Goal: Task Accomplishment & Management: Manage account settings

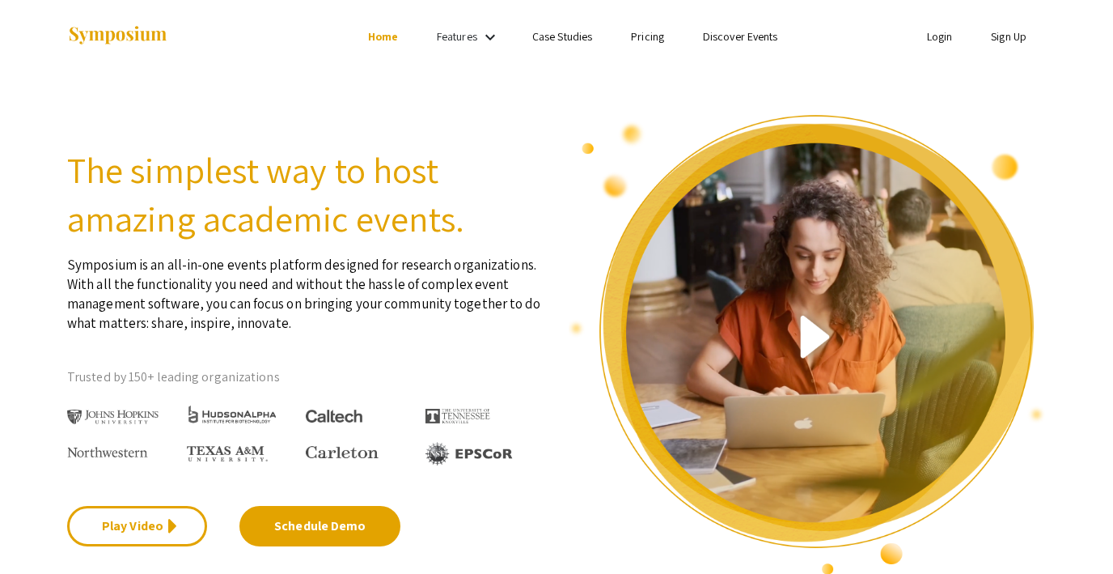
click at [729, 35] on link "Discover Events" at bounding box center [740, 36] width 75 height 15
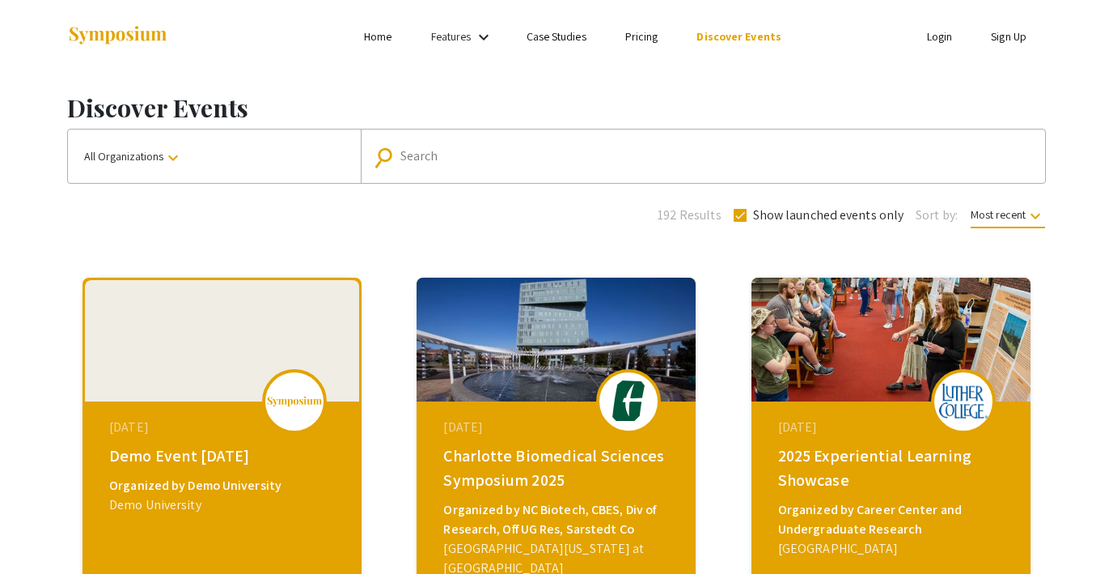
click at [941, 33] on link "Login" at bounding box center [940, 36] width 26 height 15
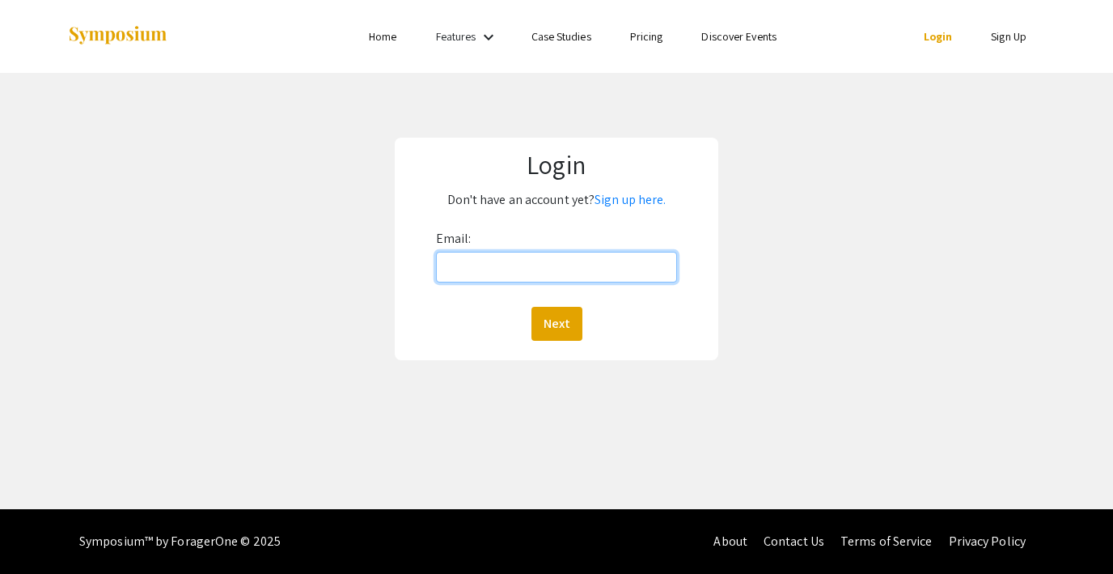
click at [519, 257] on input "Email:" at bounding box center [556, 267] width 241 height 31
type input "[EMAIL_ADDRESS][DOMAIN_NAME]"
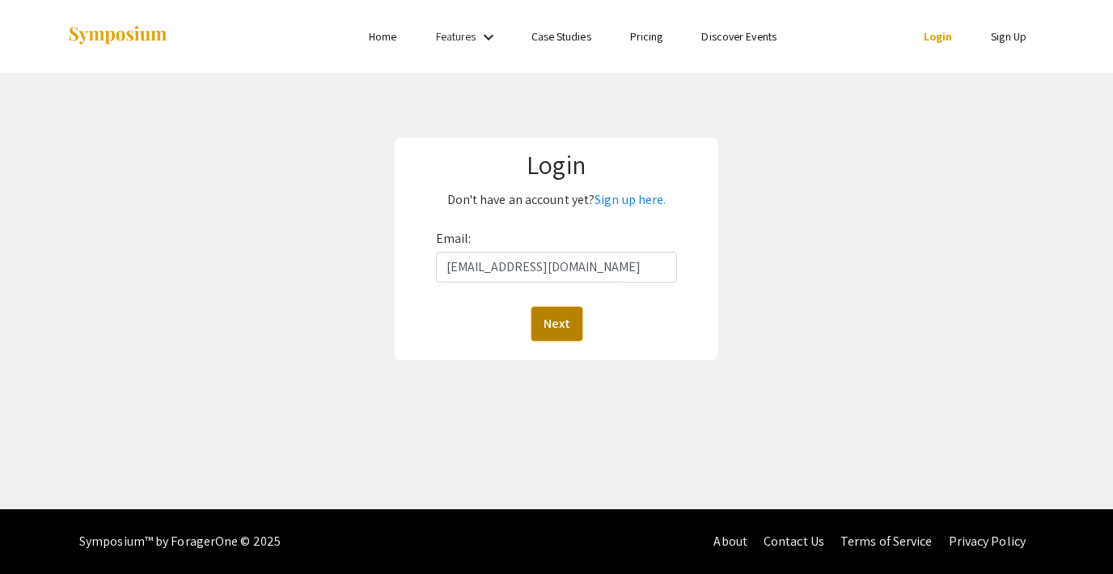
click at [555, 317] on button "Next" at bounding box center [557, 324] width 51 height 34
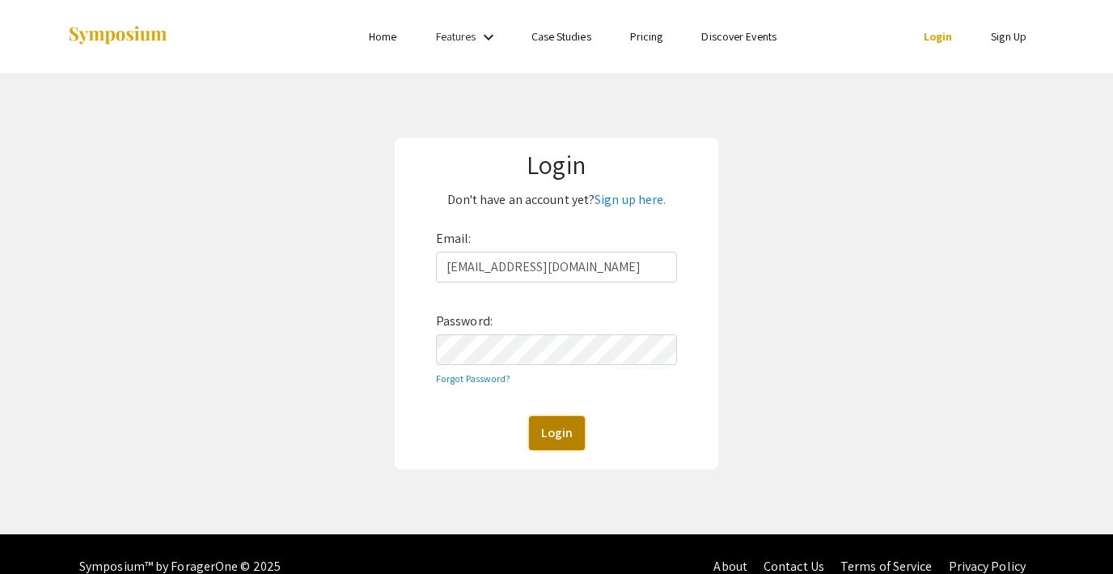
click at [541, 434] on button "Login" at bounding box center [557, 433] width 56 height 34
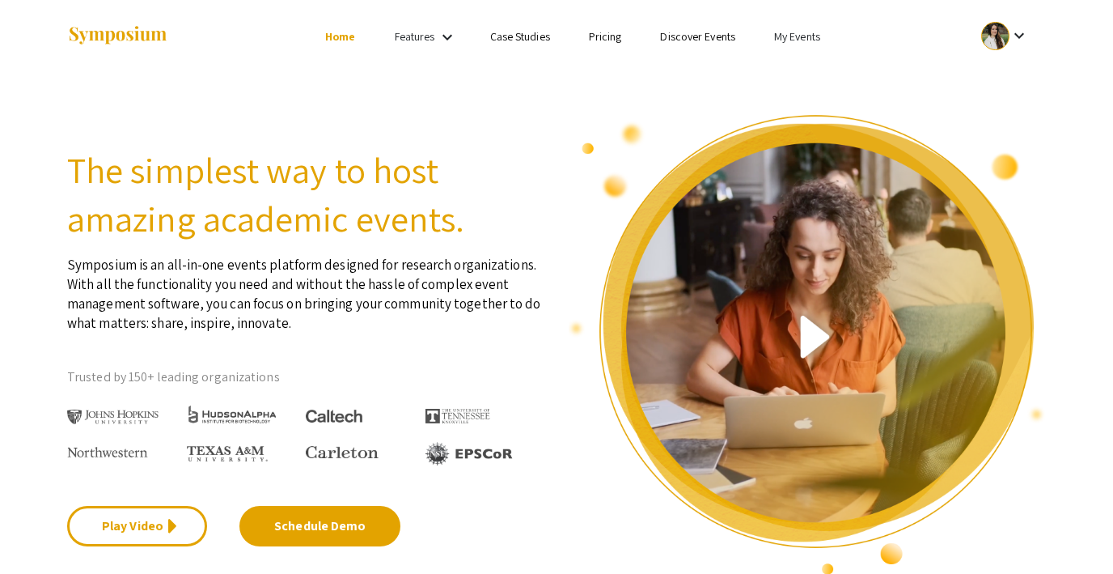
click at [782, 32] on link "My Events" at bounding box center [797, 36] width 46 height 15
click at [803, 67] on button "Events I've organized" at bounding box center [823, 72] width 138 height 39
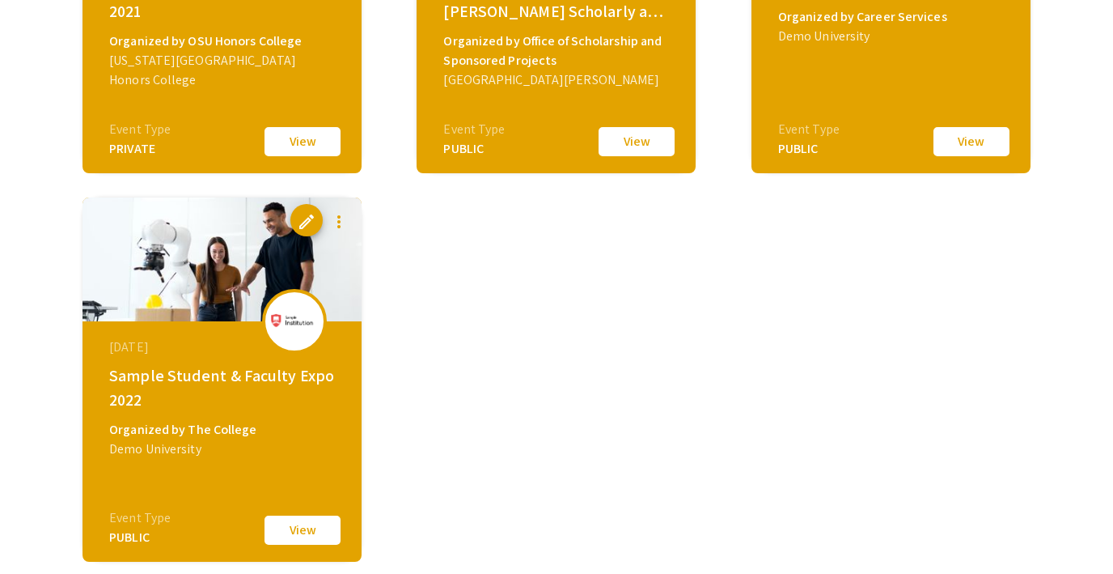
scroll to position [3531, 0]
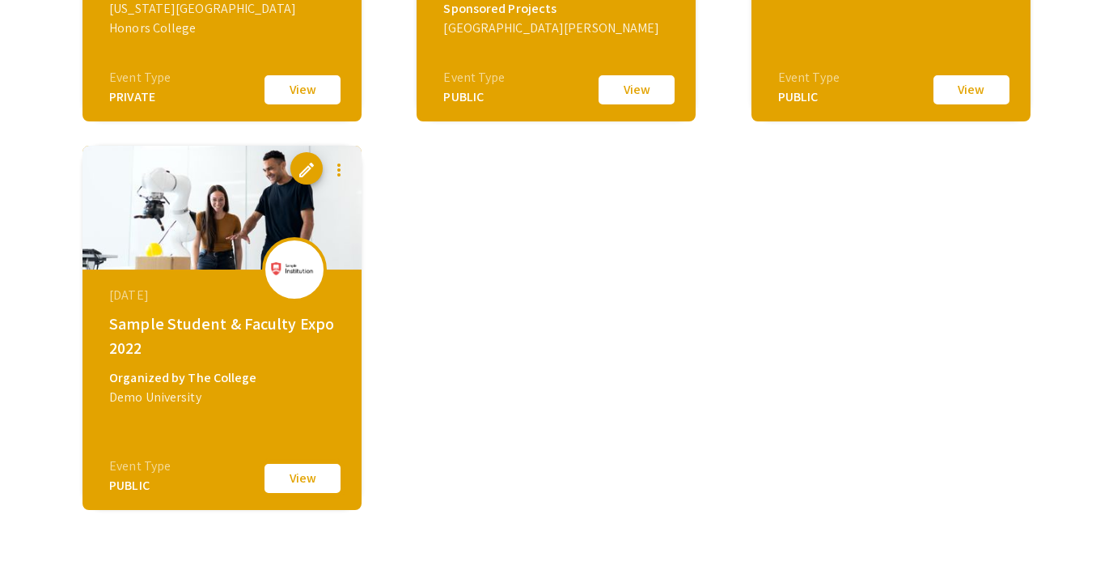
click at [295, 469] on button "View" at bounding box center [302, 478] width 81 height 34
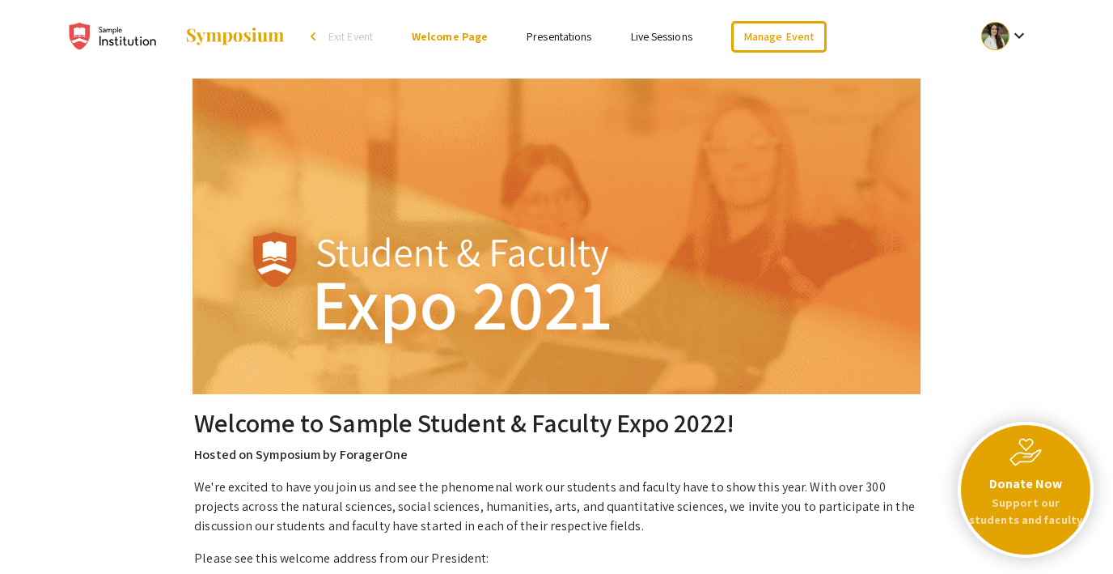
click at [658, 32] on link "Live Sessions" at bounding box center [661, 36] width 61 height 15
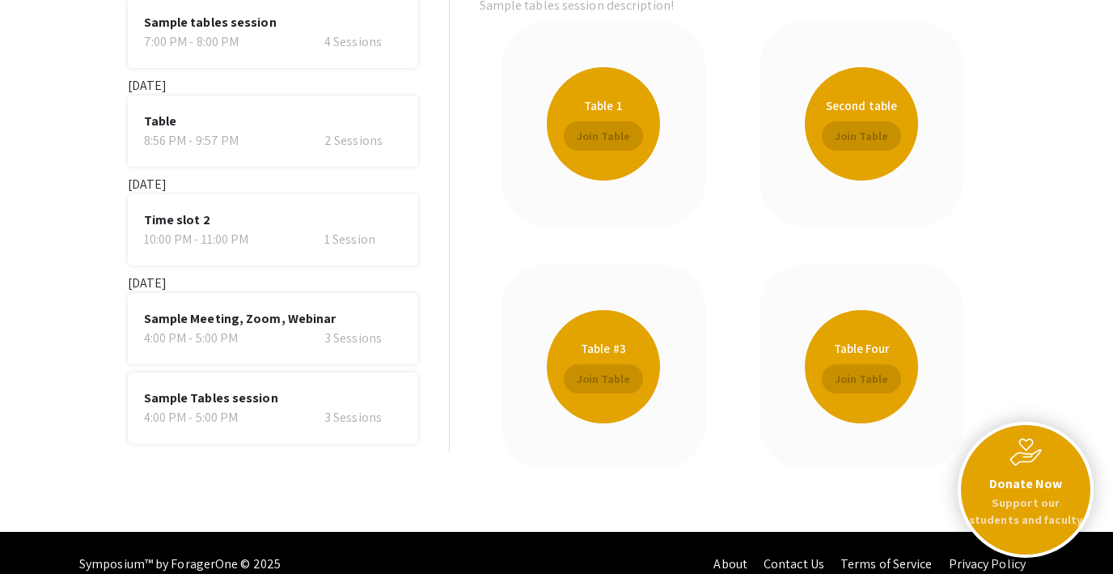
scroll to position [167, 0]
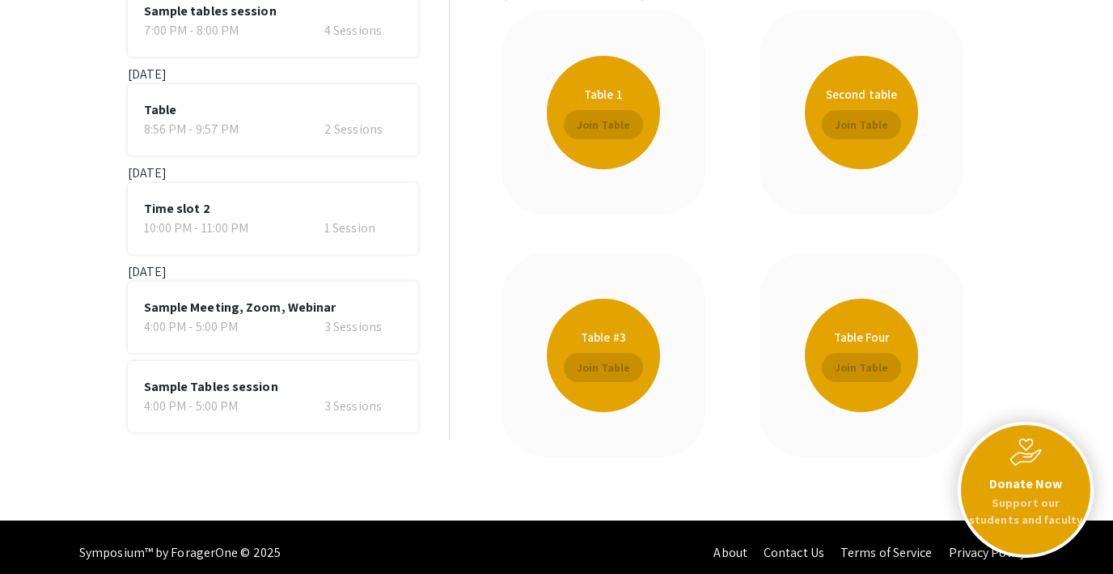
click at [284, 320] on div "4:00 PM - 5:00 PM 3 Sessions" at bounding box center [273, 326] width 258 height 19
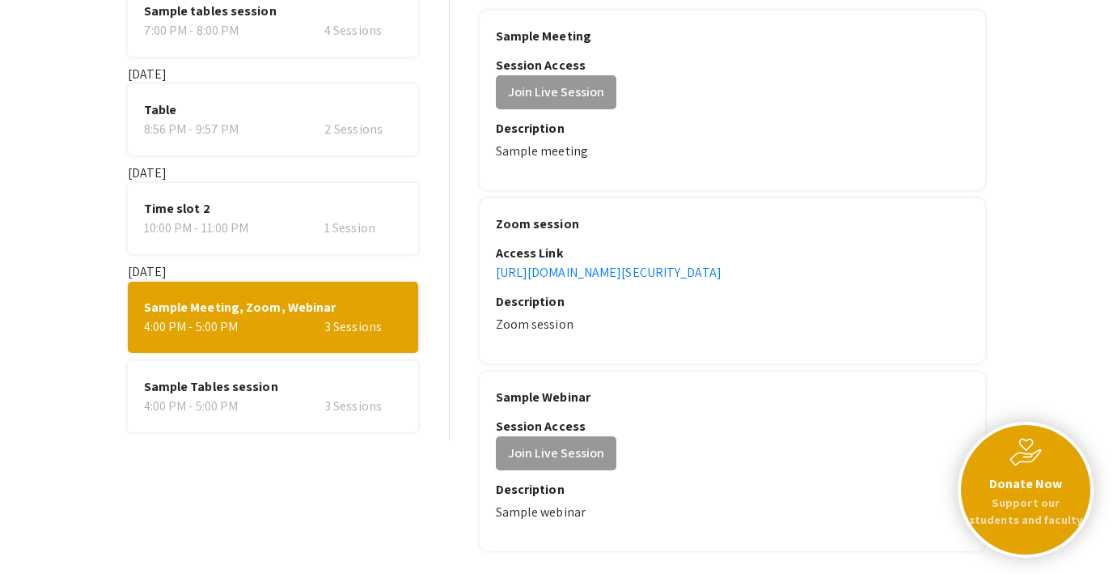
click at [266, 386] on span "Sample Tables session" at bounding box center [273, 386] width 258 height 19
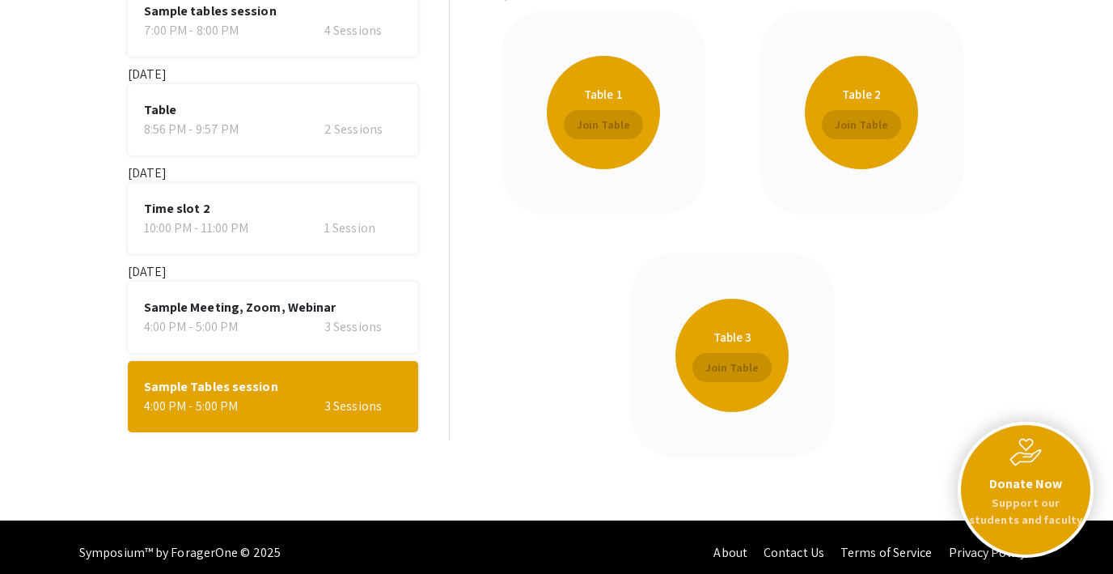
click at [257, 332] on div "4:00 PM - 5:00 PM" at bounding box center [206, 326] width 124 height 19
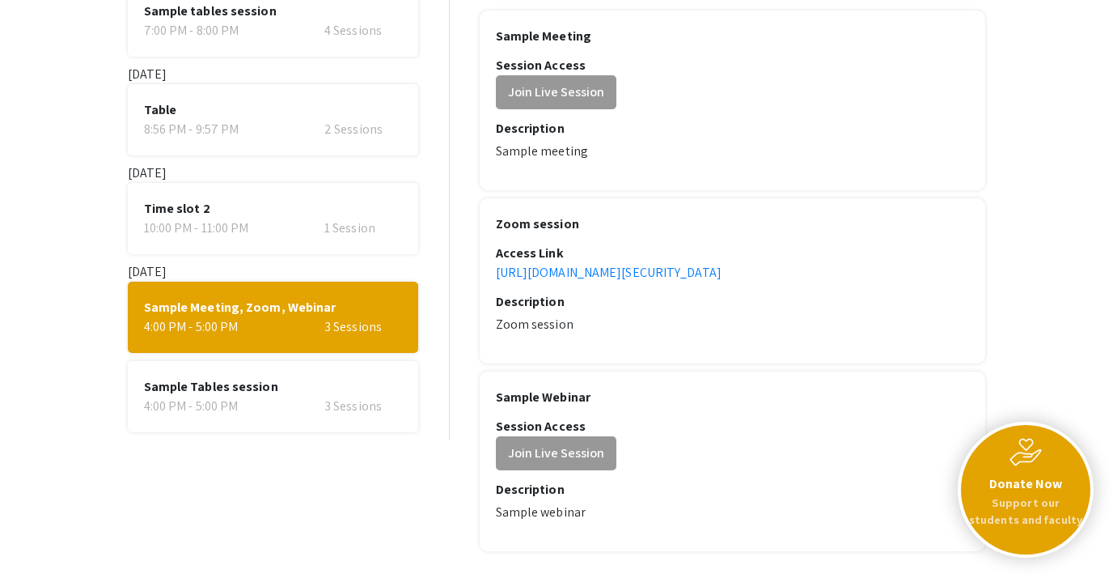
click at [289, 201] on span "Time slot 2" at bounding box center [273, 208] width 258 height 19
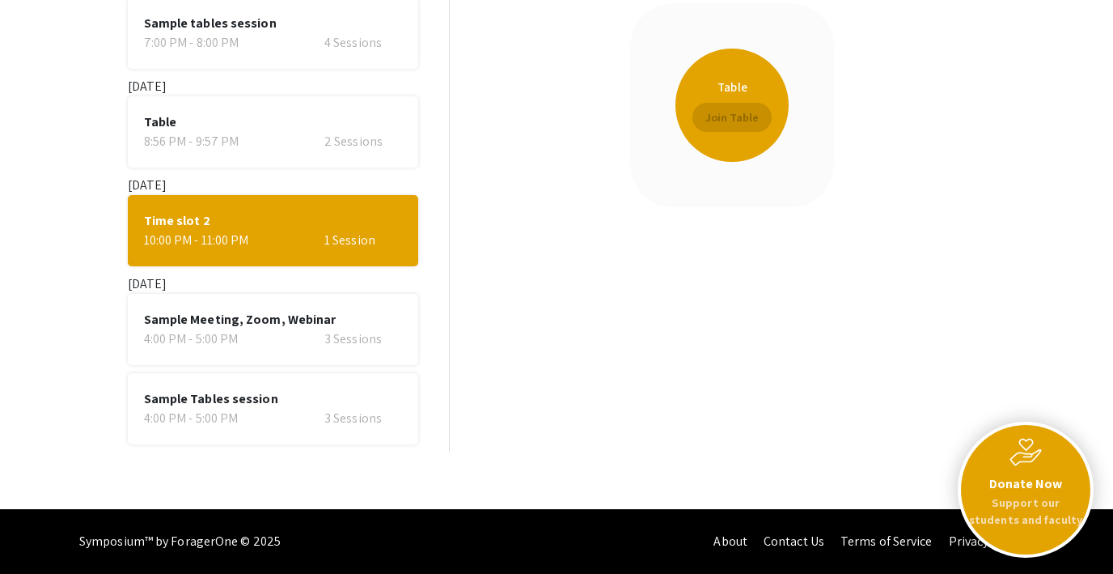
scroll to position [155, 0]
click at [282, 167] on section "July 10, 2025 Sample tables session 7:00 PM - 8:00 PM 4 Sessions August 5, 2025…" at bounding box center [287, 209] width 326 height 485
click at [271, 148] on div "8:56 PM - 9:57 PM 2 Sessions" at bounding box center [273, 141] width 258 height 19
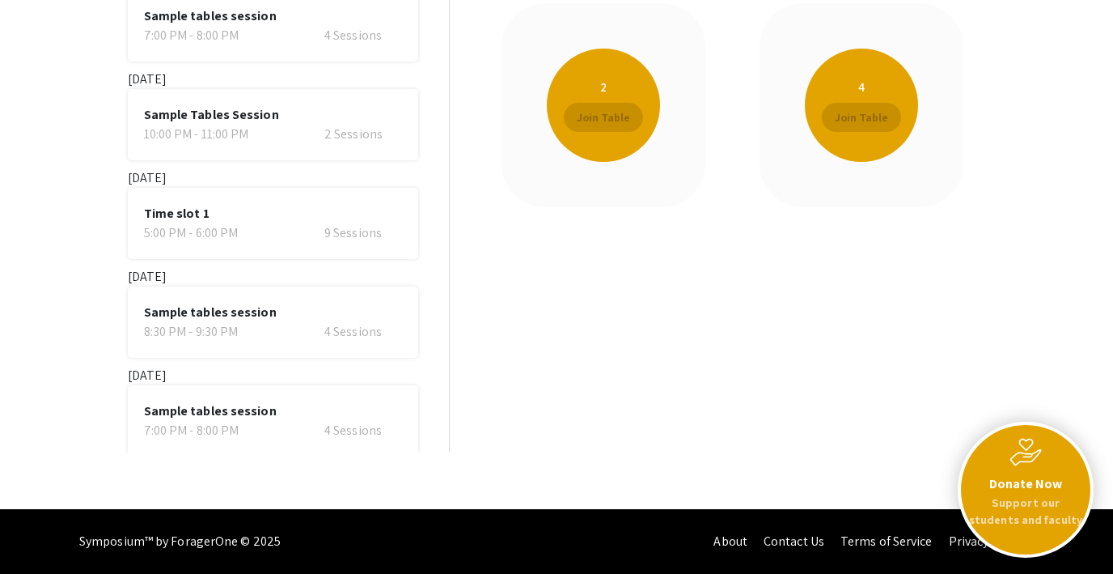
scroll to position [0, 0]
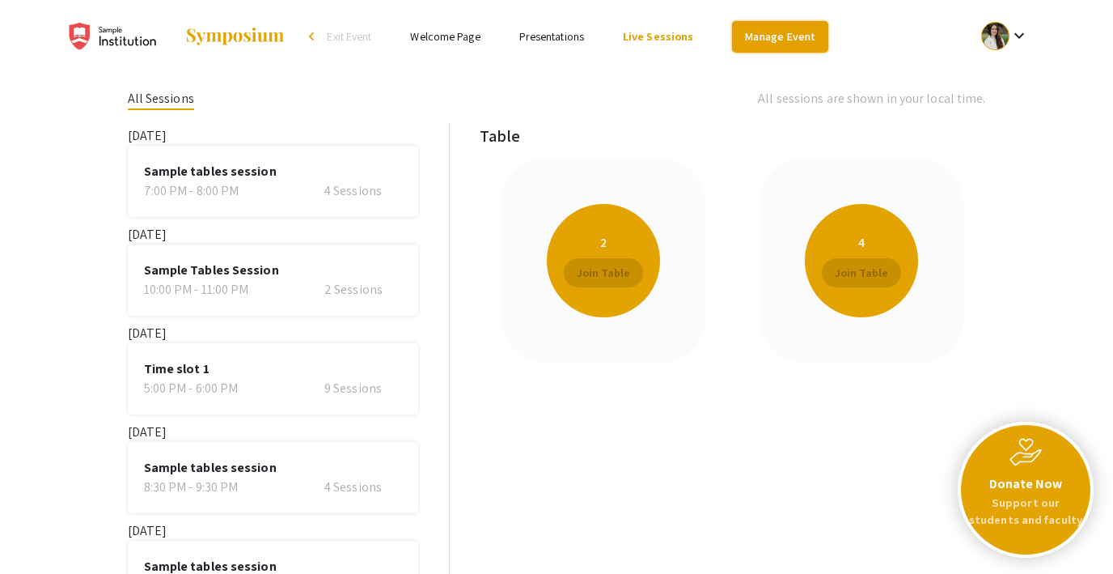
click at [770, 36] on link "Manage Event" at bounding box center [779, 37] width 95 height 32
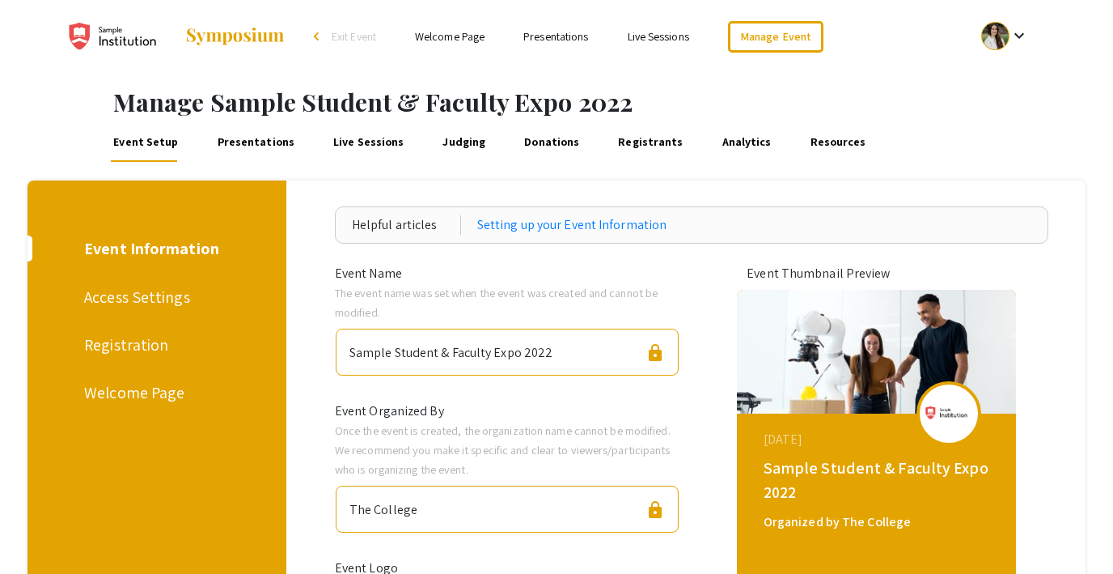
click at [124, 333] on div "Registration" at bounding box center [154, 345] width 140 height 24
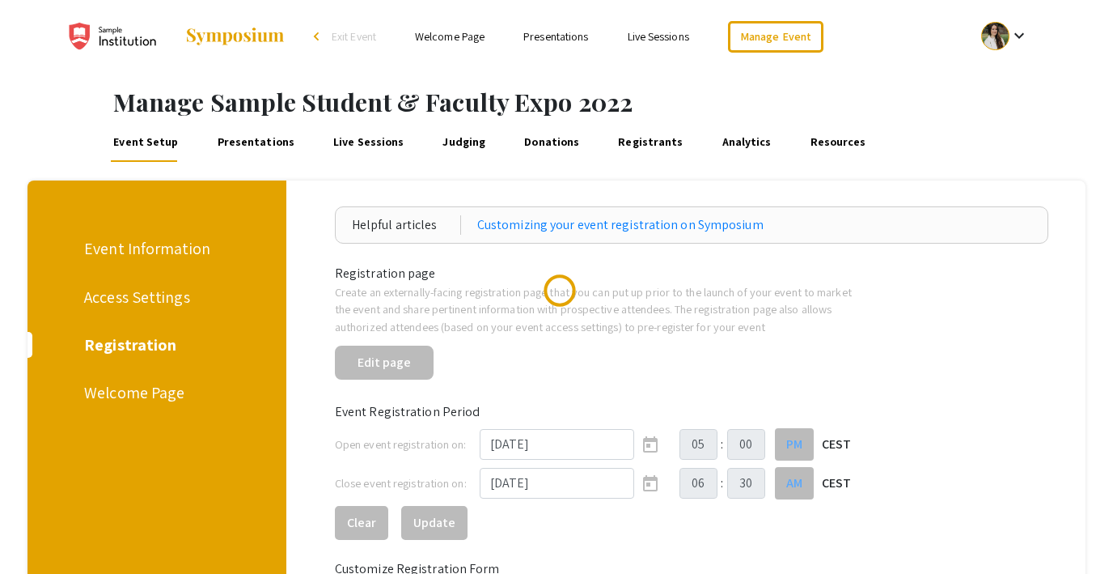
scroll to position [70, 0]
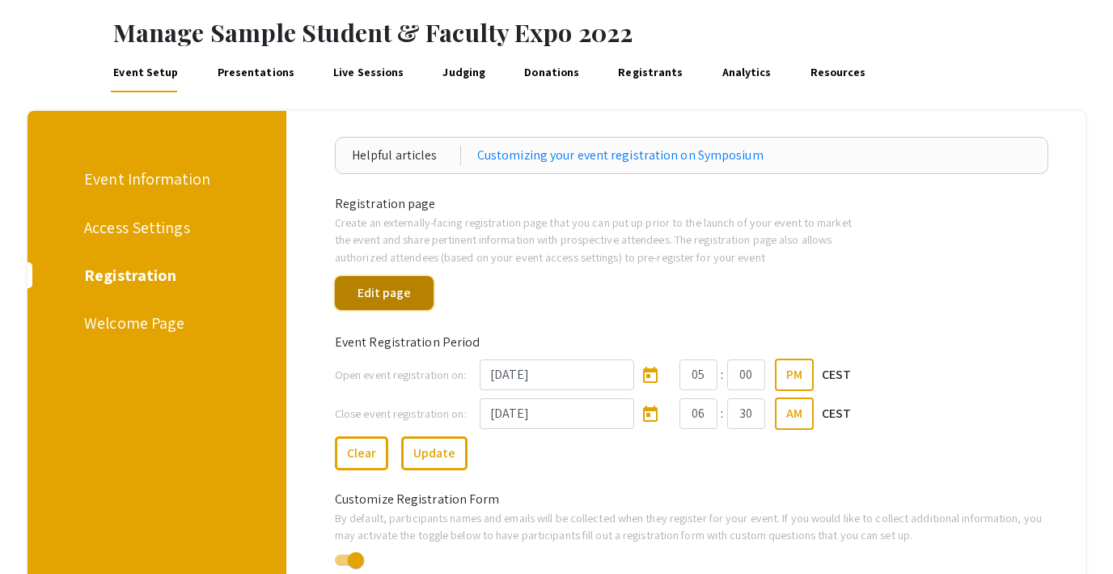
click at [388, 292] on button "Edit page" at bounding box center [384, 293] width 99 height 34
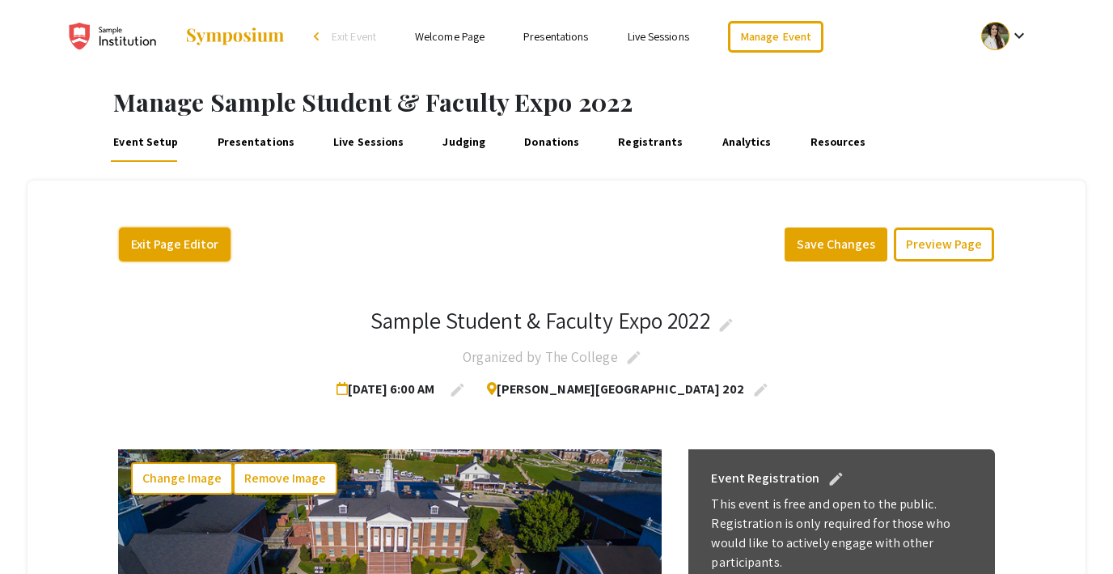
click at [196, 239] on button "Exit Page Editor" at bounding box center [175, 244] width 112 height 34
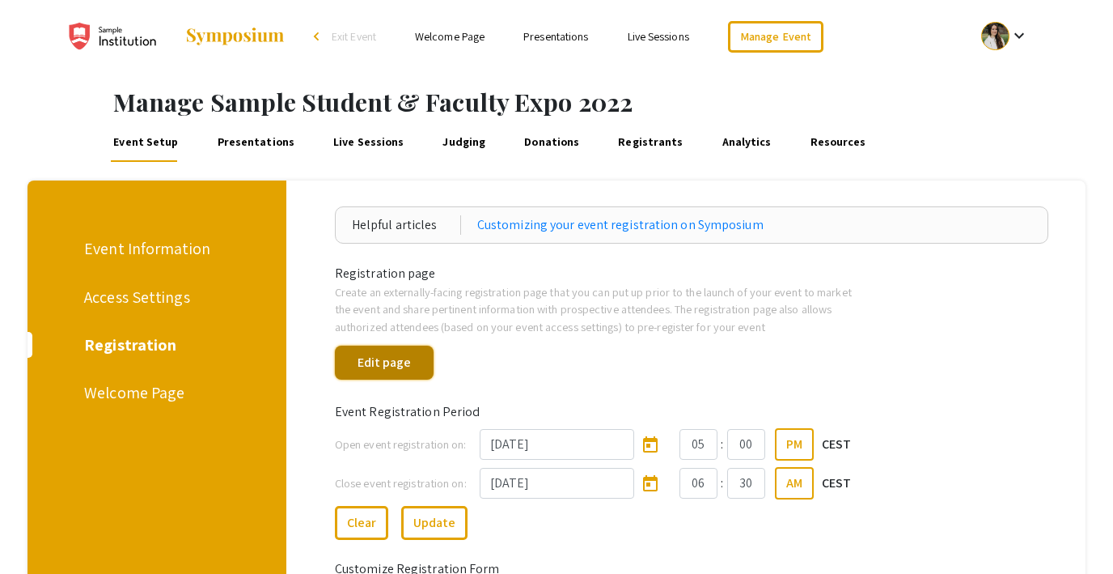
click at [362, 360] on button "Edit page" at bounding box center [384, 362] width 99 height 34
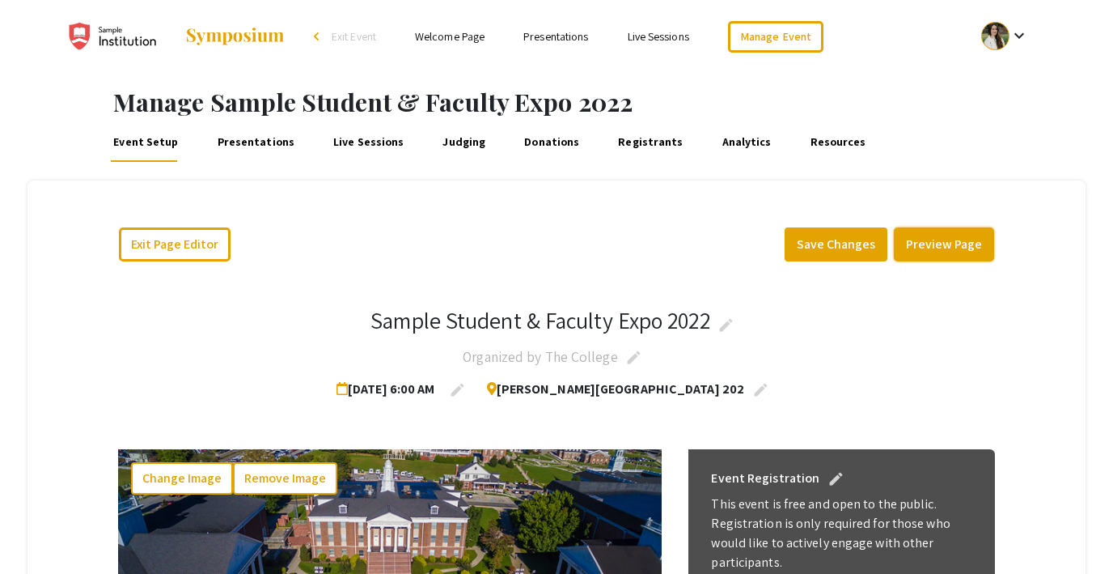
click at [918, 238] on button "Preview Page" at bounding box center [944, 244] width 100 height 34
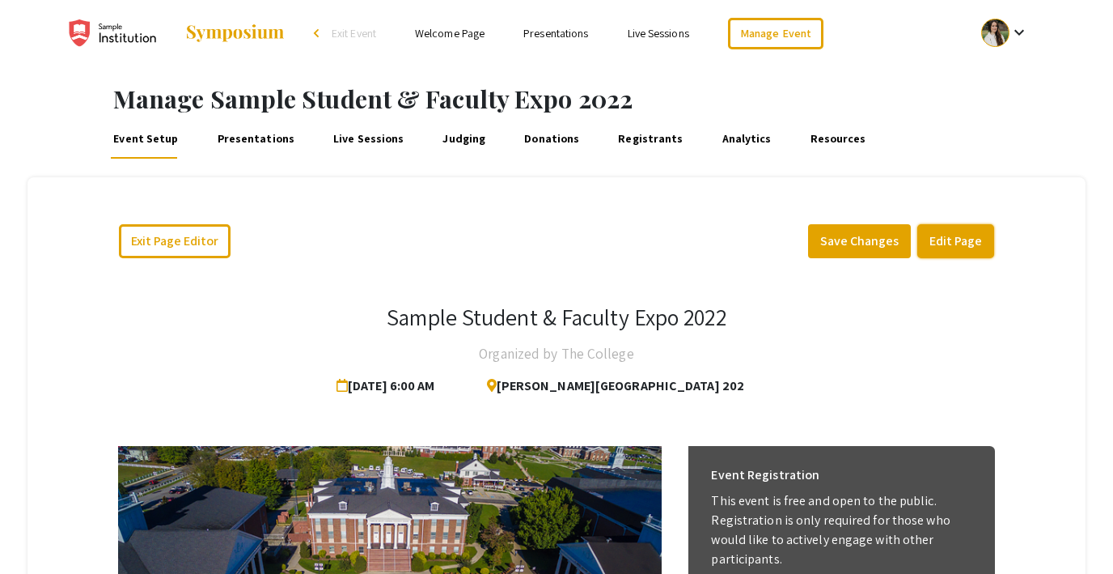
click at [957, 239] on button "Edit Page" at bounding box center [955, 241] width 77 height 34
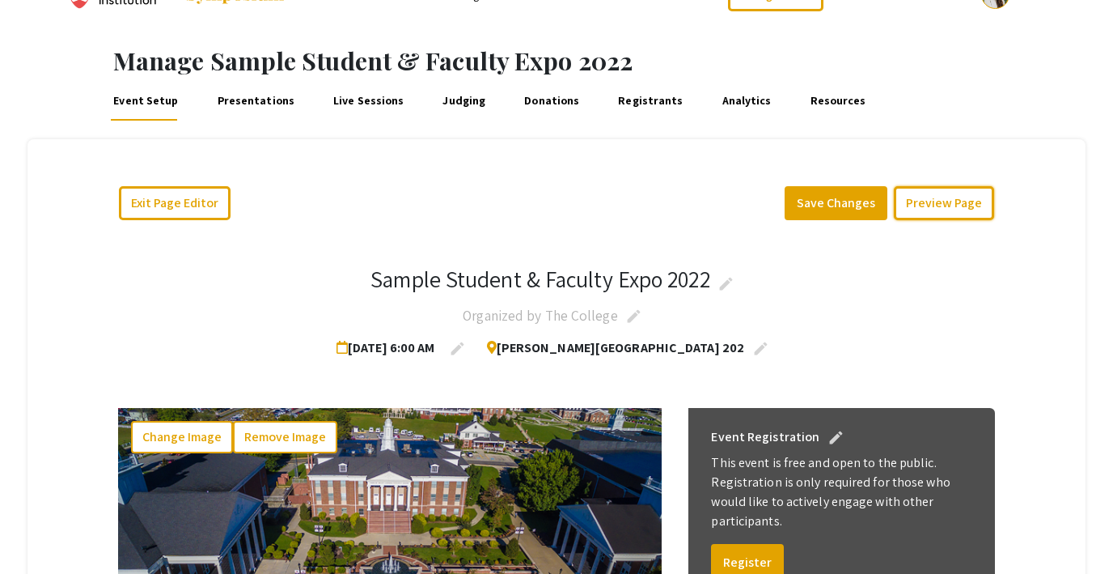
scroll to position [40, 0]
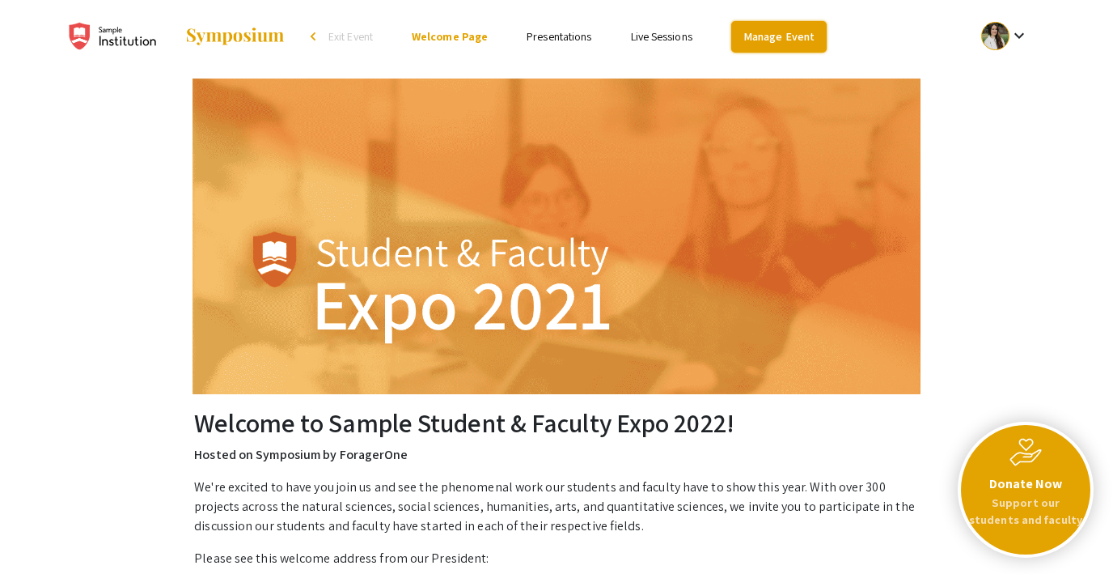
click at [743, 43] on link "Manage Event" at bounding box center [778, 37] width 95 height 32
click at [787, 38] on link "Manage Event" at bounding box center [778, 37] width 95 height 32
click at [543, 34] on link "Presentations" at bounding box center [559, 36] width 65 height 15
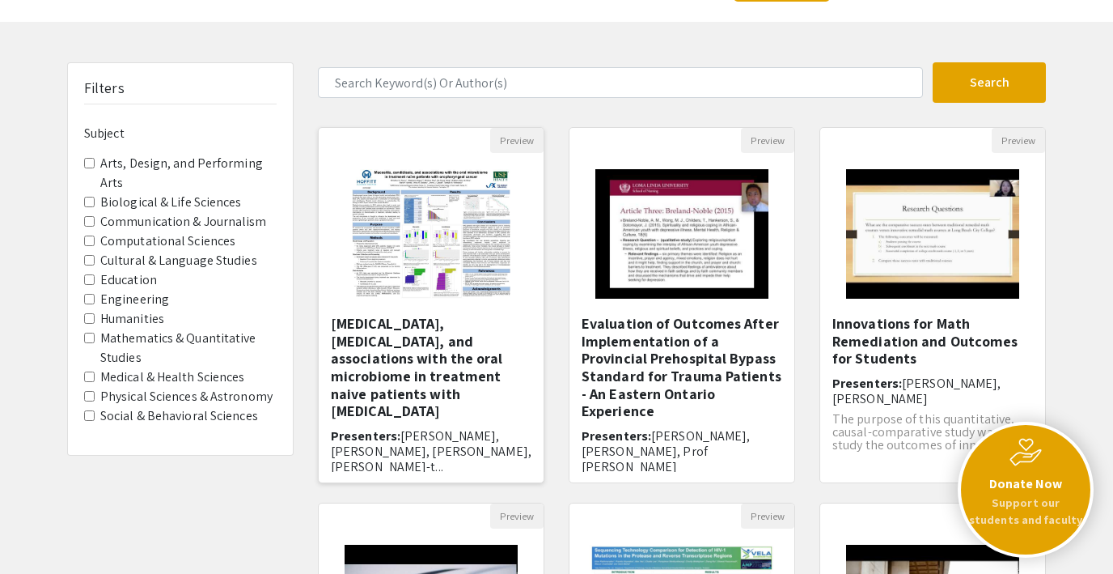
scroll to position [62, 0]
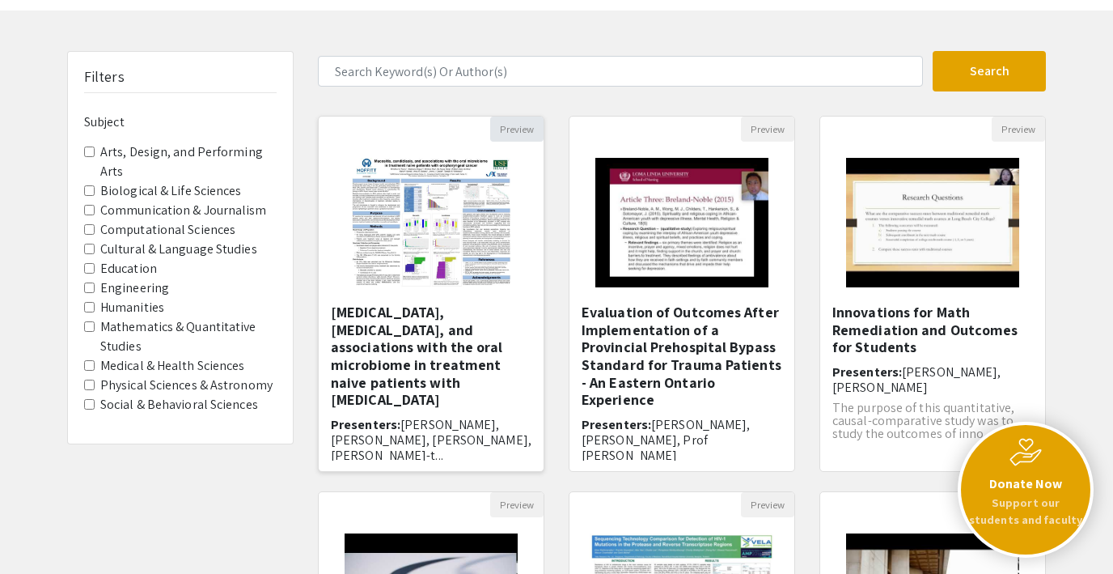
click at [510, 129] on button "Preview" at bounding box center [516, 128] width 53 height 25
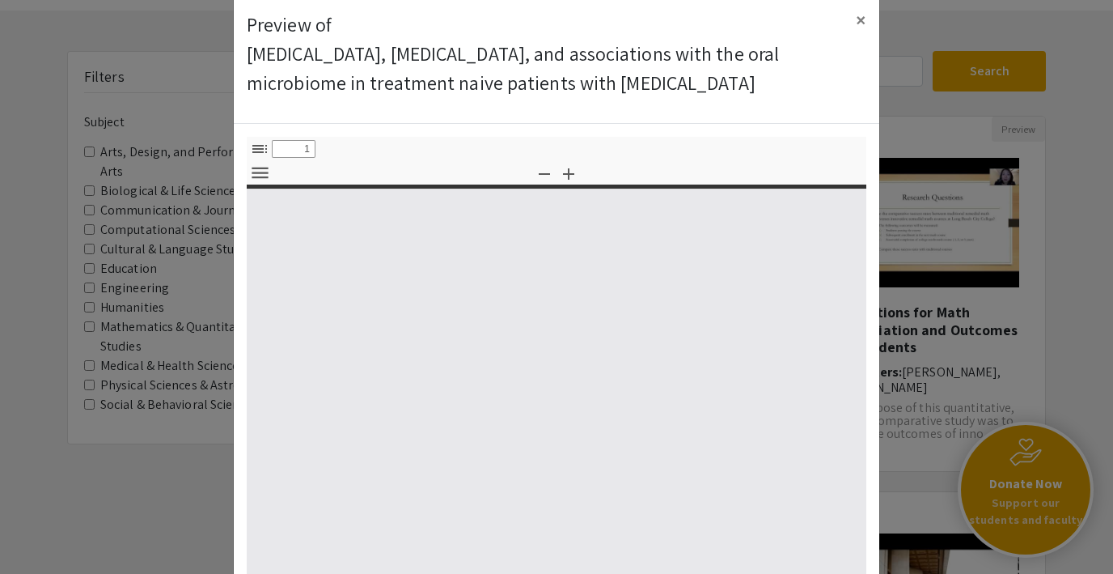
select select "custom"
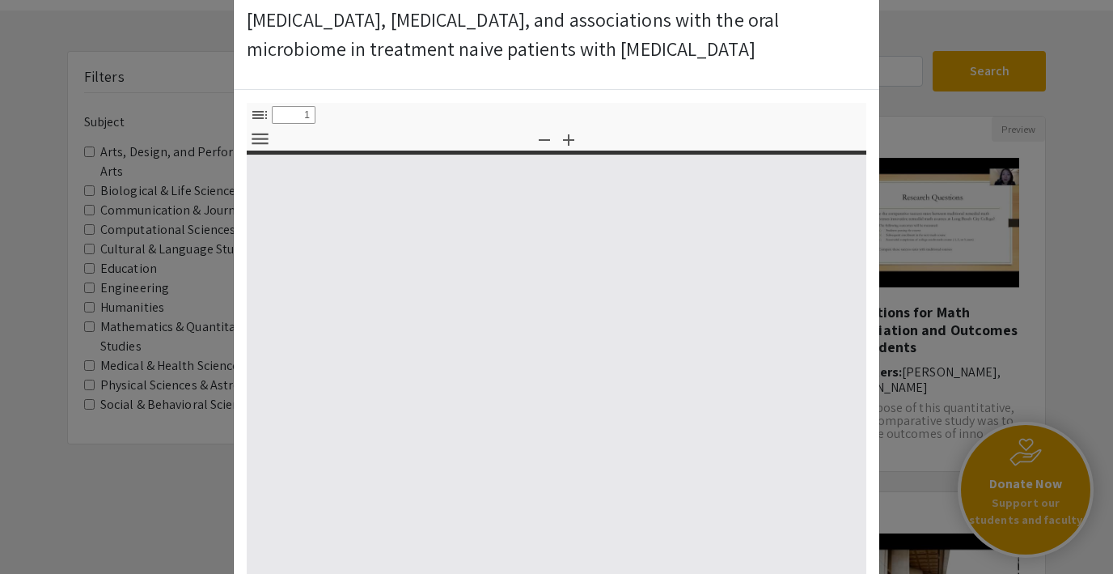
type input "0"
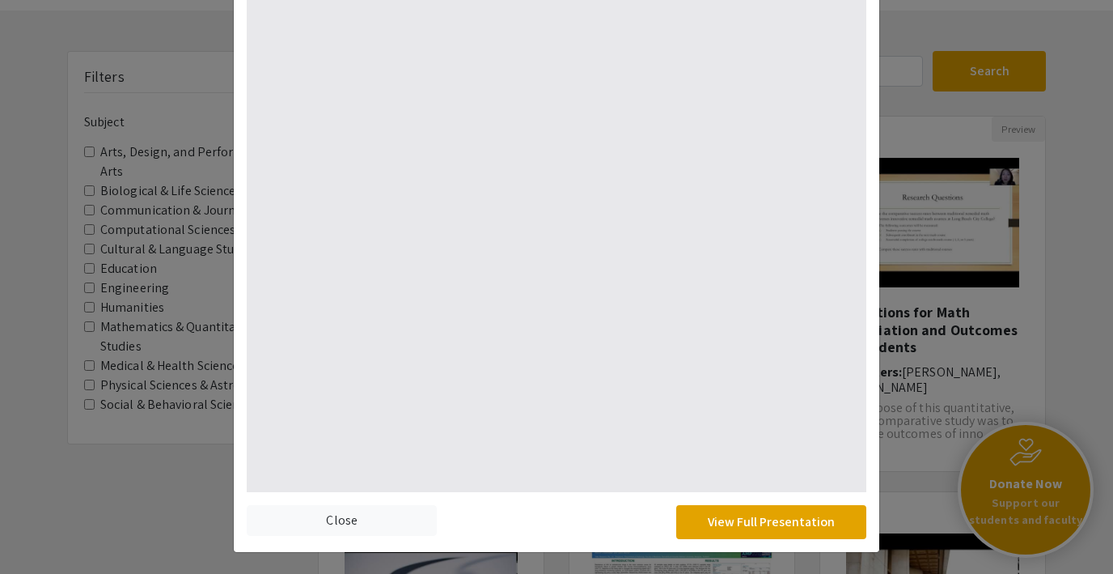
scroll to position [239, 0]
select select "auto"
type input "1"
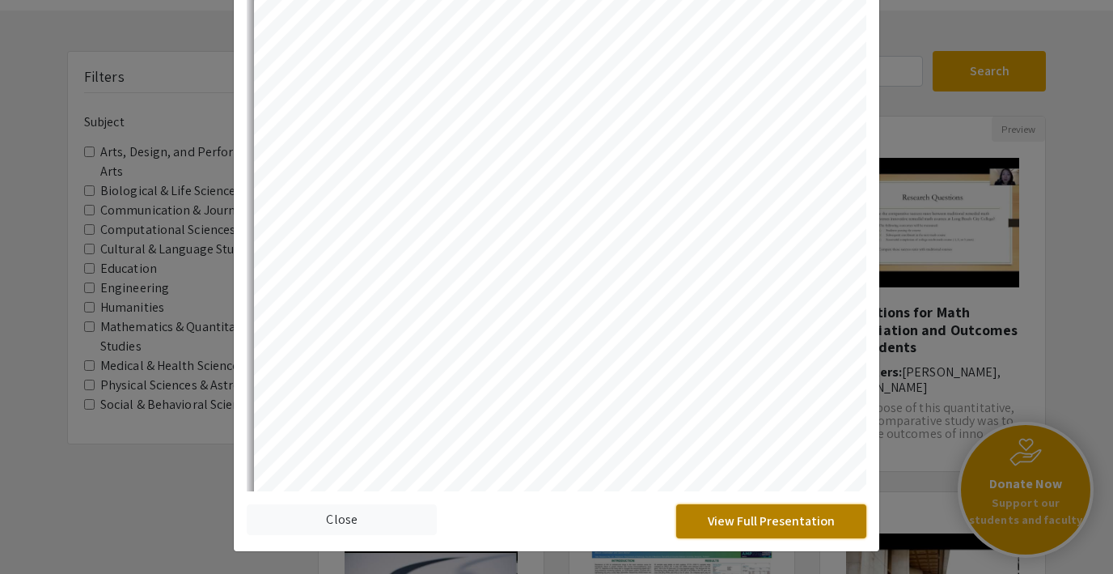
click at [759, 522] on button "View Full Presentation" at bounding box center [771, 521] width 190 height 34
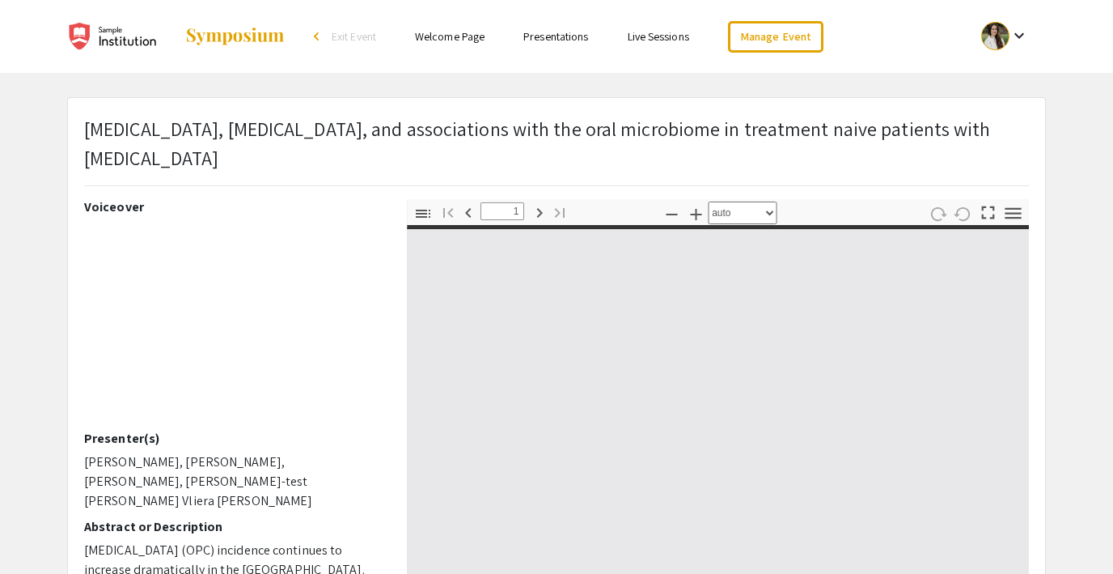
select select "custom"
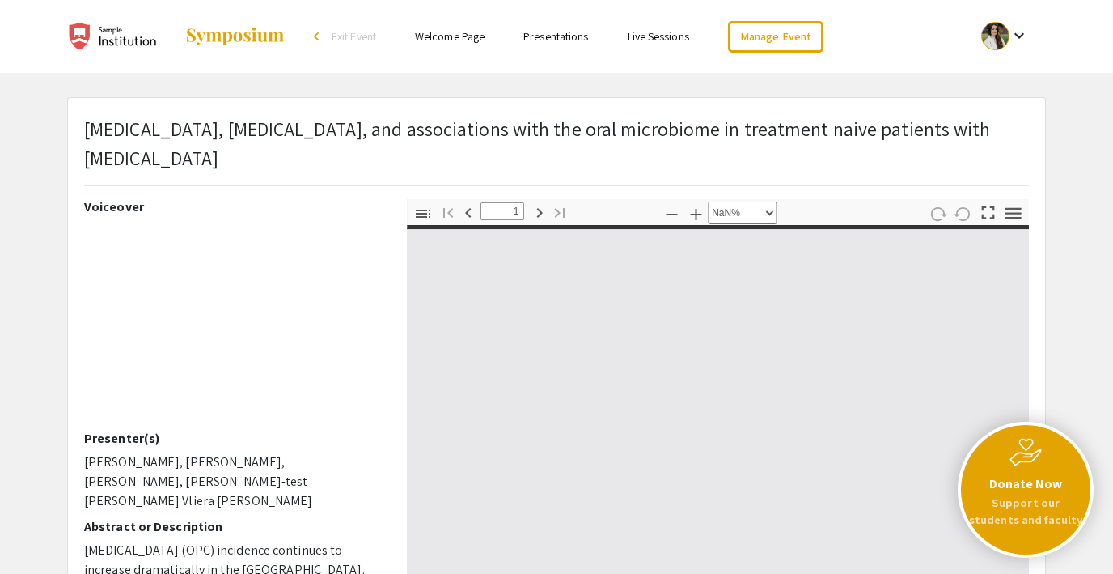
type input "0"
select select "custom"
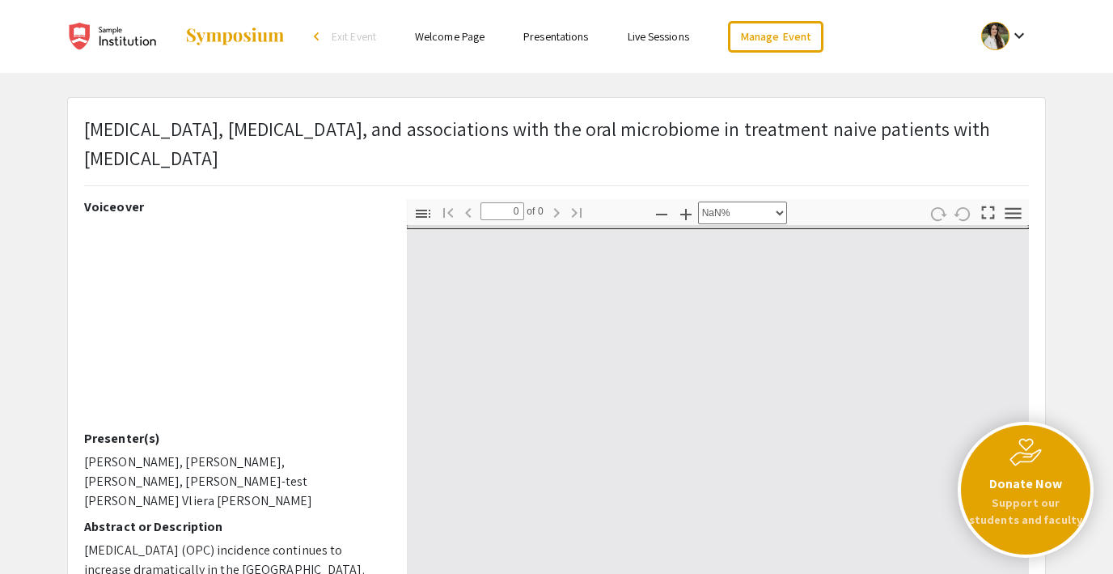
type input "1"
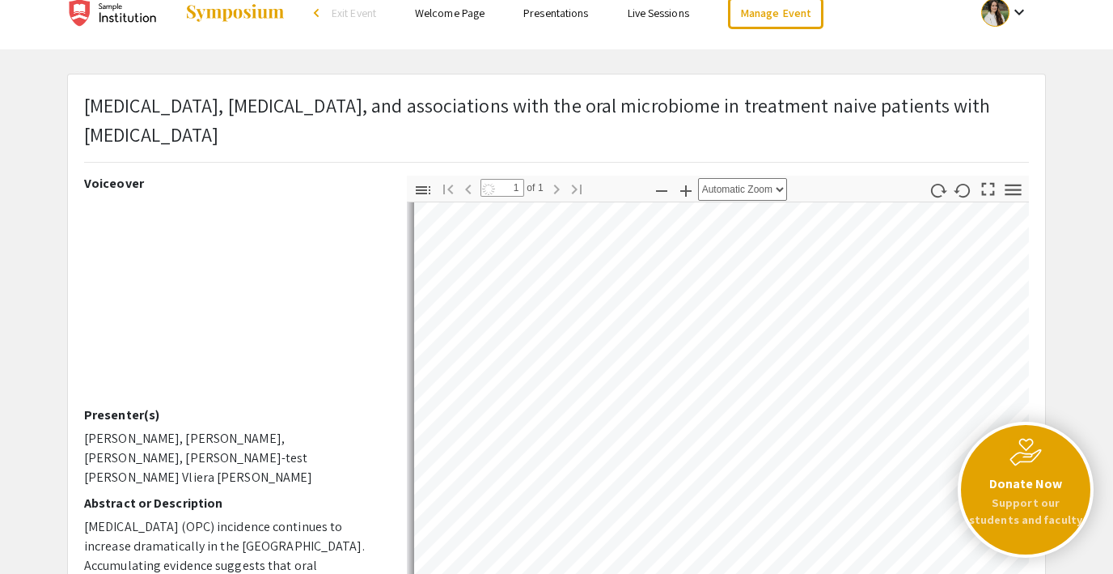
scroll to position [71, 0]
select select "auto"
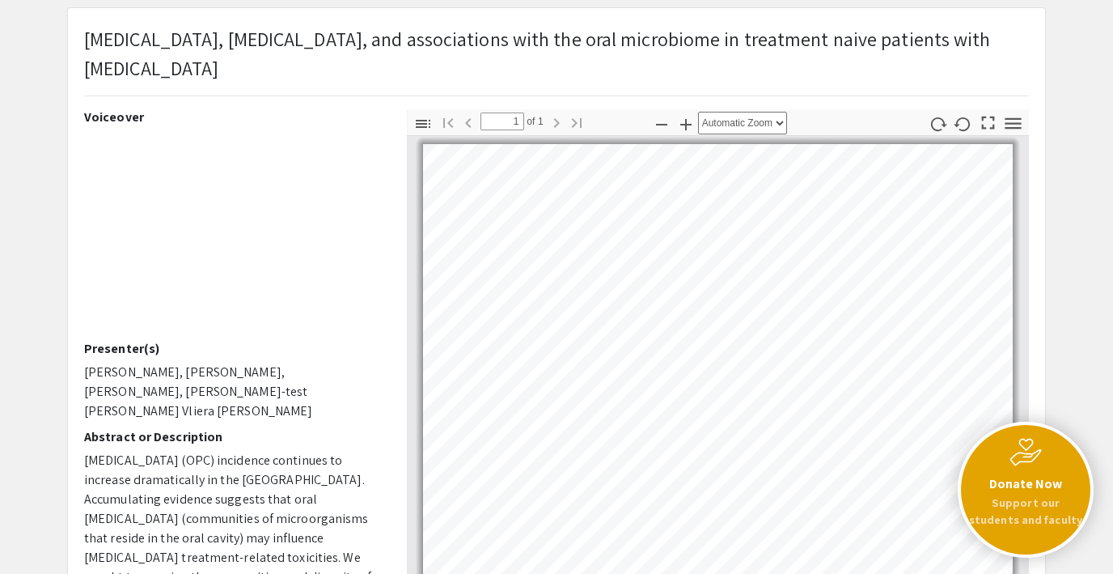
scroll to position [89, 0]
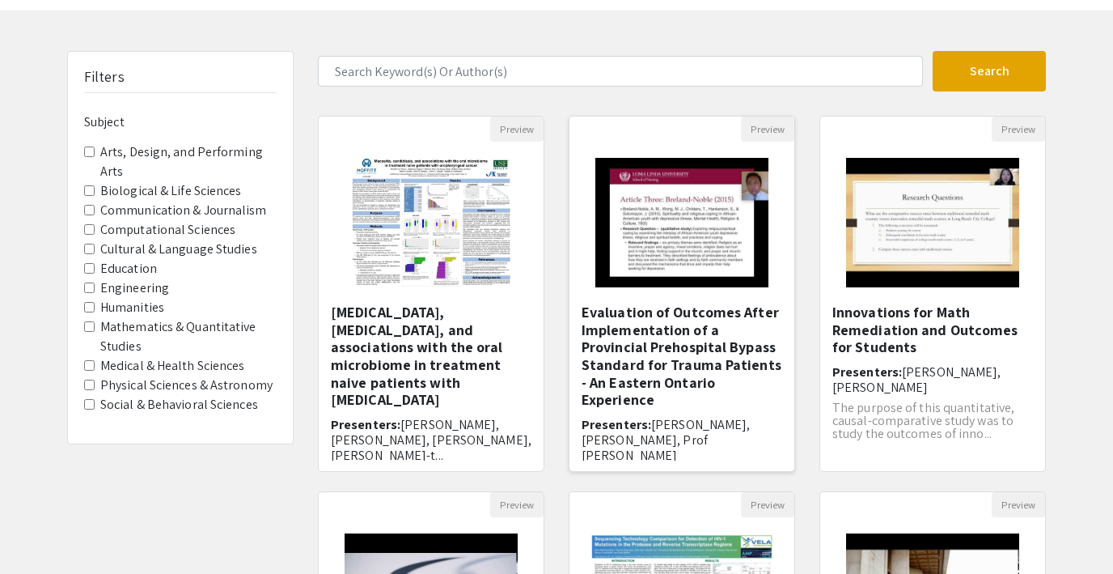
scroll to position [88, 0]
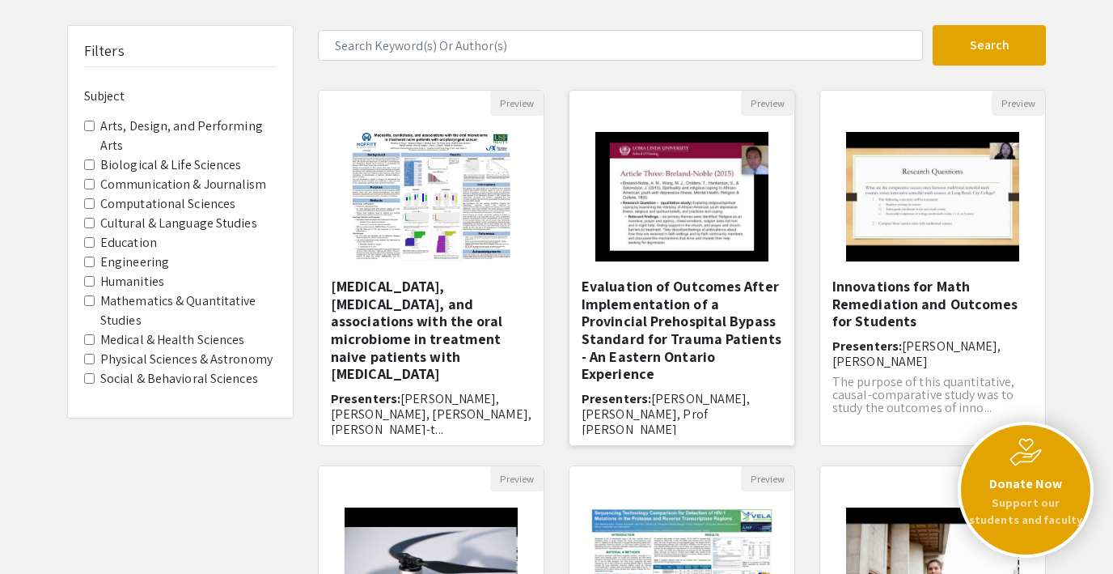
click at [704, 214] on img "Open Presentation <p>Evaluation of Outcomes After Implementation of a Provincia…" at bounding box center [681, 197] width 205 height 162
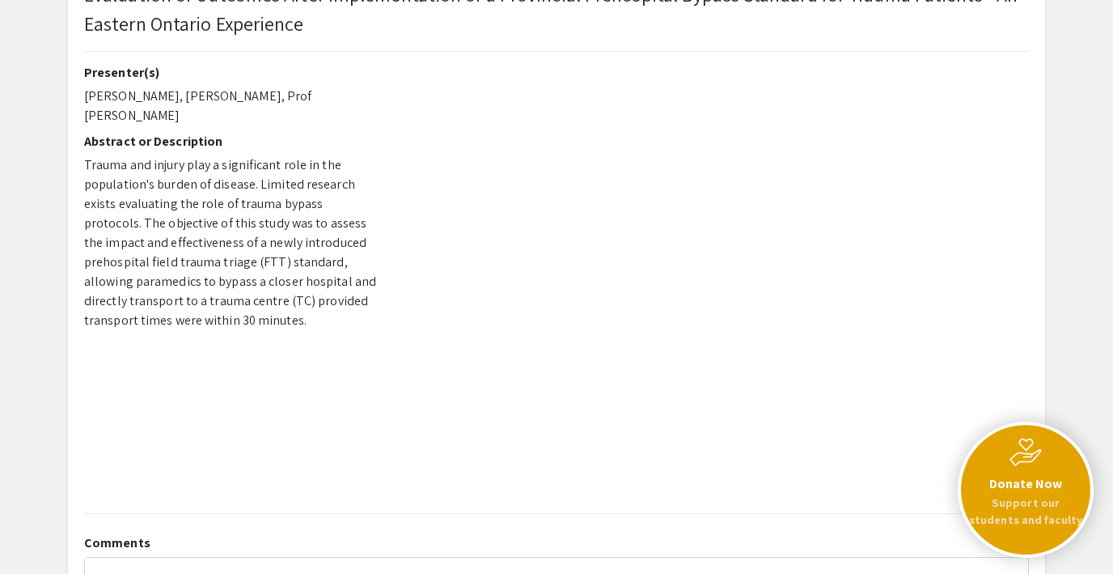
scroll to position [140, 0]
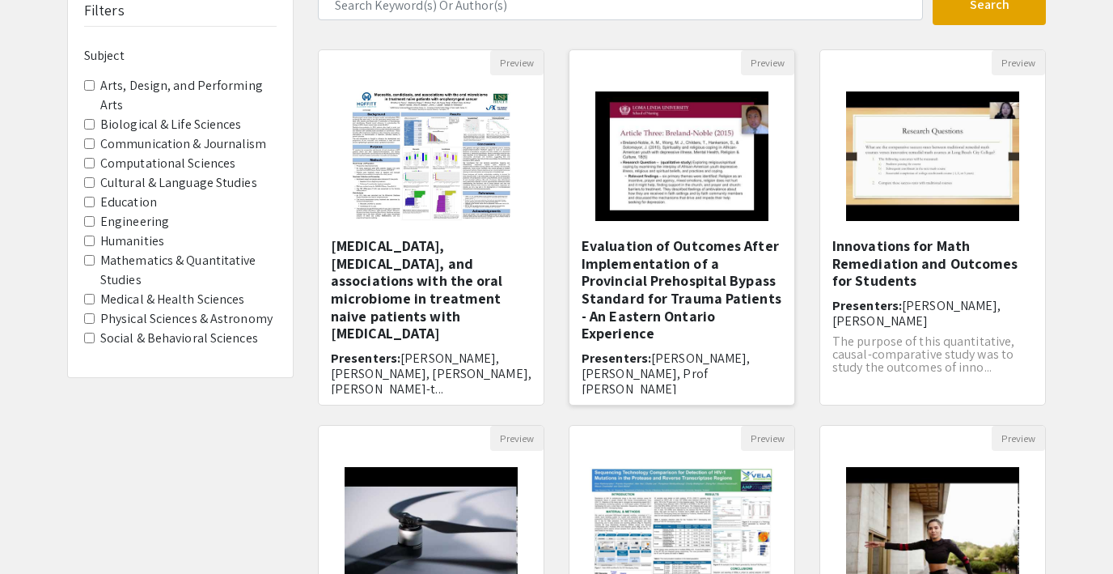
scroll to position [167, 0]
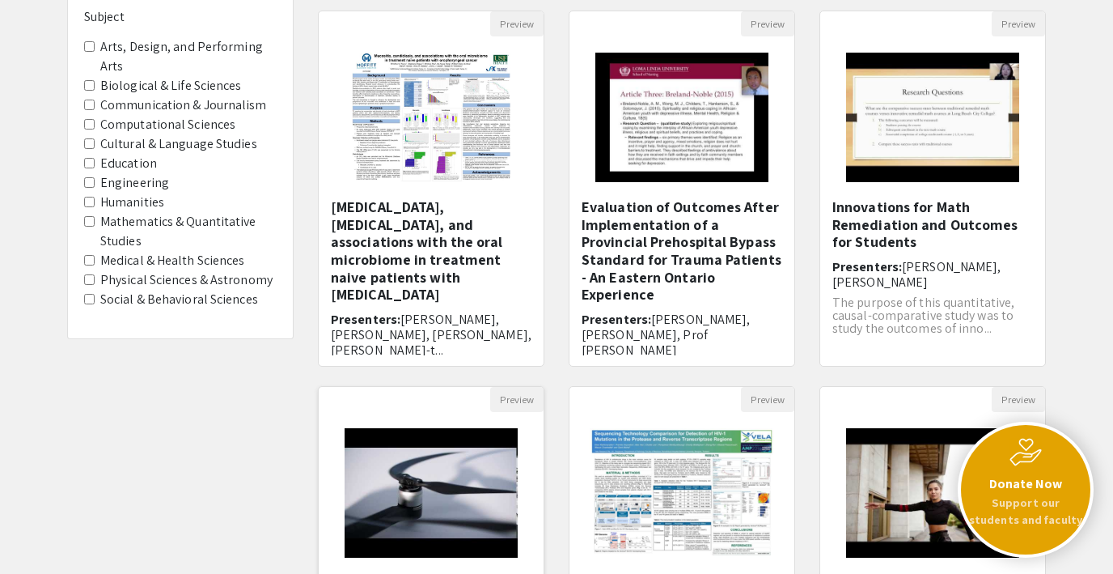
click at [392, 472] on img "Open Presentation <p>Compact multi-rotor drones design using 3D printed compone…" at bounding box center [430, 493] width 205 height 162
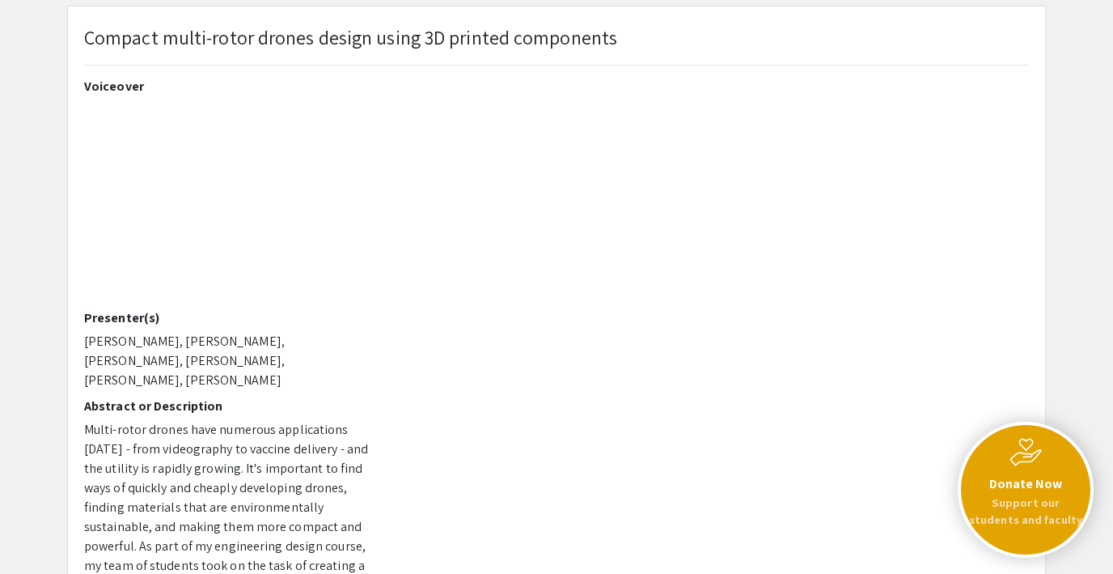
scroll to position [93, 0]
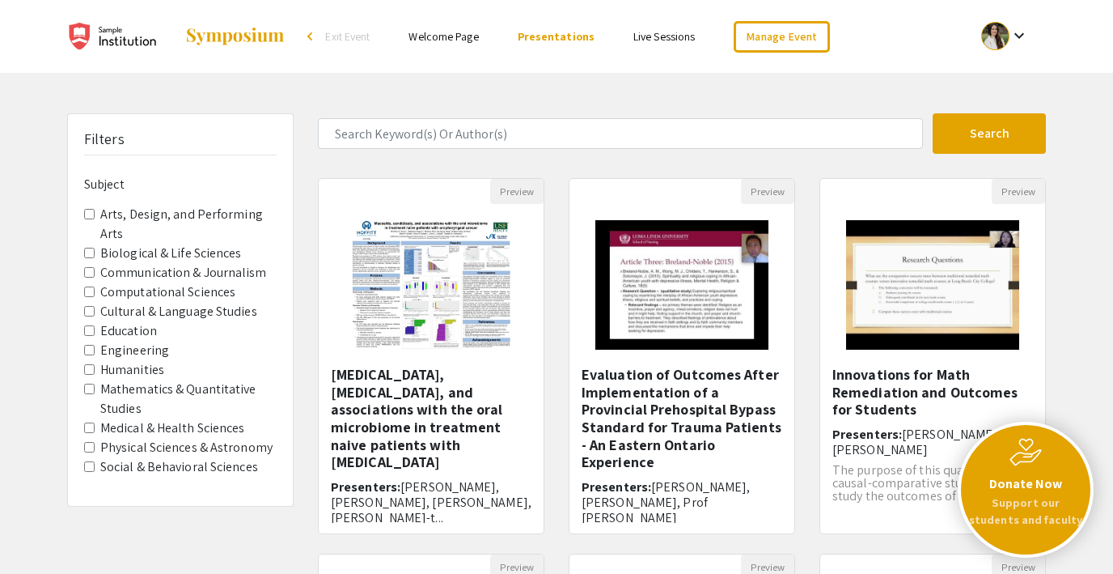
click at [652, 41] on link "Live Sessions" at bounding box center [663, 36] width 61 height 15
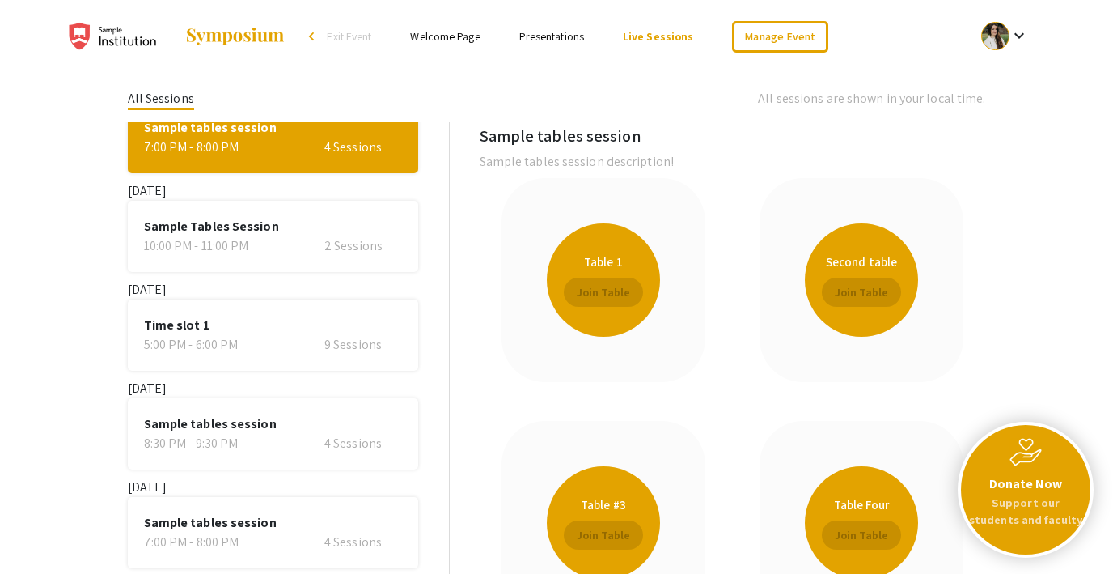
click at [543, 33] on link "Presentations" at bounding box center [551, 36] width 65 height 15
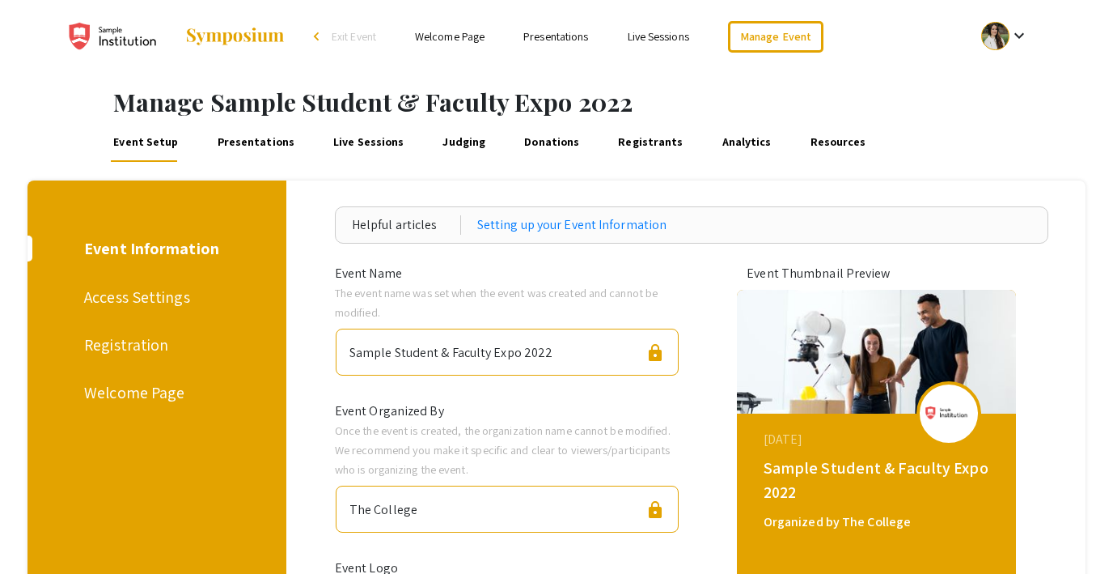
click at [262, 131] on link "Presentations" at bounding box center [255, 142] width 83 height 39
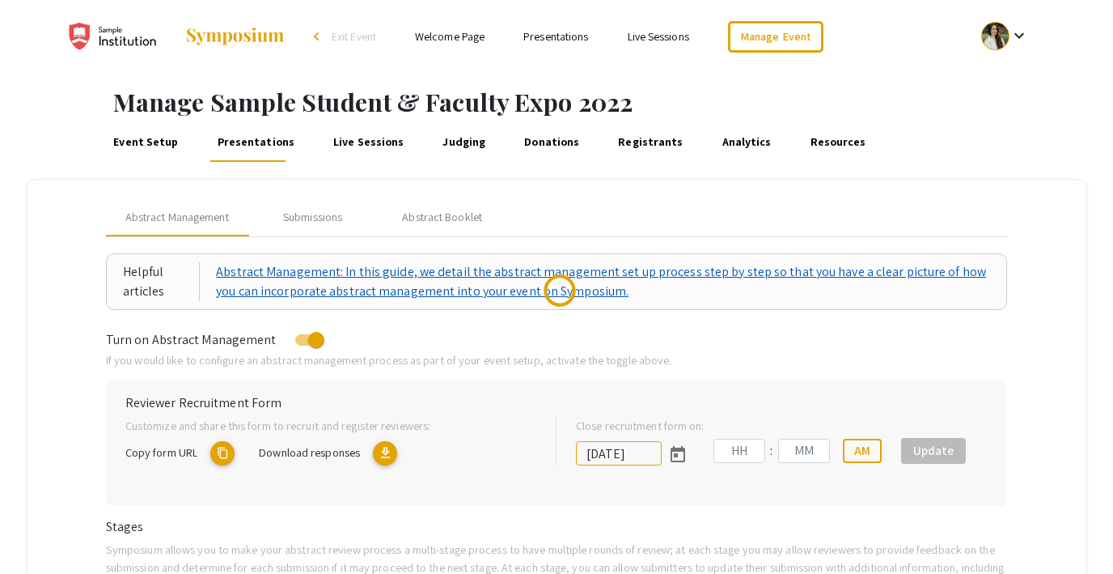
scroll to position [70, 0]
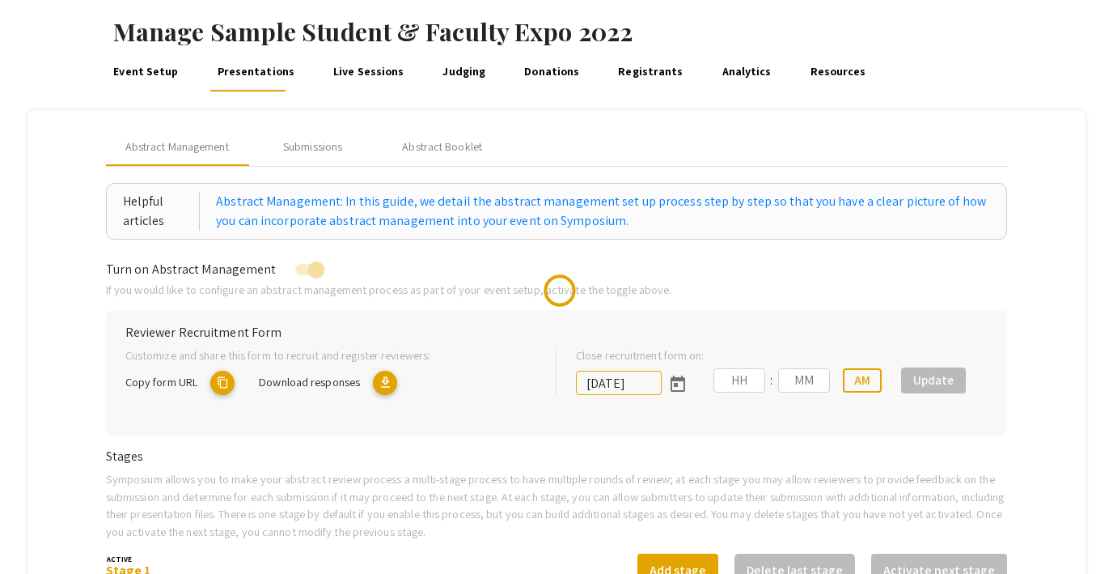
type input "[DATE]"
type input "09"
type input "00"
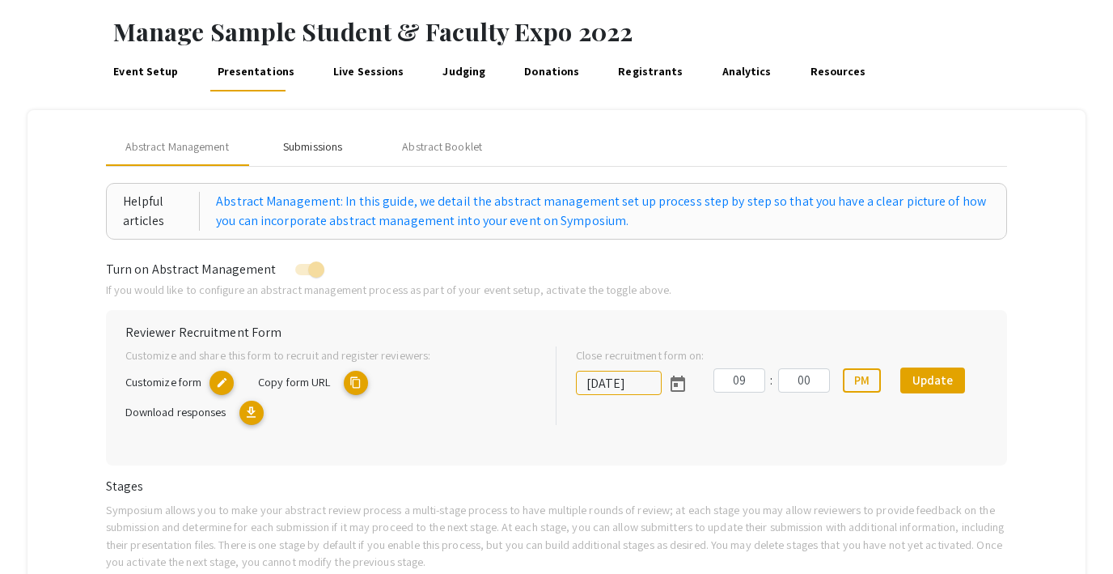
click at [299, 147] on div "Submissions" at bounding box center [312, 146] width 59 height 17
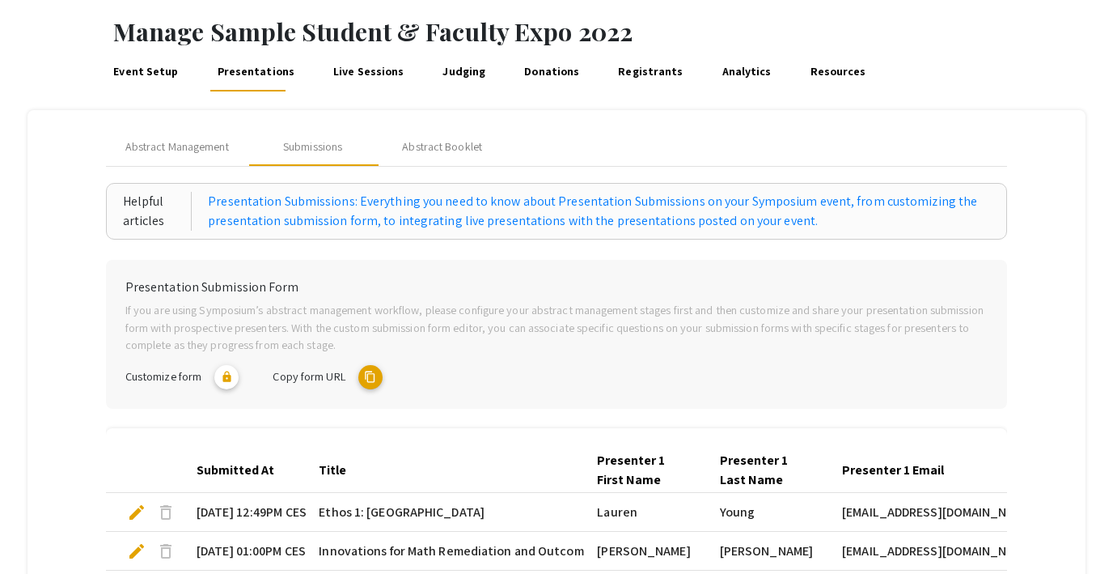
click at [373, 383] on mat-icon "content_copy" at bounding box center [370, 377] width 24 height 24
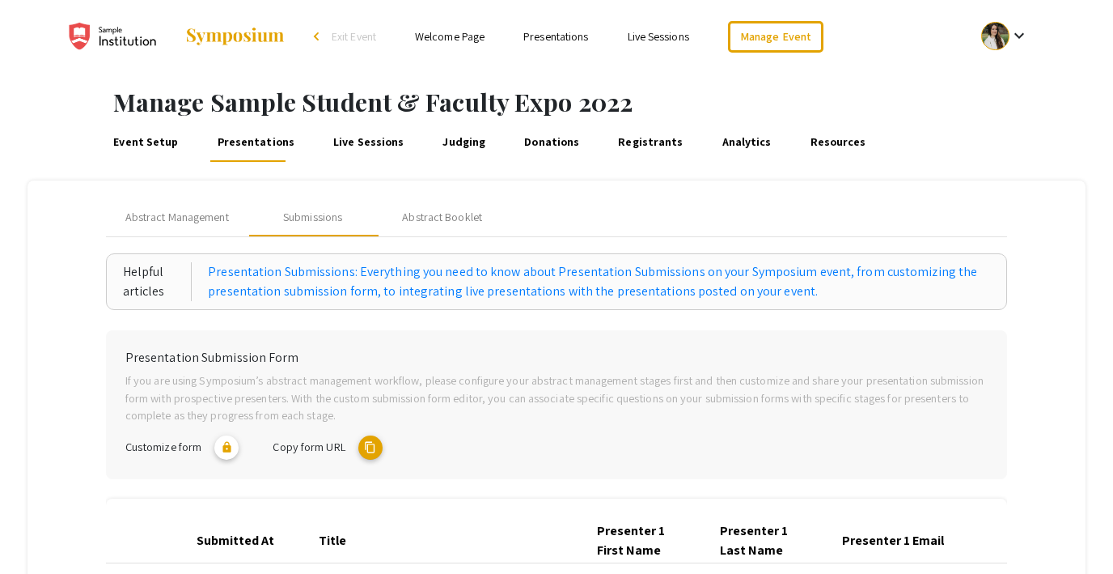
click at [146, 141] on link "Event Setup" at bounding box center [146, 142] width 70 height 39
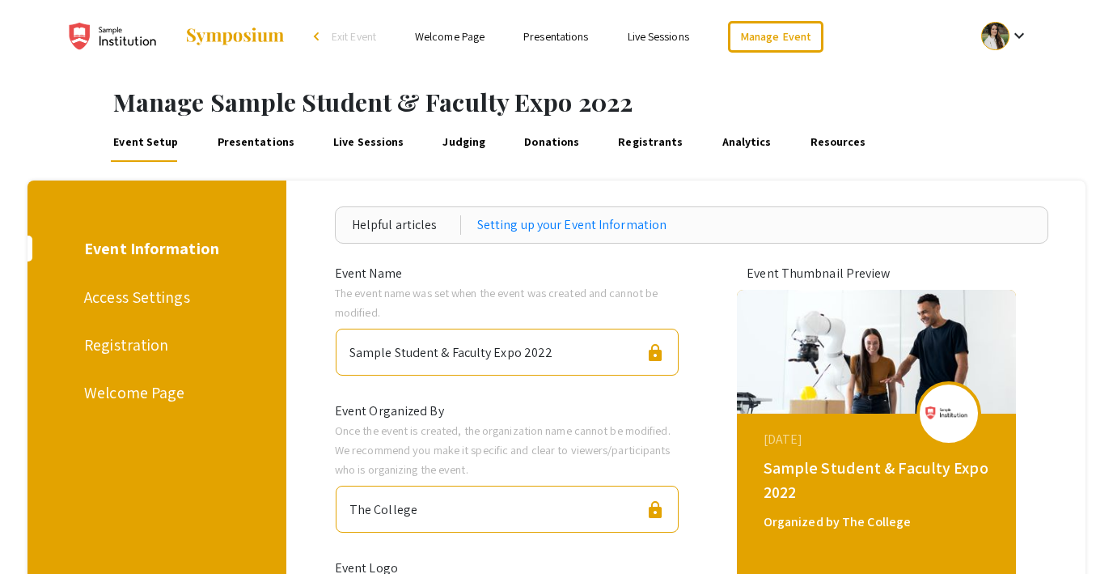
click at [230, 140] on link "Presentations" at bounding box center [255, 142] width 83 height 39
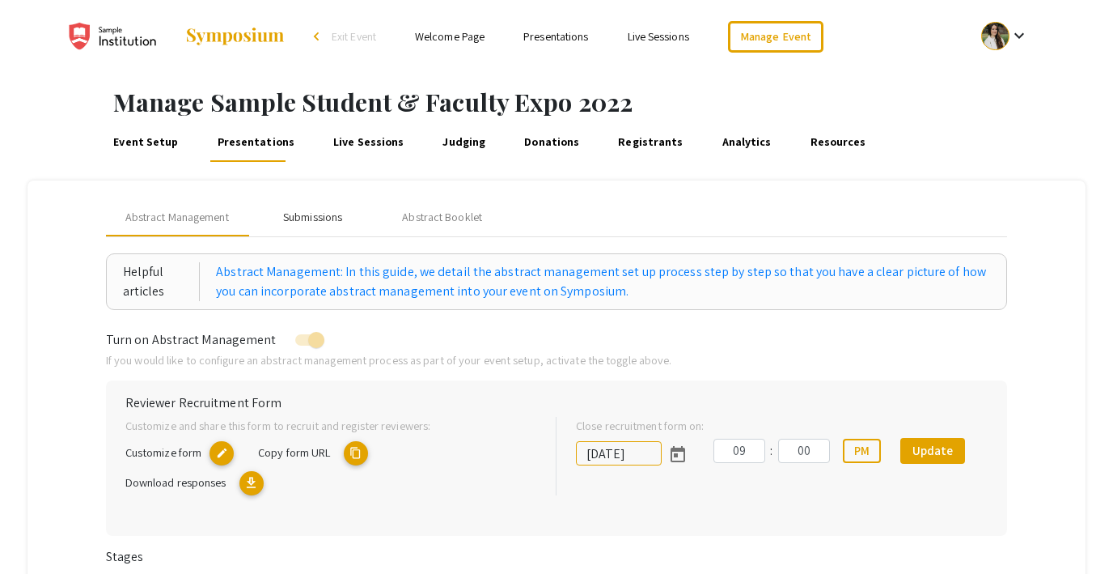
click at [311, 218] on div "Submissions" at bounding box center [312, 217] width 59 height 17
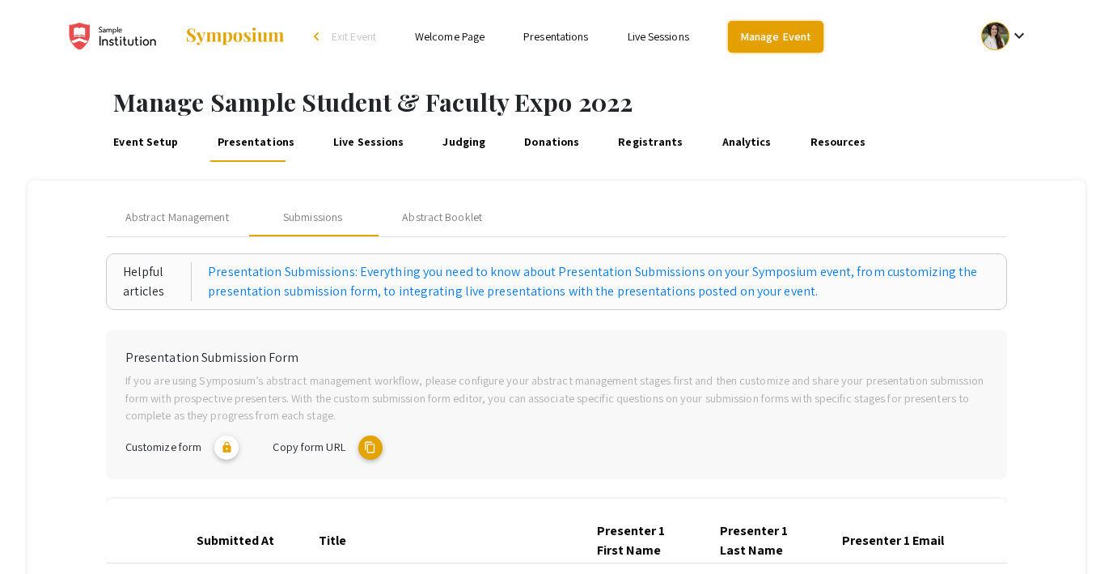
click at [762, 40] on link "Manage Event" at bounding box center [775, 37] width 95 height 32
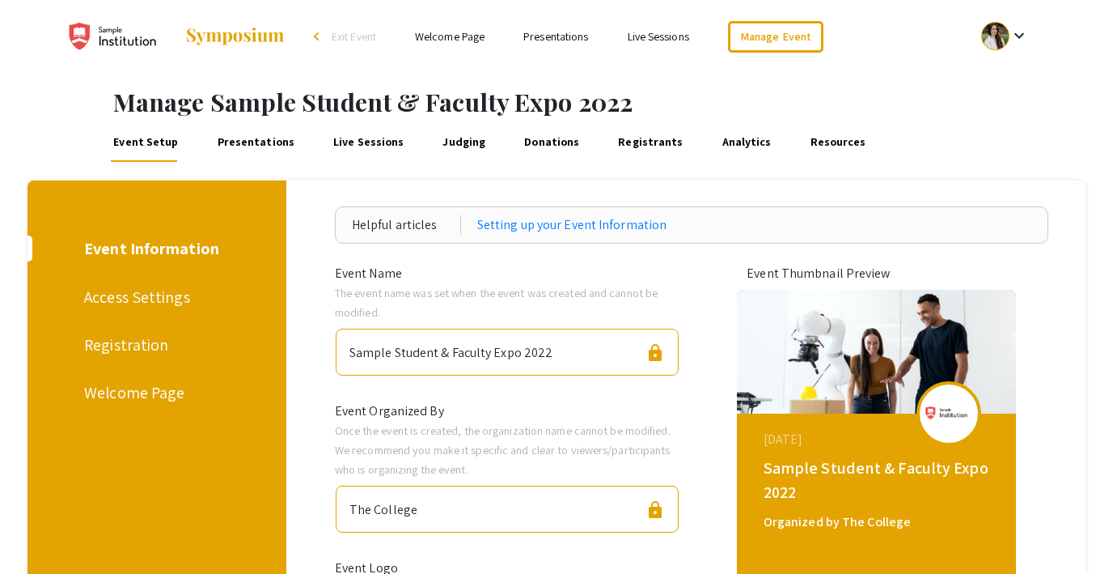
click at [239, 152] on link "Presentations" at bounding box center [255, 142] width 83 height 39
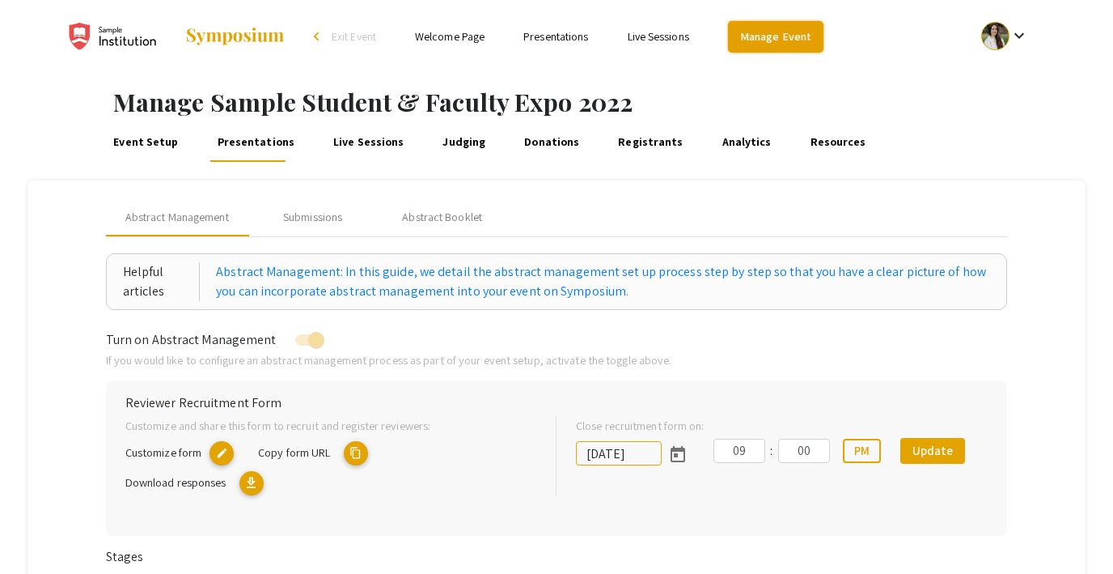
click at [791, 27] on link "Manage Event" at bounding box center [775, 37] width 95 height 32
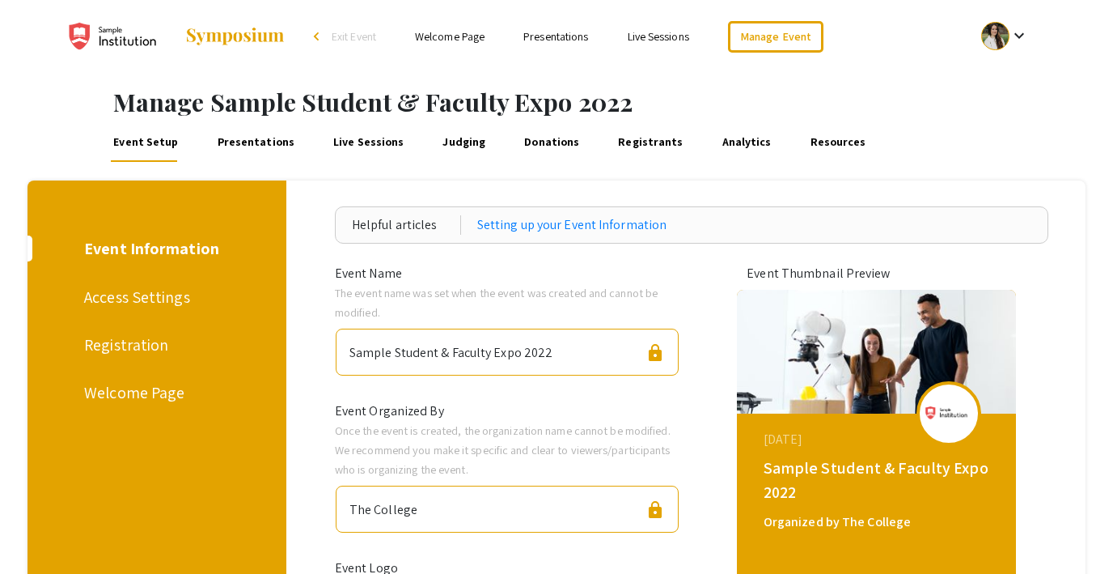
click at [784, 115] on h1 "Manage Sample Student & Faculty Expo 2022" at bounding box center [613, 101] width 1000 height 29
click at [235, 152] on link "Presentations" at bounding box center [255, 142] width 83 height 39
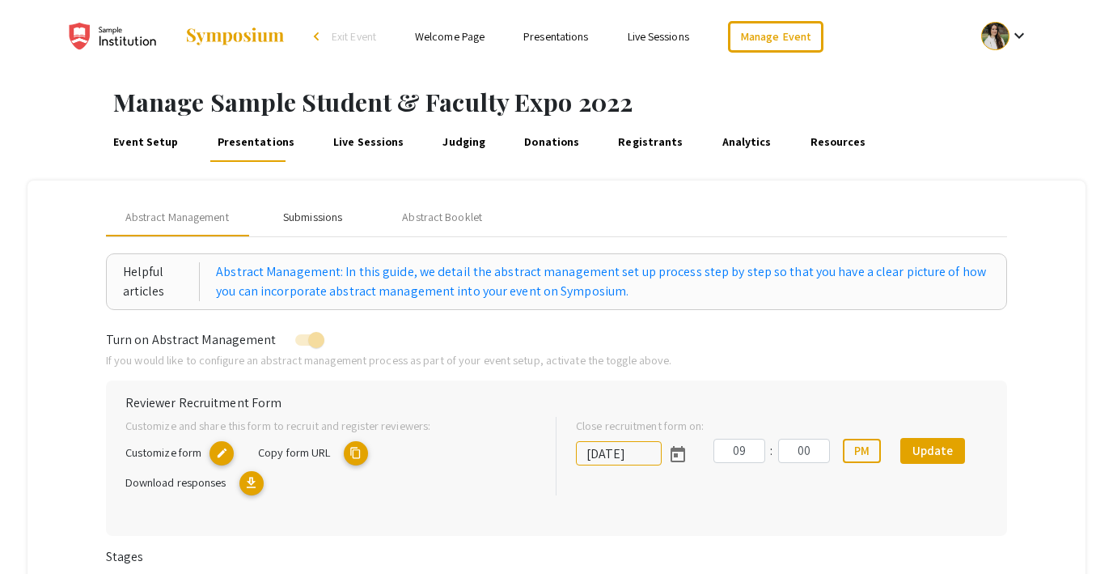
click at [312, 211] on div "Submissions" at bounding box center [312, 217] width 59 height 17
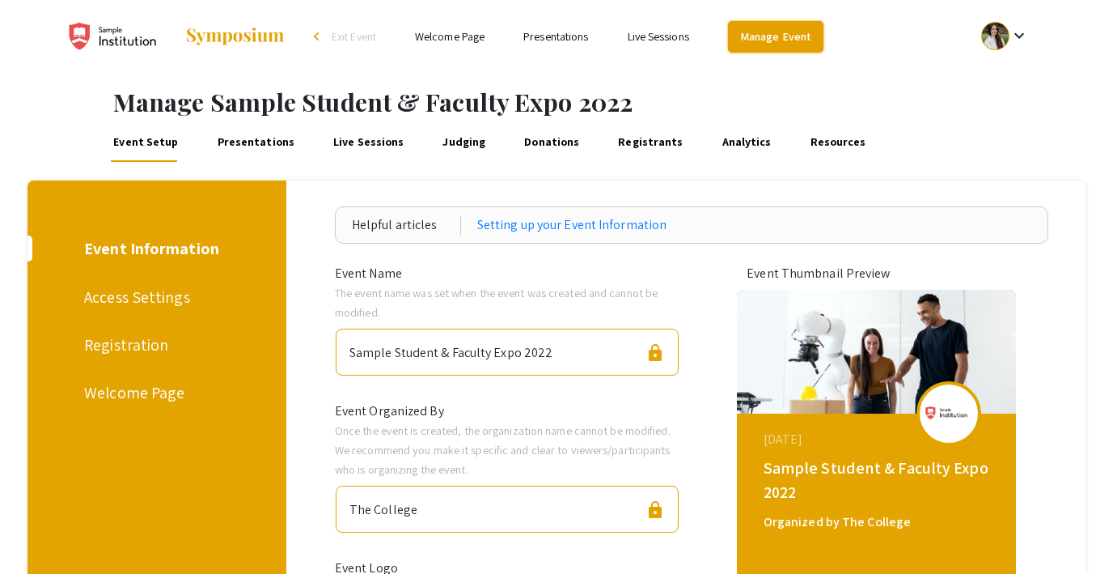
click at [765, 35] on link "Manage Event" at bounding box center [775, 37] width 95 height 32
click at [264, 126] on link "Presentations" at bounding box center [255, 142] width 83 height 39
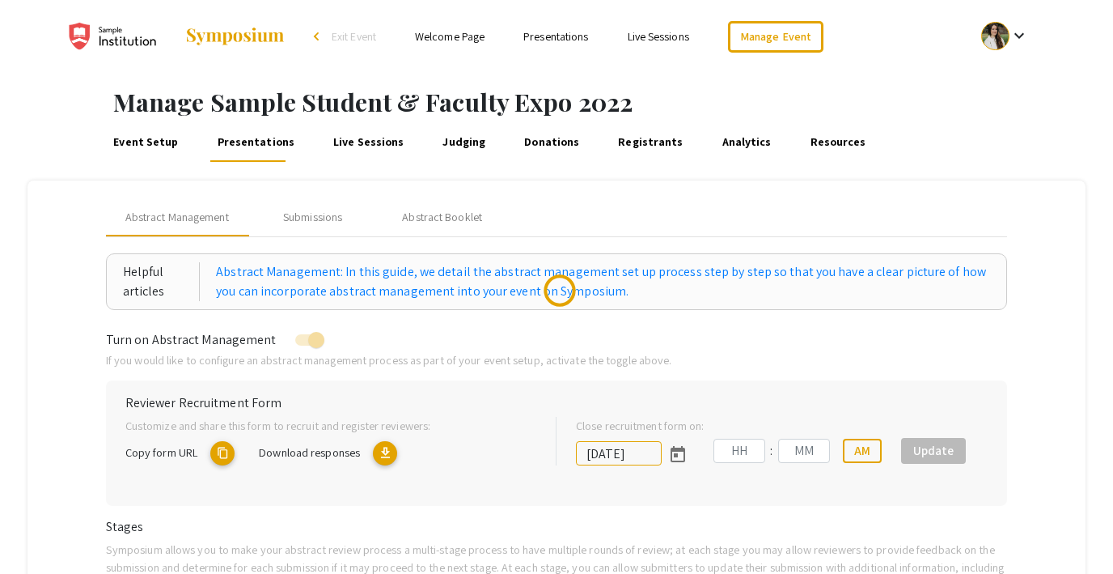
type input "[DATE]"
type input "09"
type input "00"
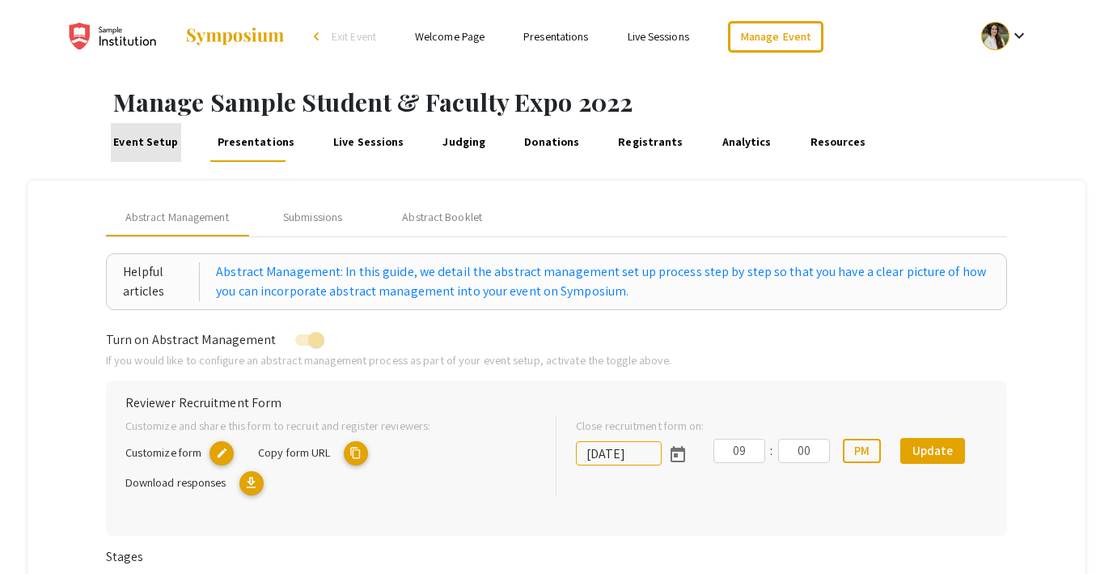
click at [159, 143] on link "Event Setup" at bounding box center [146, 142] width 70 height 39
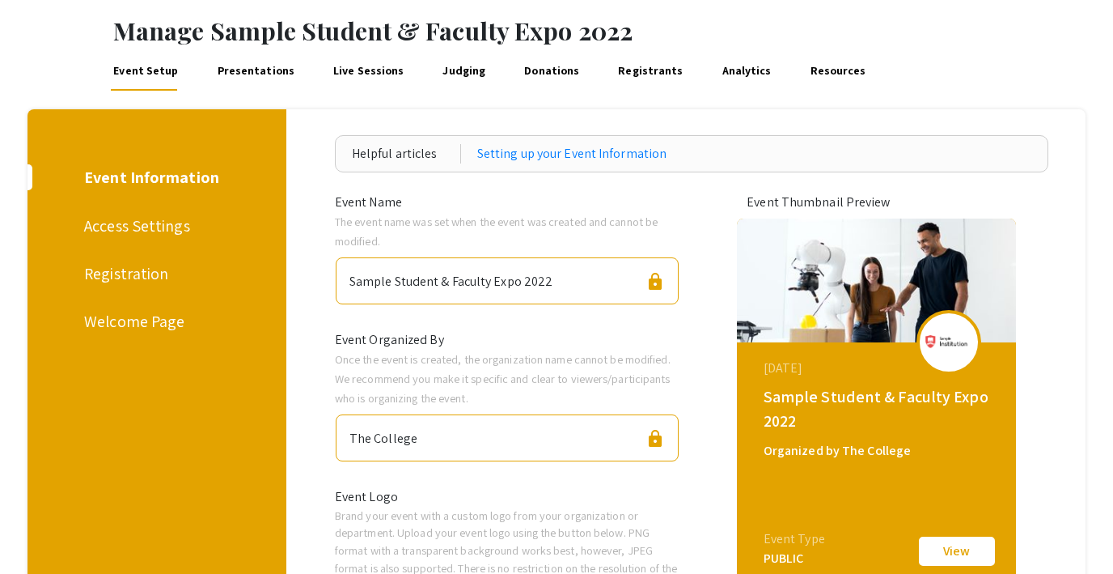
scroll to position [7, 0]
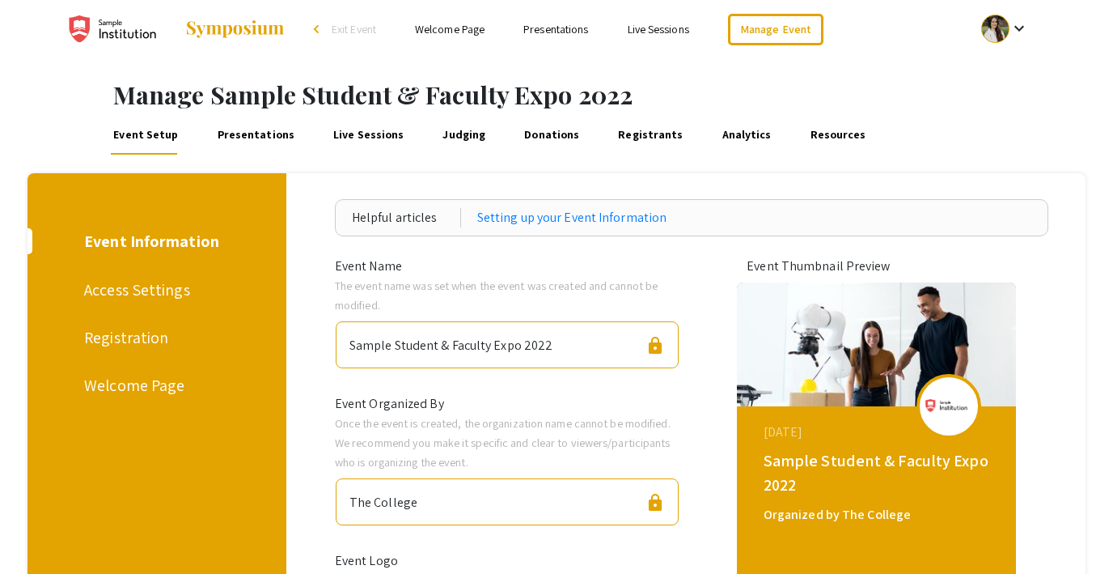
click at [159, 291] on div "Access Settings" at bounding box center [154, 289] width 140 height 24
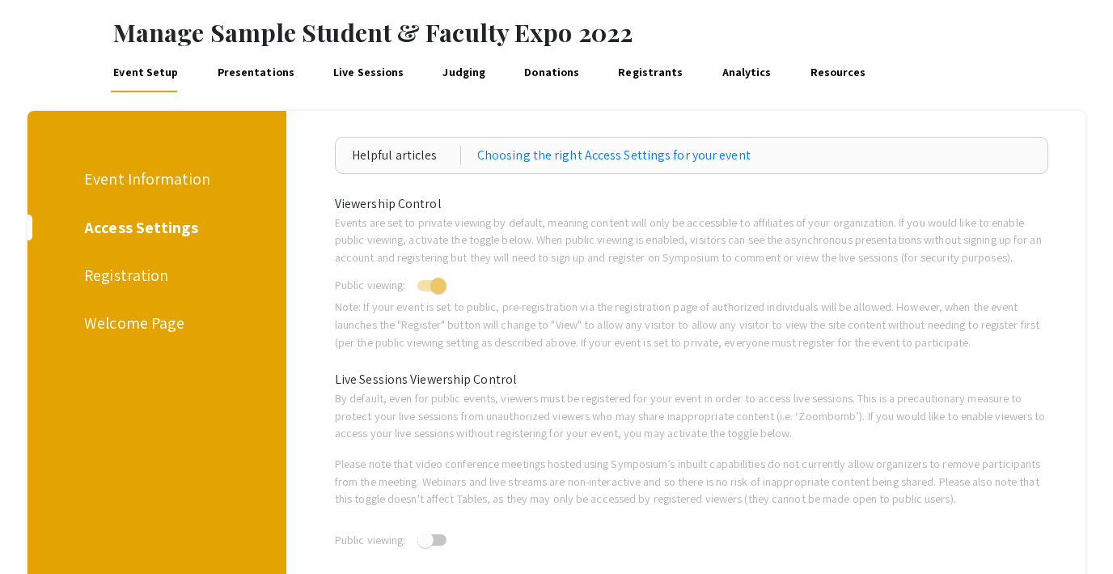
scroll to position [73, 0]
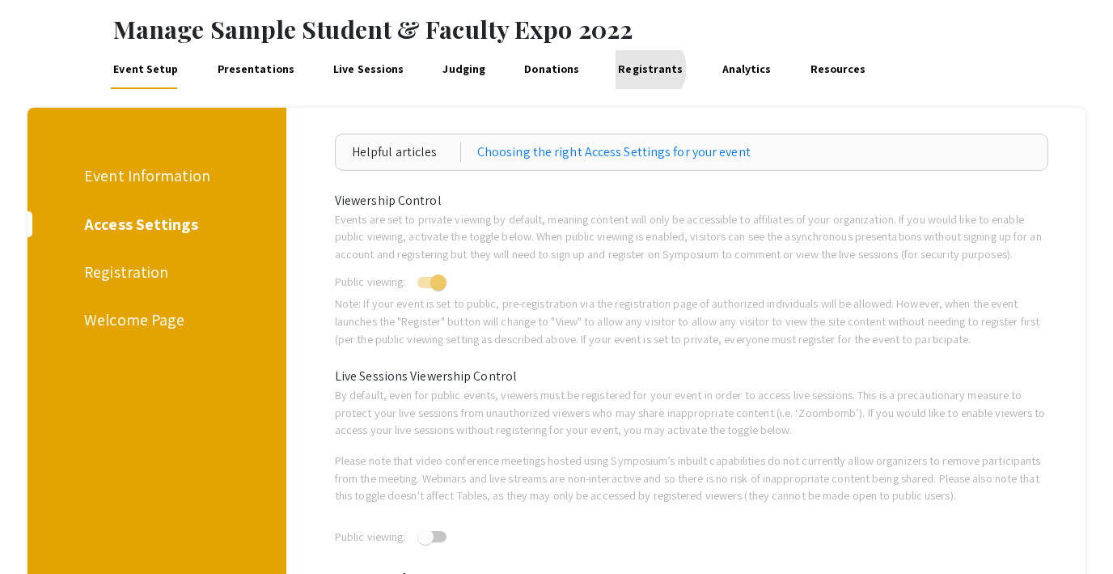
click at [627, 69] on link "Registrants" at bounding box center [651, 69] width 70 height 39
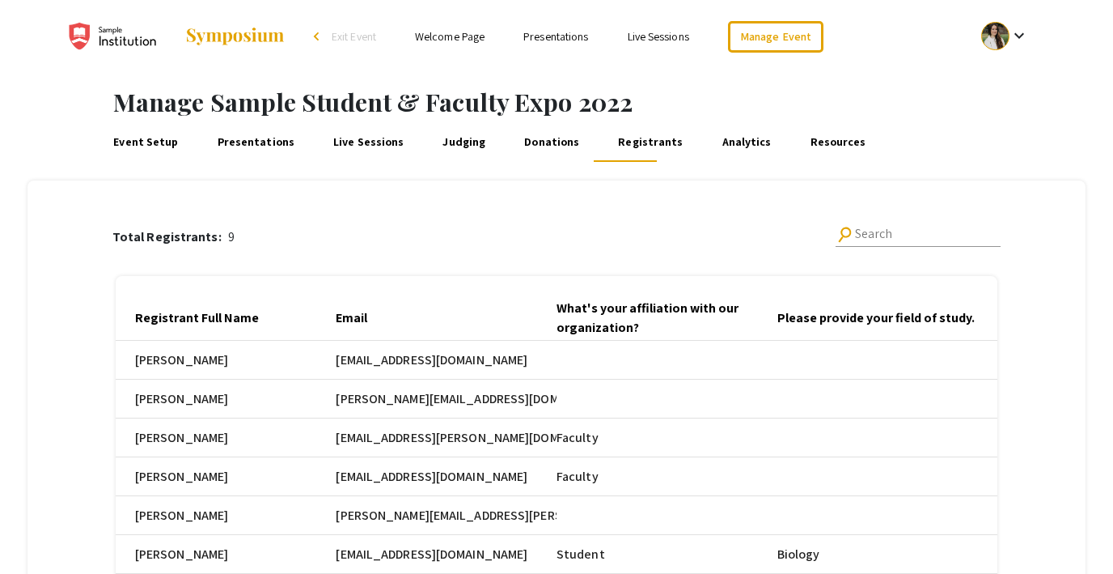
click at [146, 142] on link "Event Setup" at bounding box center [146, 142] width 70 height 39
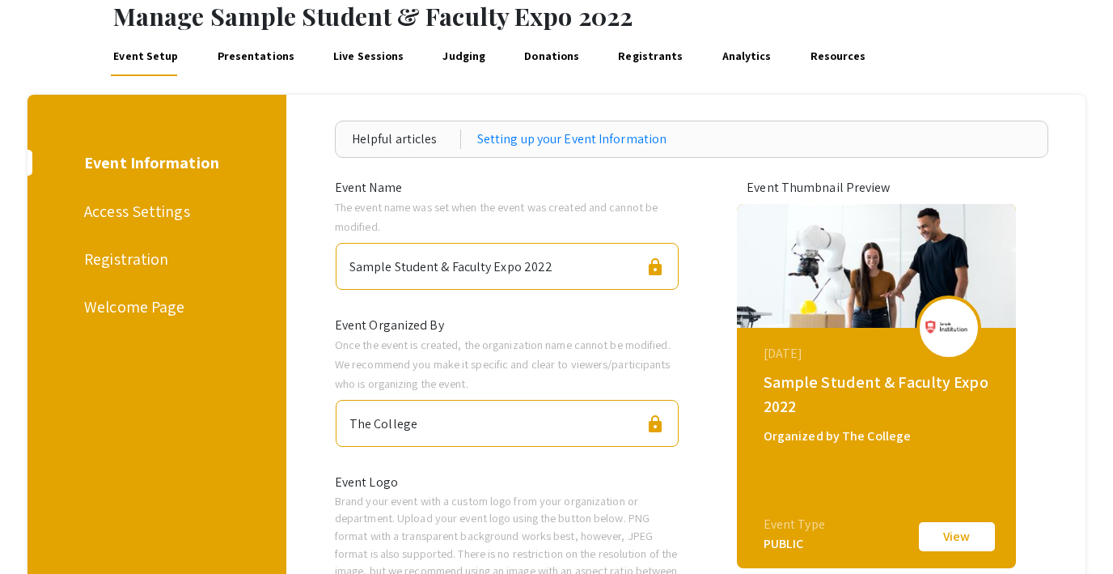
scroll to position [87, 0]
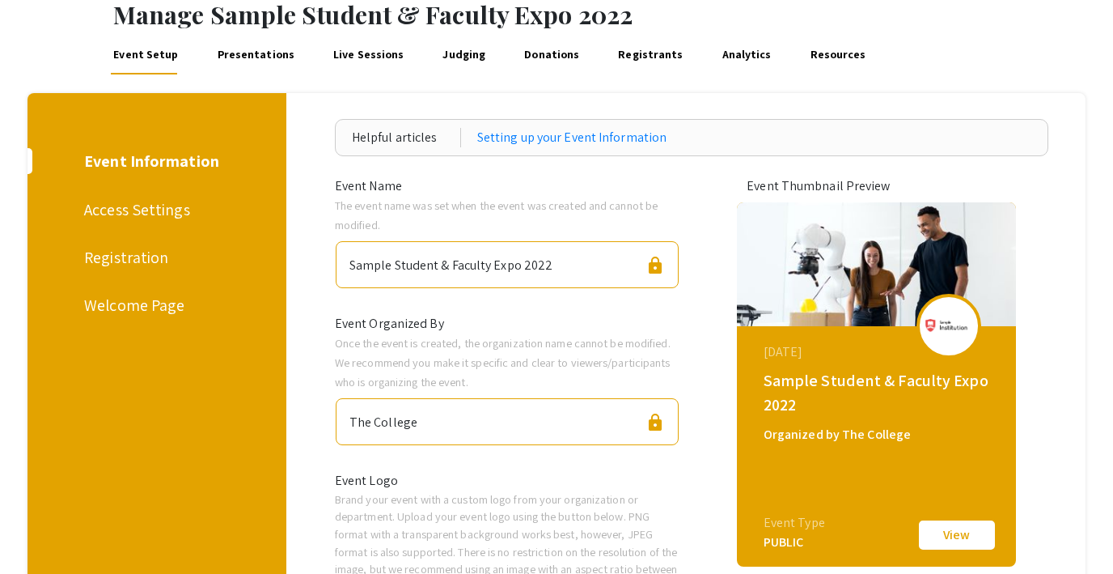
click at [116, 260] on div "Registration" at bounding box center [154, 257] width 140 height 24
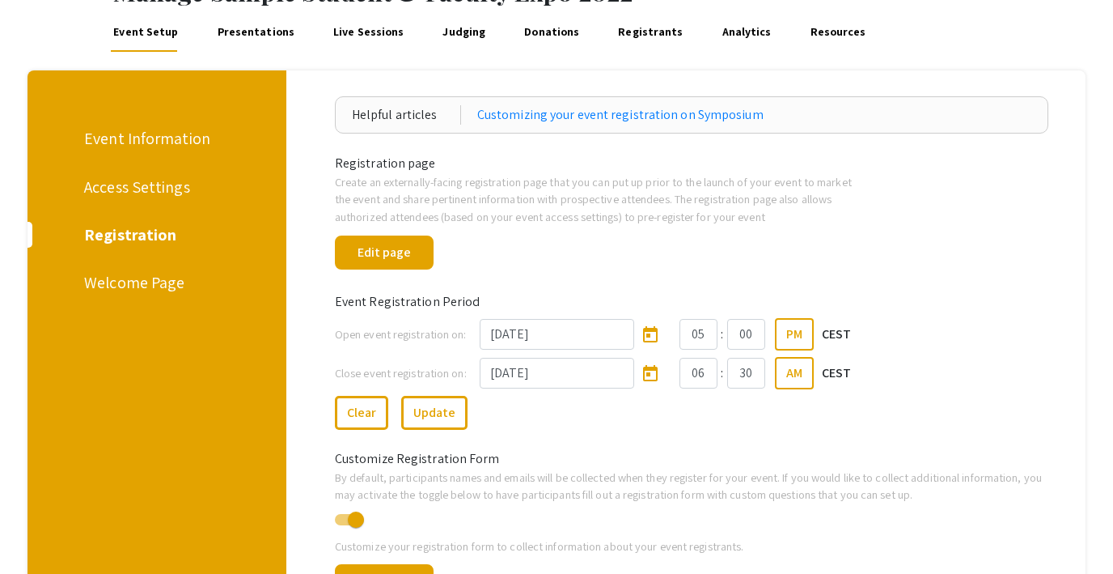
scroll to position [109, 0]
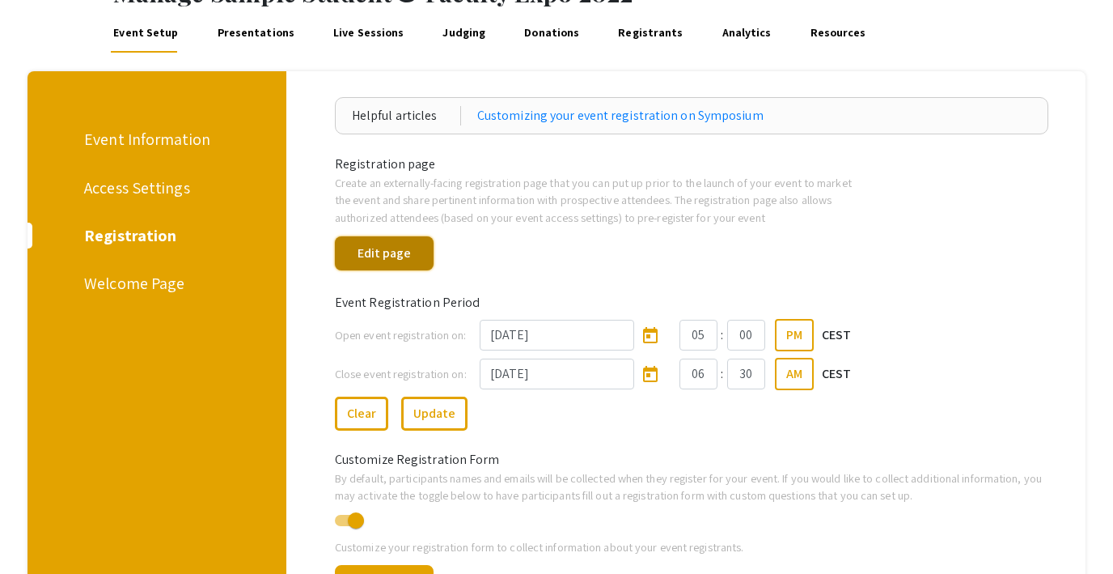
click at [385, 252] on button "Edit page" at bounding box center [384, 253] width 99 height 34
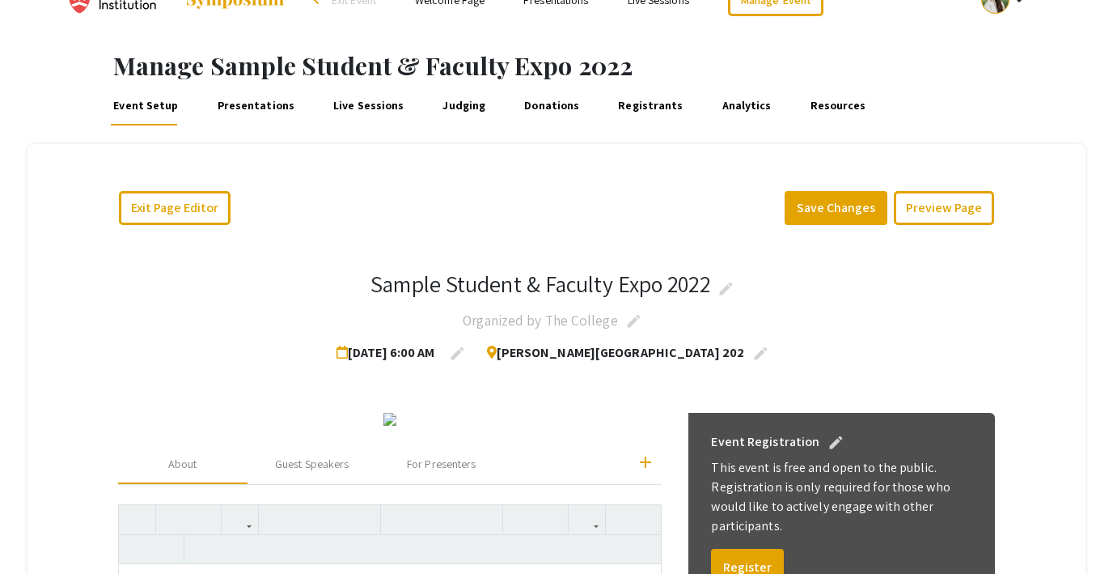
scroll to position [60, 0]
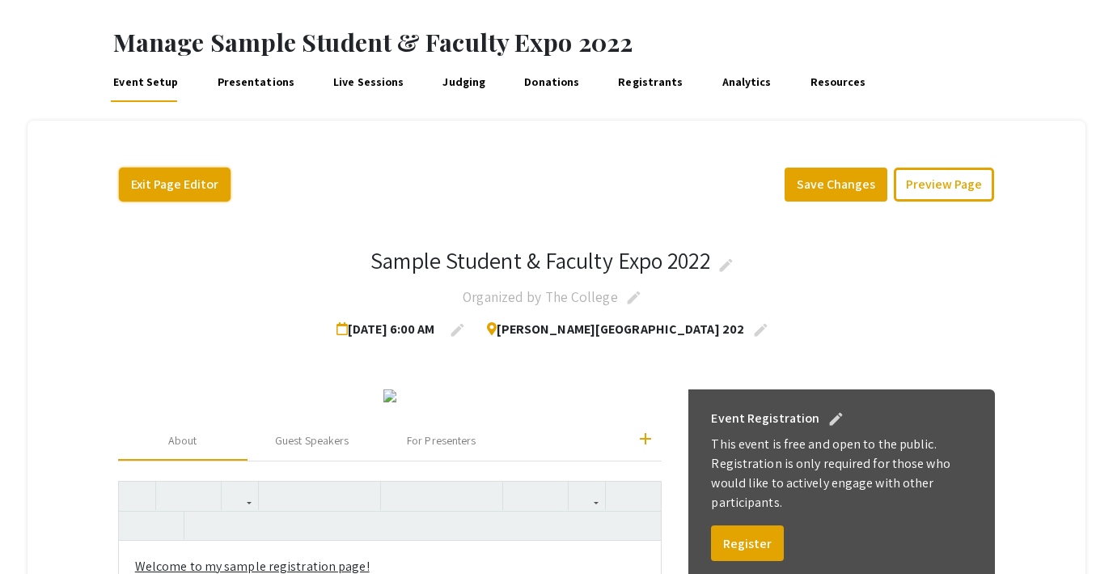
click at [145, 178] on button "Exit Page Editor" at bounding box center [175, 184] width 112 height 34
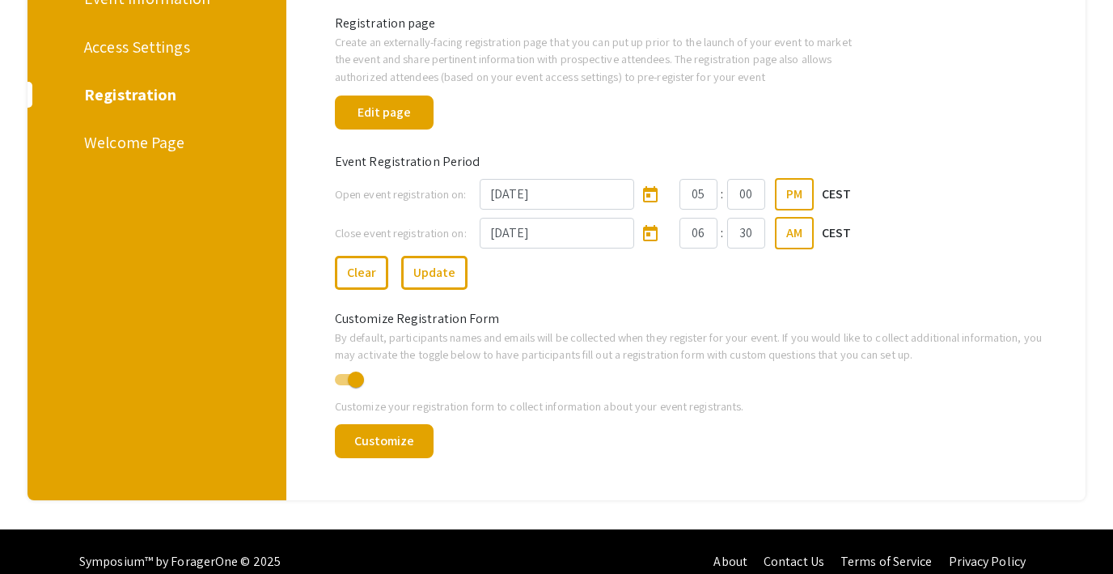
scroll to position [251, 0]
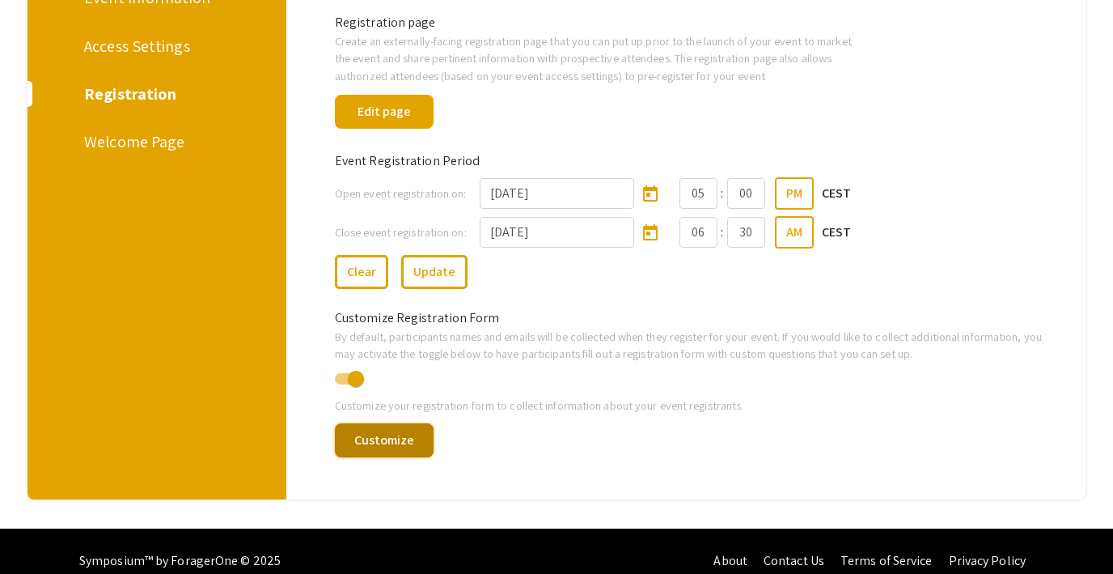
click at [407, 434] on button "Customize" at bounding box center [384, 440] width 99 height 34
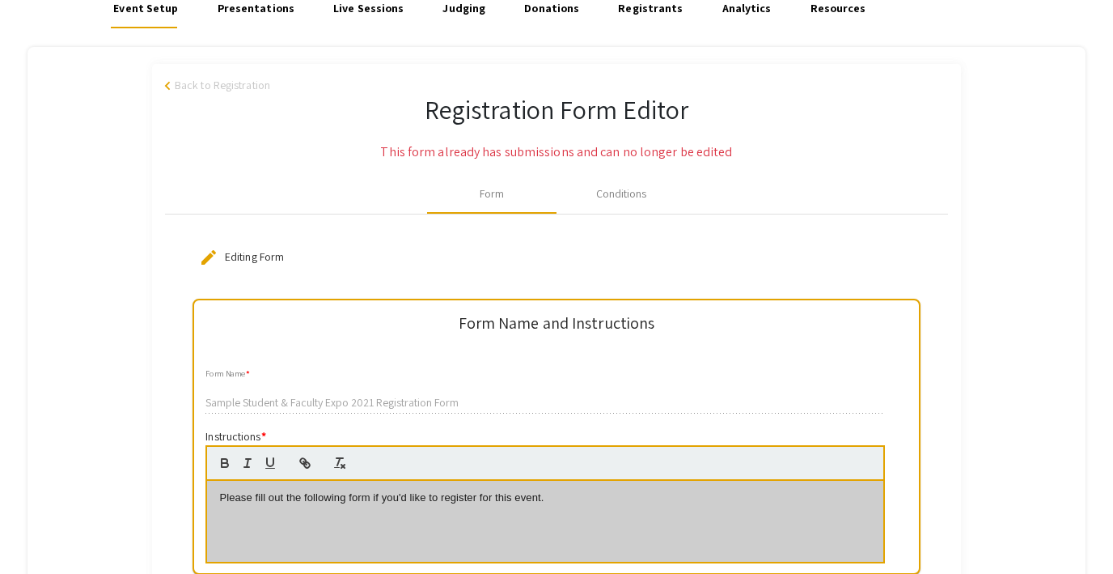
scroll to position [153, 0]
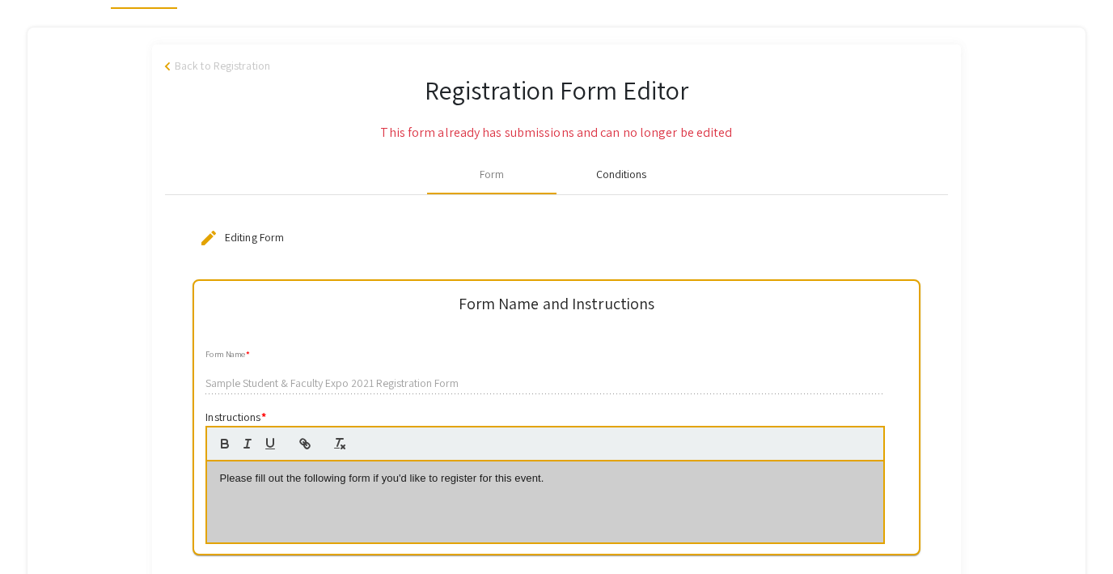
click at [607, 180] on div "Conditions" at bounding box center [621, 174] width 51 height 17
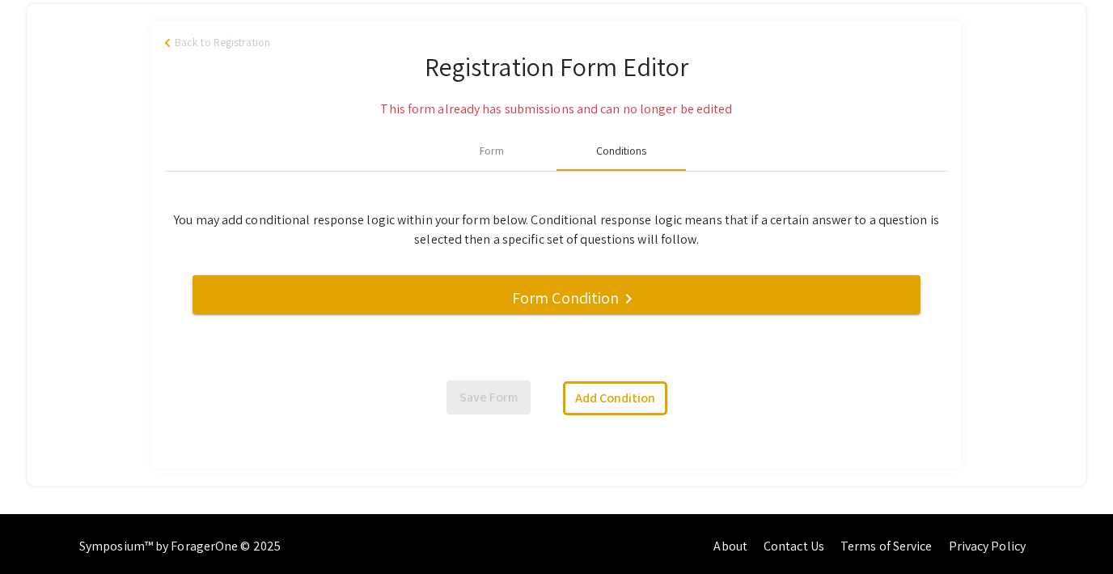
scroll to position [177, 0]
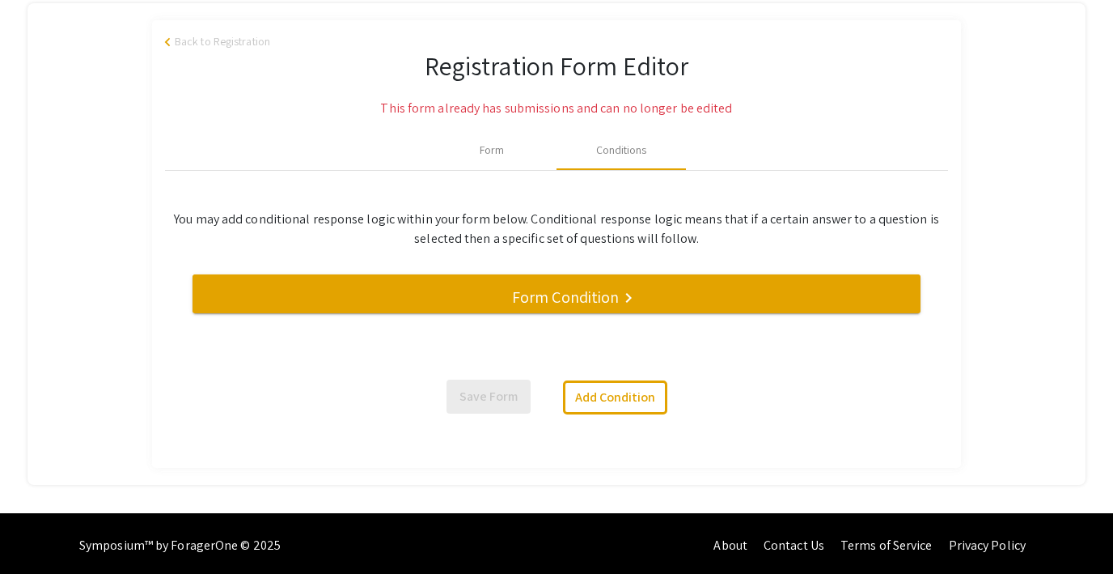
click at [570, 298] on h5 "Form Condition" at bounding box center [565, 296] width 107 height 19
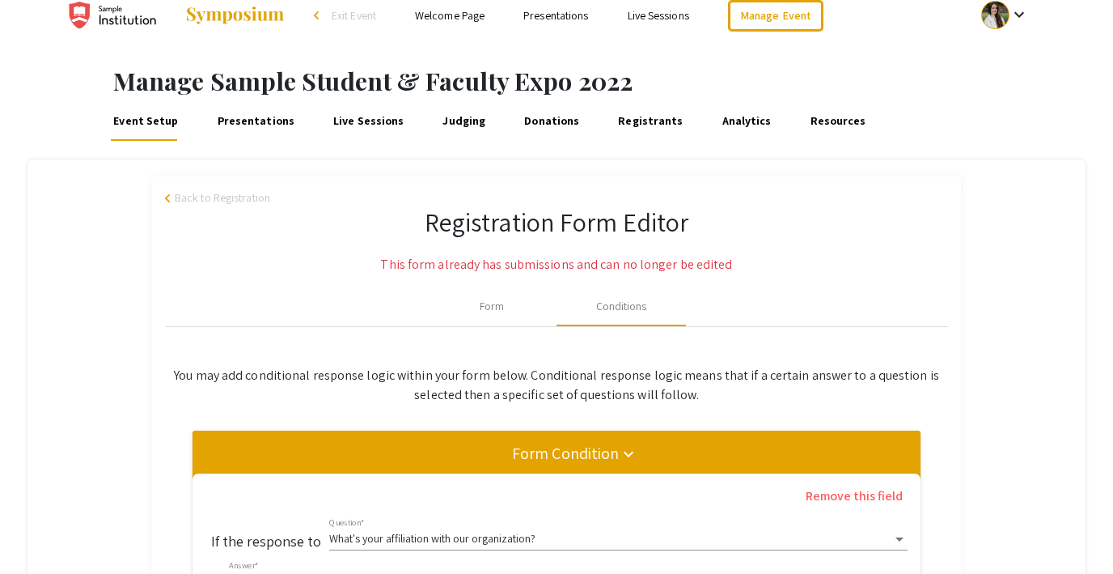
scroll to position [19, 0]
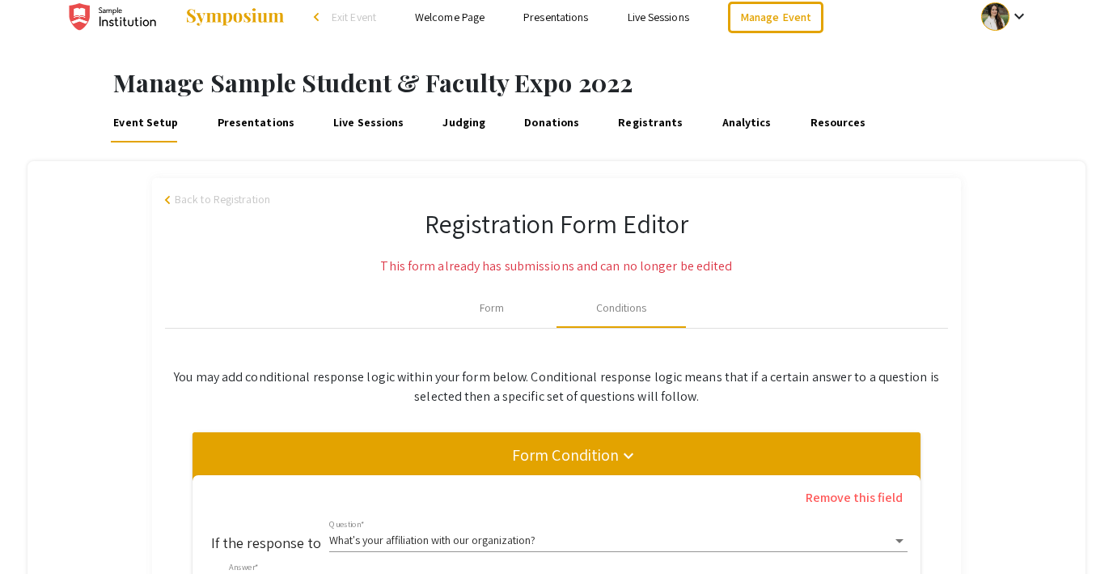
click at [193, 194] on span "Back to Registration" at bounding box center [222, 199] width 95 height 17
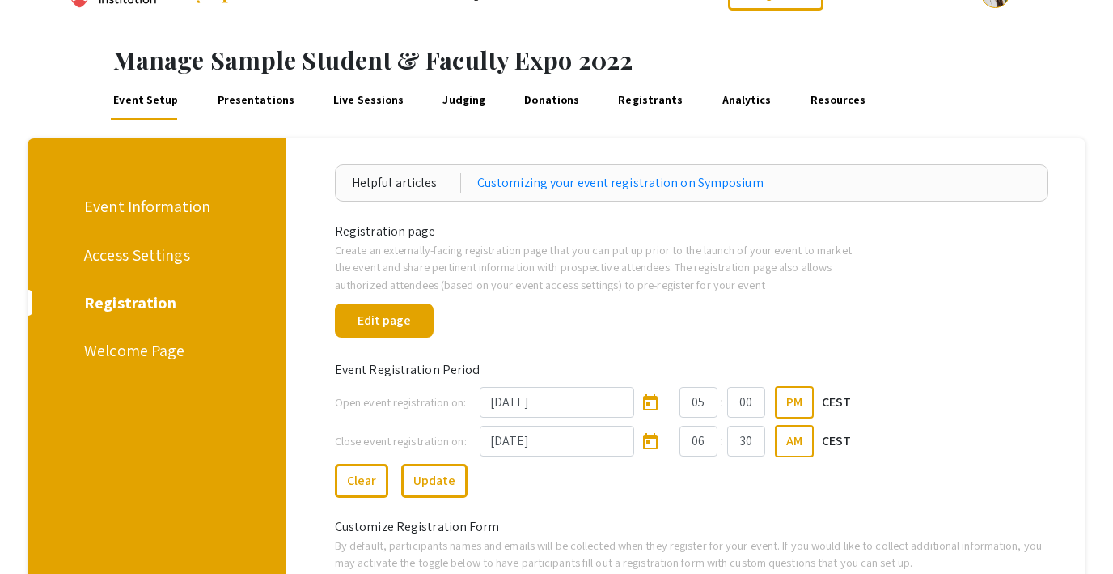
scroll to position [43, 0]
click at [103, 343] on div "Welcome Page" at bounding box center [154, 349] width 140 height 24
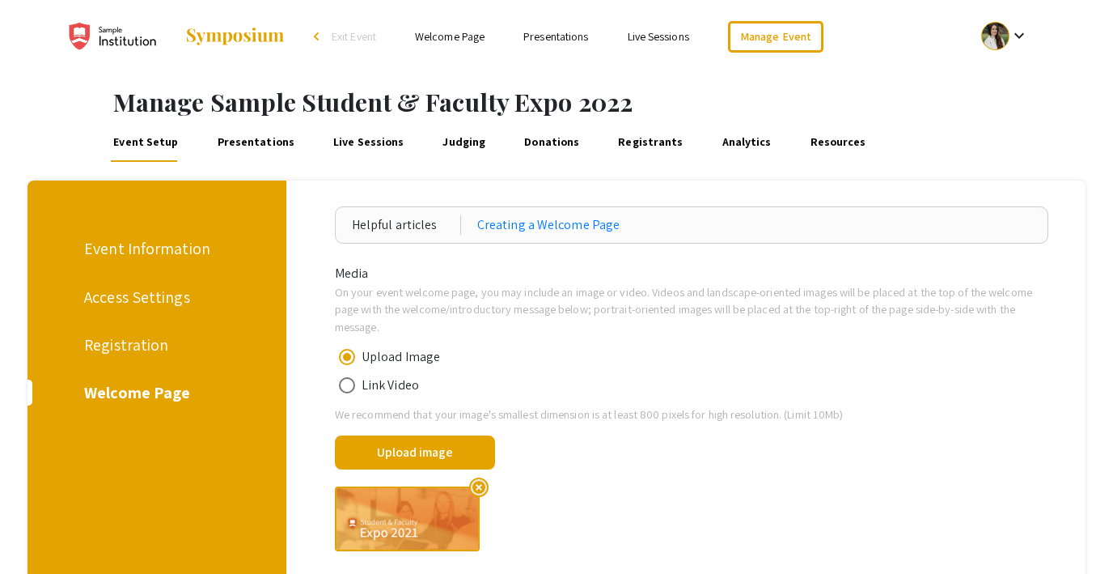
click at [264, 140] on link "Presentations" at bounding box center [255, 142] width 83 height 39
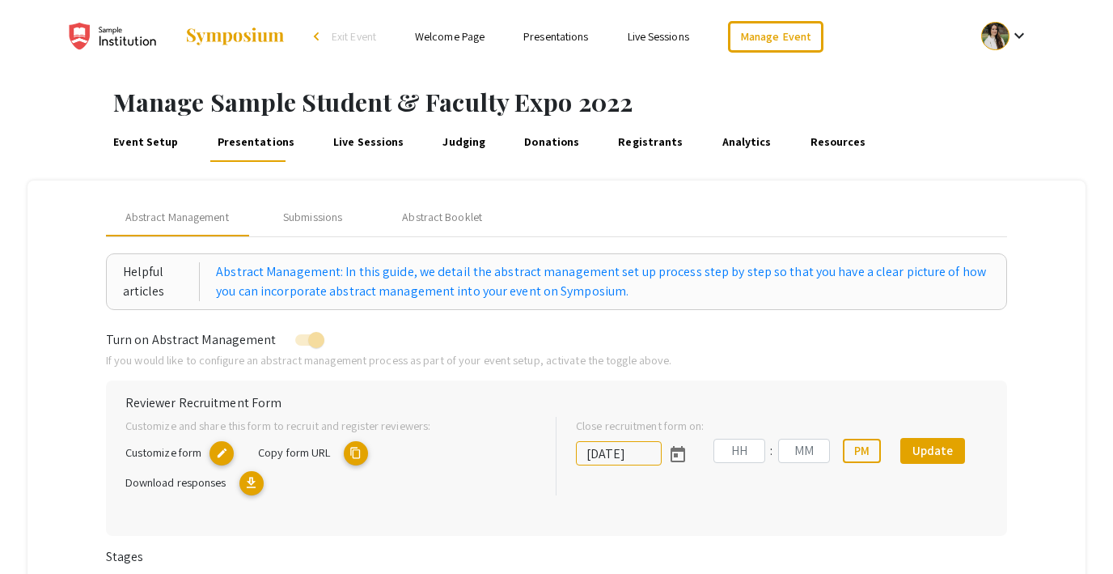
type input "7/8/2022"
type input "09"
type input "00"
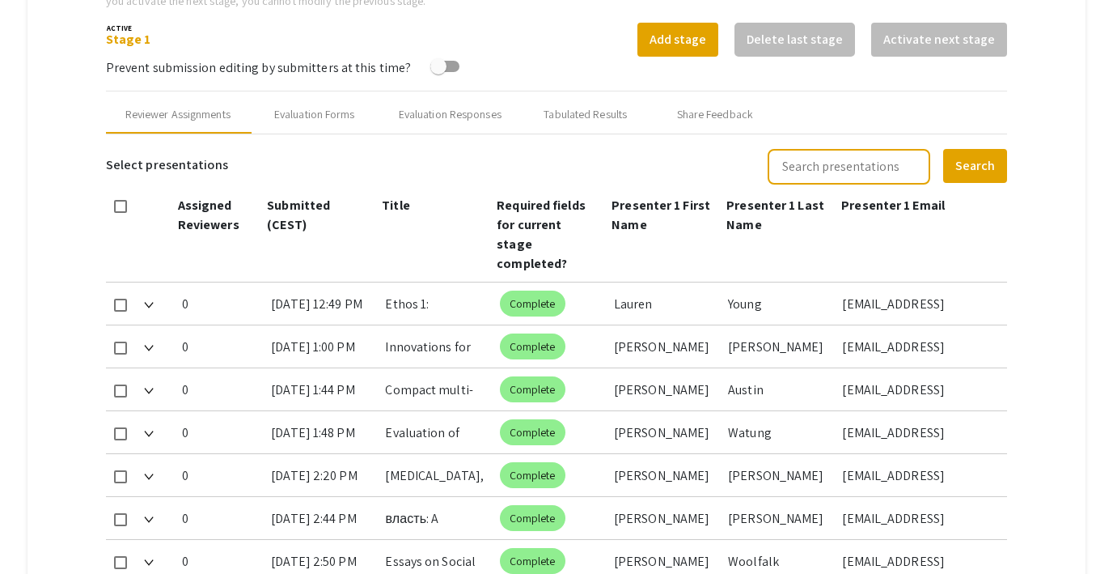
scroll to position [620, 0]
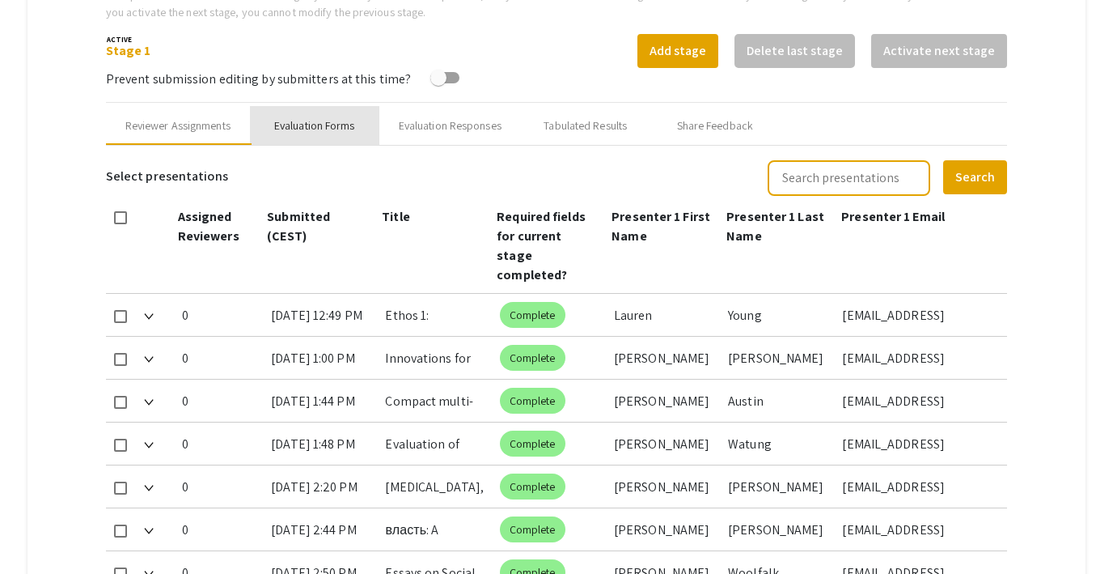
click at [324, 126] on div "Evaluation Forms" at bounding box center [314, 125] width 81 height 17
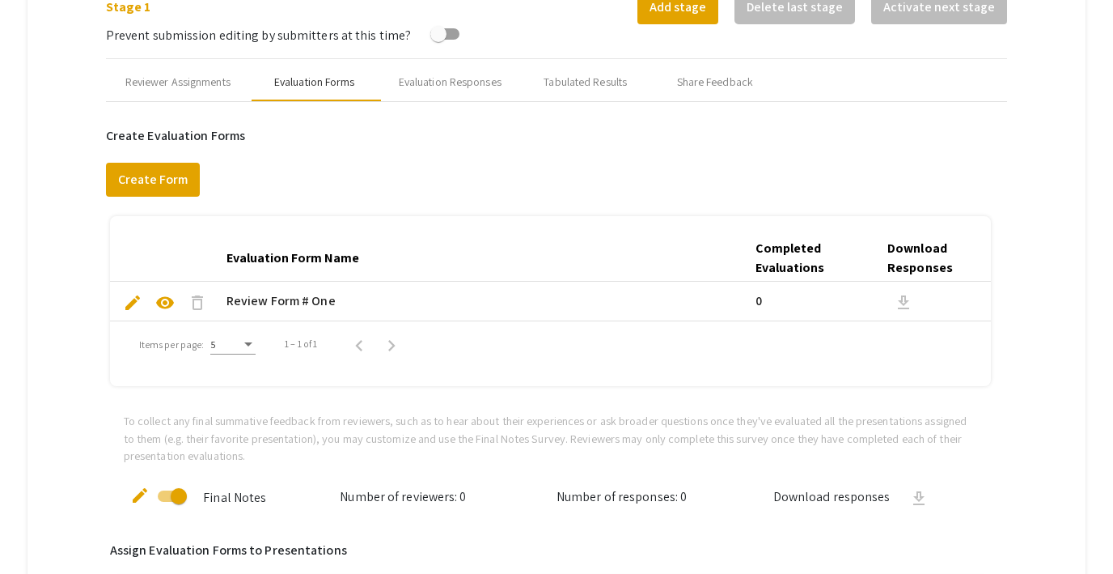
scroll to position [605, 0]
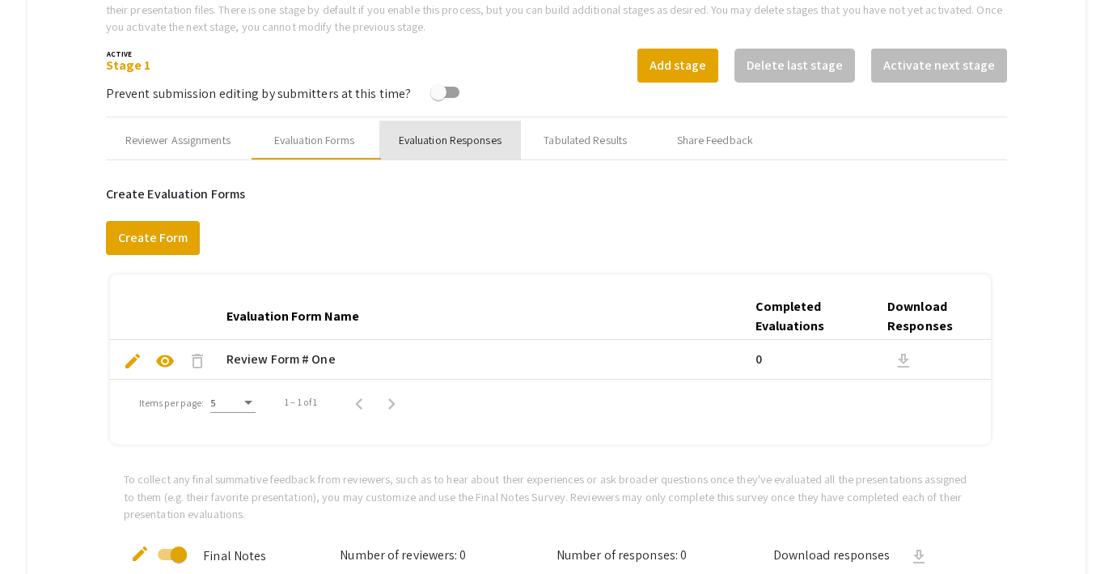
click at [443, 141] on div "Evaluation Responses" at bounding box center [450, 140] width 103 height 17
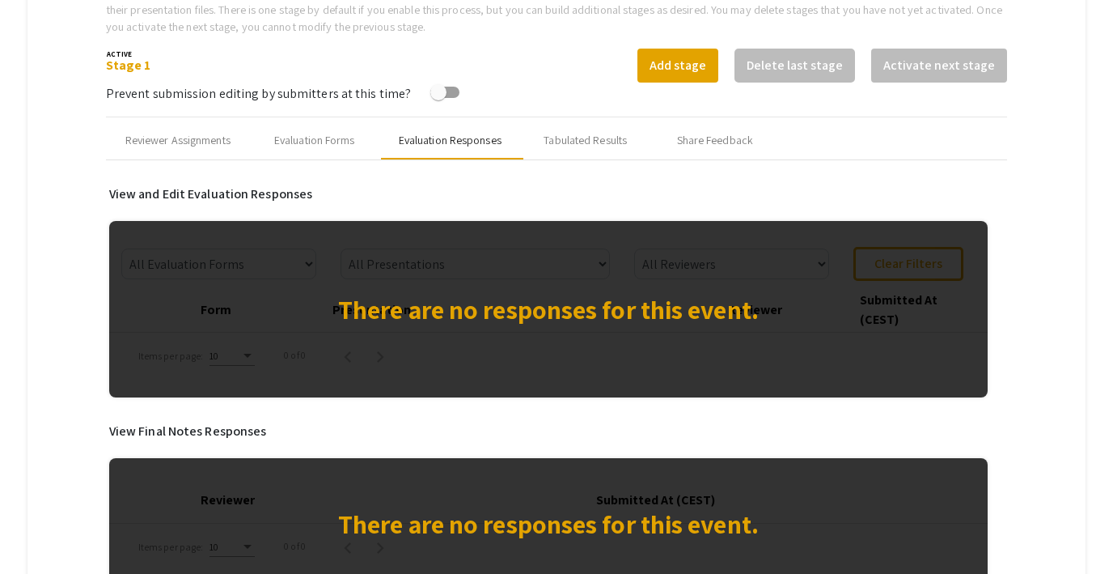
scroll to position [654, 0]
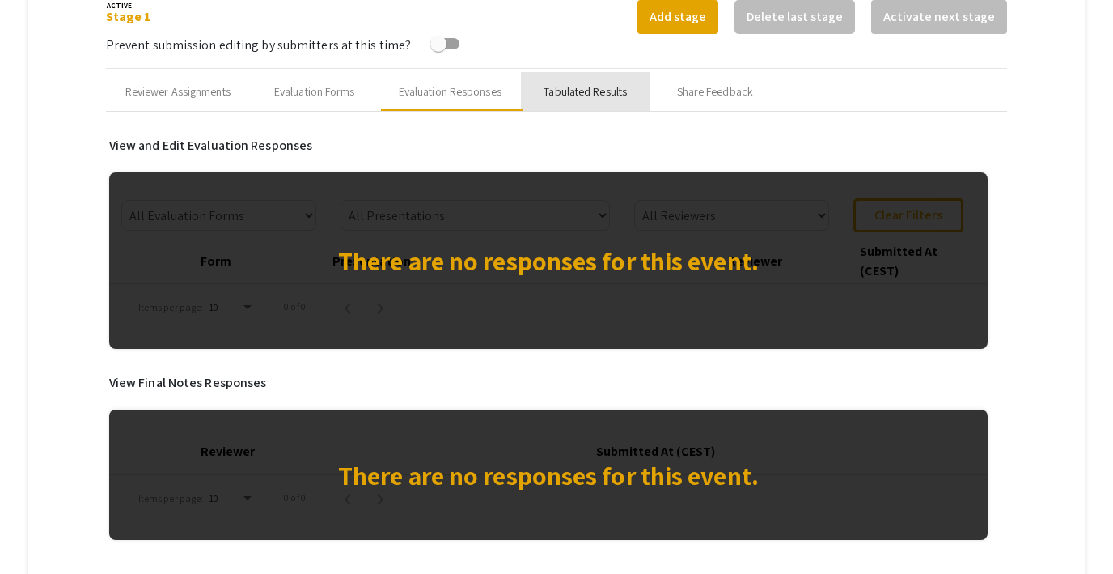
click at [588, 89] on div "Tabulated Results" at bounding box center [585, 91] width 83 height 17
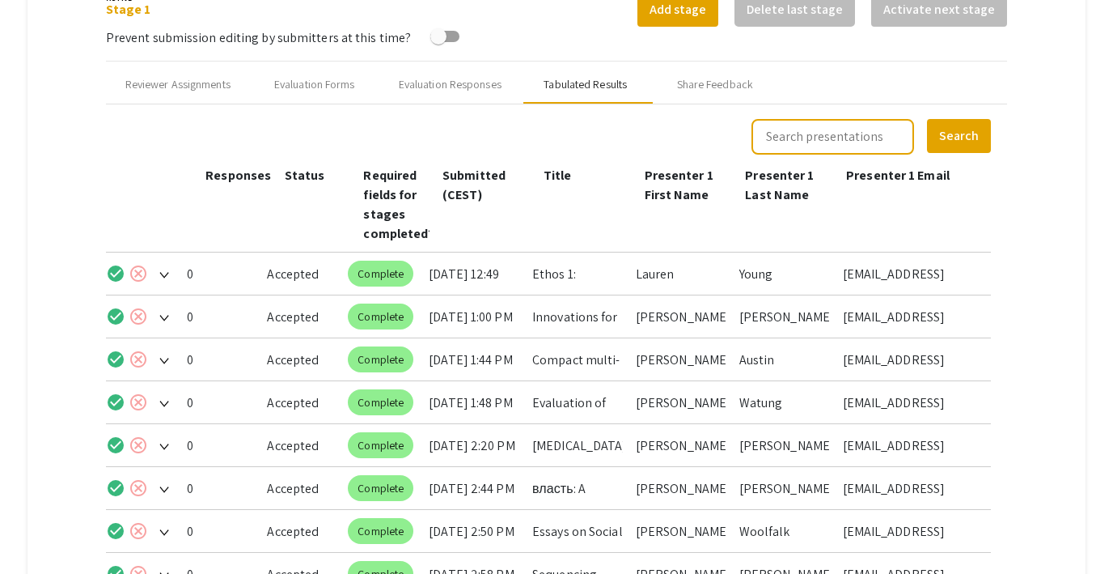
scroll to position [663, 0]
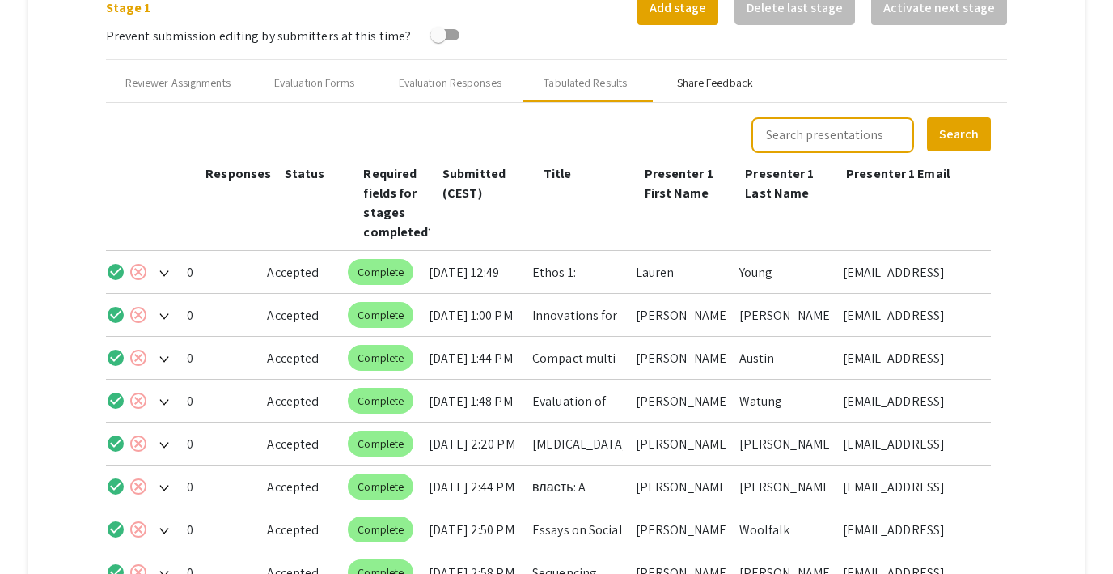
click at [714, 77] on div "Share Feedback" at bounding box center [715, 82] width 76 height 17
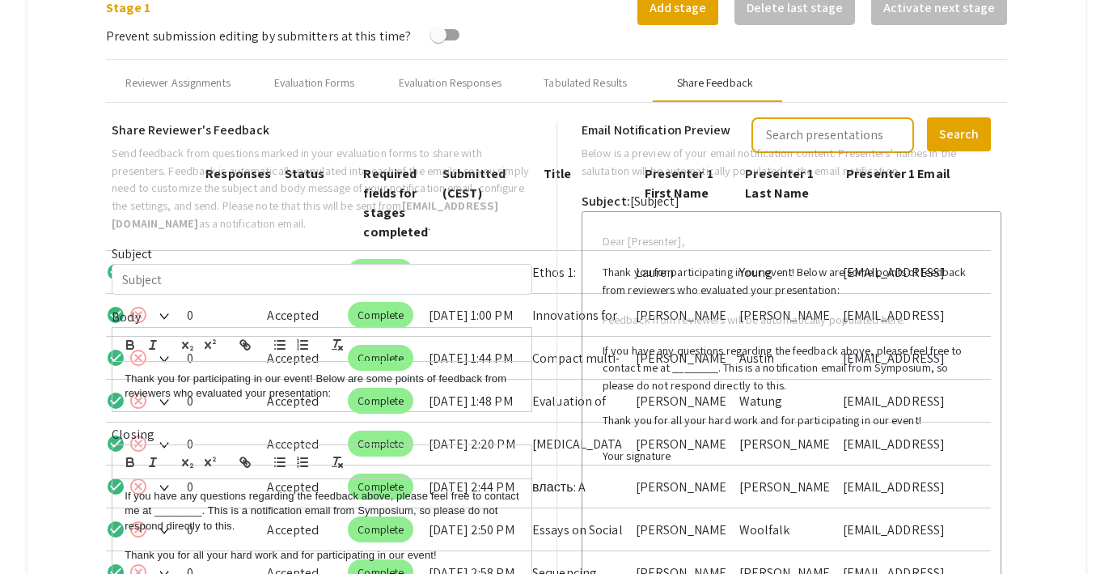
type input "Test Email for multiple co-presenters"
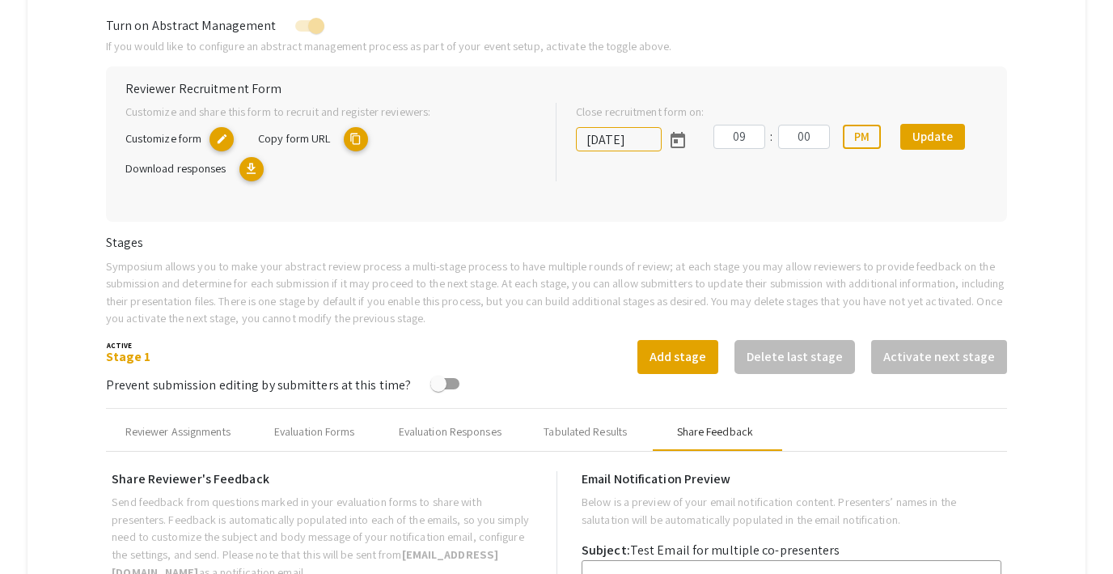
scroll to position [288, 0]
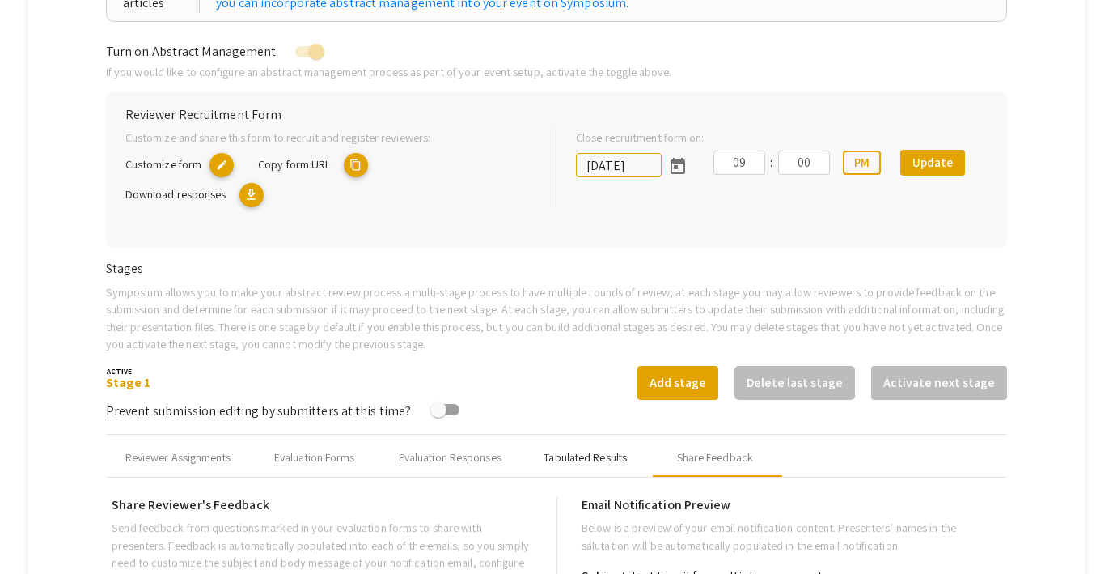
click at [601, 451] on div "Tabulated Results" at bounding box center [585, 457] width 83 height 17
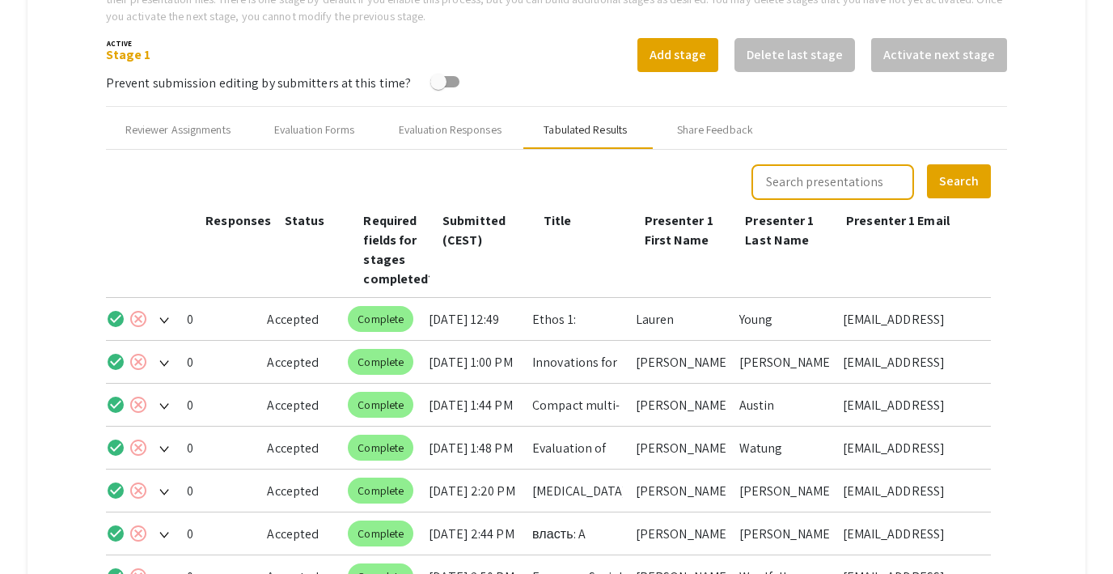
scroll to position [644, 0]
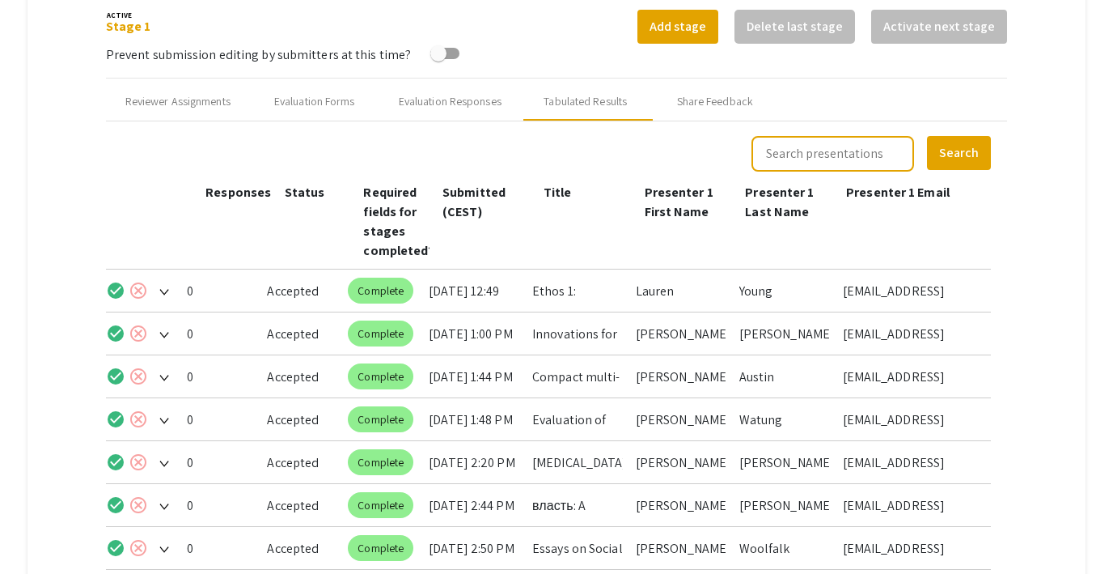
click at [167, 292] on img at bounding box center [164, 292] width 10 height 6
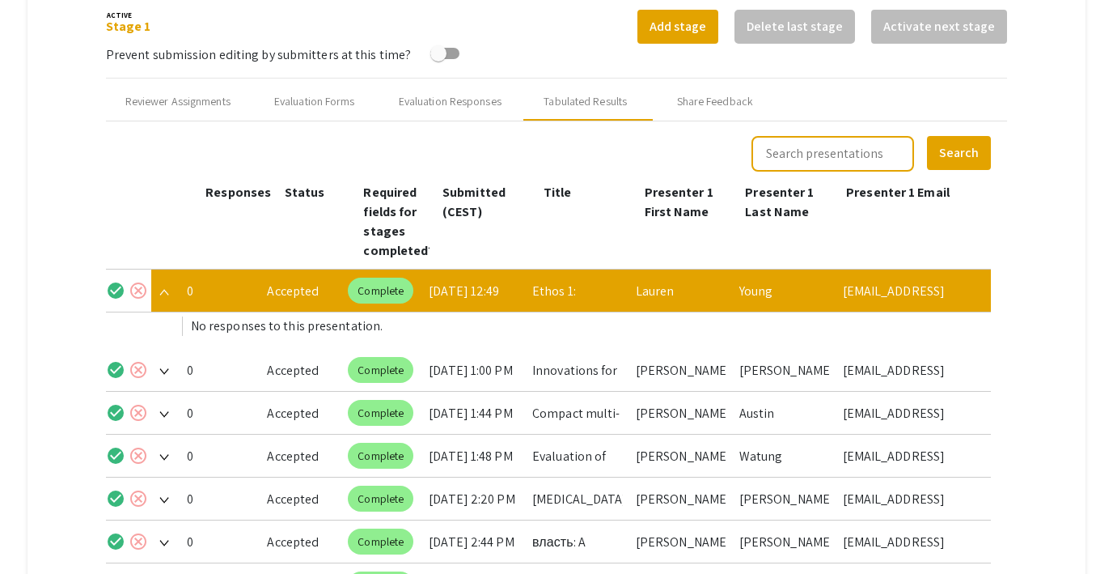
click at [164, 369] on img at bounding box center [164, 371] width 10 height 6
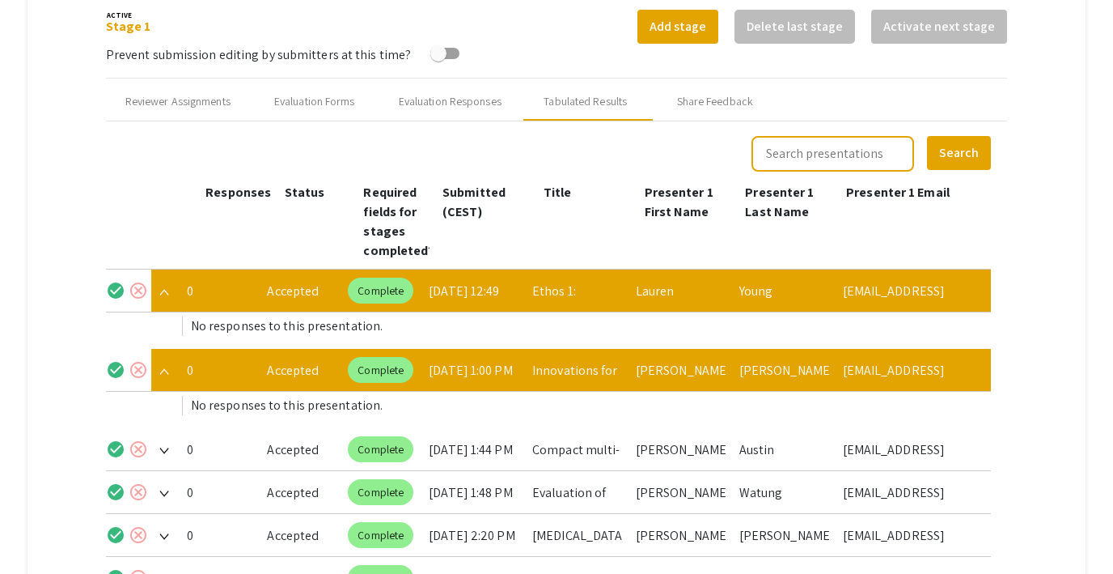
click at [161, 289] on img at bounding box center [164, 292] width 10 height 6
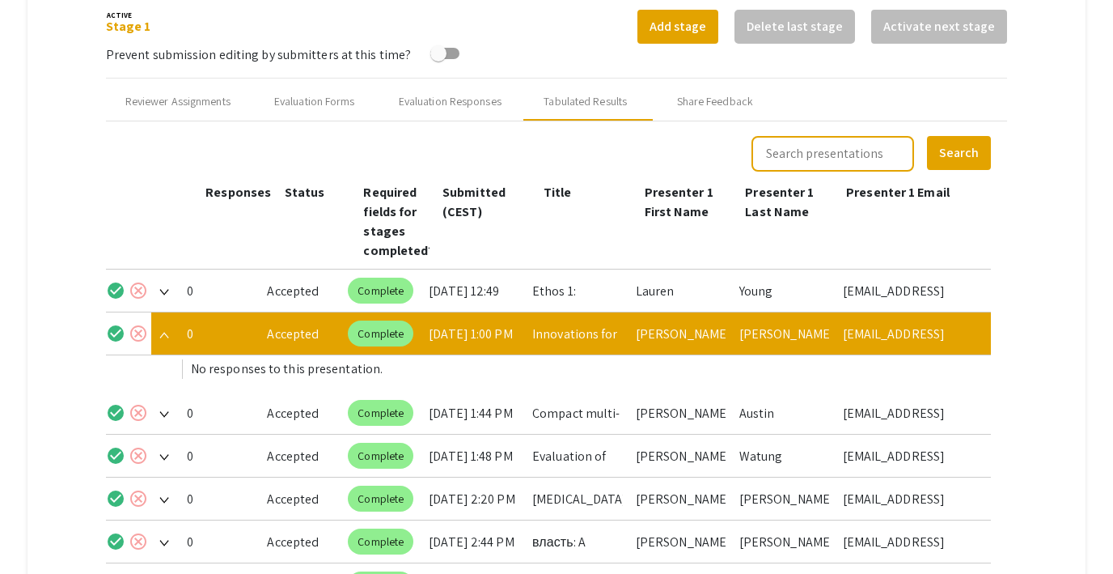
click at [163, 337] on img at bounding box center [164, 335] width 10 height 6
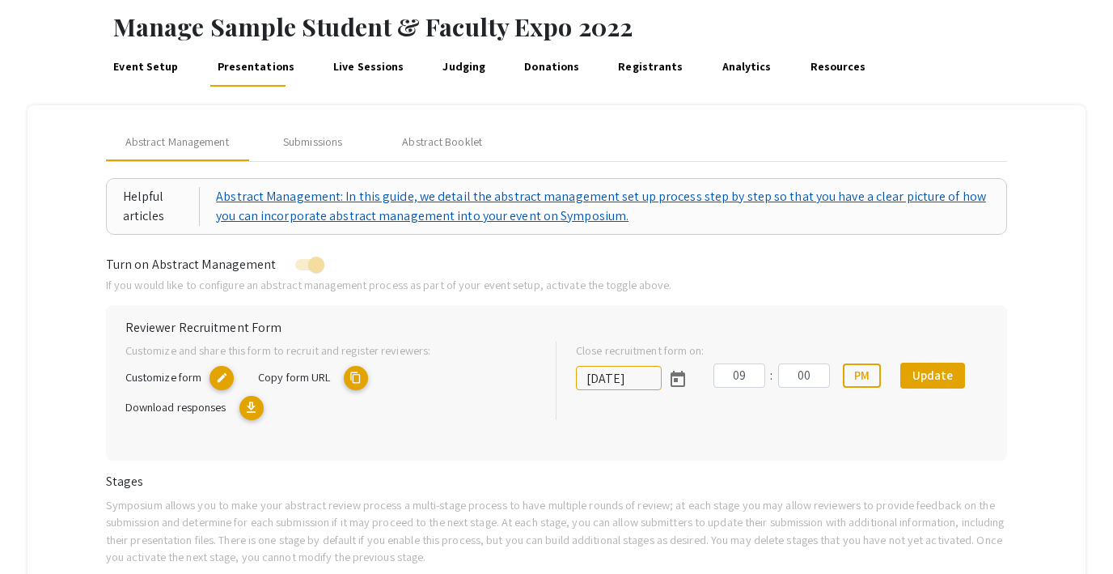
scroll to position [69, 0]
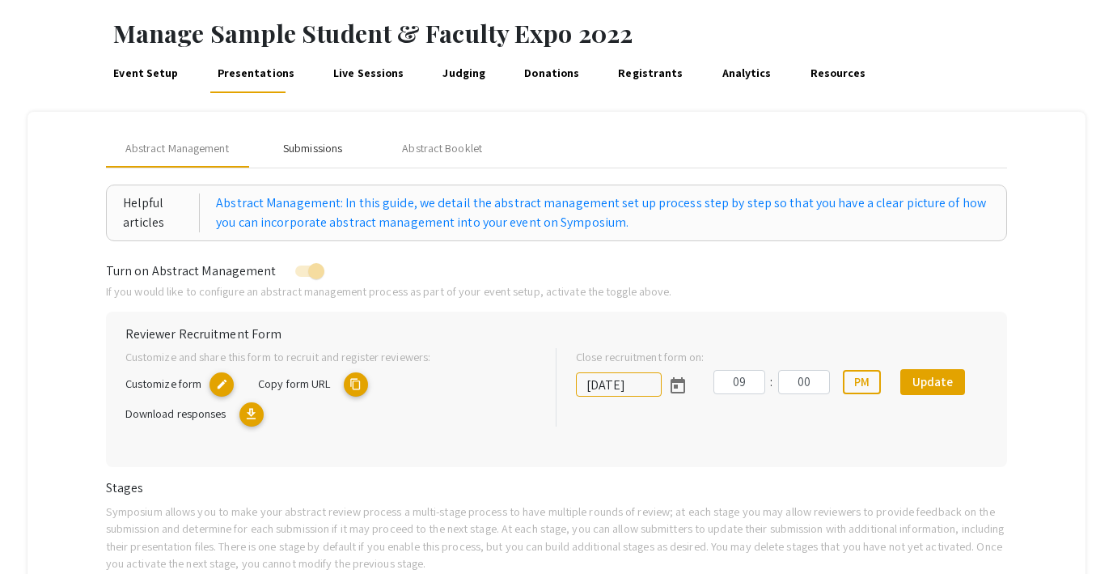
click at [316, 144] on div "Submissions" at bounding box center [312, 148] width 59 height 17
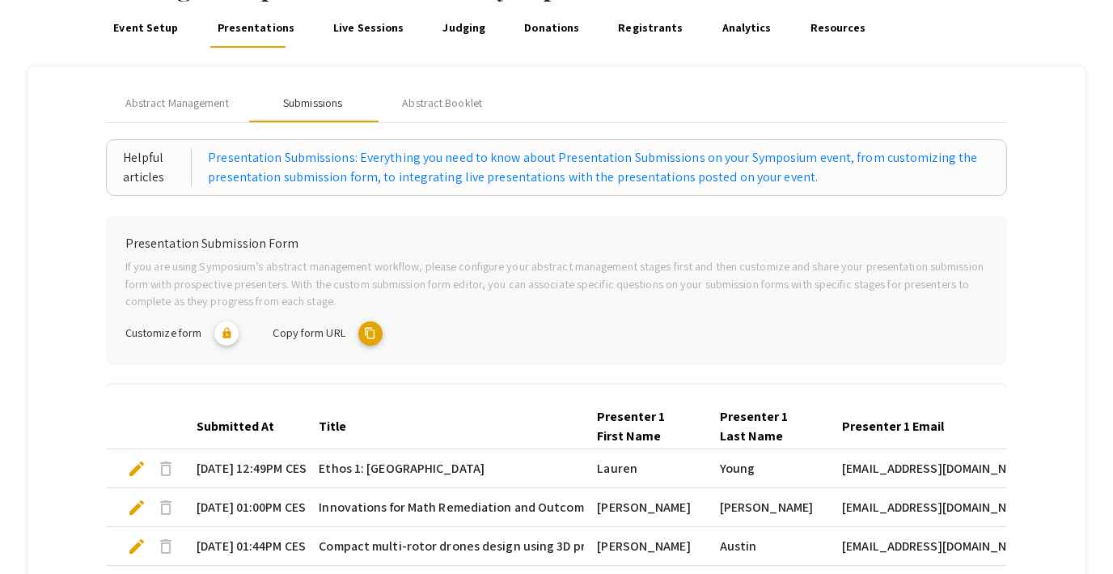
scroll to position [95, 0]
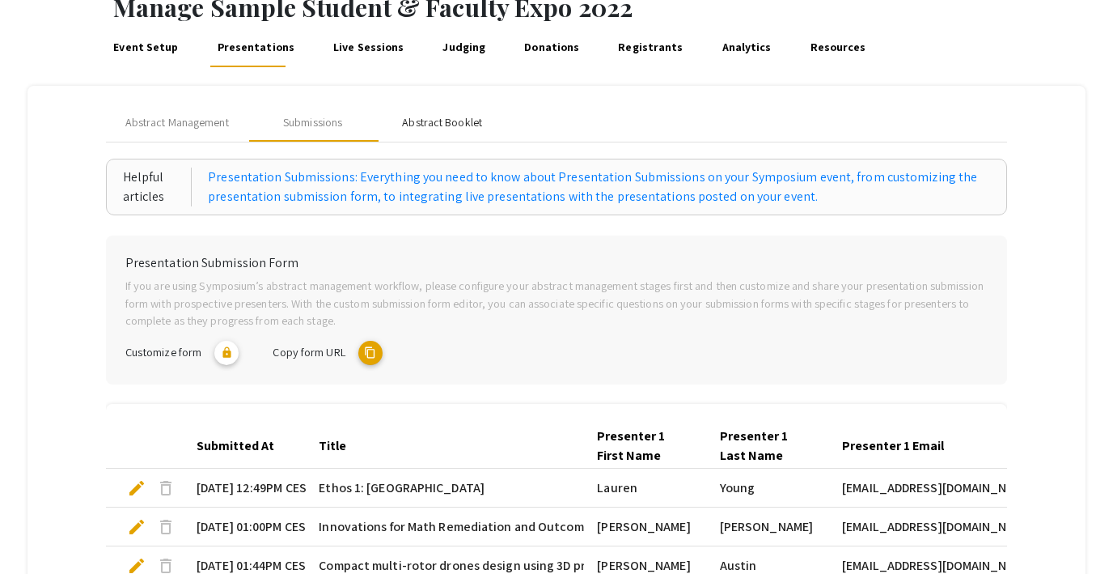
click at [438, 120] on div "Abstract Booklet" at bounding box center [442, 122] width 80 height 17
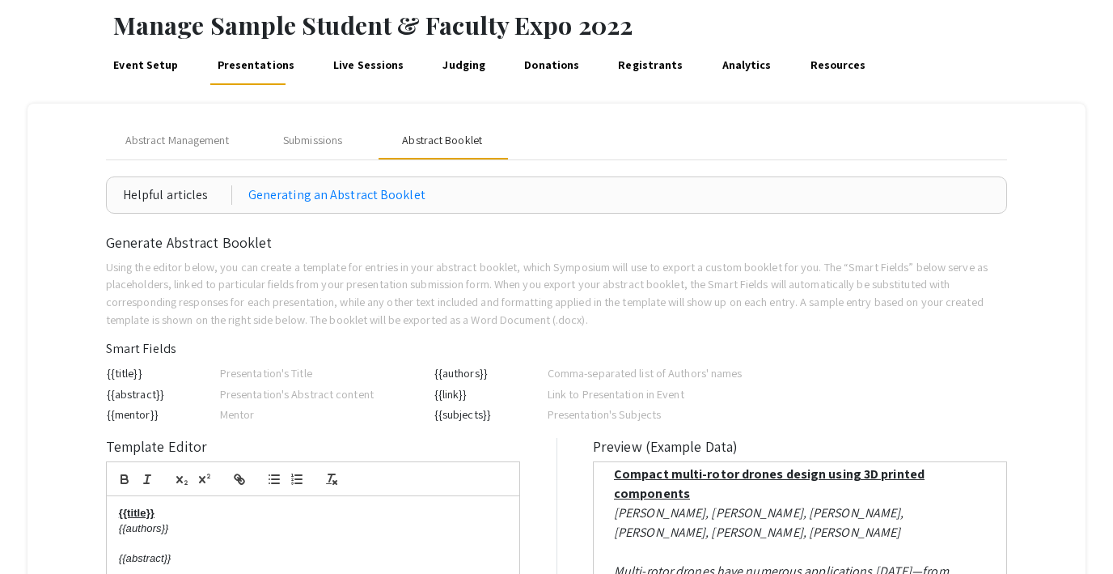
scroll to position [59, 0]
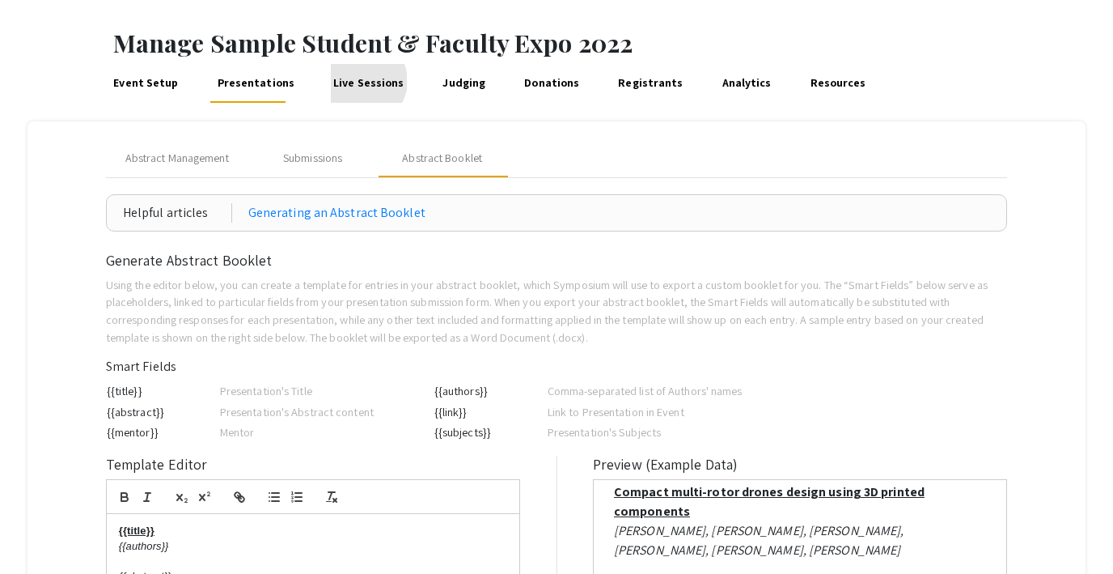
click at [351, 81] on link "Live Sessions" at bounding box center [369, 83] width 76 height 39
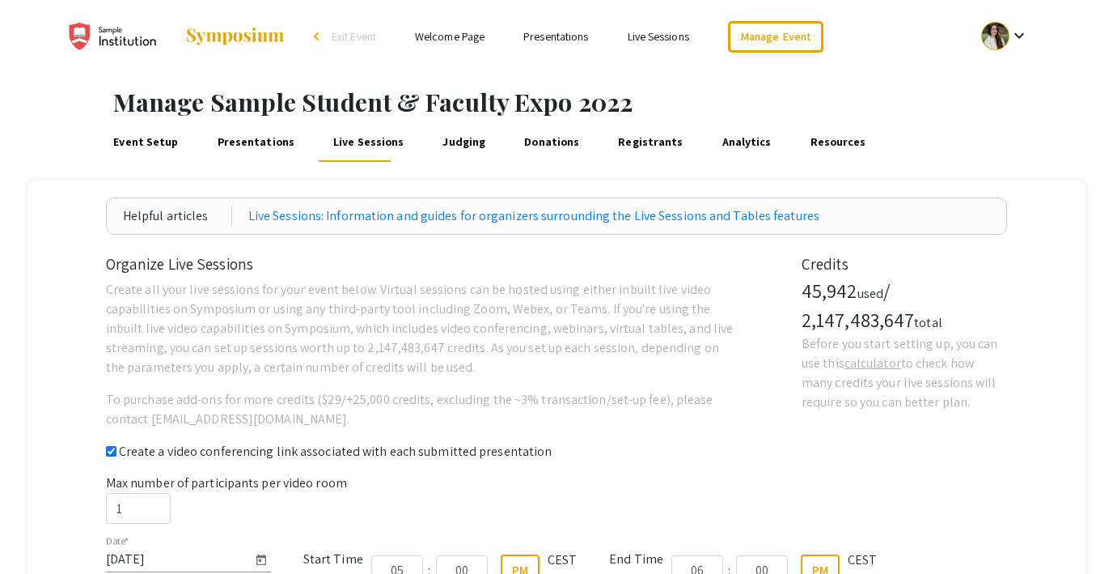
checkbox input "true"
click at [456, 139] on link "Judging" at bounding box center [464, 142] width 49 height 39
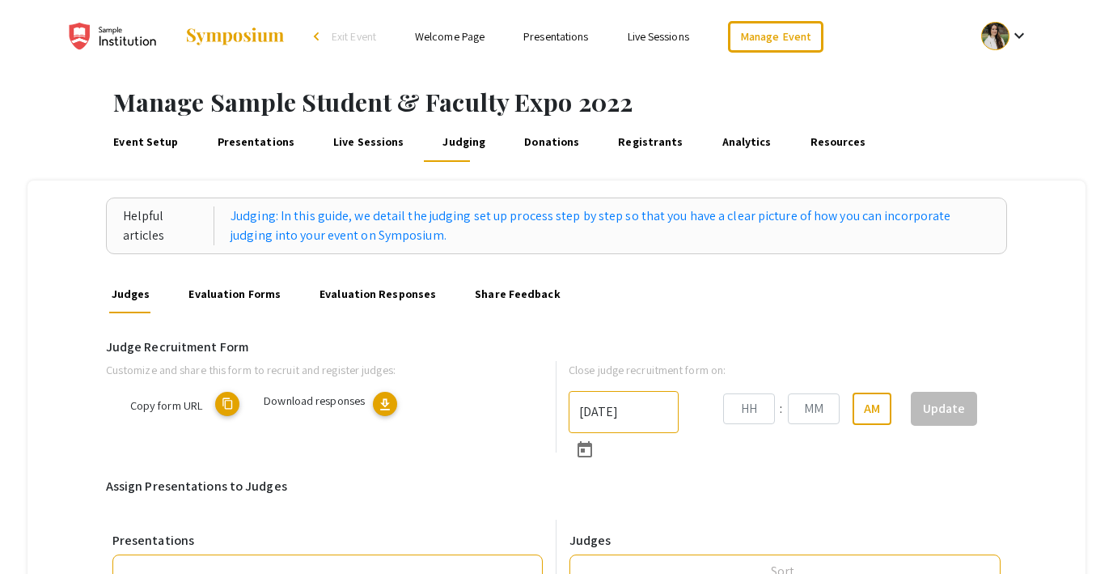
type input "[DATE]"
type input "09"
type input "00"
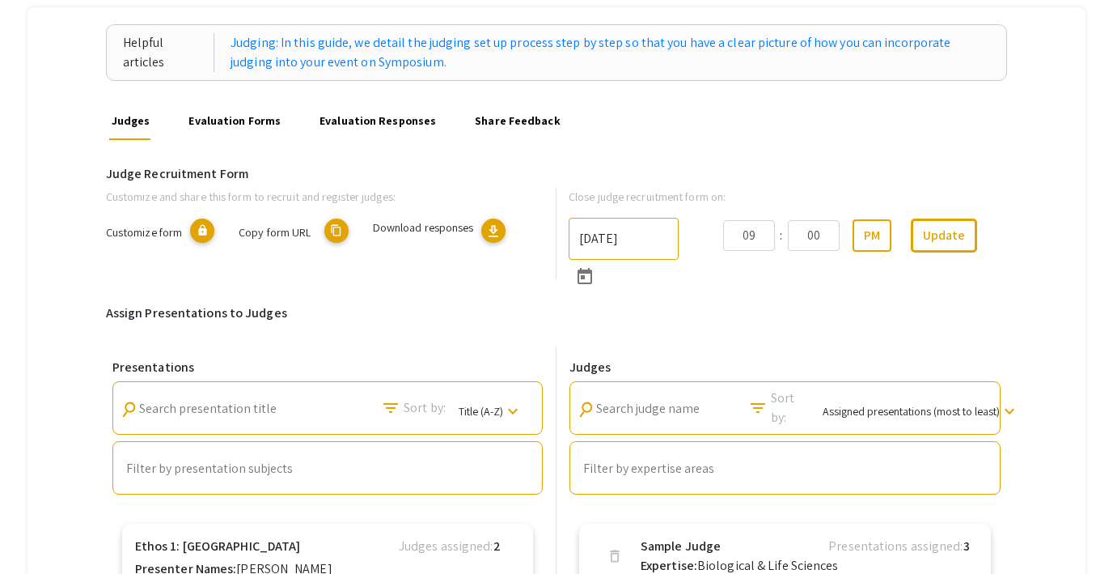
scroll to position [169, 0]
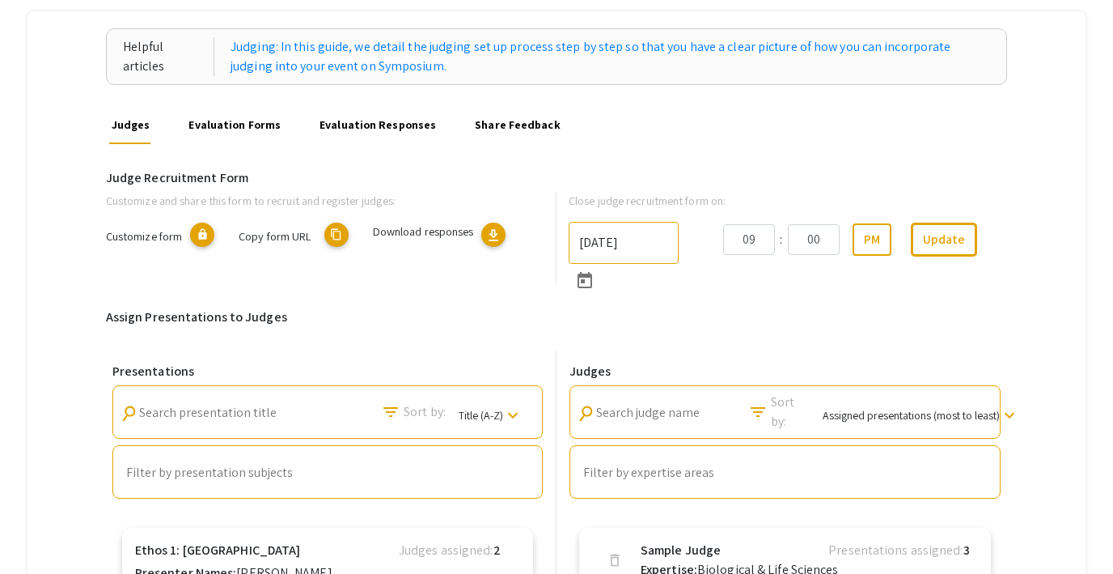
click at [233, 134] on link "Evaluation Forms" at bounding box center [234, 124] width 97 height 39
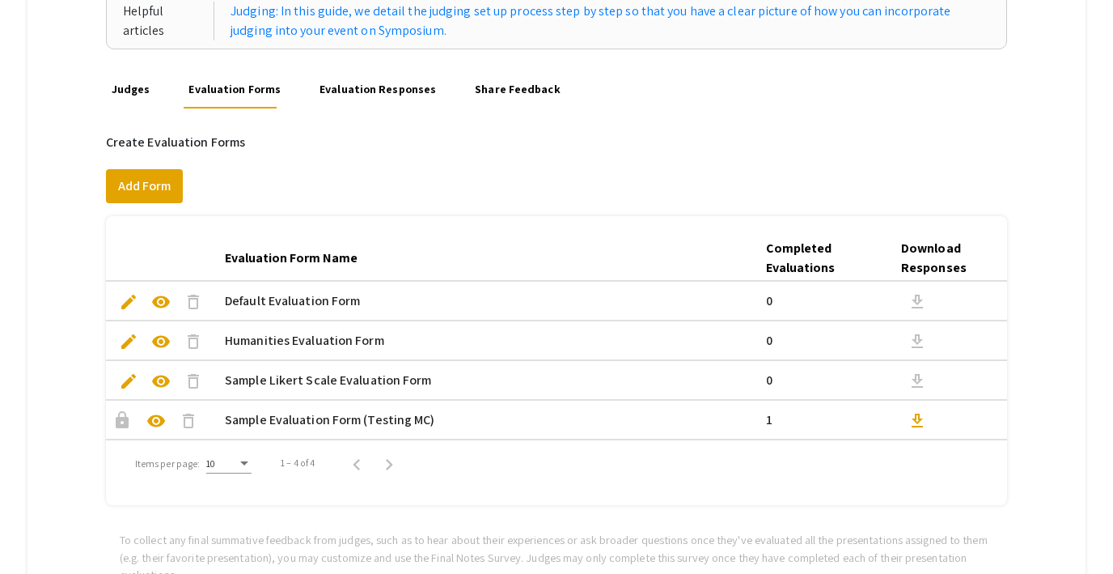
scroll to position [183, 0]
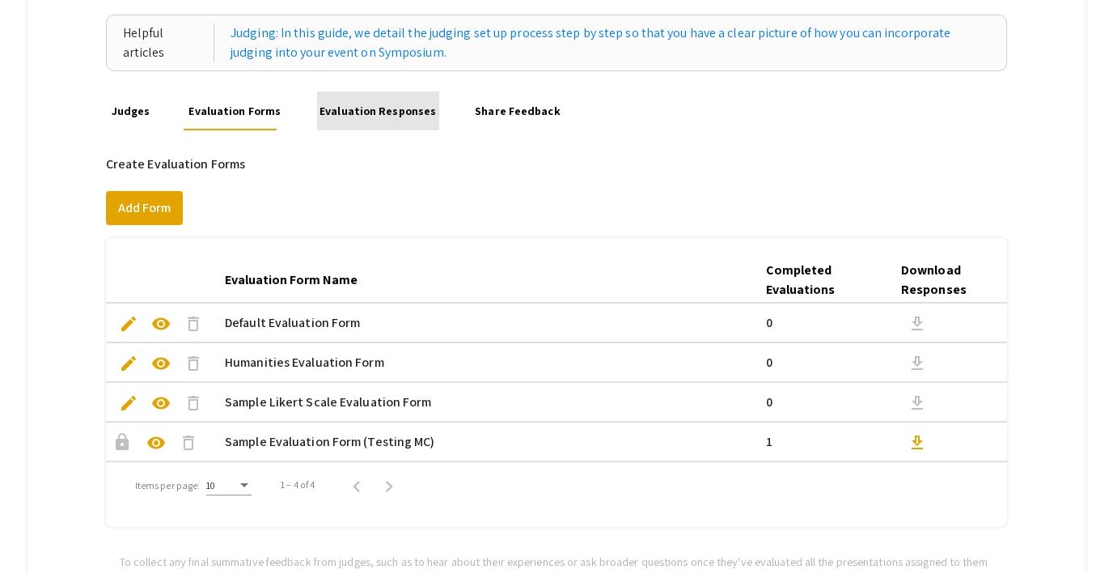
click at [379, 111] on link "Evaluation Responses" at bounding box center [378, 110] width 122 height 39
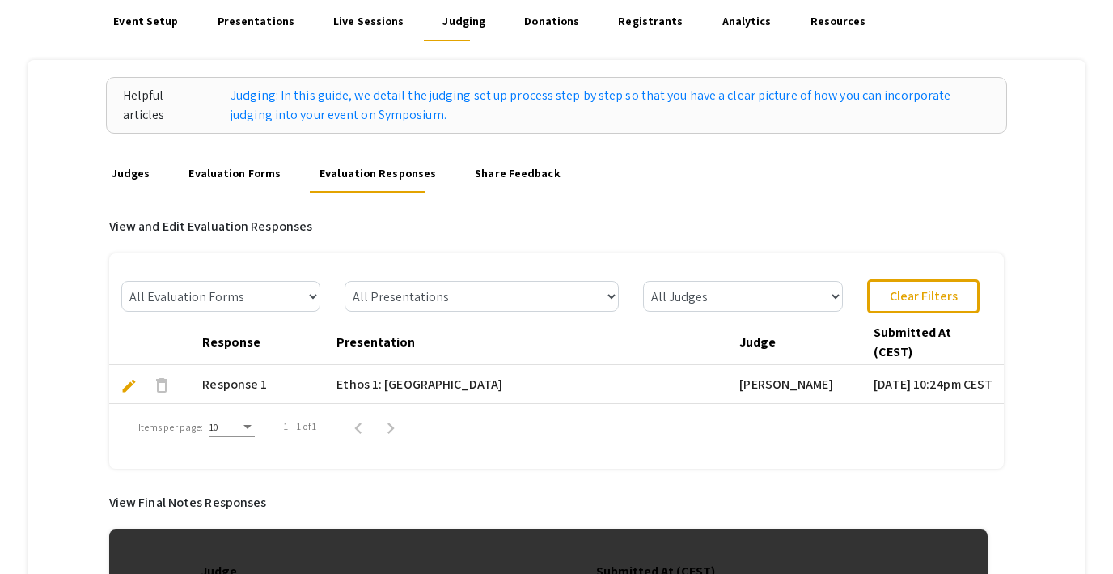
scroll to position [124, 0]
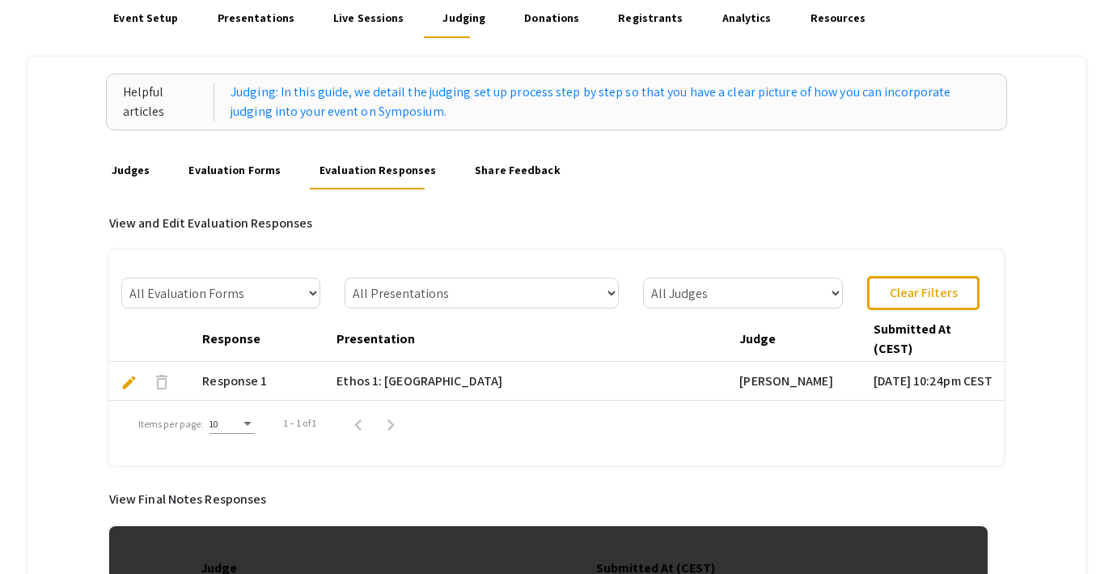
click at [214, 166] on link "Evaluation Forms" at bounding box center [234, 169] width 97 height 39
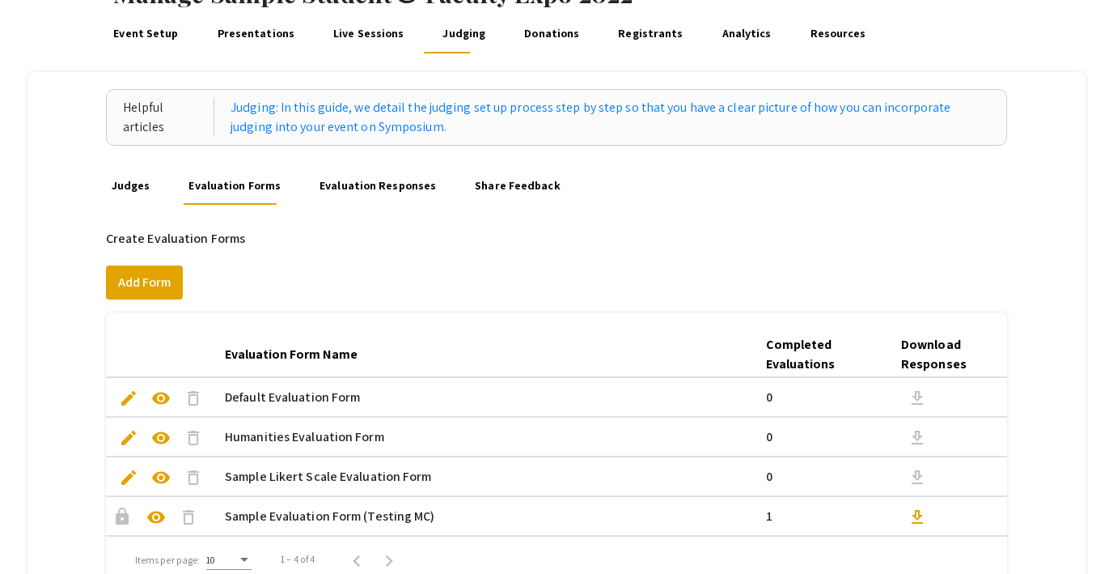
scroll to position [99, 0]
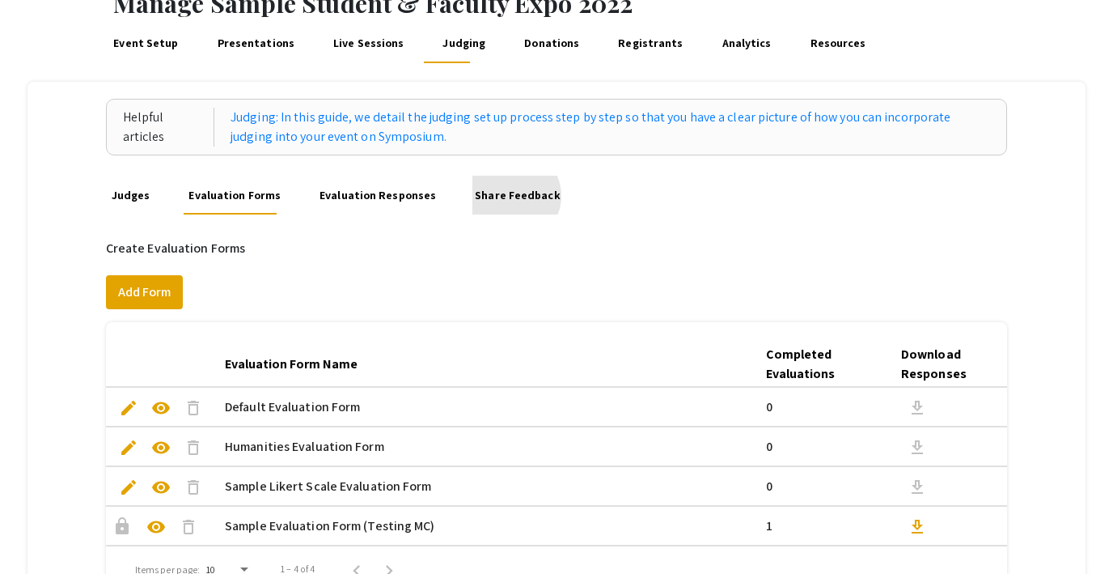
click at [497, 196] on link "Share Feedback" at bounding box center [517, 195] width 91 height 39
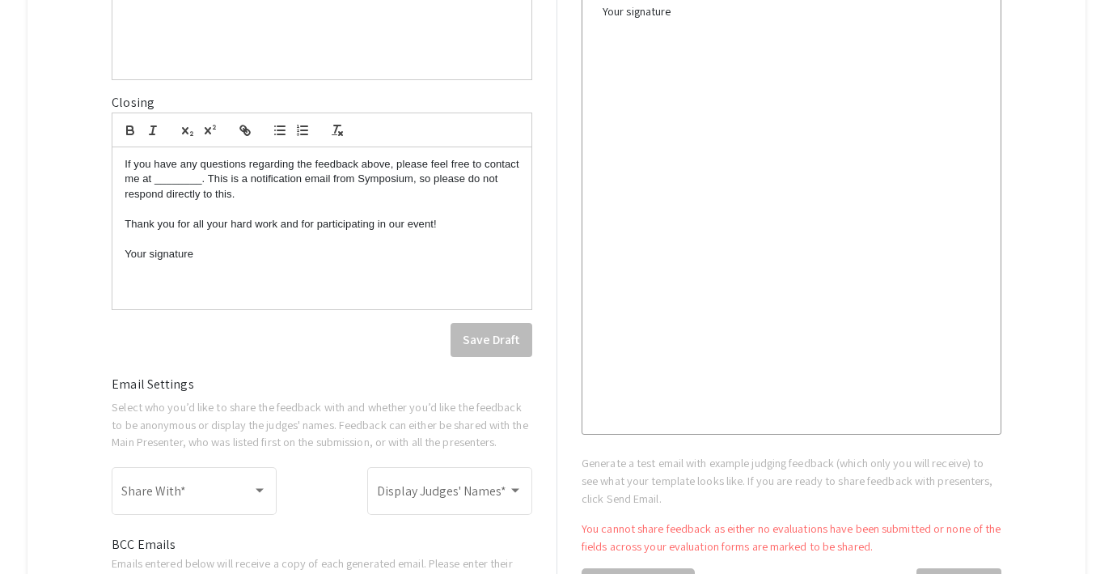
scroll to position [680, 0]
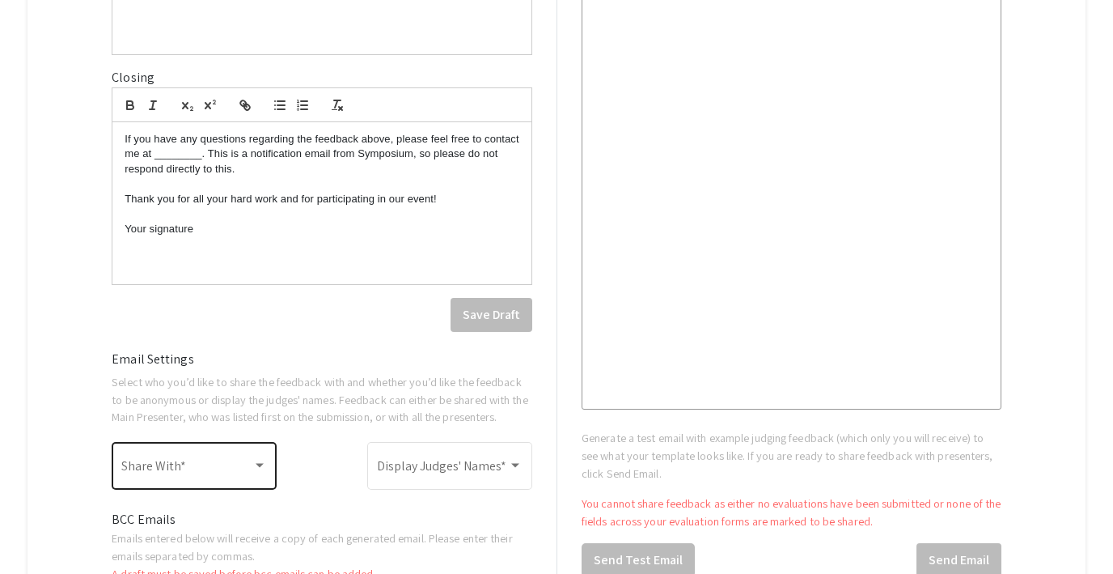
click at [222, 451] on div "Share With *" at bounding box center [194, 463] width 146 height 51
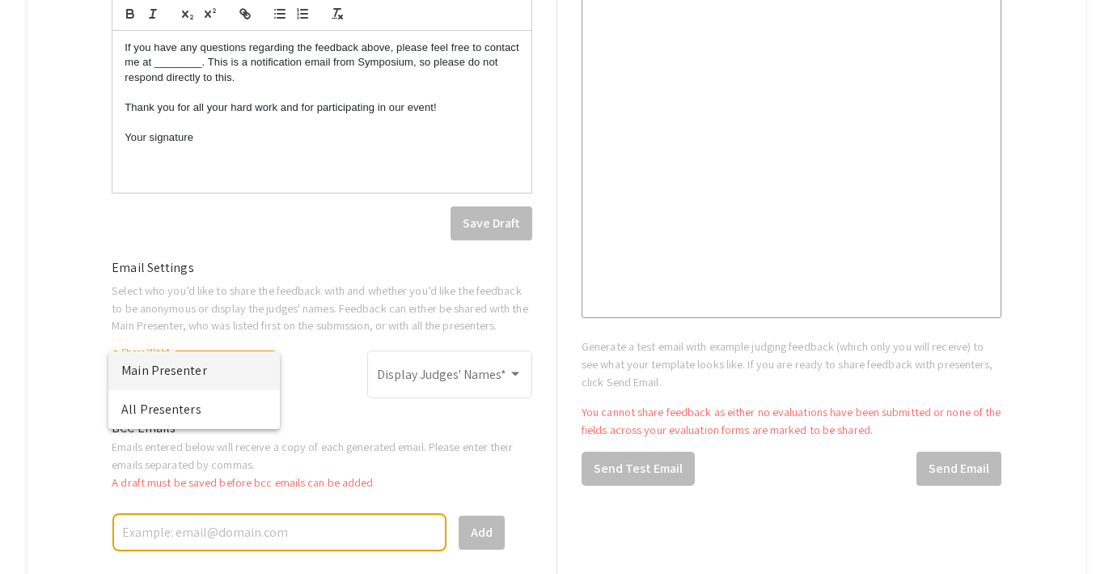
scroll to position [781, 0]
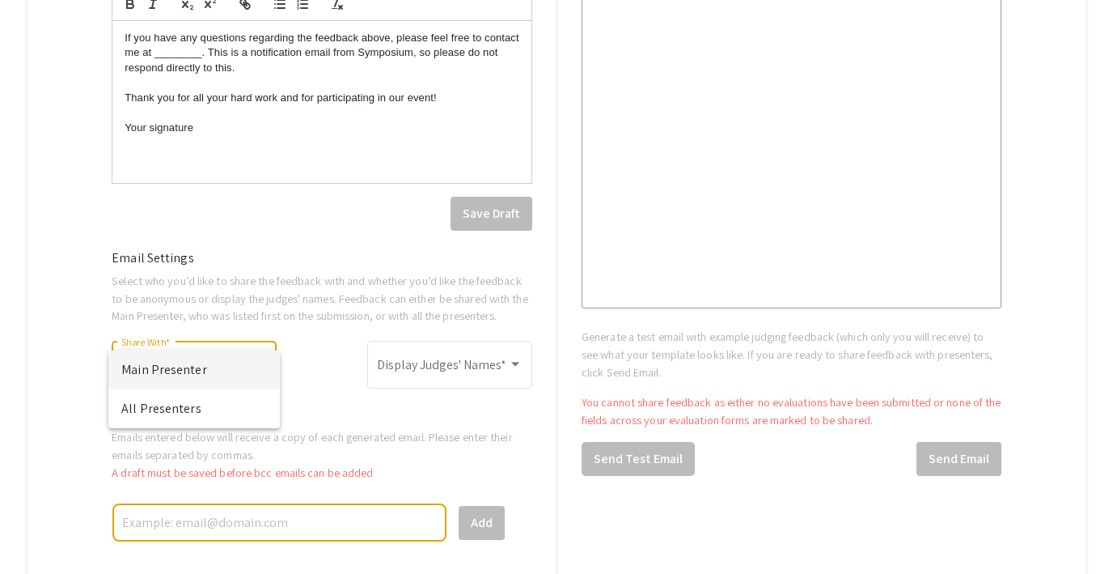
click at [527, 415] on div at bounding box center [556, 287] width 1113 height 574
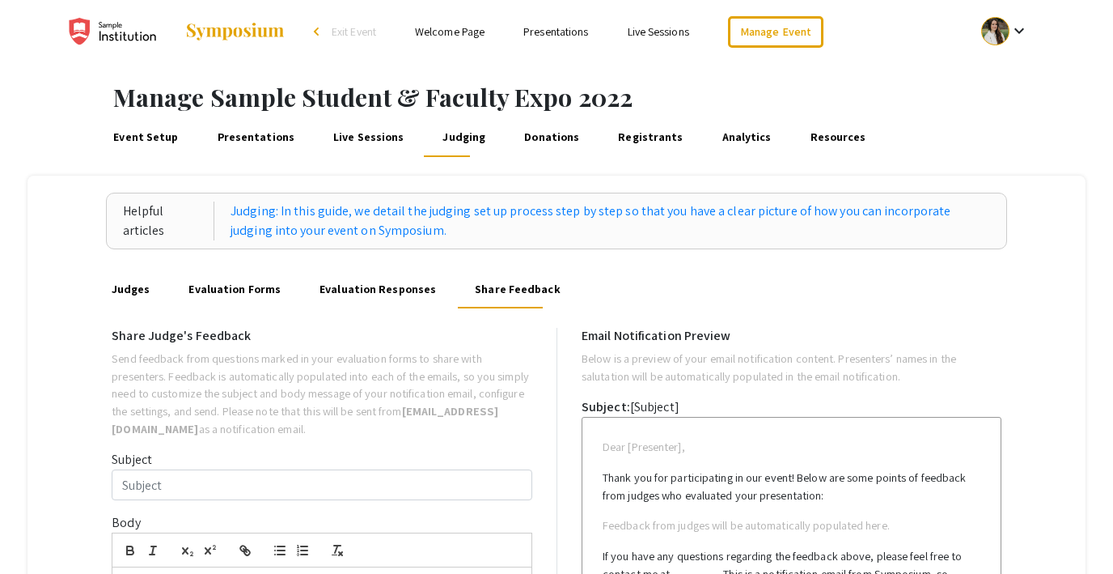
scroll to position [0, 0]
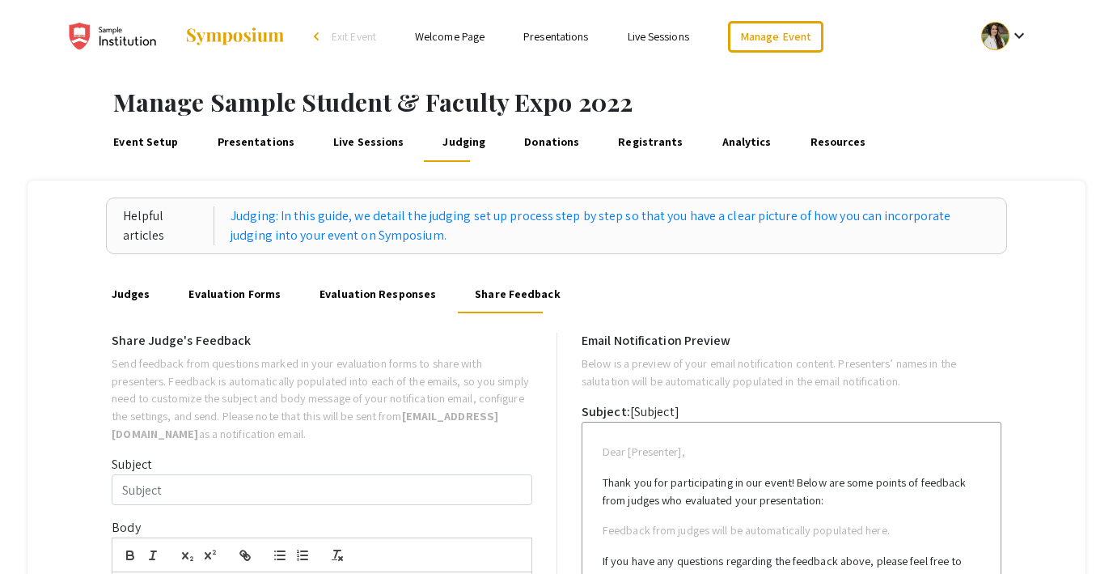
click at [542, 145] on link "Donations" at bounding box center [552, 142] width 61 height 39
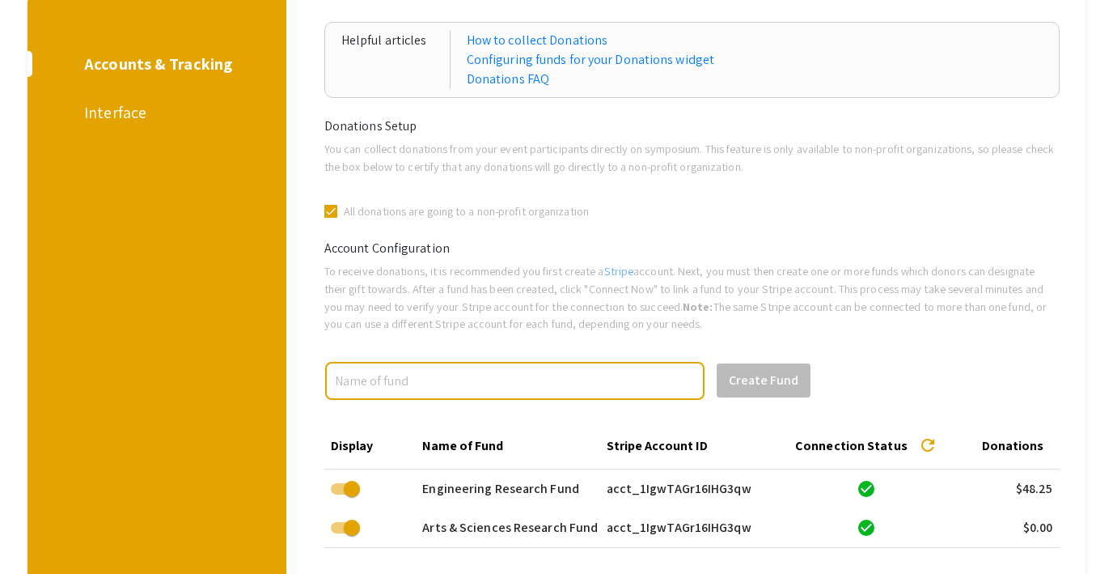
scroll to position [195, 0]
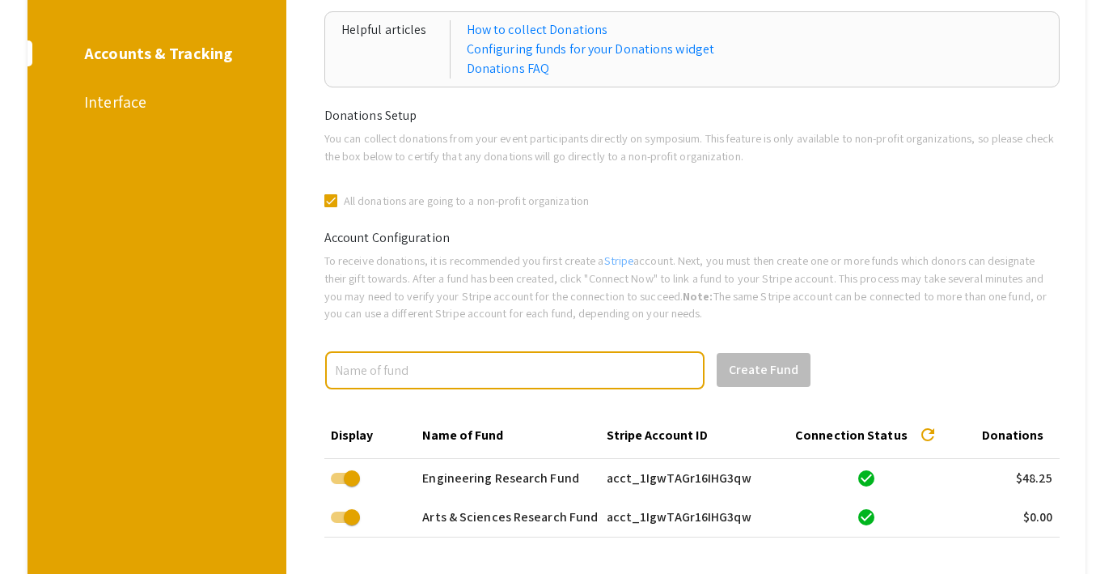
click at [106, 100] on div "Interface" at bounding box center [154, 102] width 140 height 24
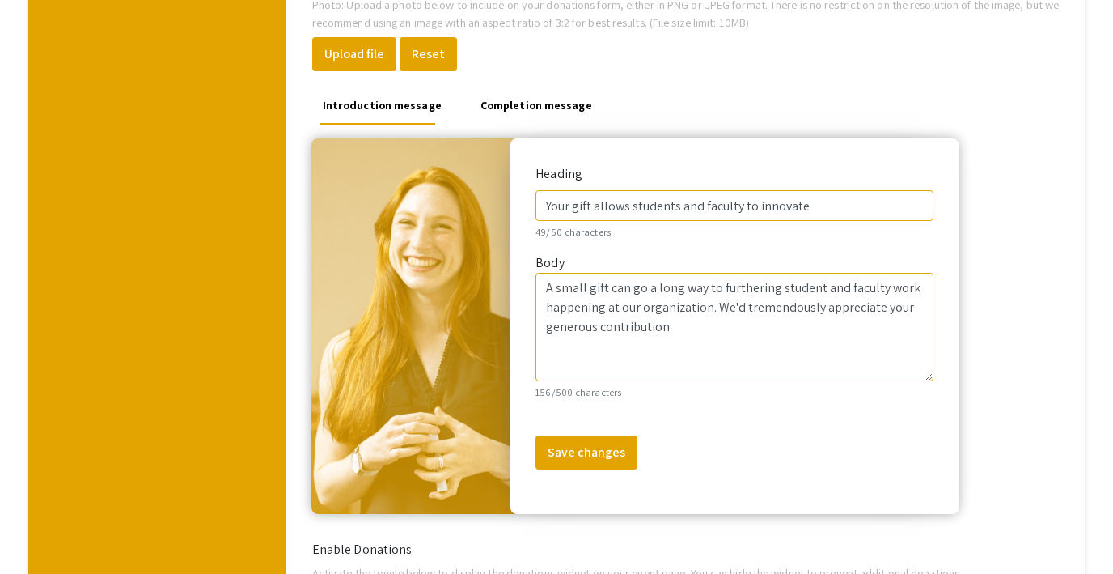
scroll to position [576, 0]
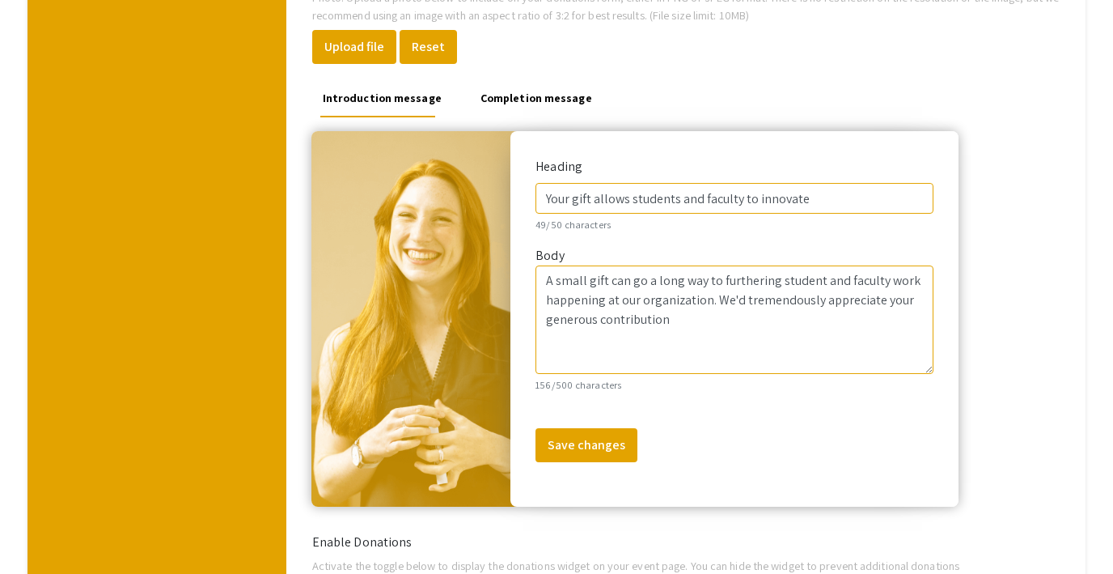
click at [507, 93] on link "Completion message" at bounding box center [535, 97] width 117 height 39
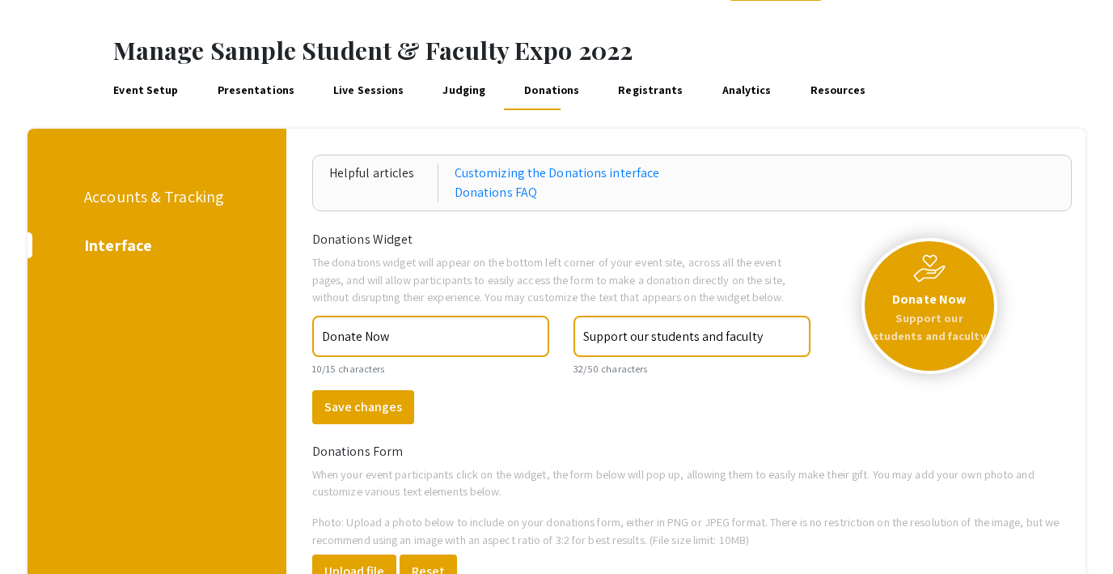
scroll to position [49, 0]
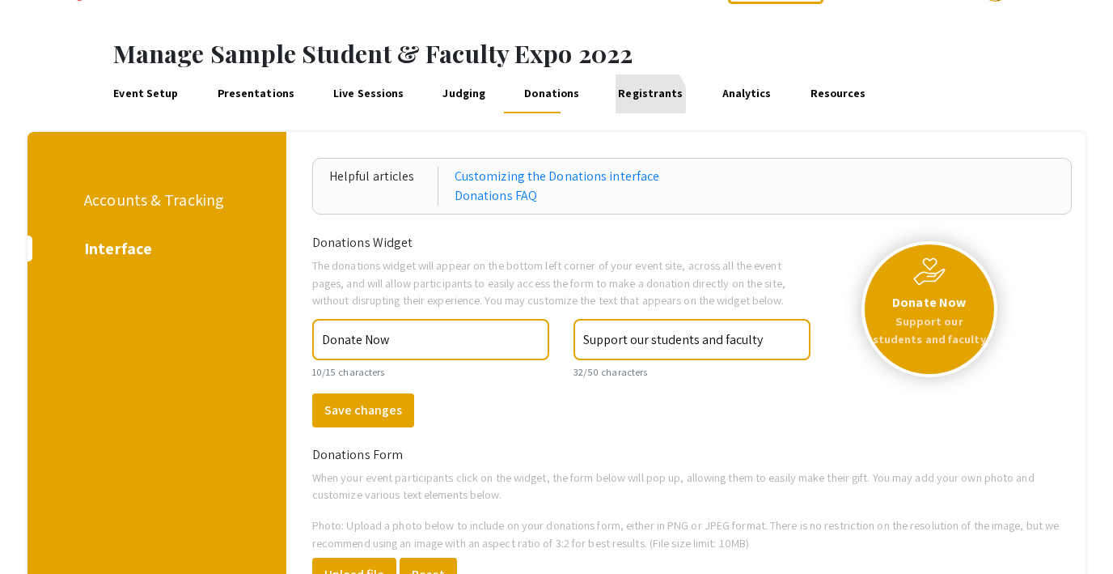
click at [625, 100] on link "Registrants" at bounding box center [651, 93] width 70 height 39
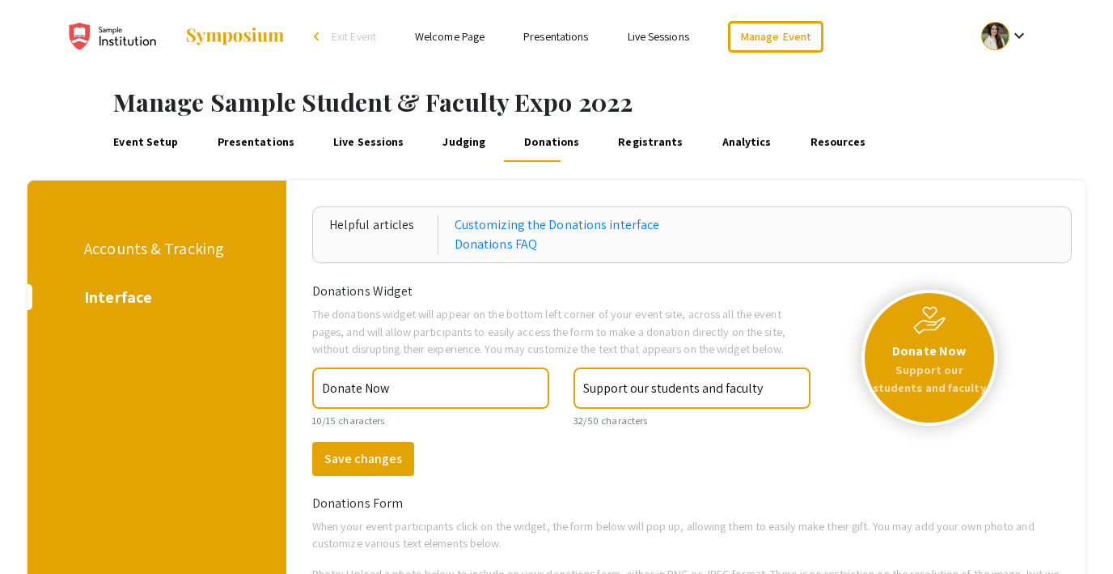
click at [719, 142] on link "Analytics" at bounding box center [746, 142] width 55 height 39
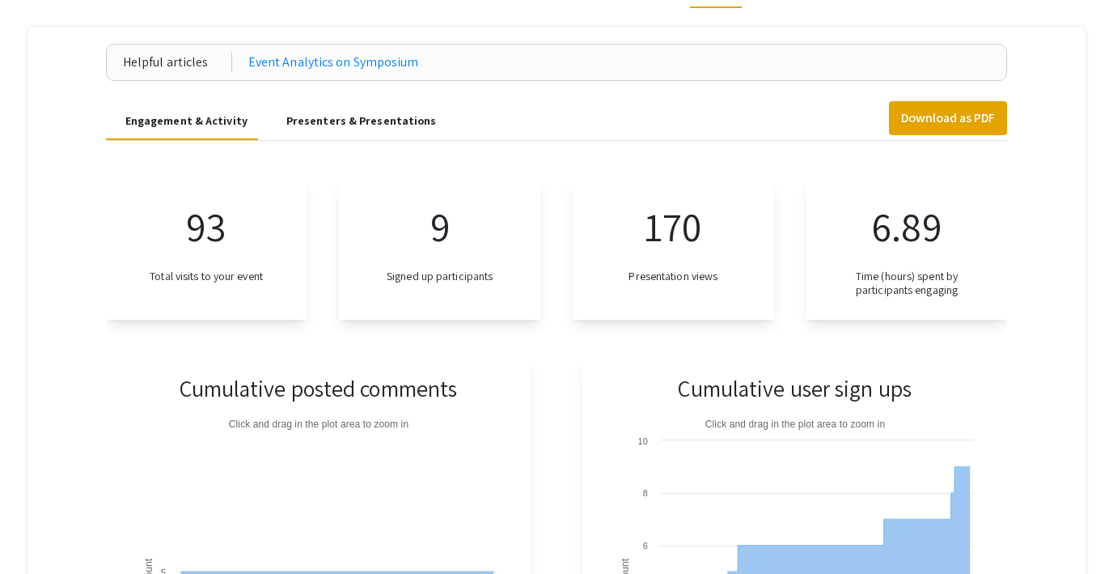
scroll to position [96, 0]
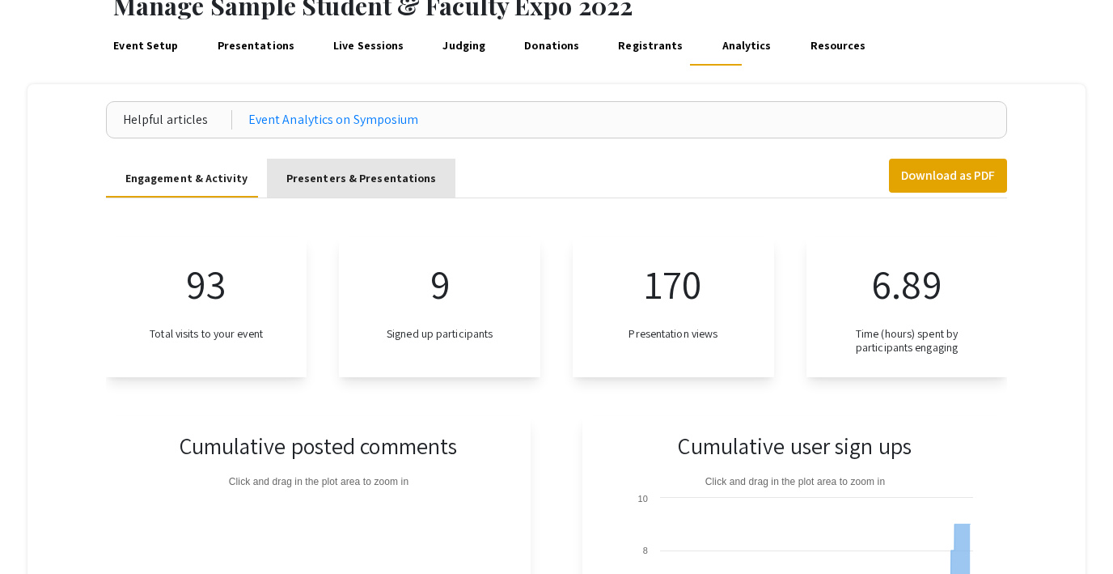
click at [362, 180] on div "Presenters & Presentations" at bounding box center [361, 178] width 150 height 17
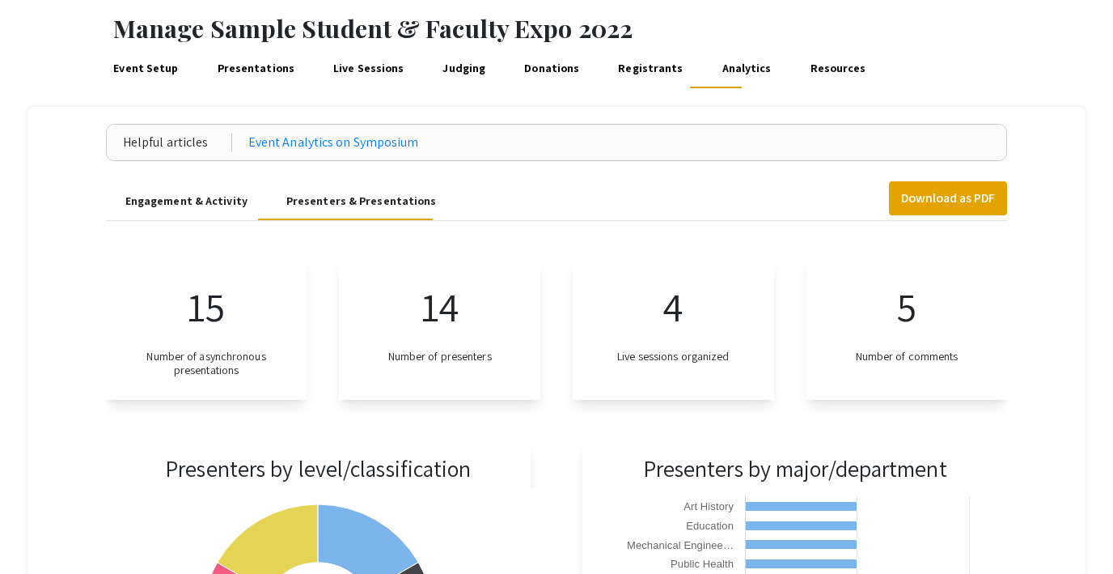
scroll to position [67, 0]
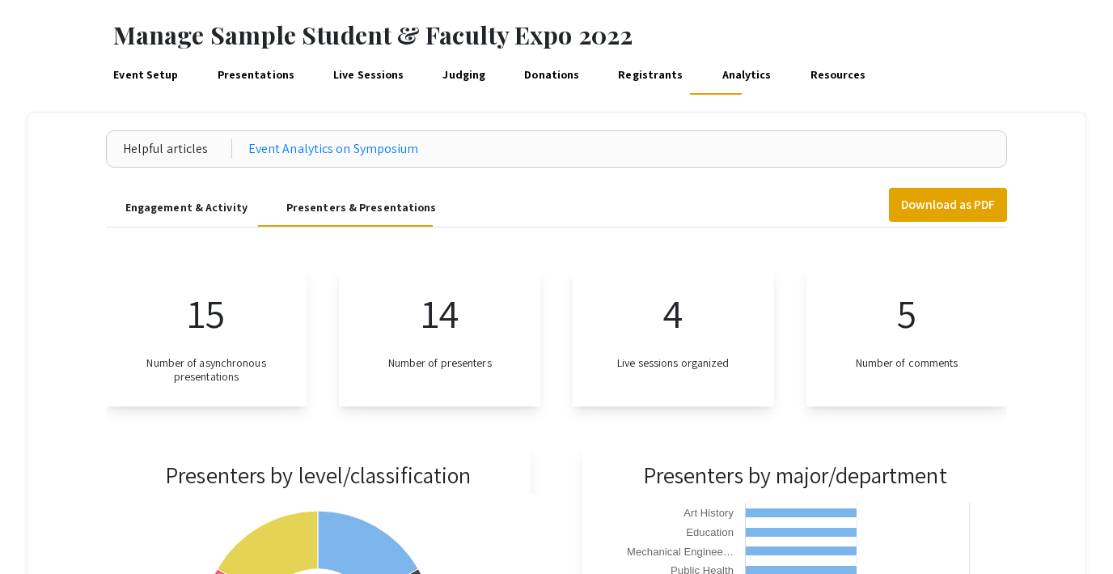
click at [205, 202] on div "Engagement & Activity" at bounding box center [186, 207] width 122 height 17
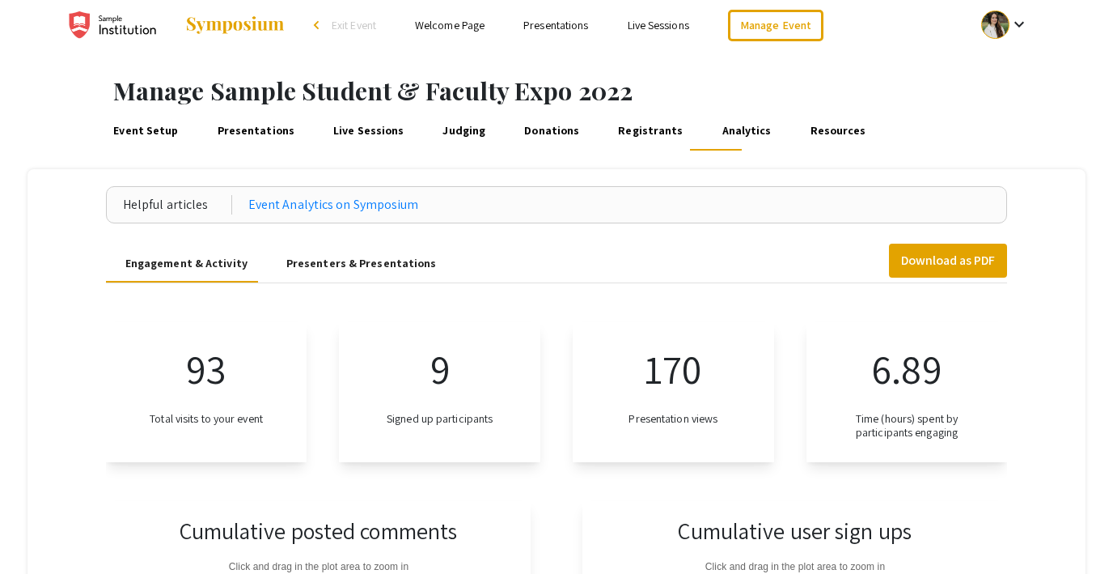
scroll to position [0, 0]
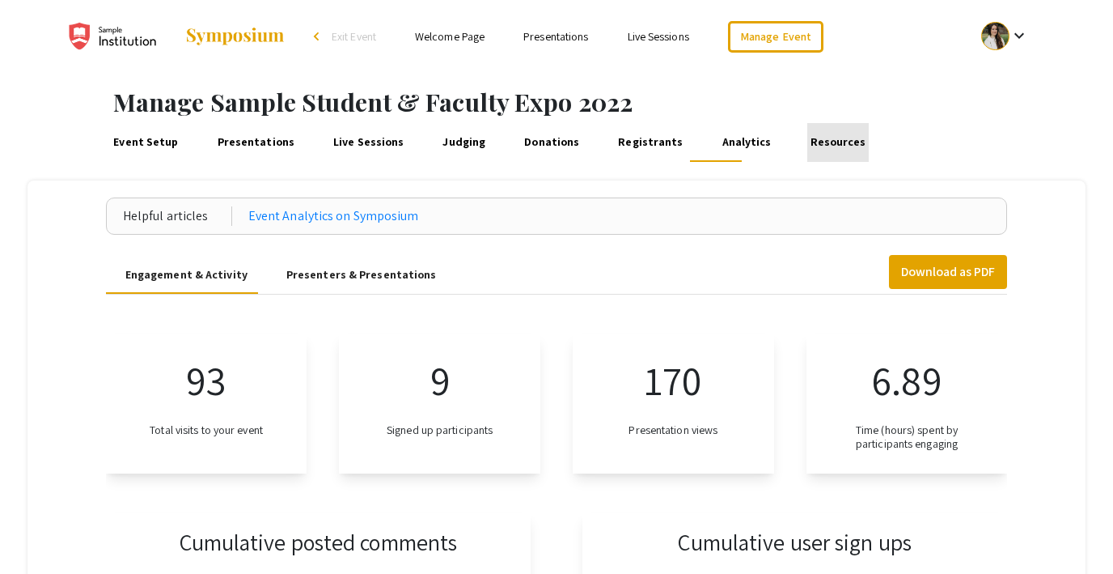
click at [819, 141] on link "Resources" at bounding box center [837, 142] width 61 height 39
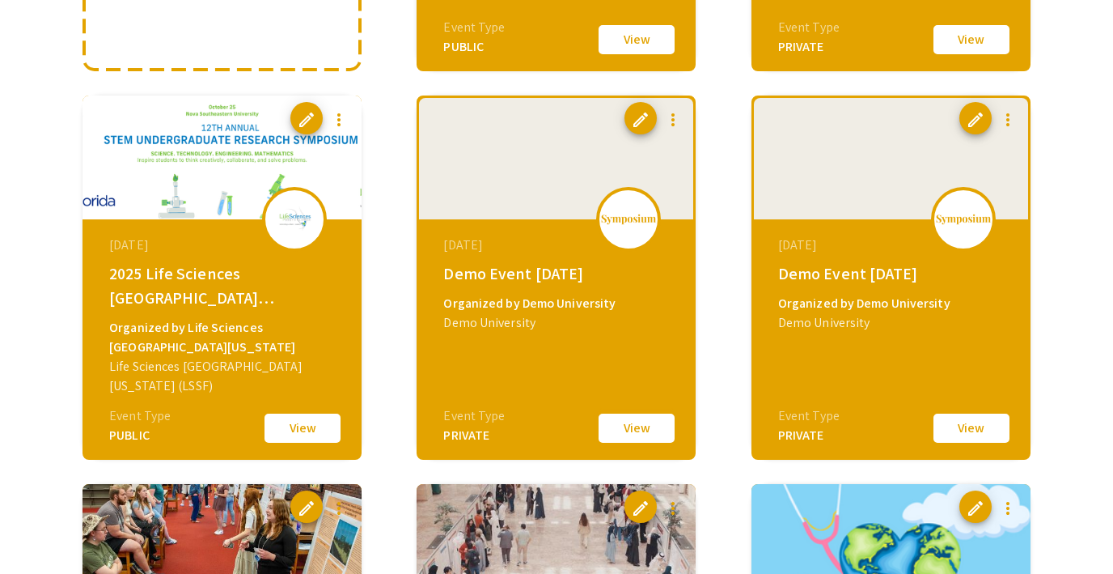
click at [624, 426] on button "View" at bounding box center [636, 428] width 81 height 34
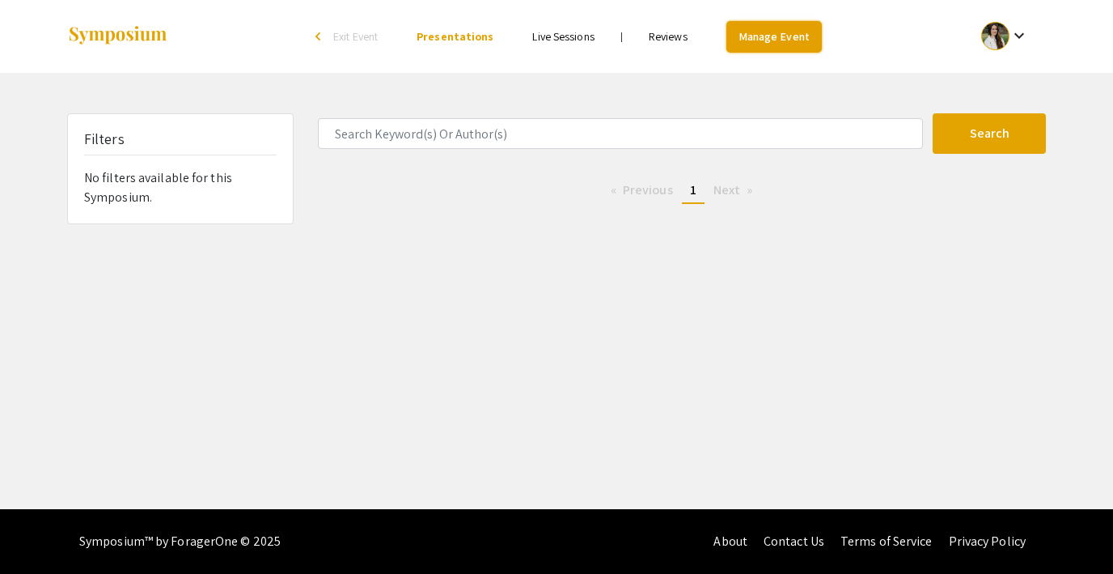
click at [748, 49] on link "Manage Event" at bounding box center [773, 37] width 95 height 32
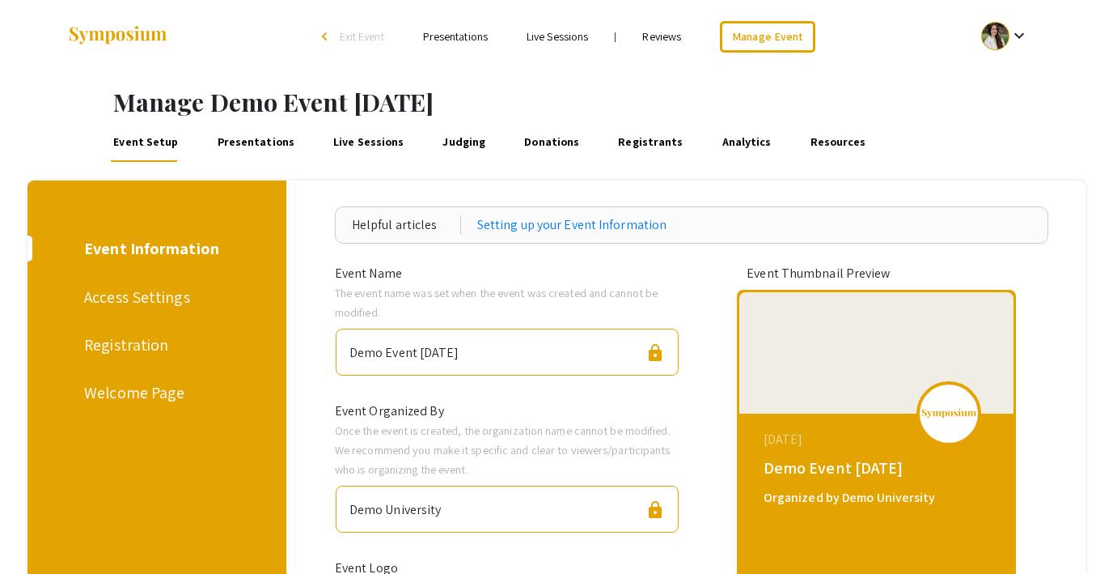
click at [131, 345] on div "Registration" at bounding box center [154, 345] width 140 height 24
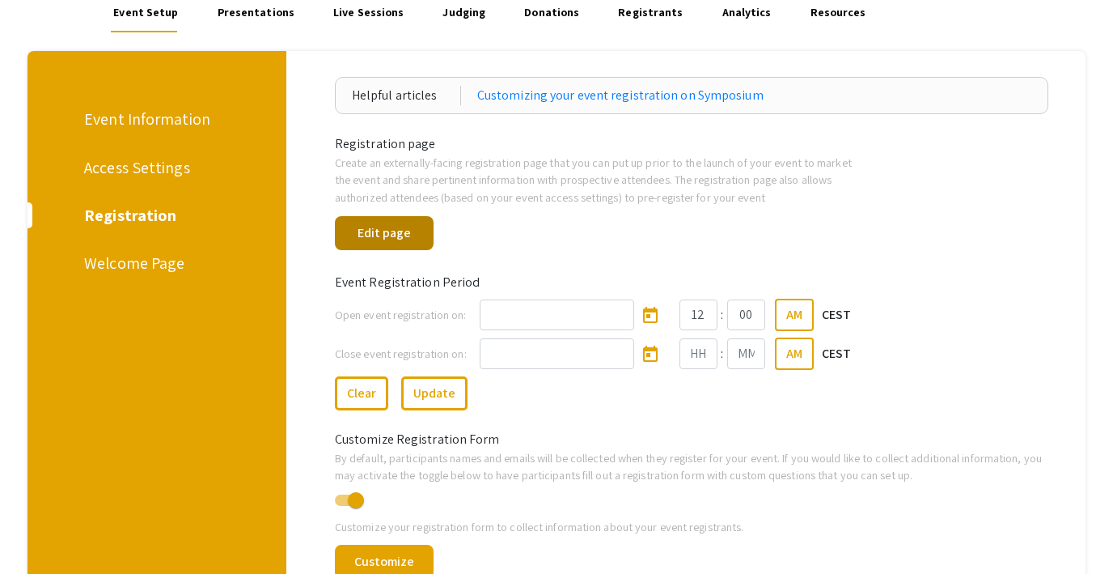
scroll to position [139, 0]
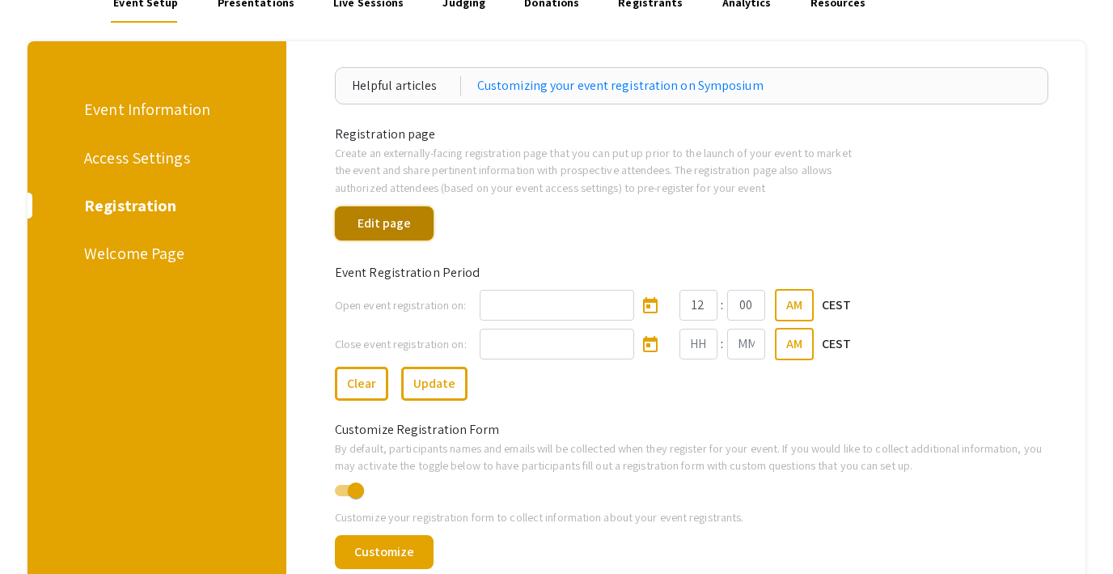
click at [376, 233] on button "Edit page" at bounding box center [384, 223] width 99 height 34
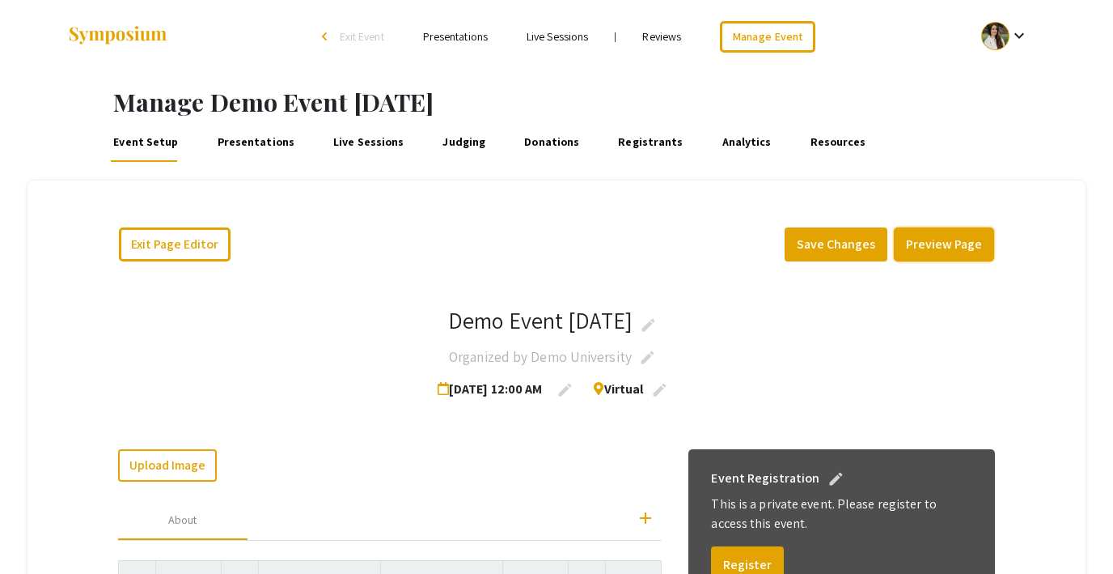
click at [931, 244] on button "Preview Page" at bounding box center [944, 244] width 100 height 34
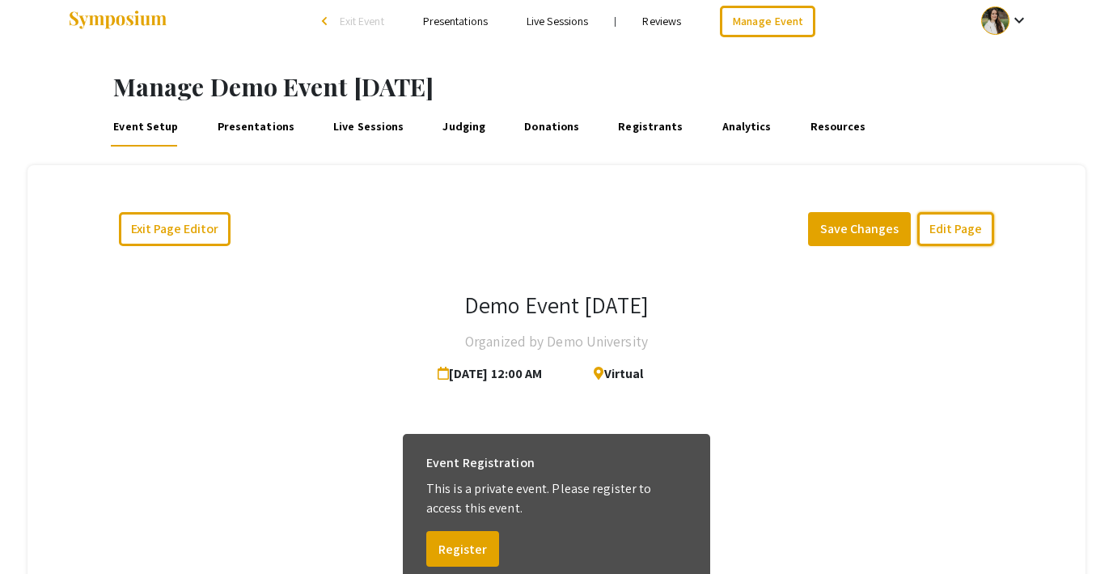
scroll to position [14, 0]
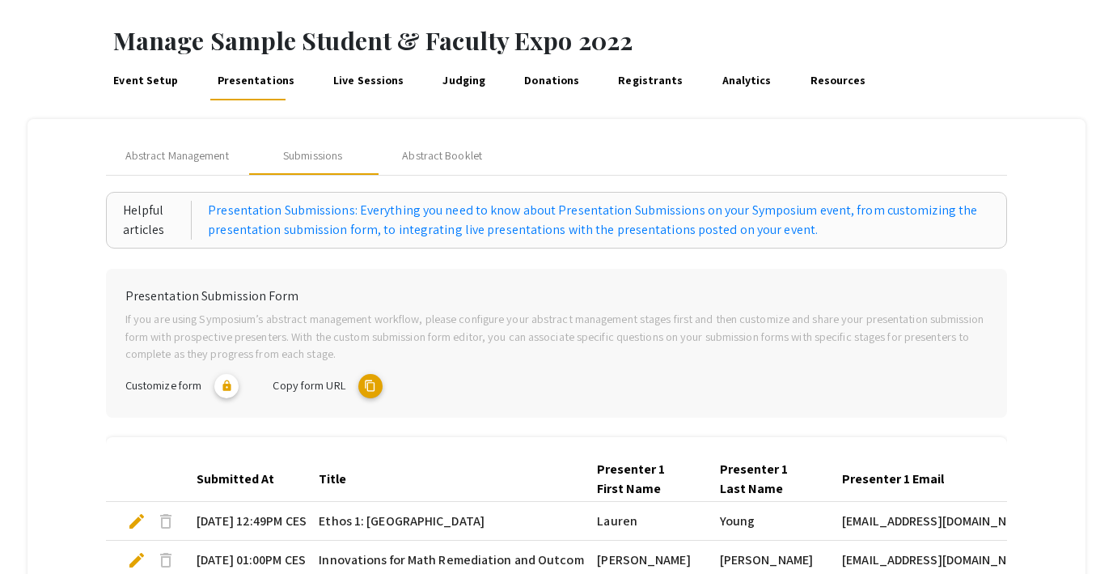
scroll to position [40, 0]
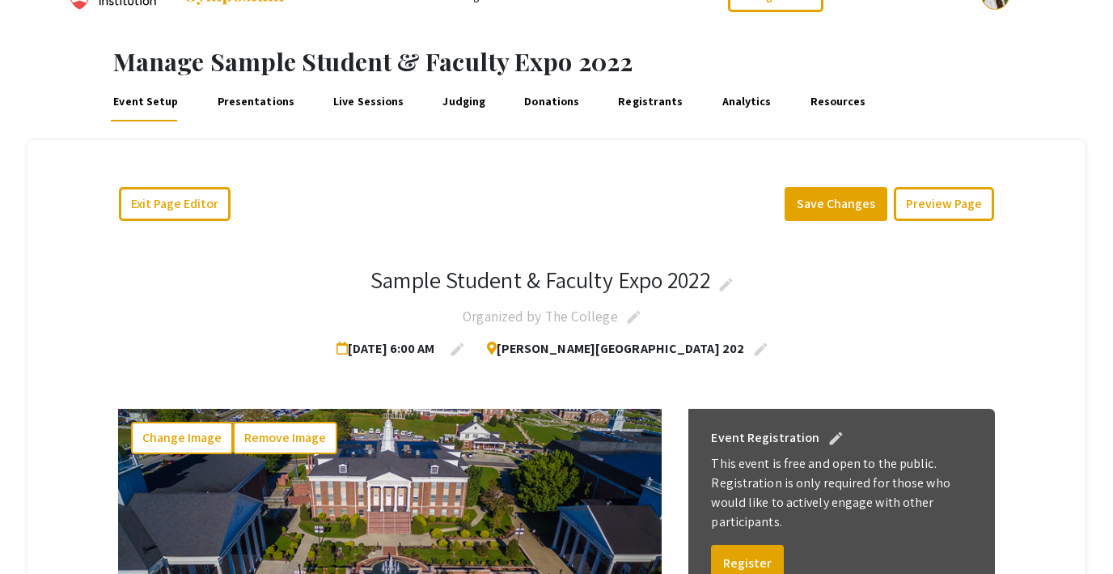
scroll to position [40, 0]
click at [232, 91] on link "Presentations" at bounding box center [255, 102] width 83 height 39
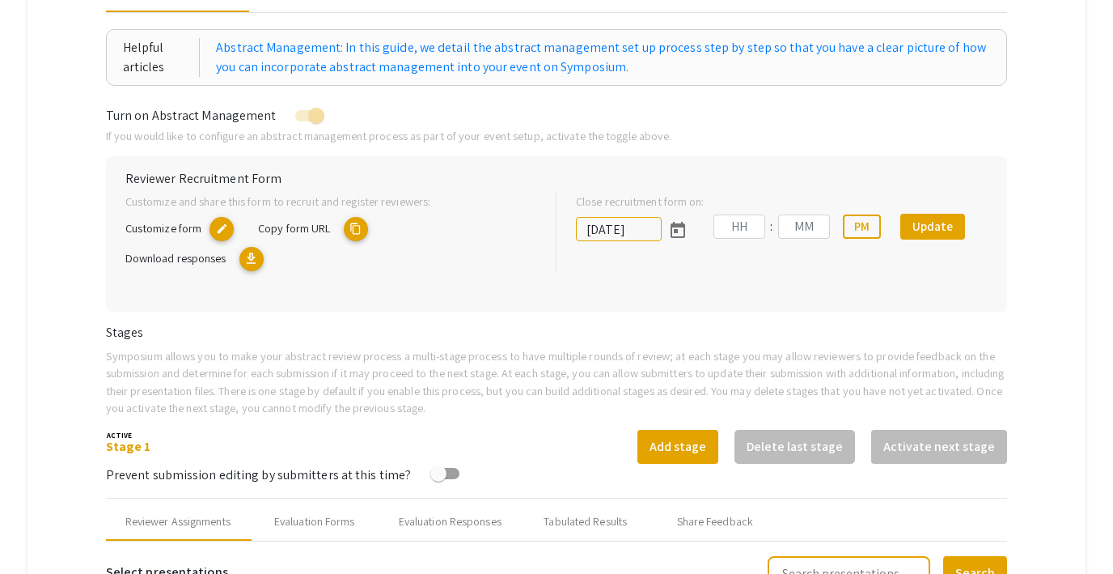
type input "[DATE]"
type input "09"
type input "00"
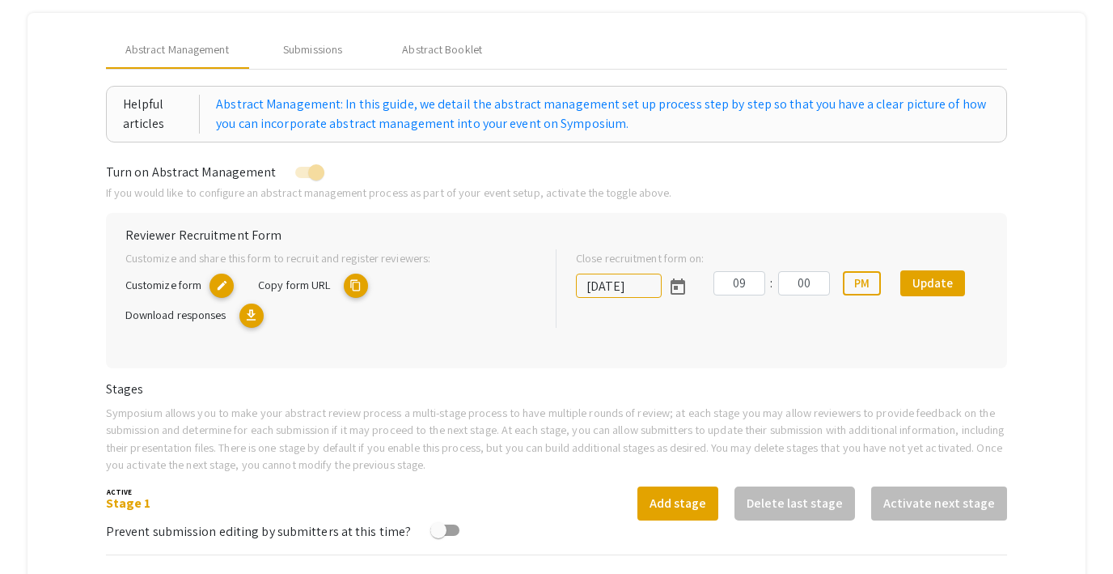
scroll to position [106, 0]
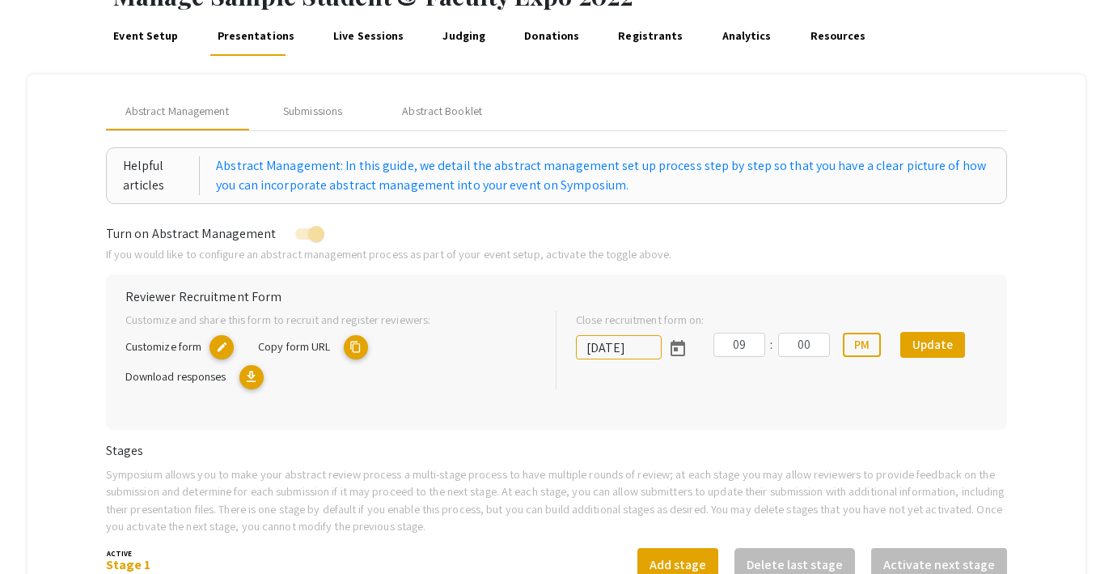
click at [719, 37] on link "Analytics" at bounding box center [746, 36] width 55 height 39
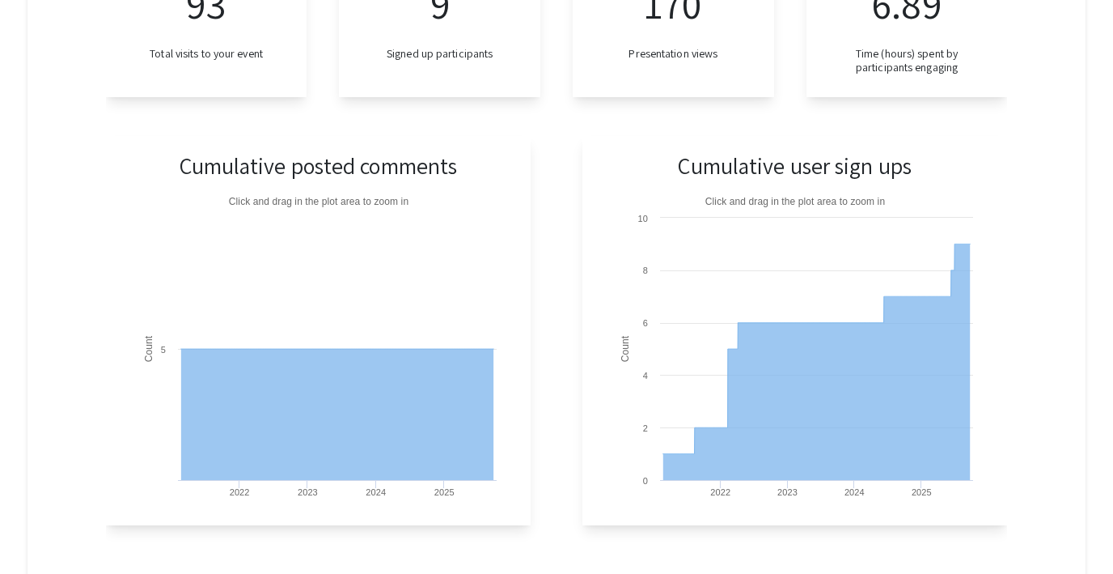
scroll to position [386, 0]
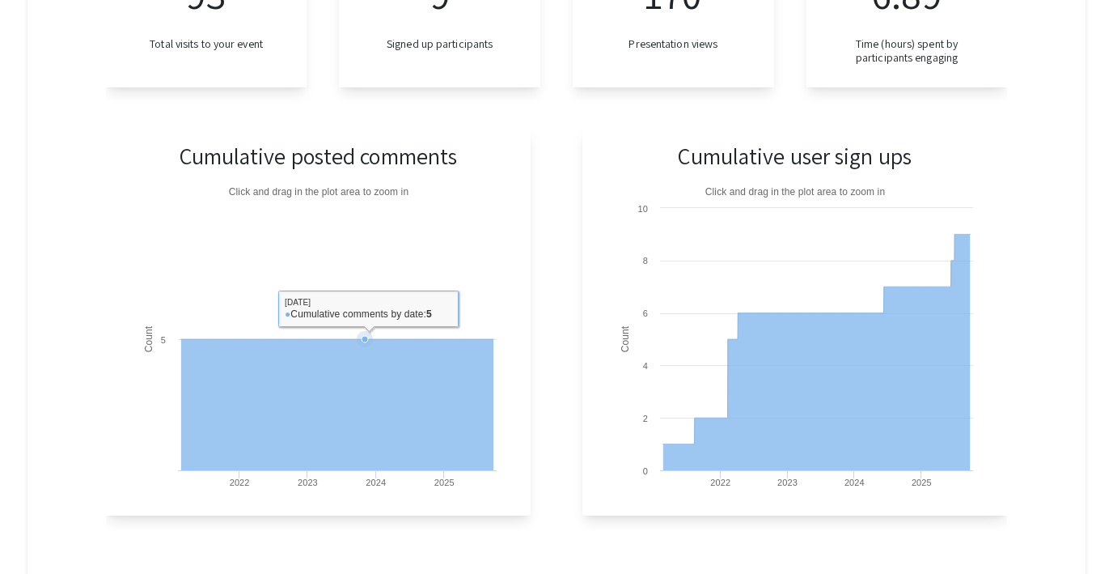
drag, startPoint x: 366, startPoint y: 413, endPoint x: 463, endPoint y: 418, distance: 97.2
click at [463, 418] on icon at bounding box center [337, 404] width 312 height 131
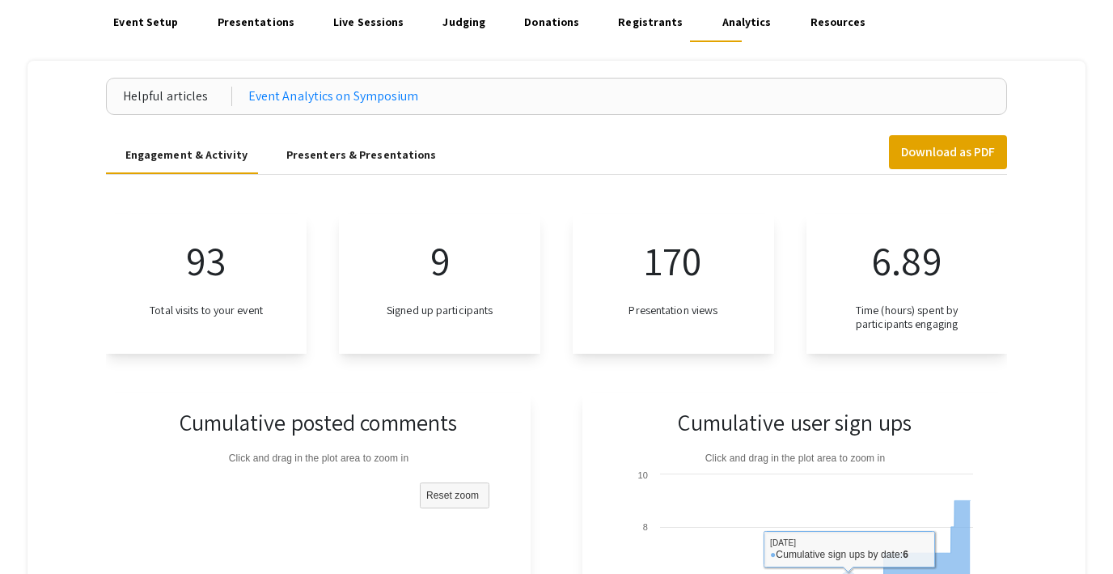
scroll to position [0, 0]
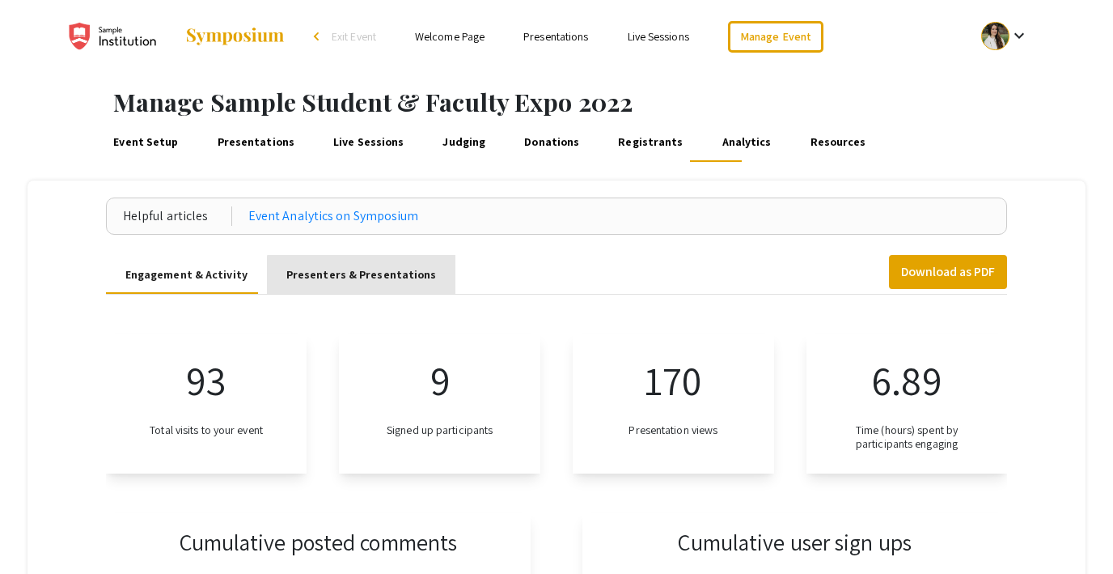
click at [358, 278] on div "Presenters & Presentations" at bounding box center [361, 274] width 150 height 17
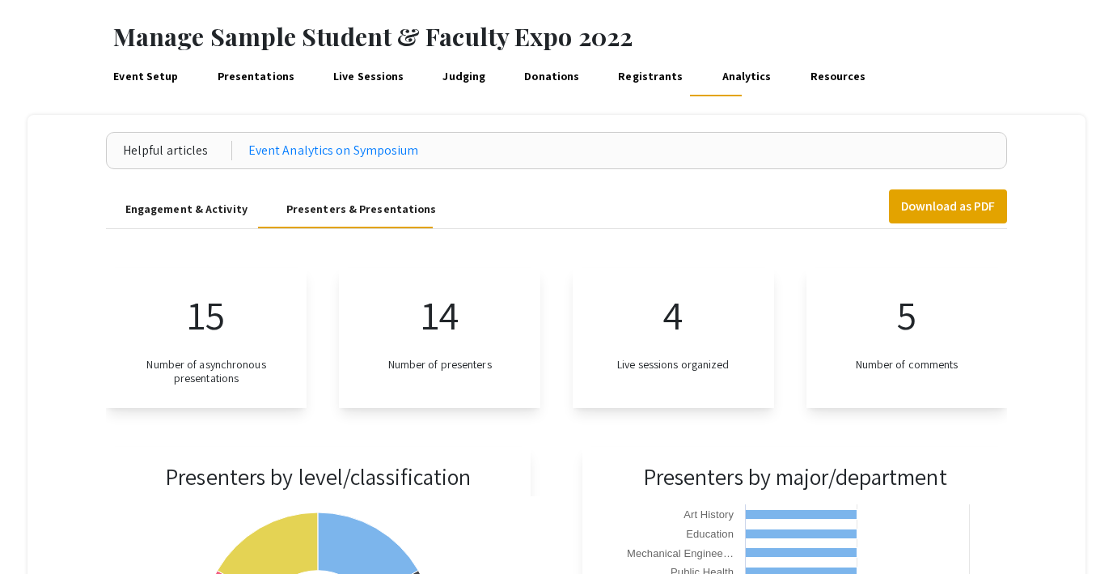
scroll to position [20, 0]
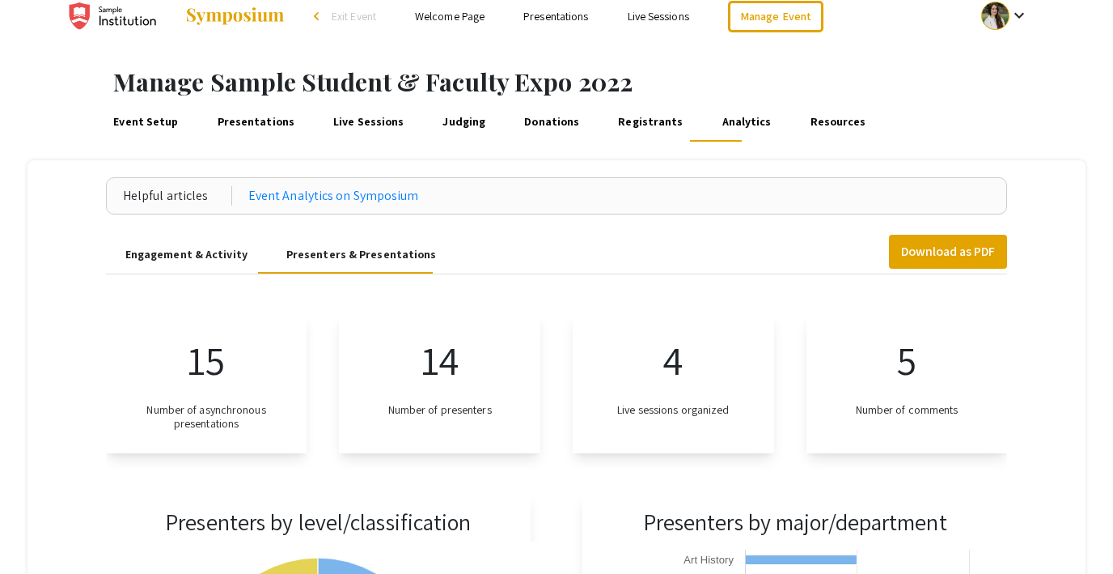
click at [248, 120] on link "Presentations" at bounding box center [255, 122] width 83 height 39
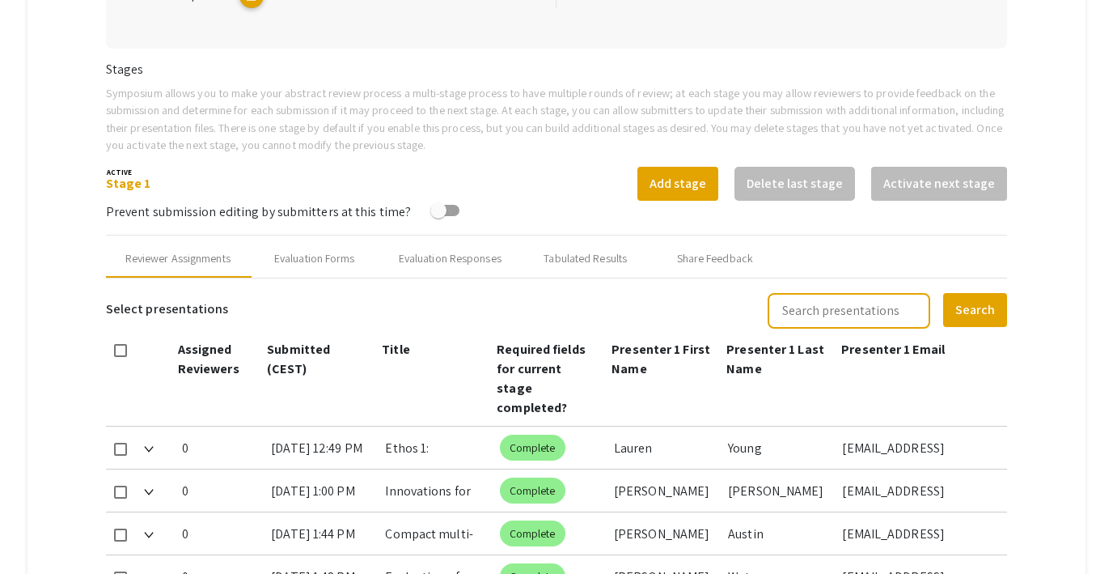
scroll to position [474, 0]
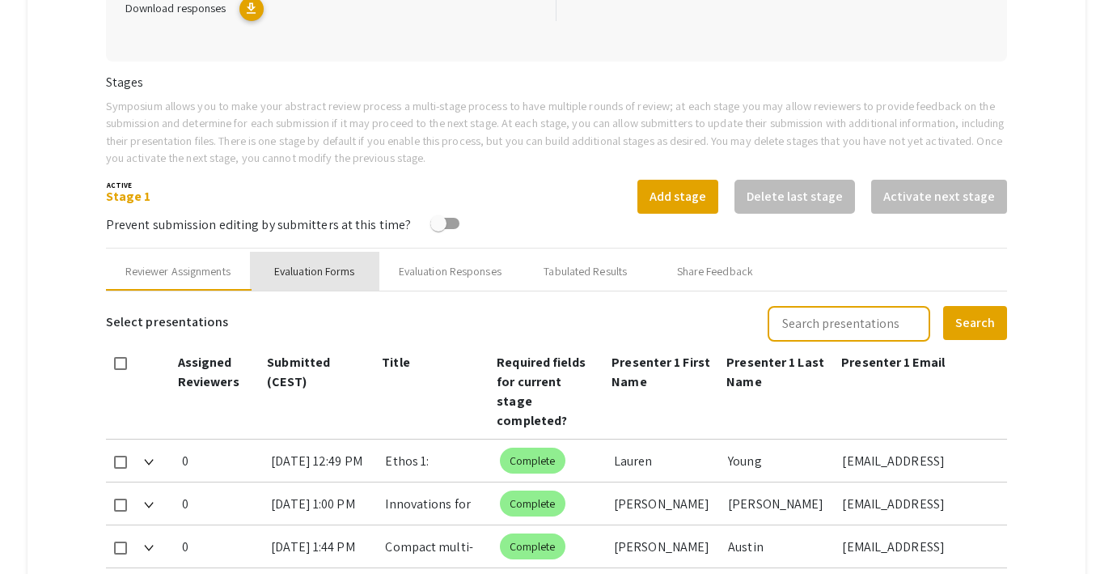
click at [321, 268] on div "Evaluation Forms" at bounding box center [314, 271] width 81 height 17
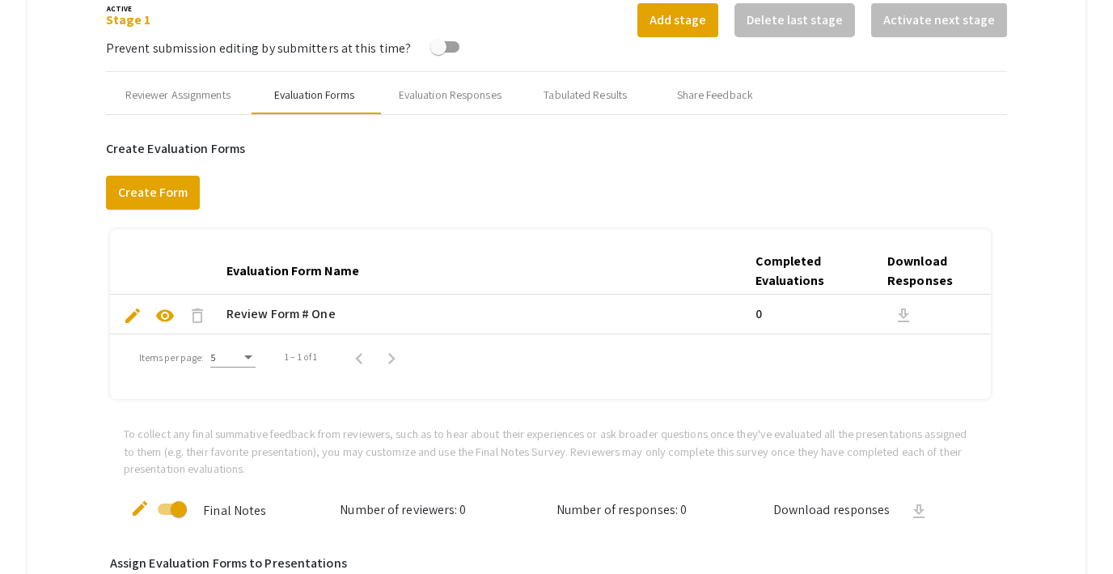
scroll to position [689, 0]
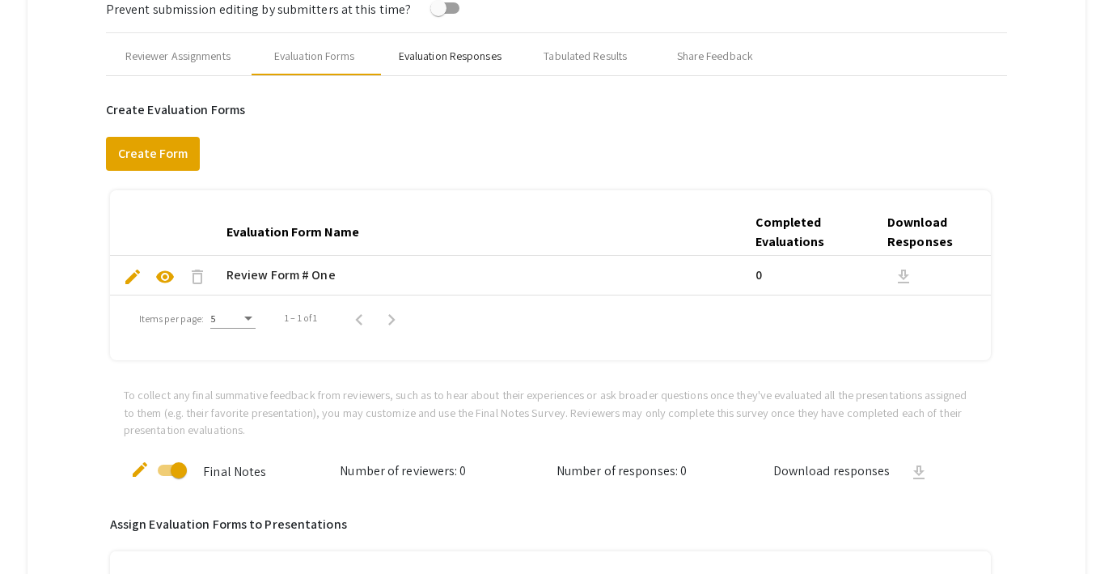
click at [451, 55] on div "Evaluation Responses" at bounding box center [450, 56] width 103 height 17
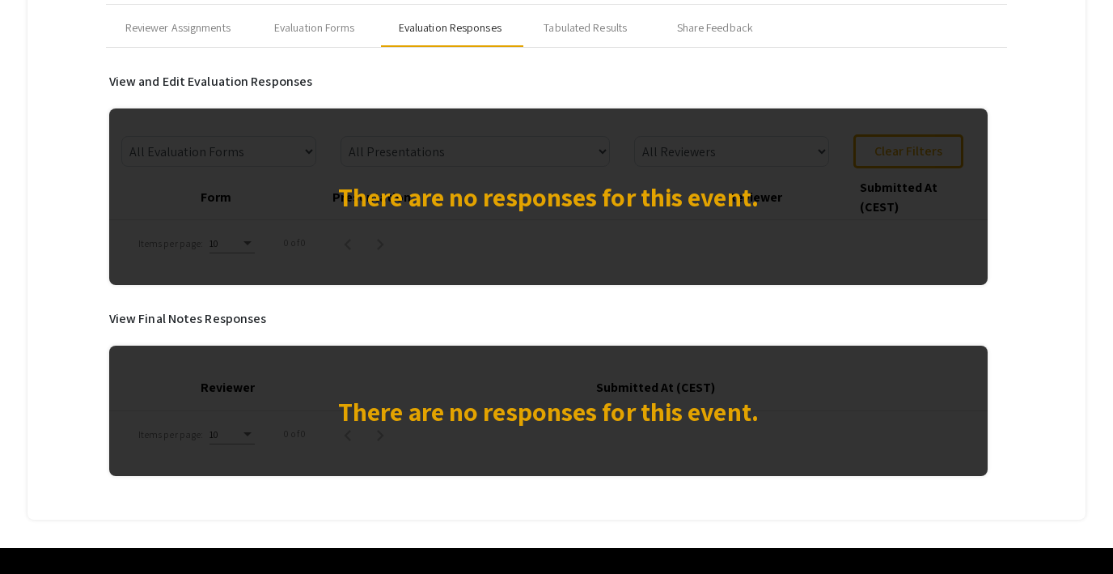
scroll to position [717, 0]
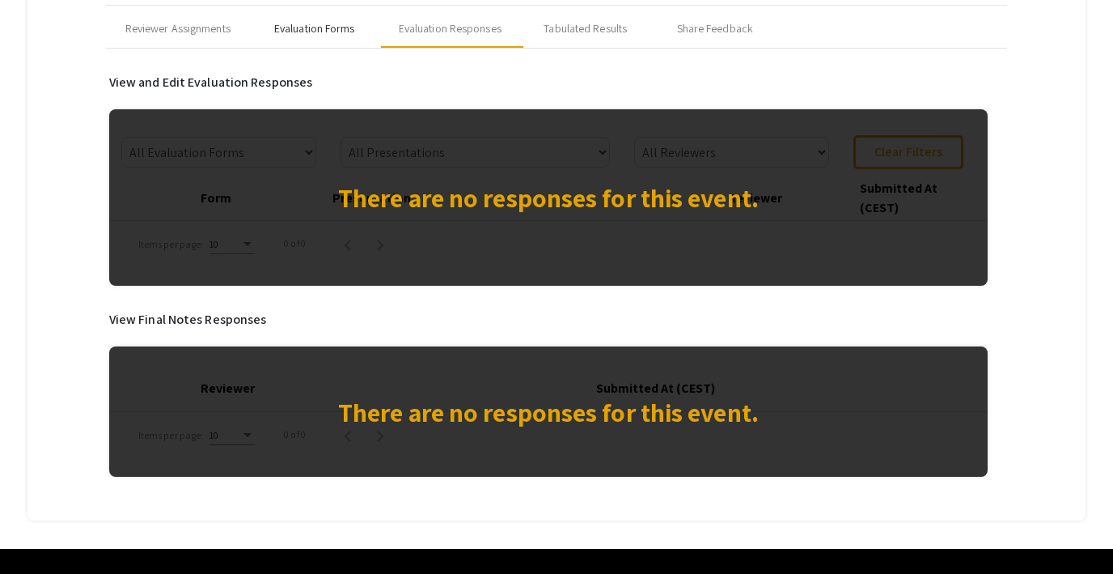
click at [330, 23] on div "Evaluation Forms" at bounding box center [314, 28] width 81 height 17
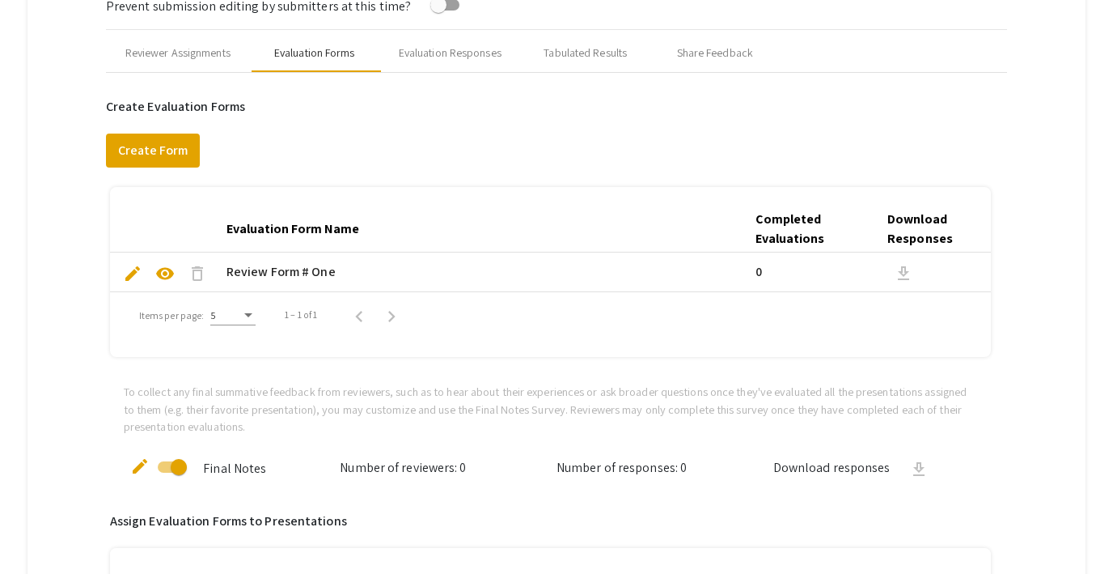
scroll to position [662, 0]
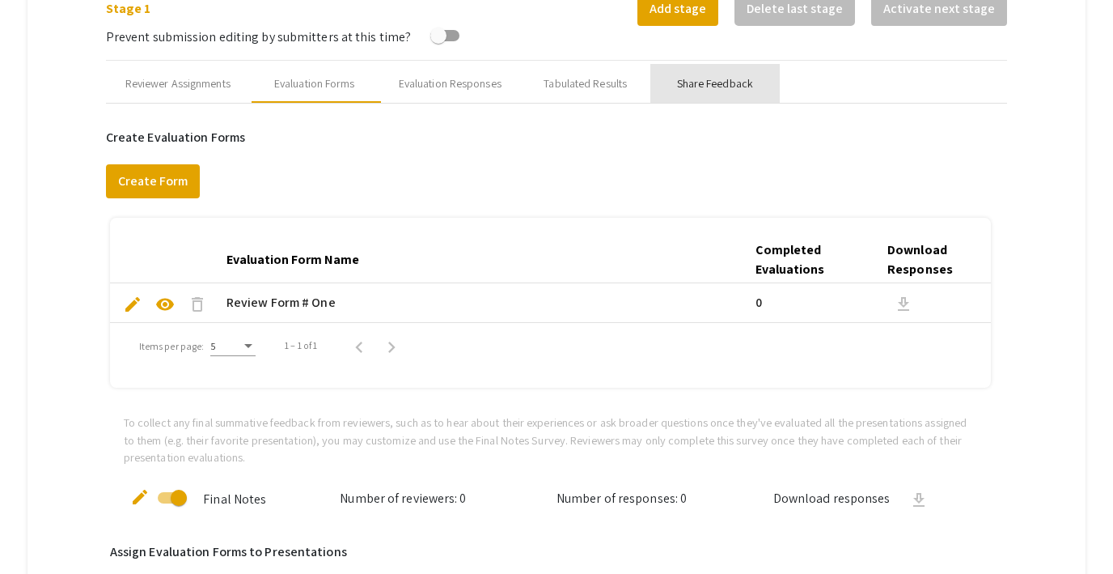
click at [692, 76] on div "Share Feedback" at bounding box center [715, 83] width 76 height 17
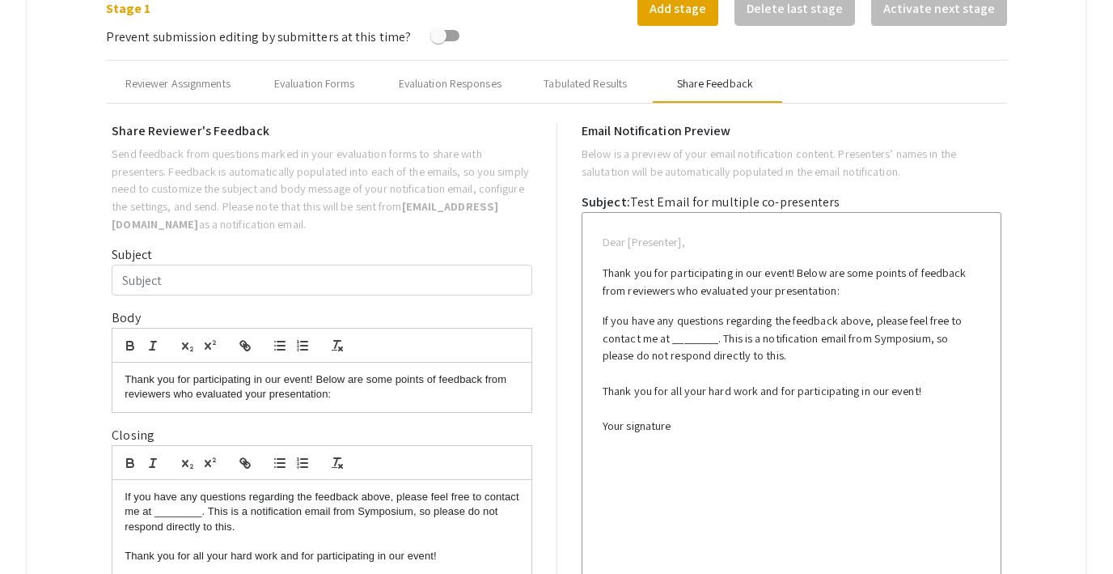
type input "Test Email for multiple co-presenters"
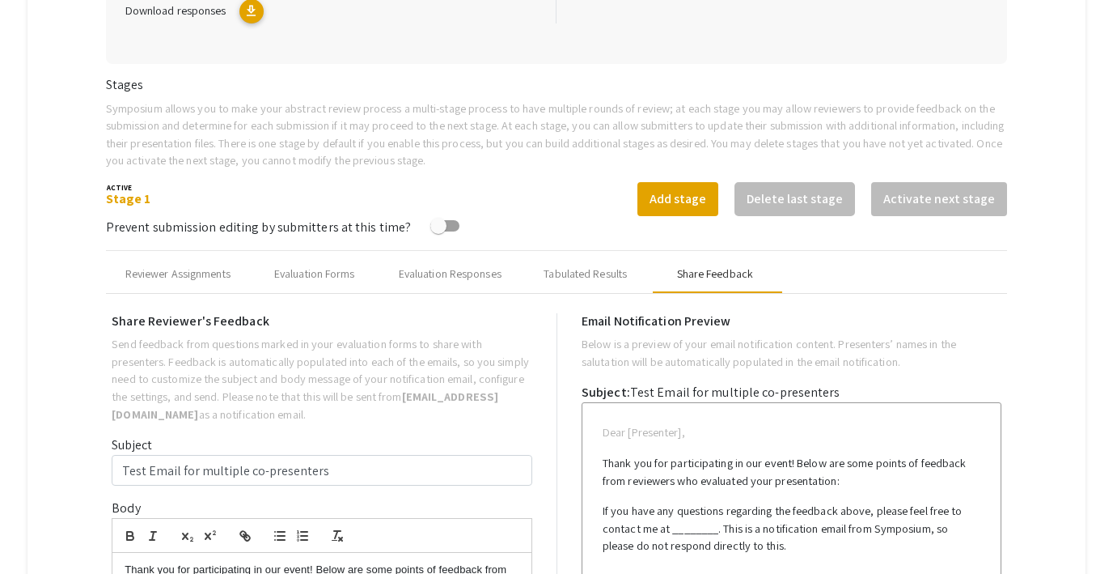
scroll to position [474, 0]
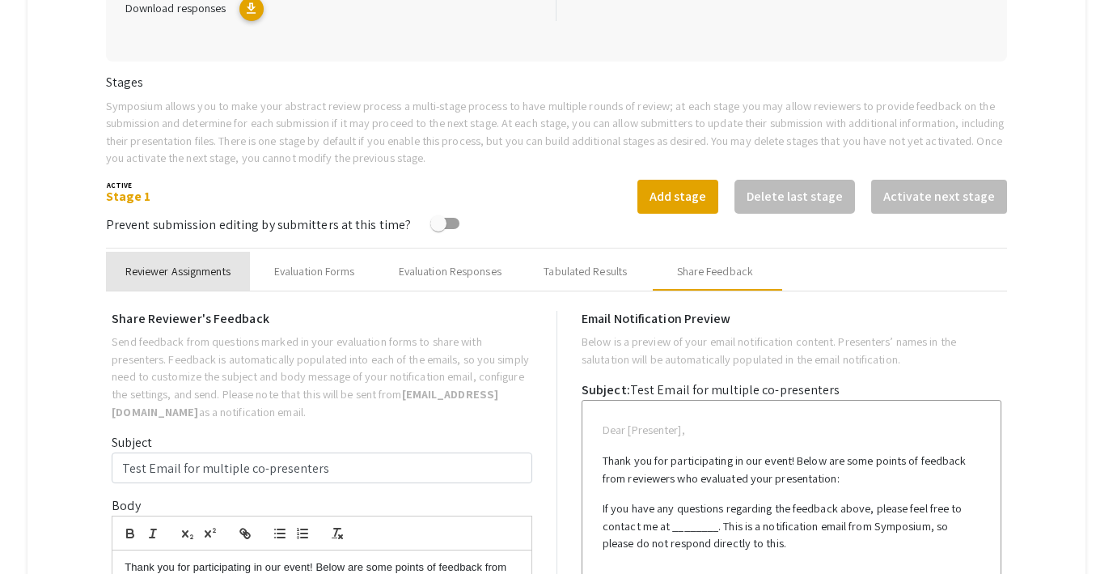
click at [201, 272] on div "Reviewer Assignments" at bounding box center [177, 271] width 105 height 17
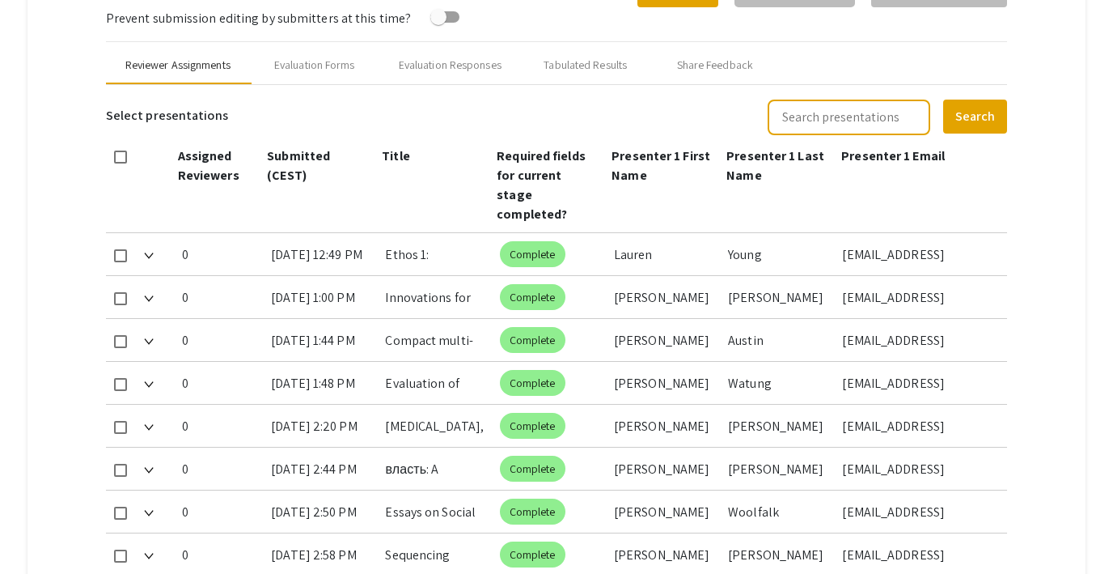
scroll to position [641, 0]
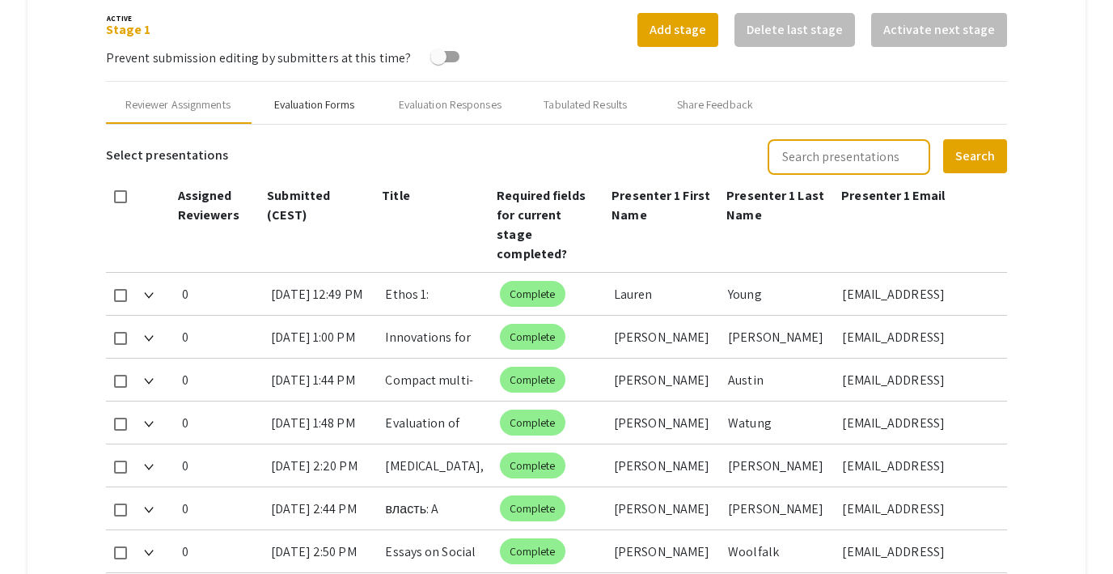
click at [334, 104] on div "Evaluation Forms" at bounding box center [314, 104] width 81 height 17
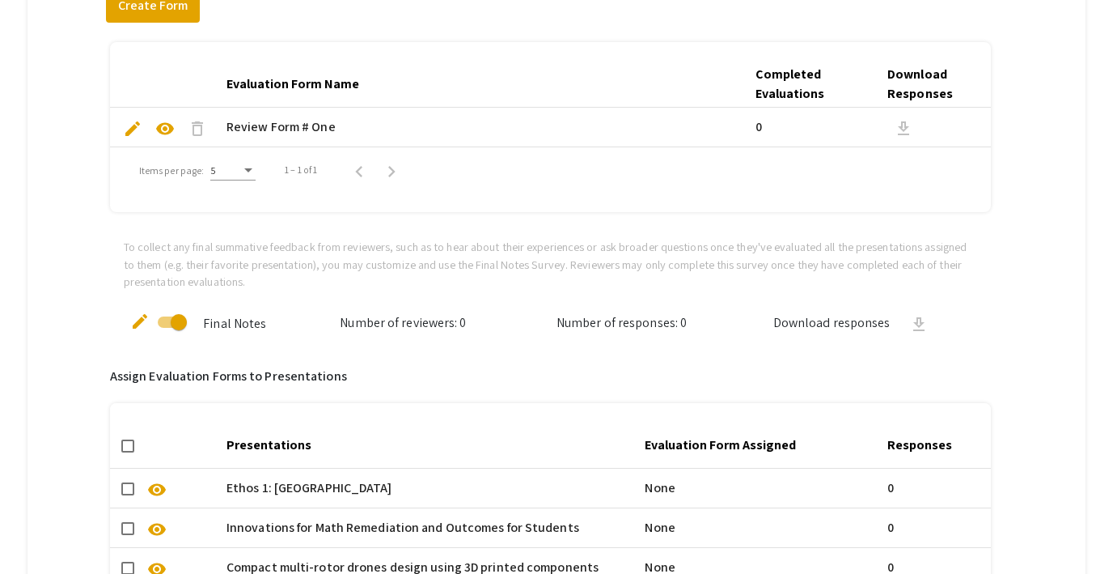
scroll to position [0, 0]
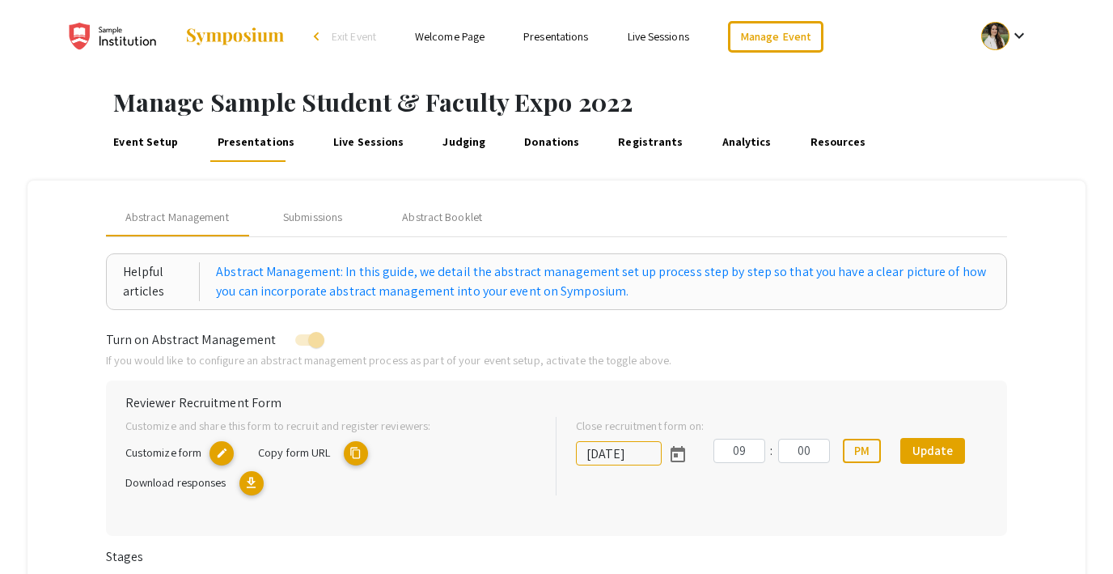
click at [447, 36] on link "Welcome Page" at bounding box center [450, 36] width 70 height 15
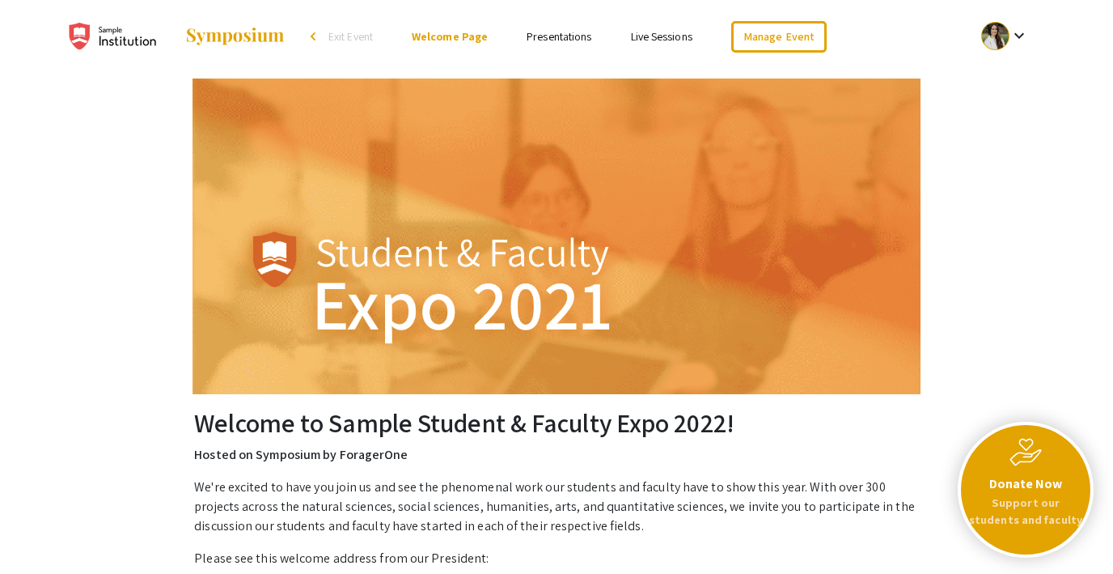
click at [572, 40] on link "Presentations" at bounding box center [559, 36] width 65 height 15
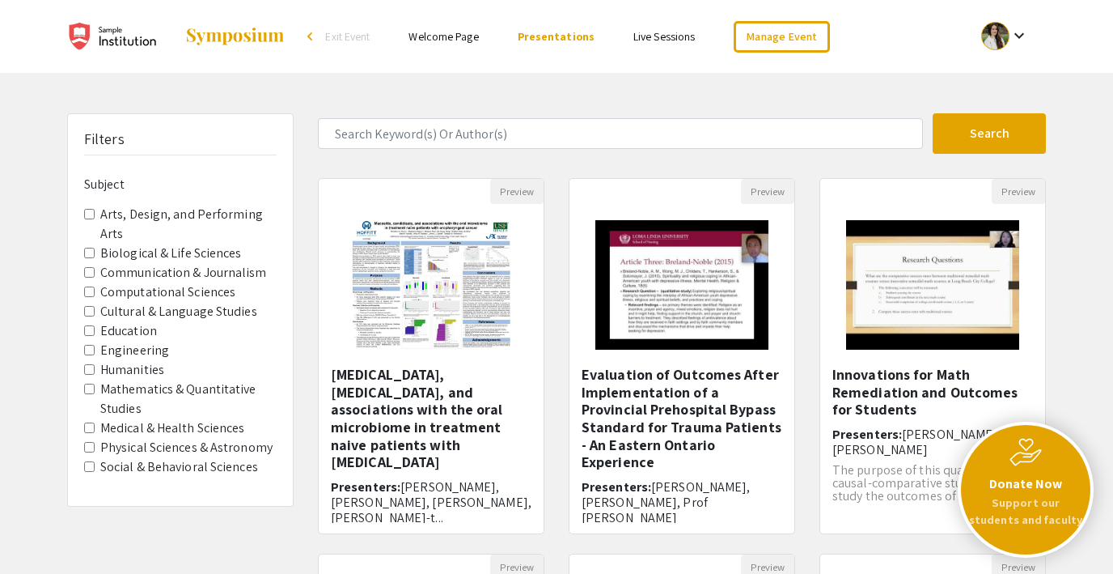
click at [659, 37] on link "Live Sessions" at bounding box center [663, 36] width 61 height 15
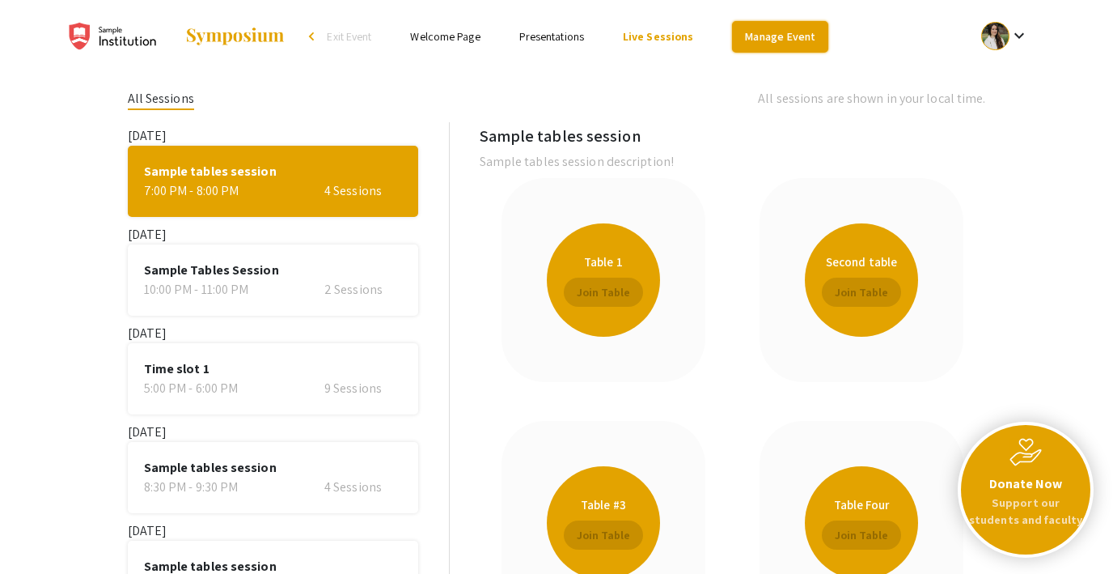
click at [763, 37] on link "Manage Event" at bounding box center [779, 37] width 95 height 32
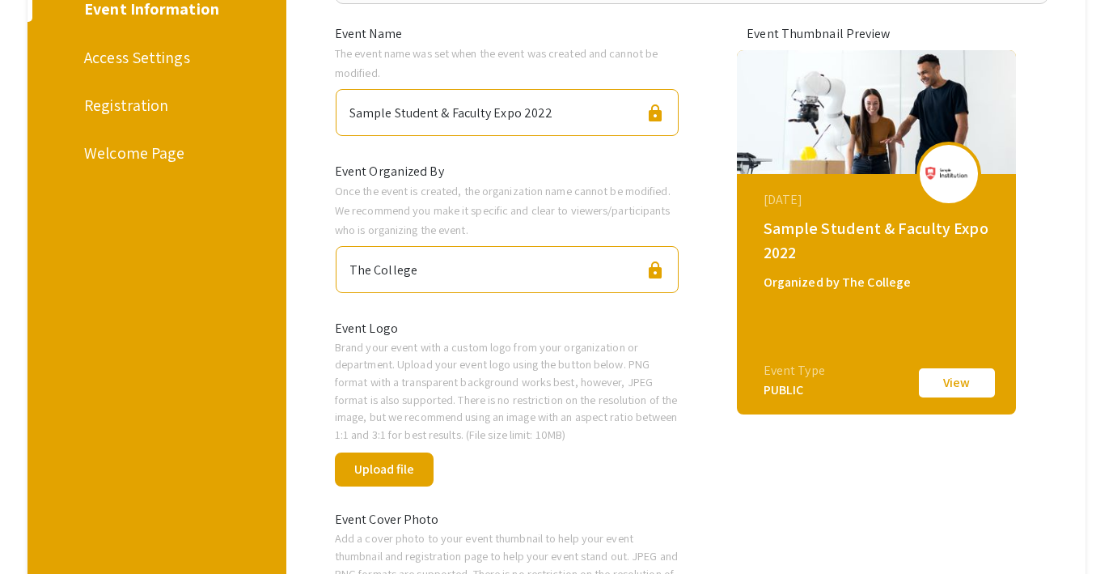
scroll to position [193, 0]
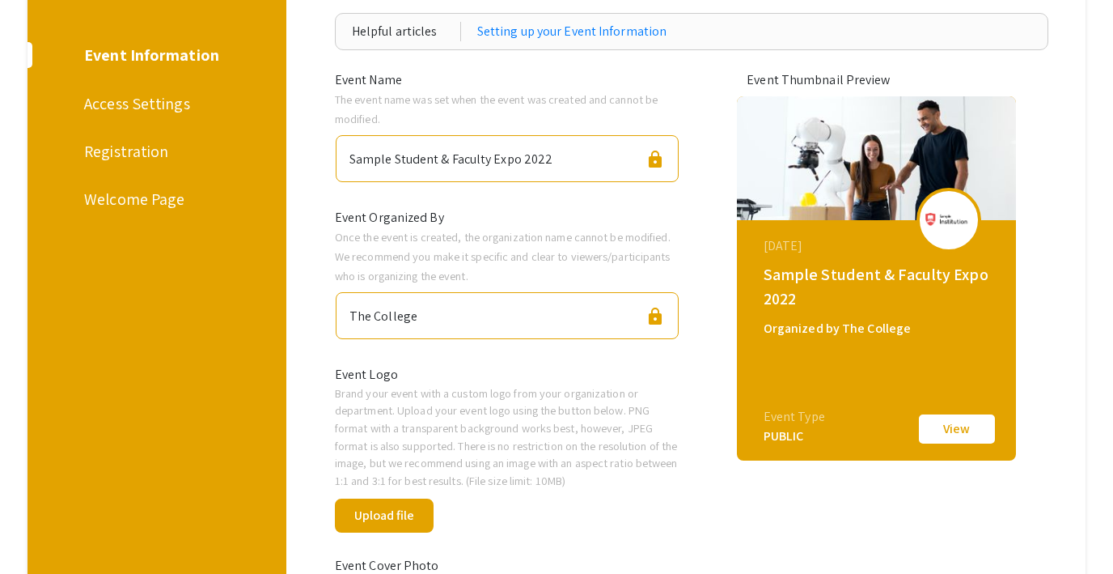
click at [153, 97] on div "Access Settings" at bounding box center [154, 103] width 140 height 24
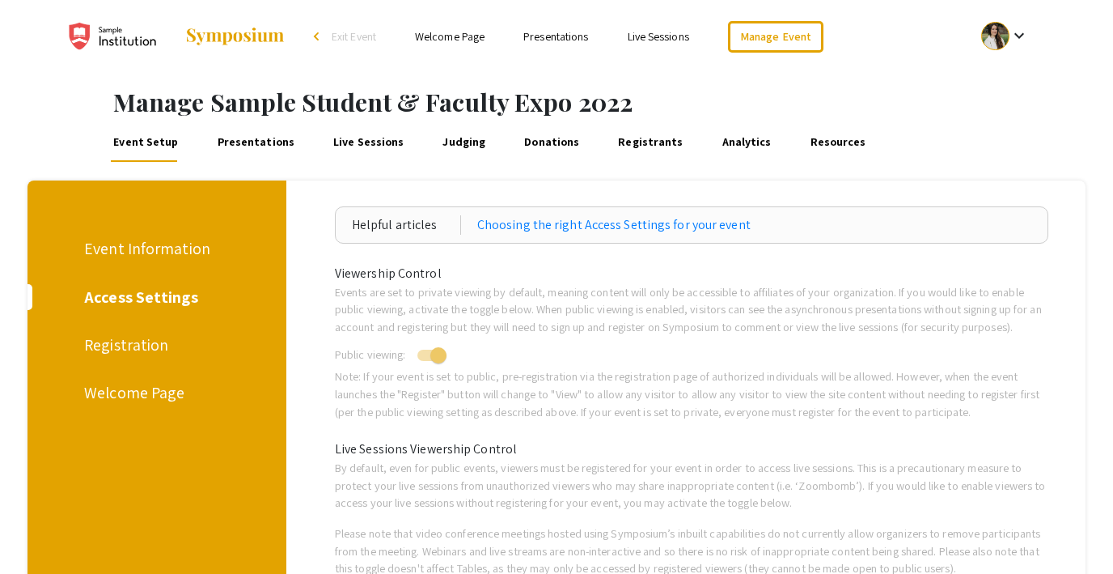
click at [141, 354] on div "Registration" at bounding box center [154, 345] width 140 height 24
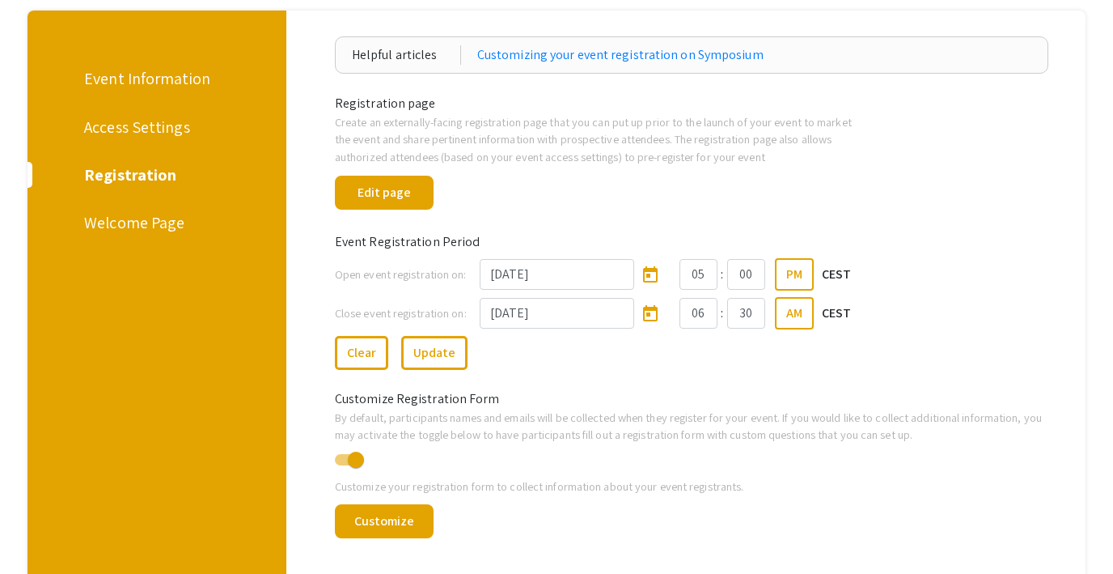
scroll to position [167, 0]
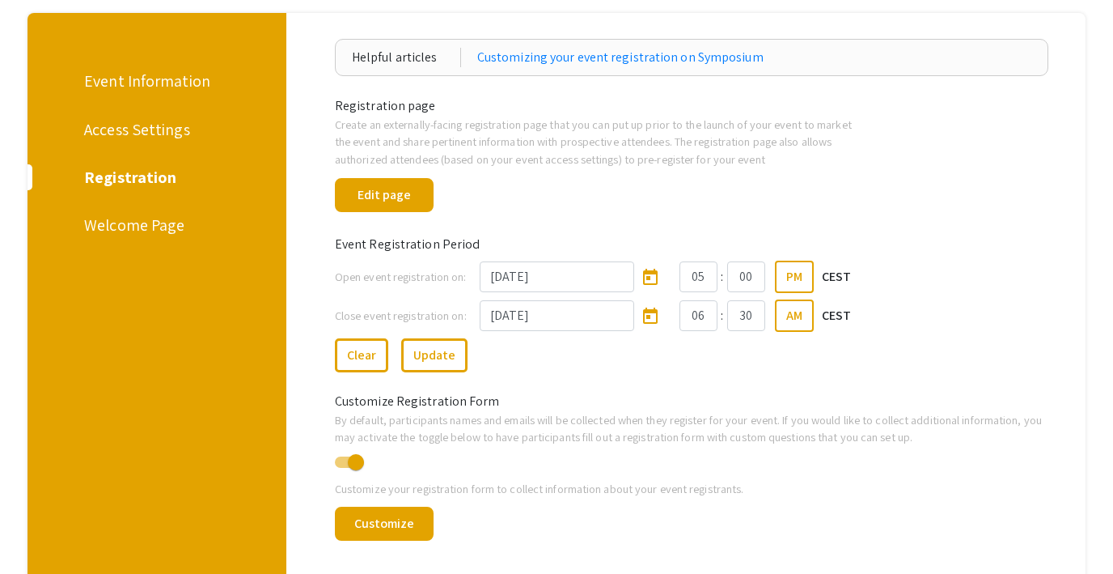
click at [152, 222] on div "Welcome Page" at bounding box center [154, 225] width 140 height 24
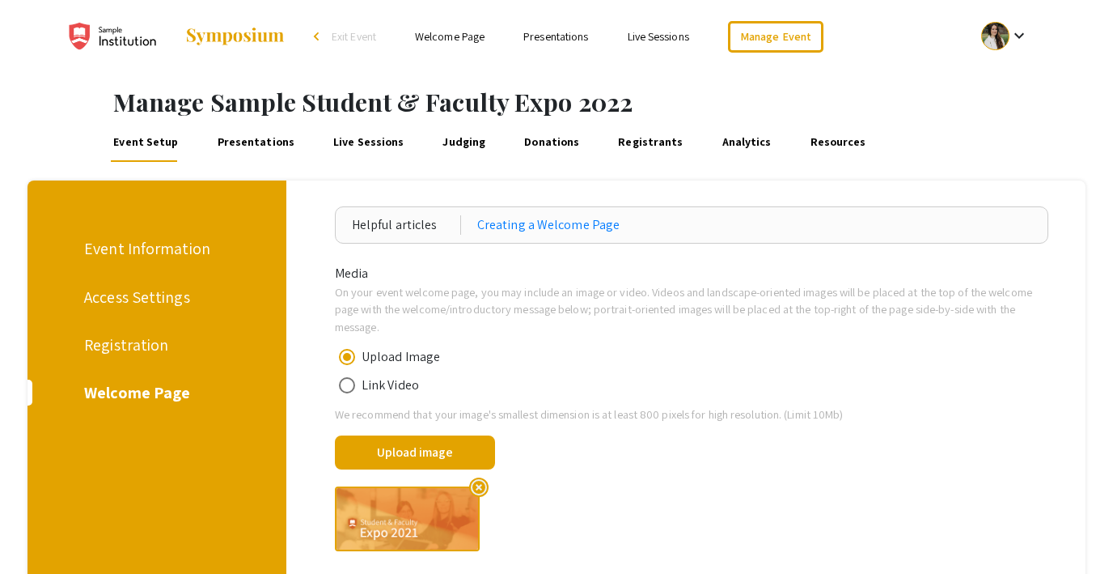
click at [245, 138] on link "Presentations" at bounding box center [255, 142] width 83 height 39
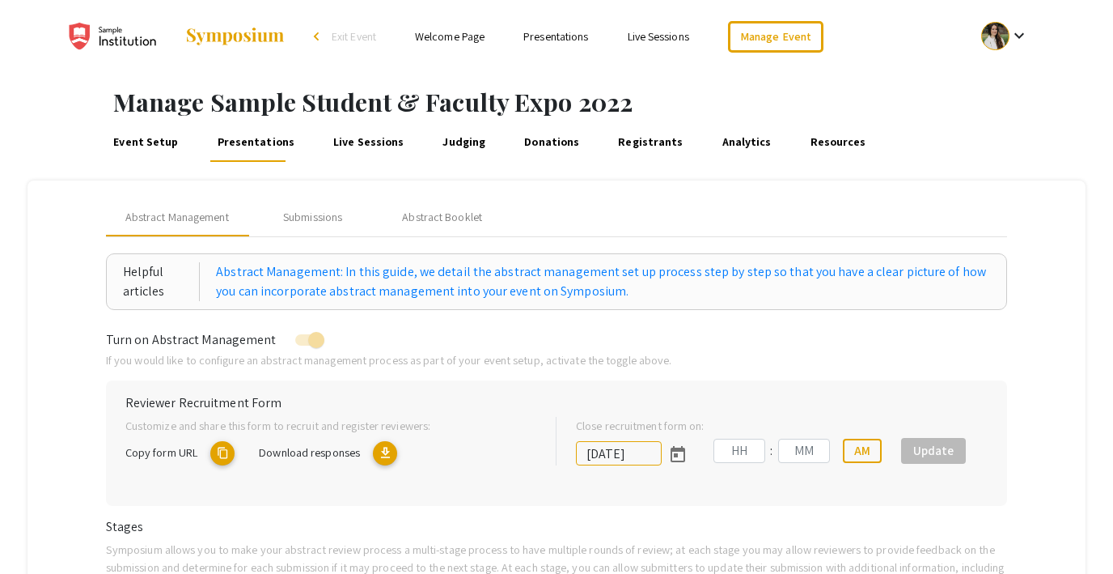
type input "[DATE]"
type input "09"
type input "00"
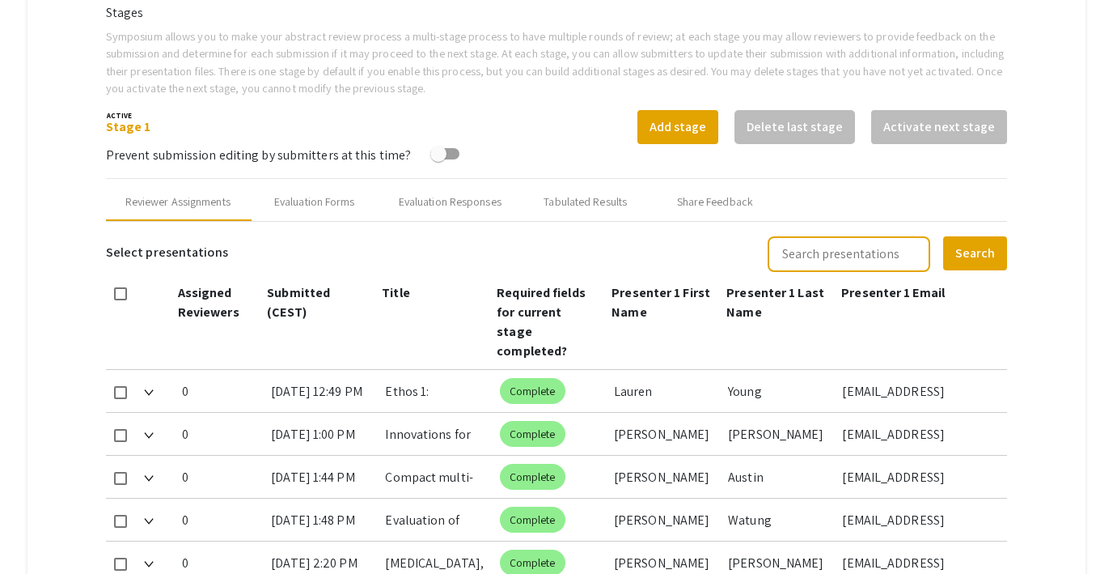
scroll to position [541, 0]
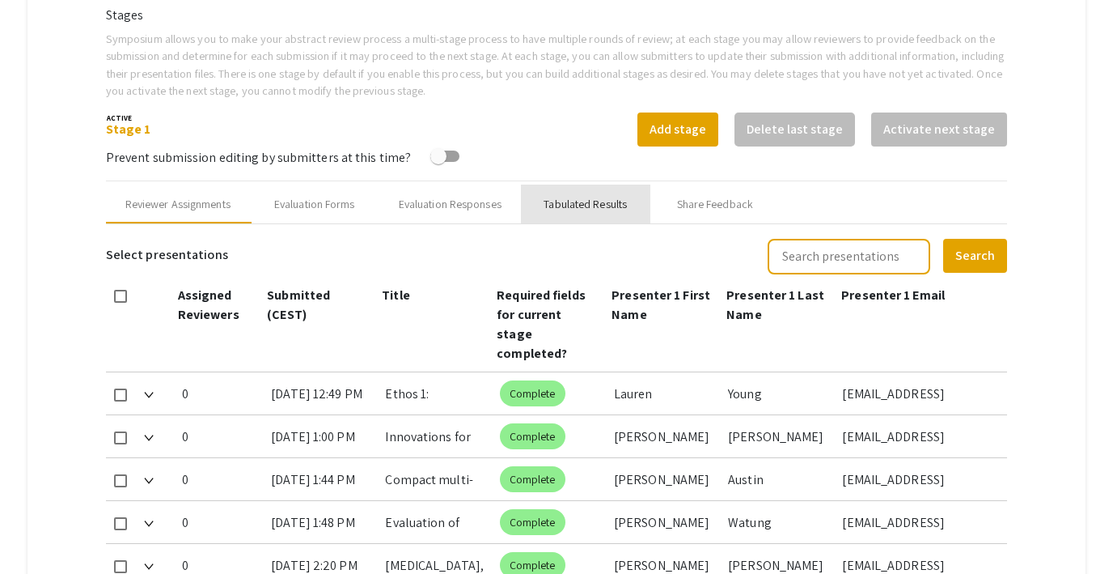
click at [610, 207] on div "Tabulated Results" at bounding box center [585, 204] width 83 height 17
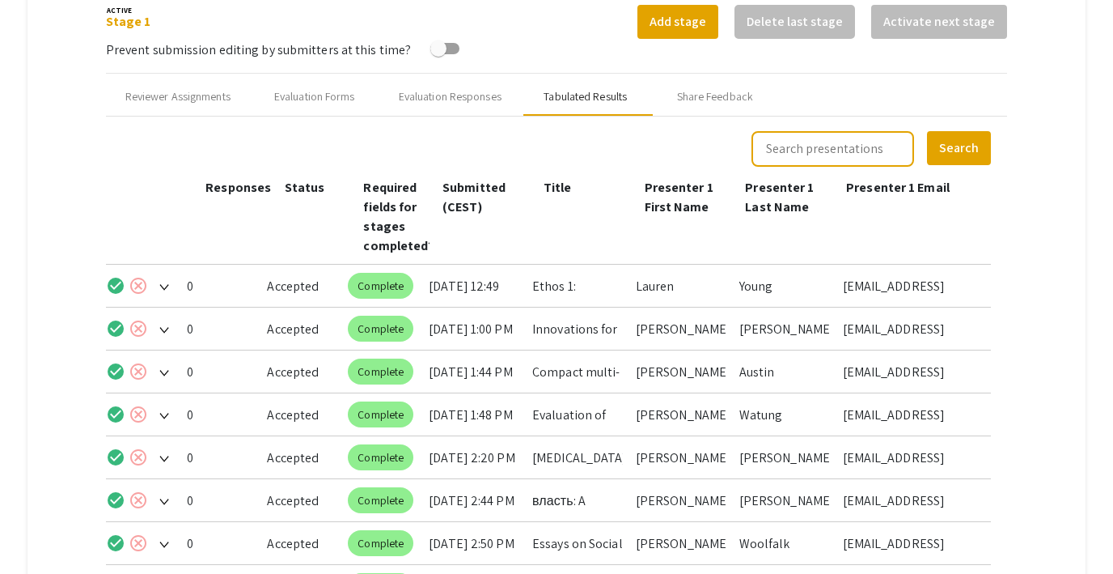
scroll to position [689, 0]
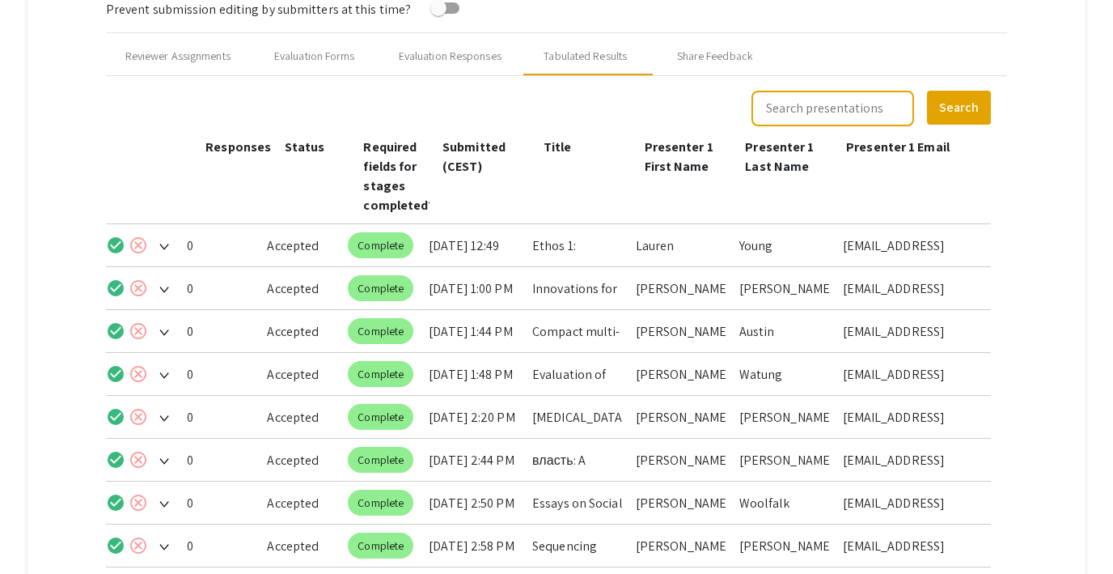
click at [163, 248] on img at bounding box center [164, 247] width 10 height 6
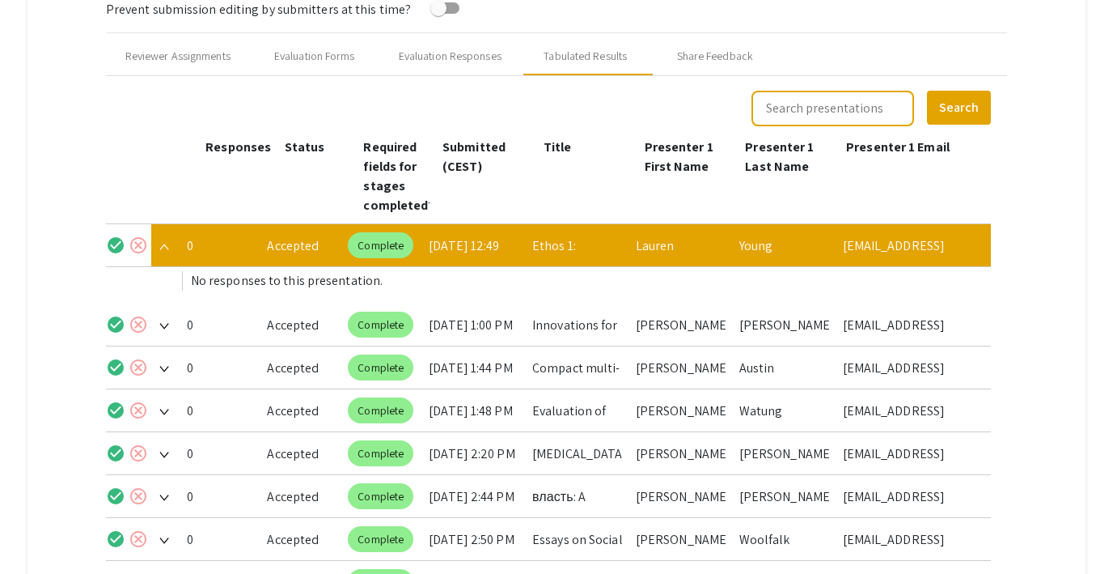
click at [163, 248] on img at bounding box center [164, 247] width 10 height 6
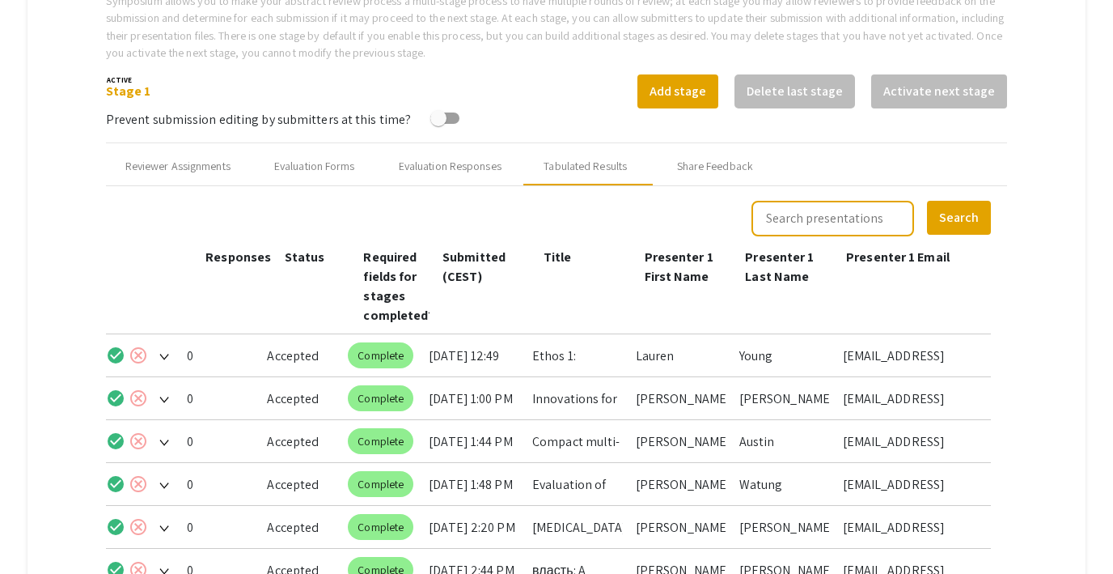
scroll to position [557, 0]
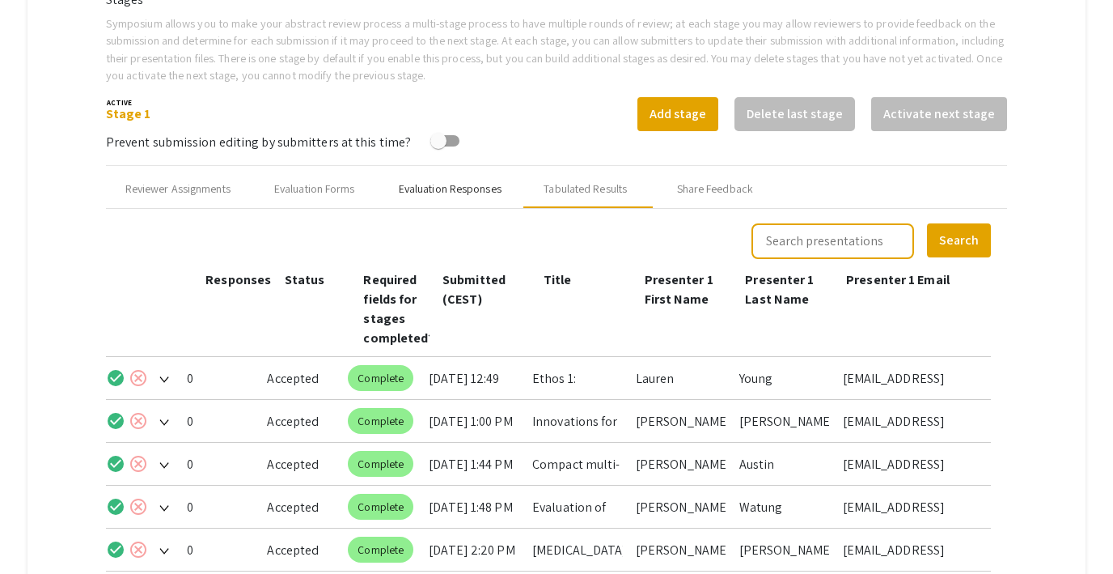
click at [432, 190] on div "Evaluation Responses" at bounding box center [450, 188] width 103 height 17
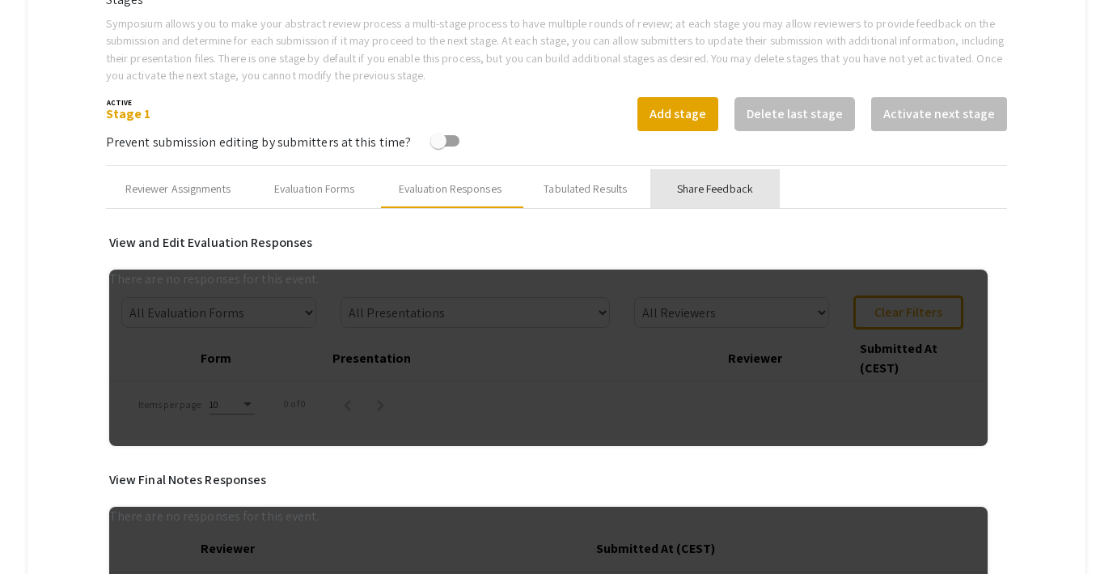
click at [712, 190] on div "Share Feedback" at bounding box center [715, 188] width 76 height 17
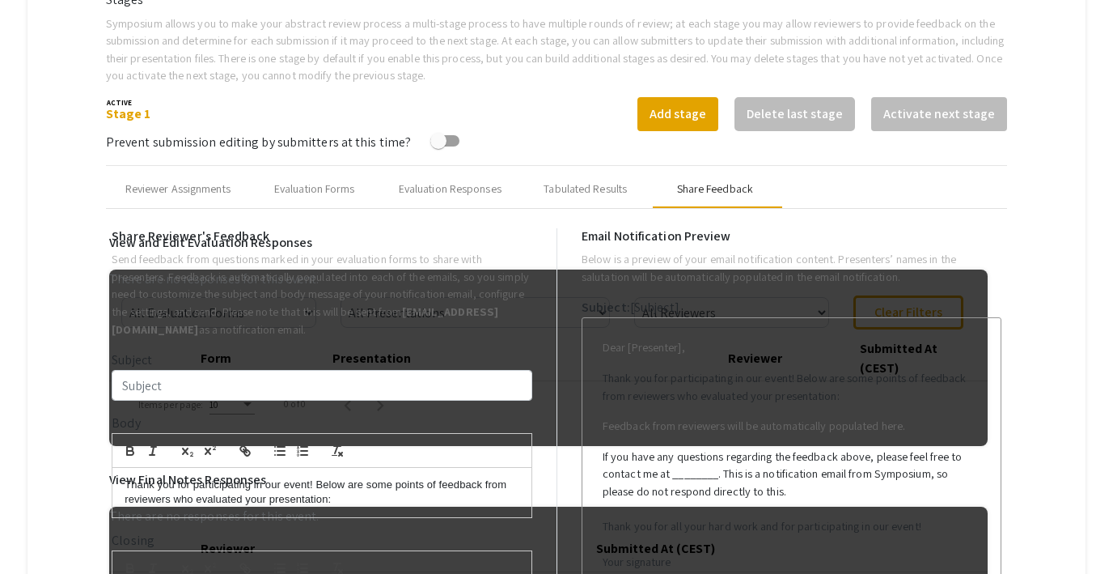
type input "Test Email for multiple co-presenters"
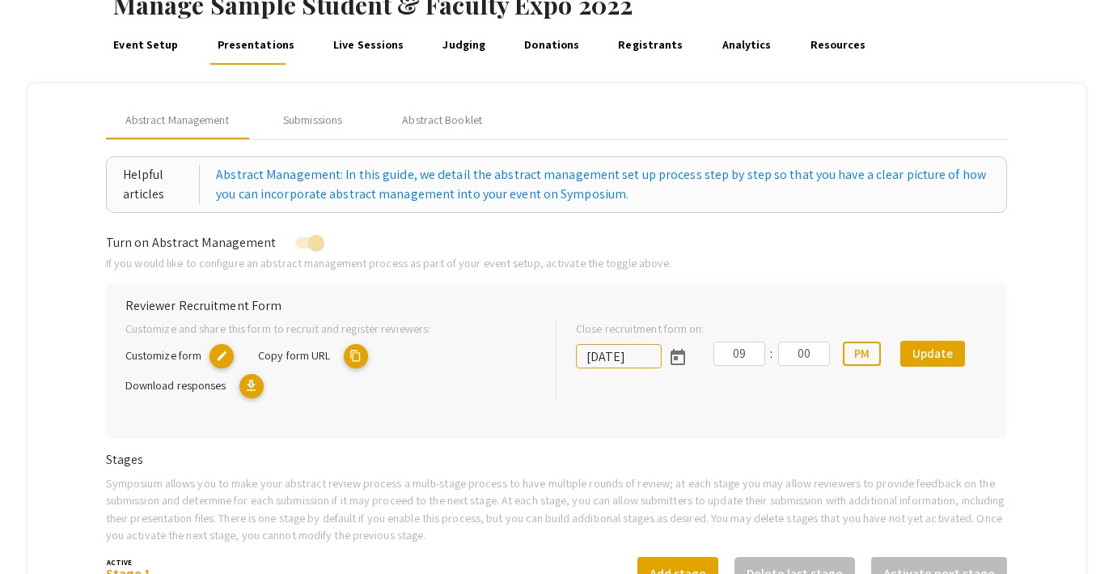
scroll to position [94, 0]
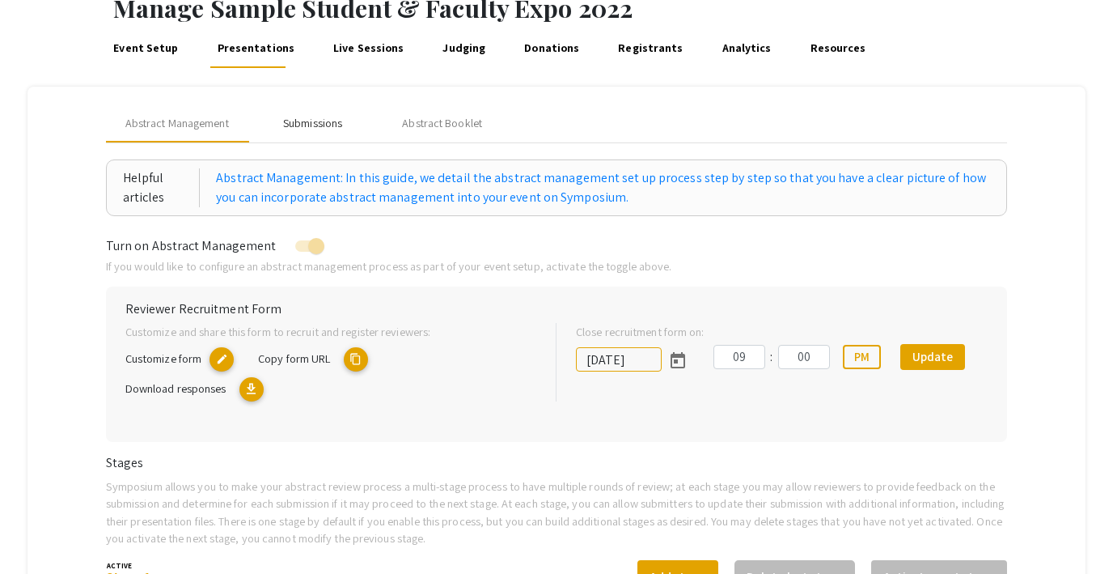
click at [308, 126] on div "Submissions" at bounding box center [312, 123] width 59 height 17
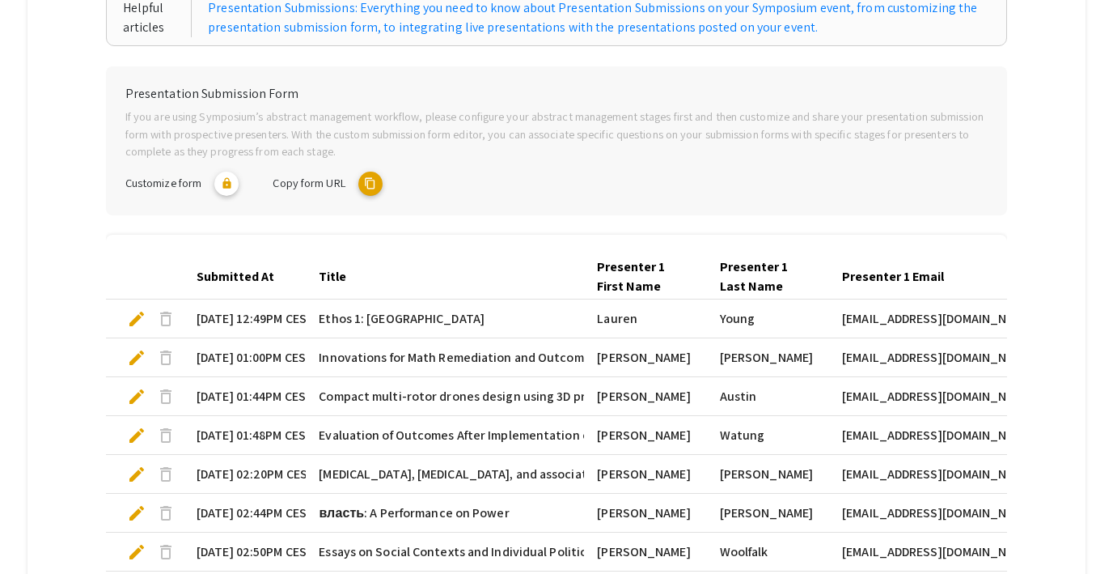
scroll to position [271, 0]
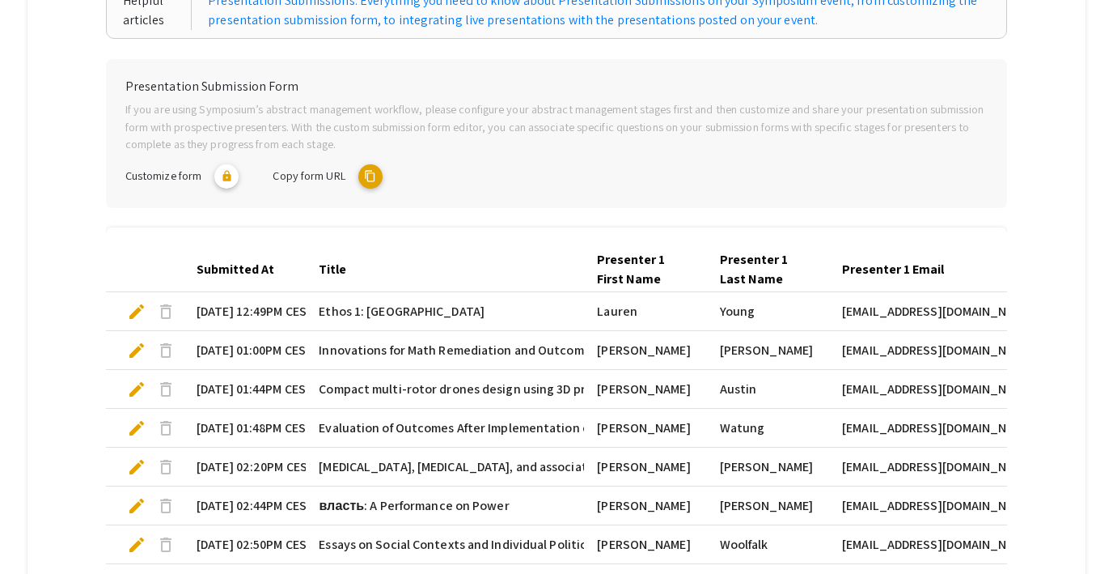
click at [131, 309] on span "edit" at bounding box center [136, 311] width 19 height 19
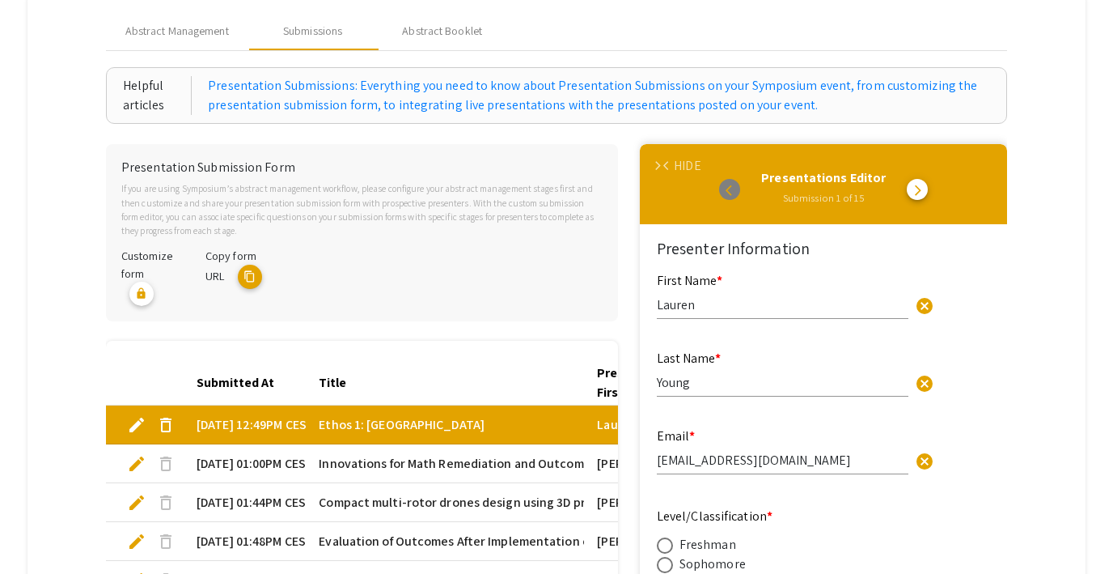
scroll to position [81, 0]
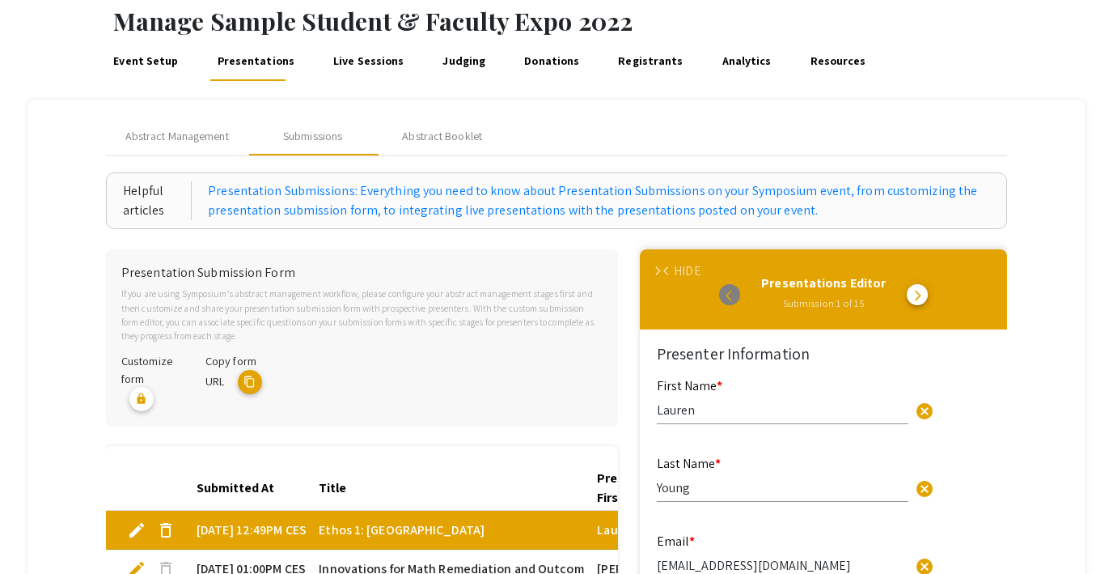
click at [680, 265] on div "HIDE" at bounding box center [687, 270] width 27 height 19
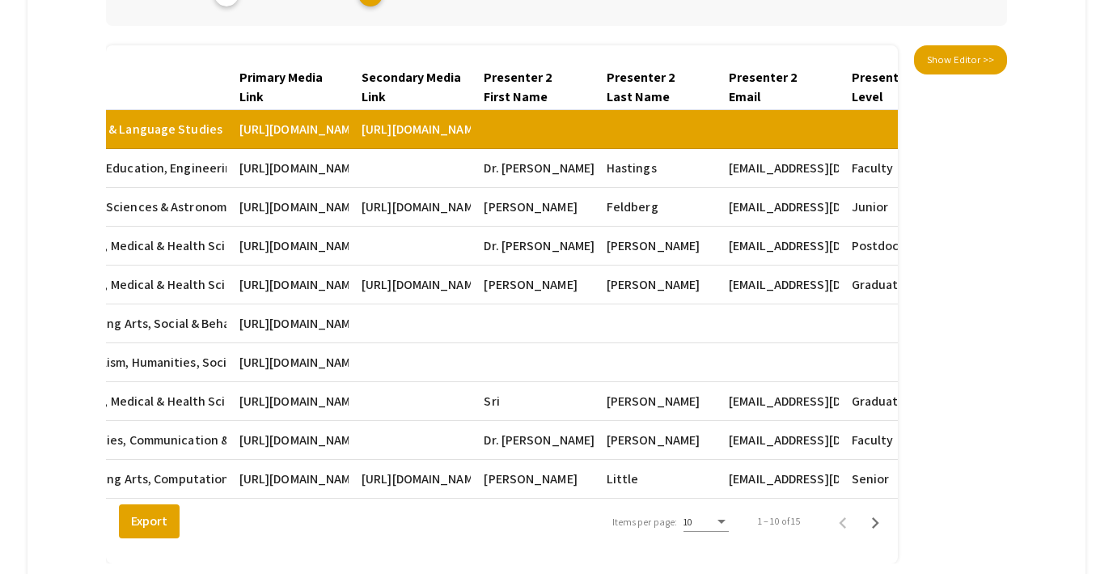
scroll to position [477, 0]
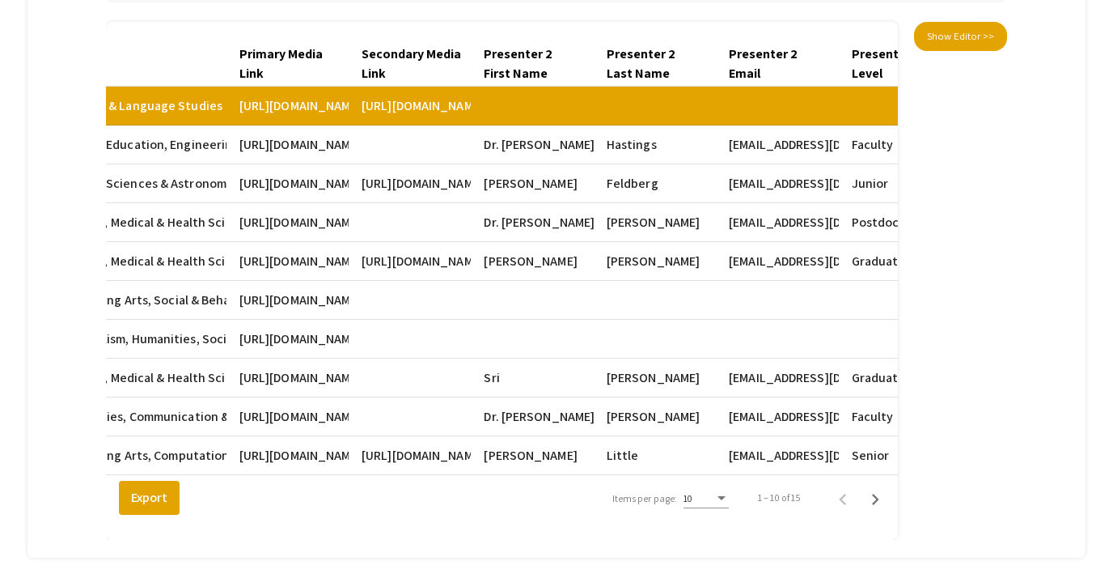
click at [307, 263] on mat-cell "[URL][DOMAIN_NAME][EMAIL_ADDRESS][DOMAIN_NAME]" at bounding box center [288, 261] width 122 height 39
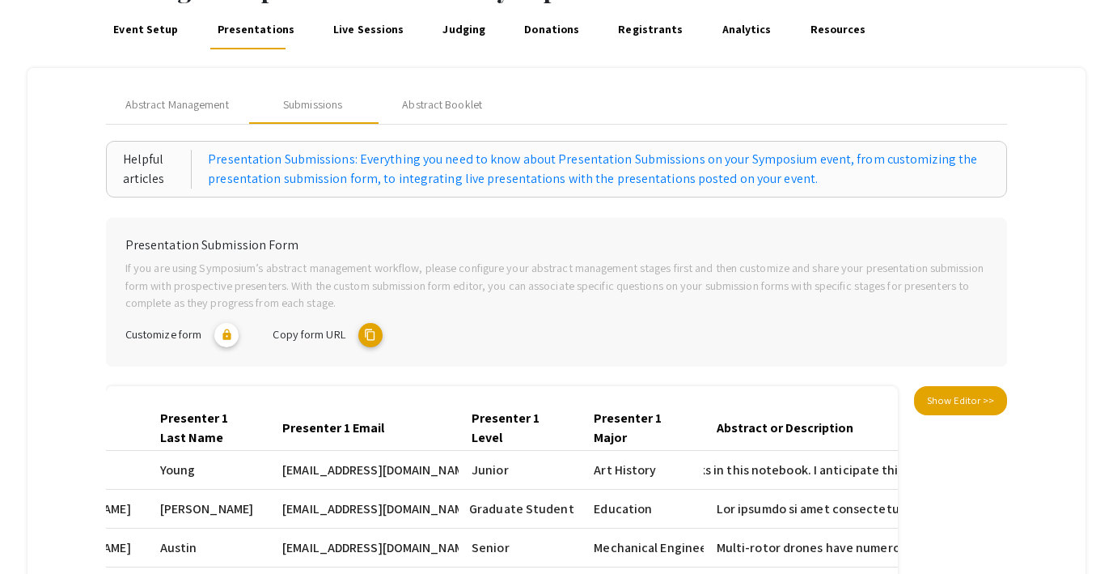
scroll to position [106, 0]
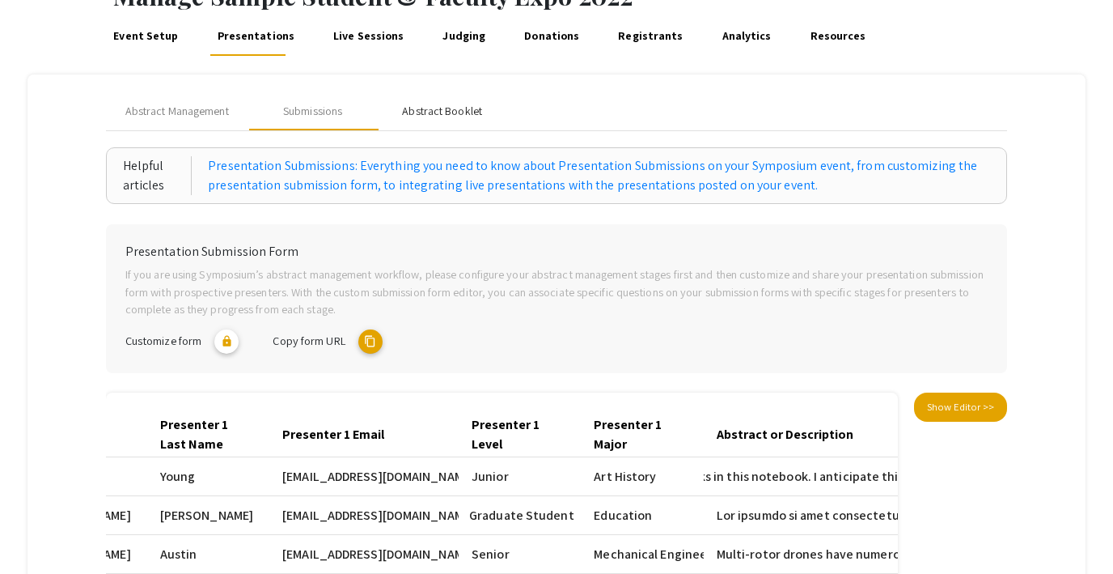
click at [430, 109] on div "Abstract Booklet" at bounding box center [442, 111] width 80 height 17
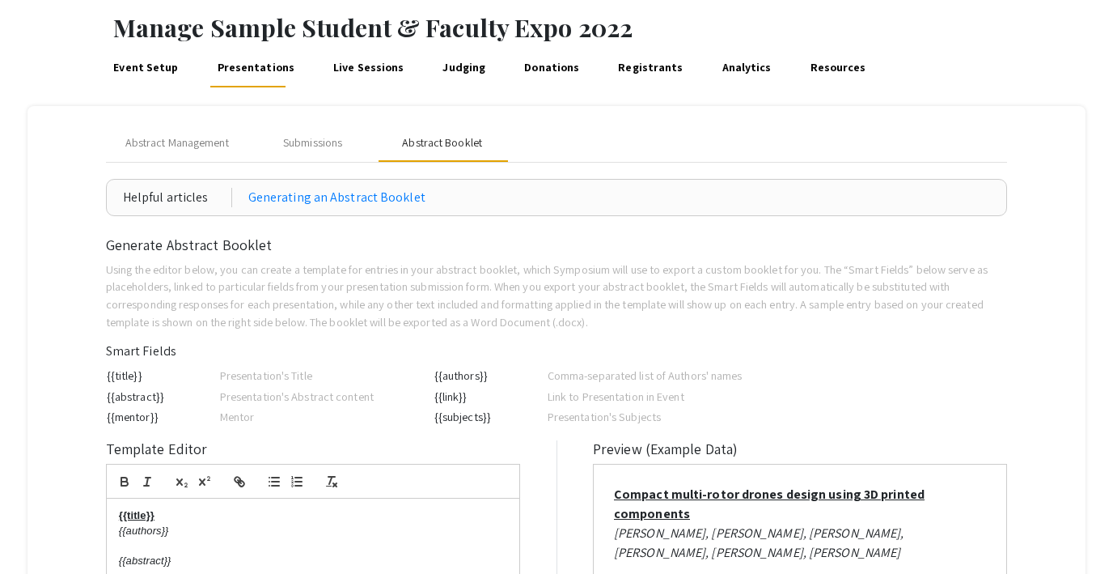
scroll to position [0, 0]
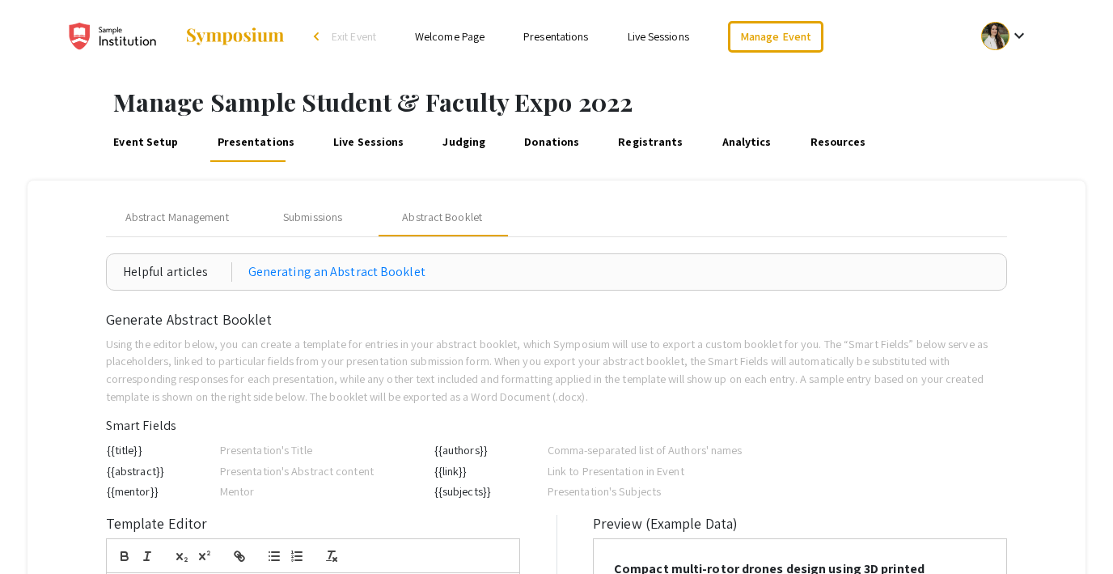
click at [354, 139] on link "Live Sessions" at bounding box center [369, 142] width 76 height 39
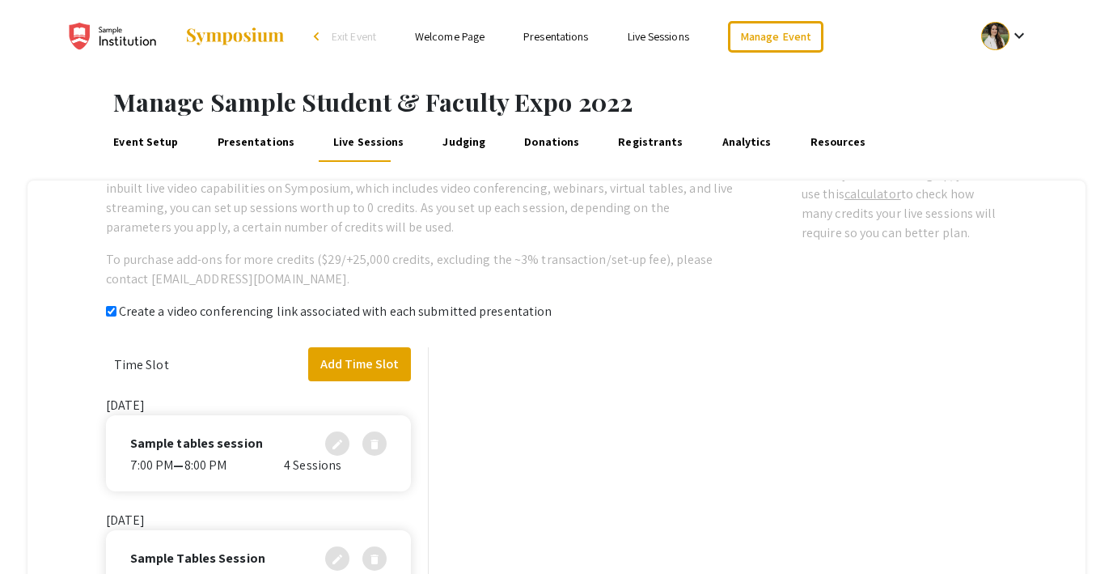
checkbox input "true"
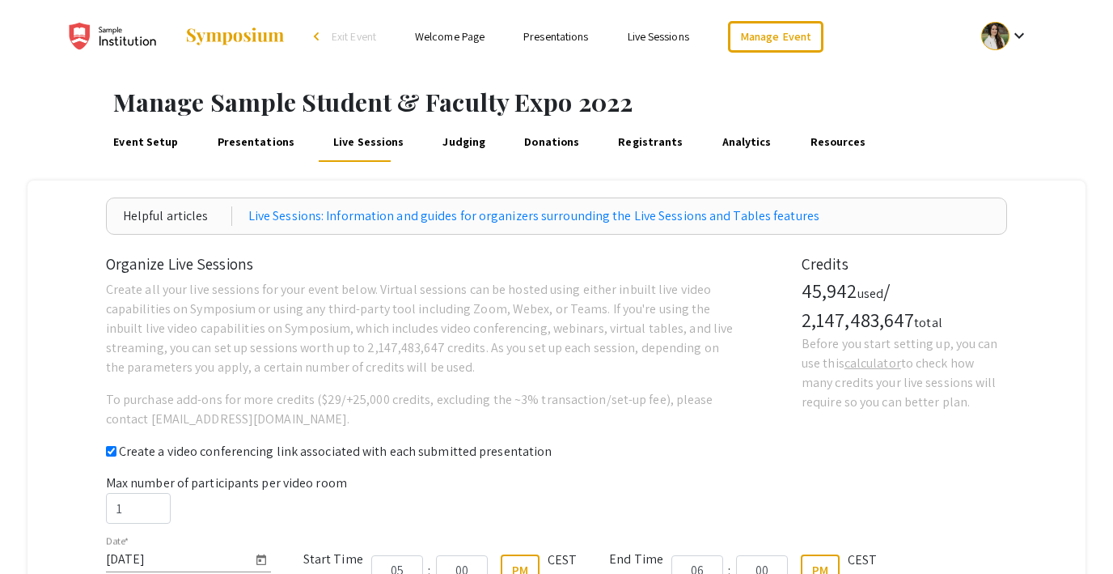
click at [444, 141] on link "Judging" at bounding box center [464, 142] width 49 height 39
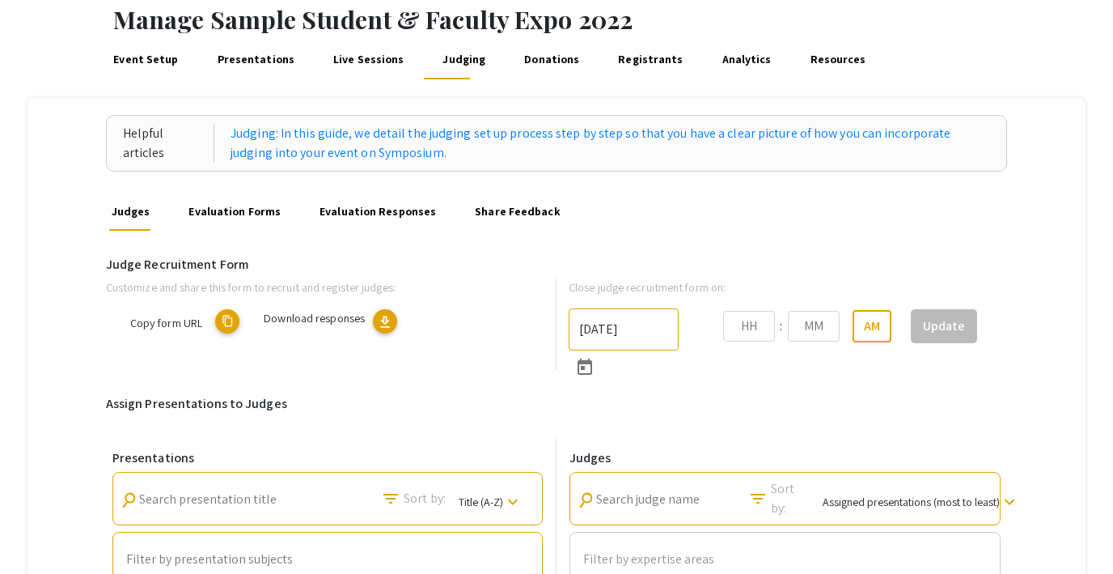
type input "[DATE]"
type input "09"
type input "00"
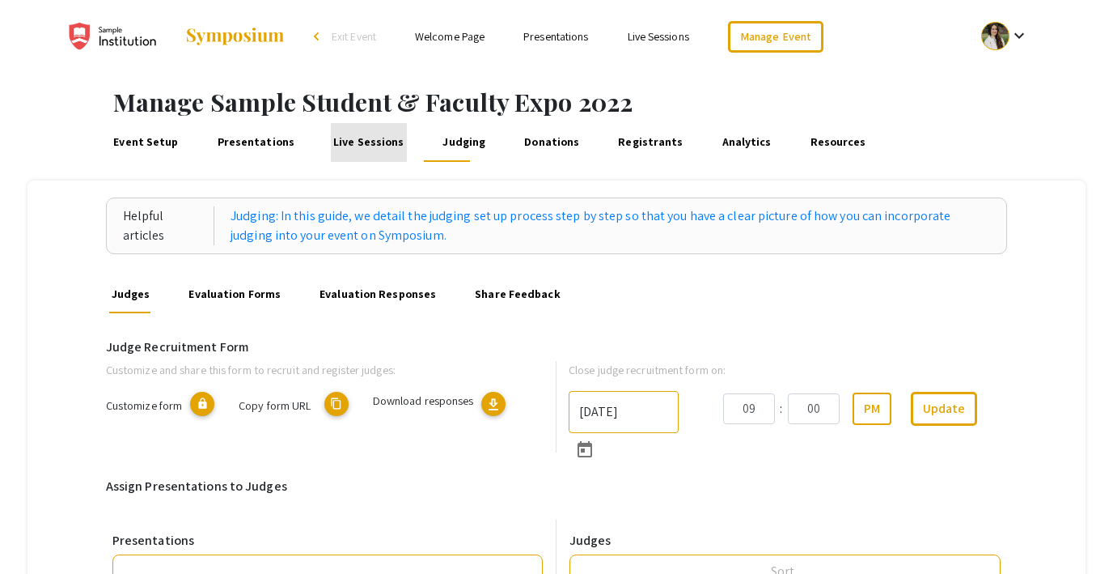
click at [369, 142] on link "Live Sessions" at bounding box center [369, 142] width 76 height 39
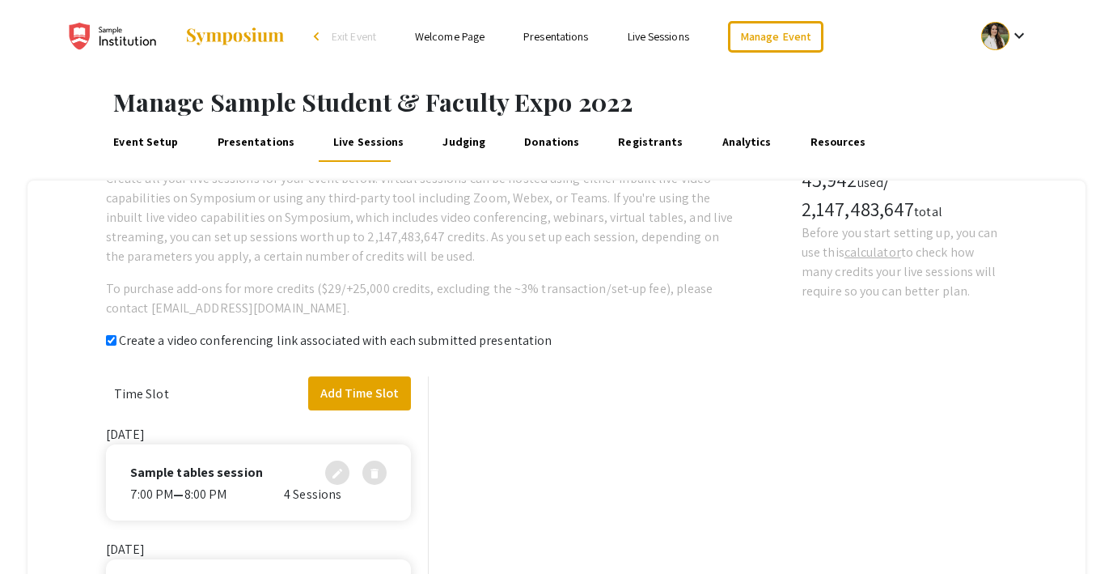
checkbox input "true"
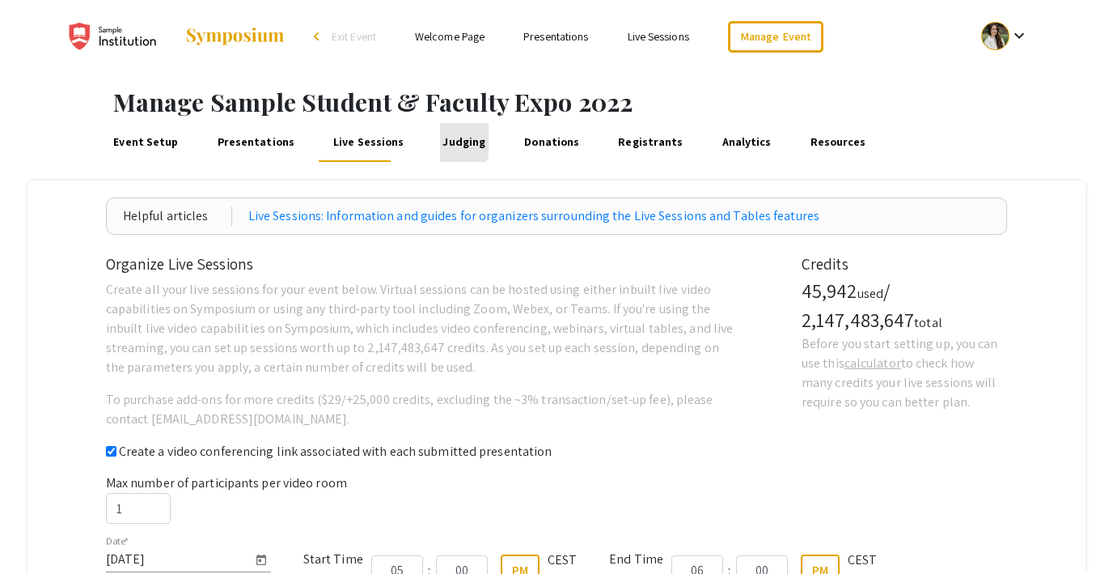
click at [443, 138] on link "Judging" at bounding box center [464, 142] width 49 height 39
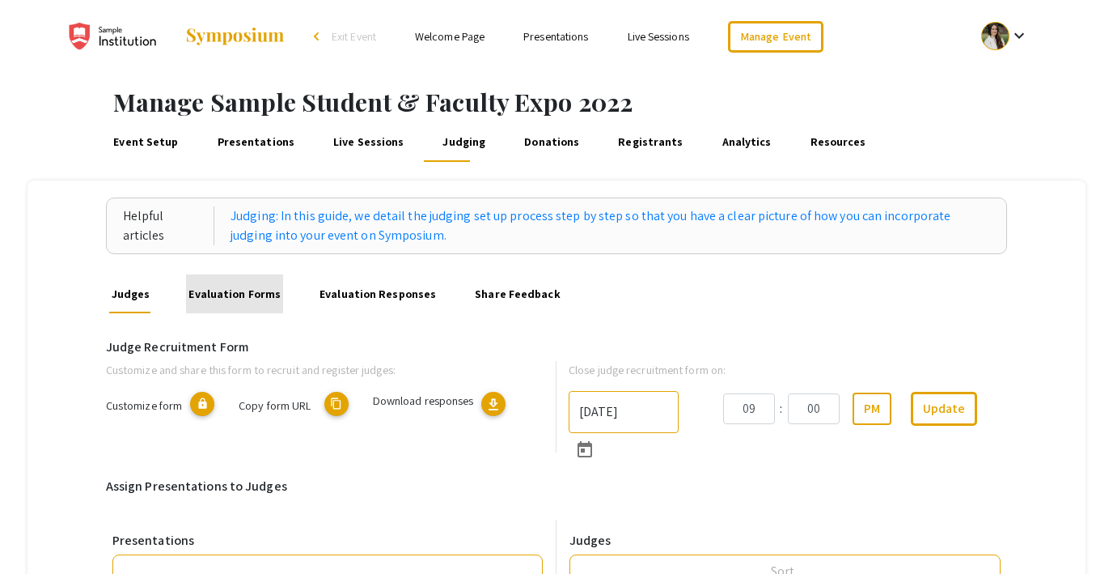
click at [248, 297] on link "Evaluation Forms" at bounding box center [234, 293] width 97 height 39
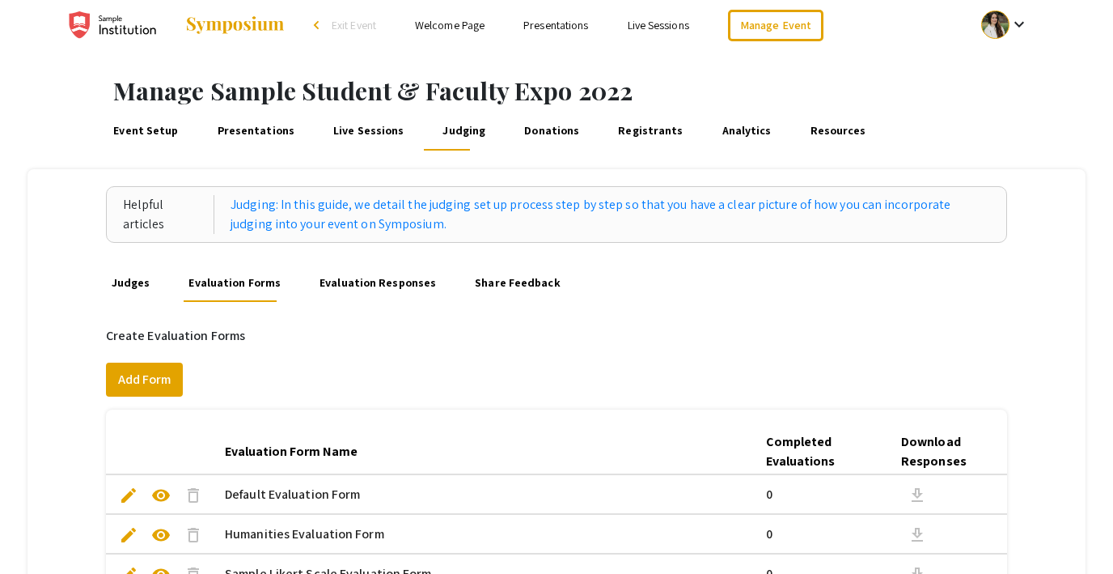
scroll to position [5, 0]
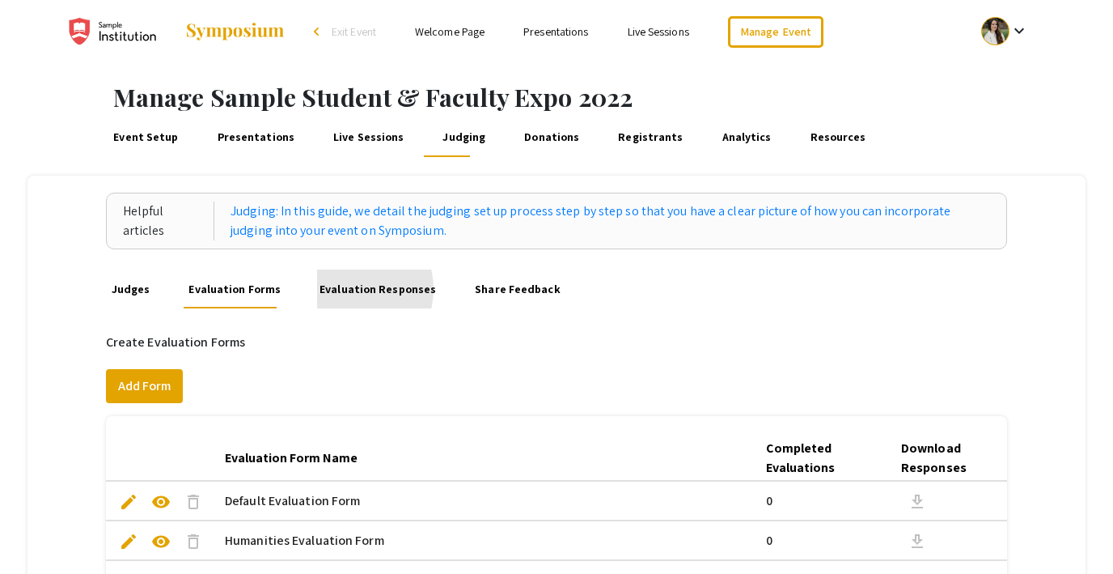
click at [341, 289] on link "Evaluation Responses" at bounding box center [378, 288] width 122 height 39
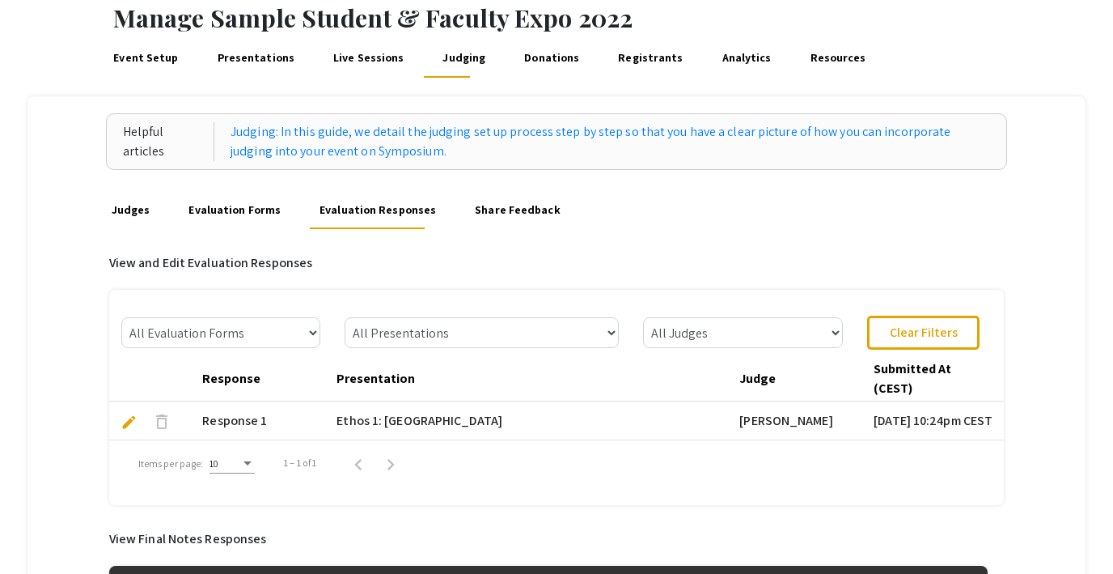
scroll to position [87, 0]
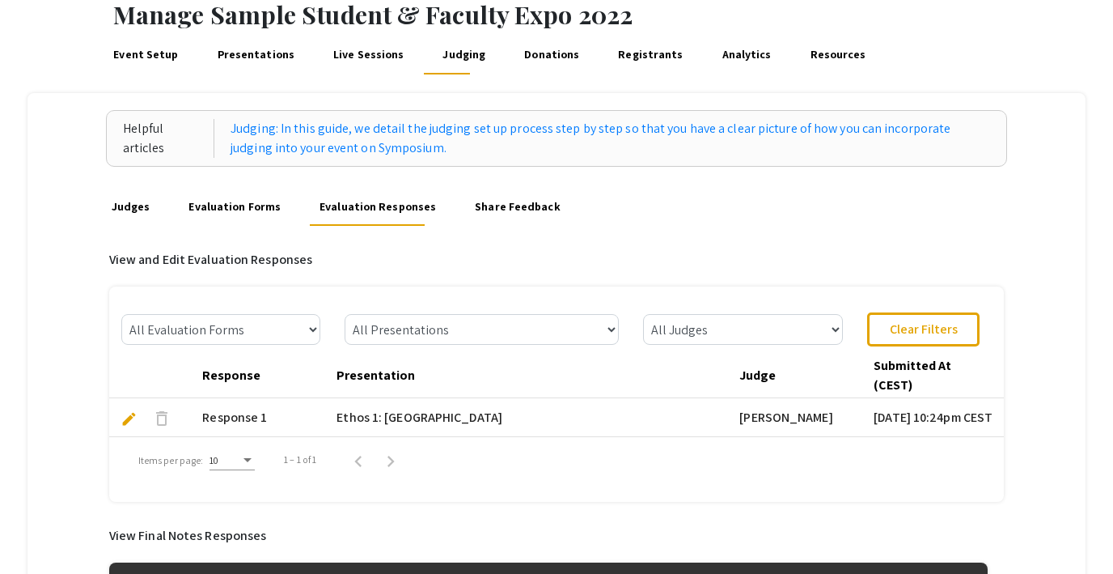
click at [244, 205] on link "Evaluation Forms" at bounding box center [234, 206] width 97 height 39
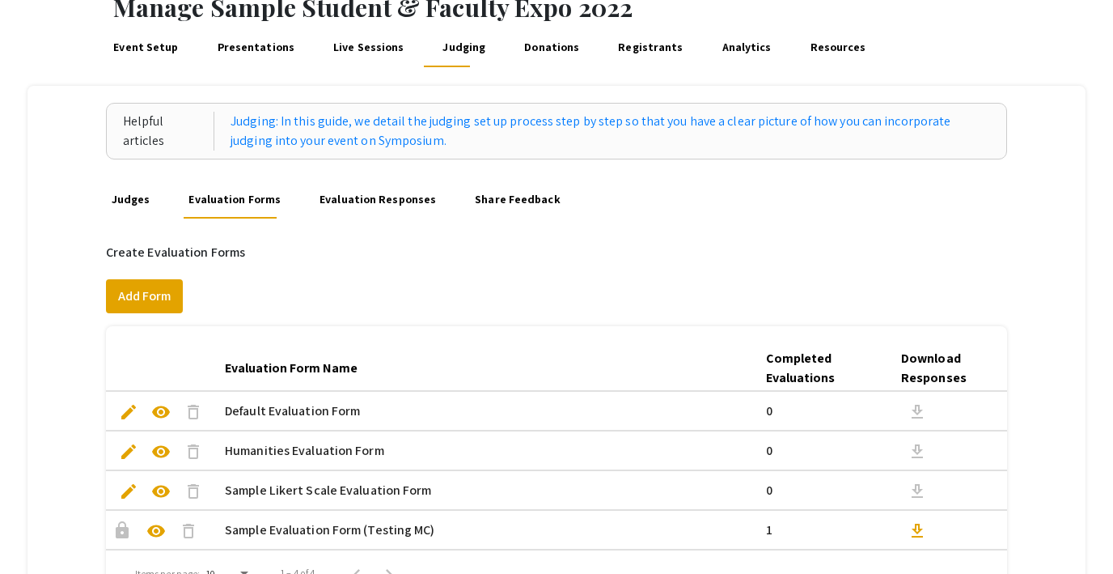
scroll to position [95, 0]
click at [343, 201] on link "Evaluation Responses" at bounding box center [378, 198] width 122 height 39
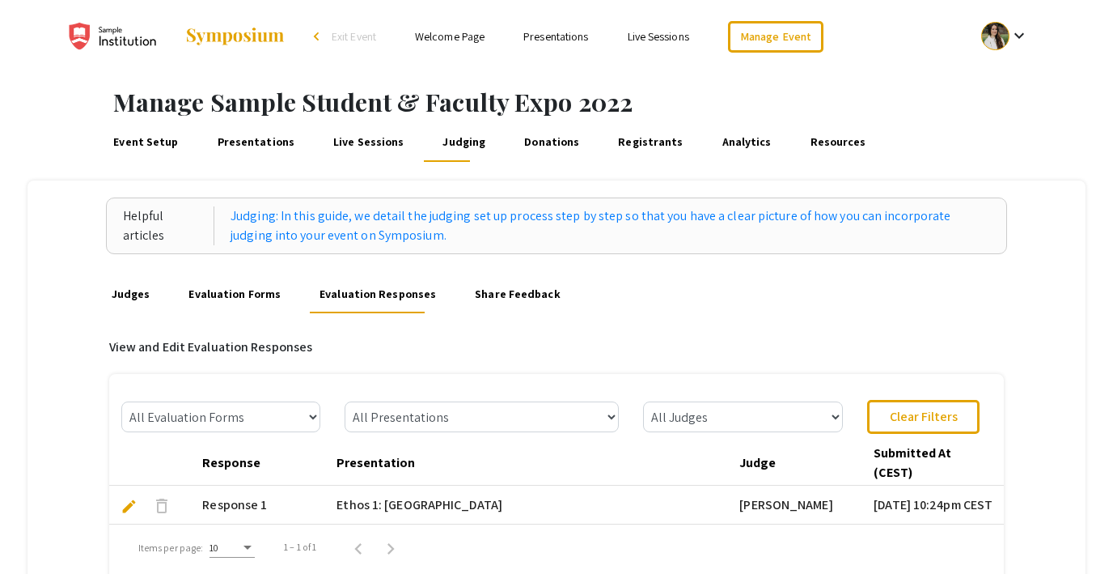
click at [497, 286] on link "Share Feedback" at bounding box center [517, 293] width 91 height 39
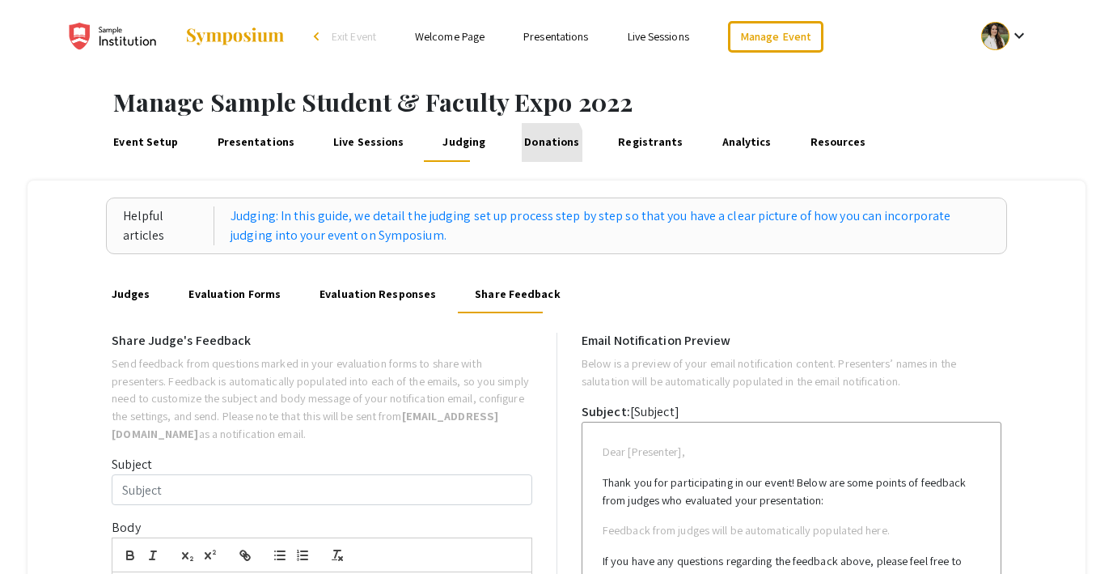
click at [522, 148] on link "Donations" at bounding box center [552, 142] width 61 height 39
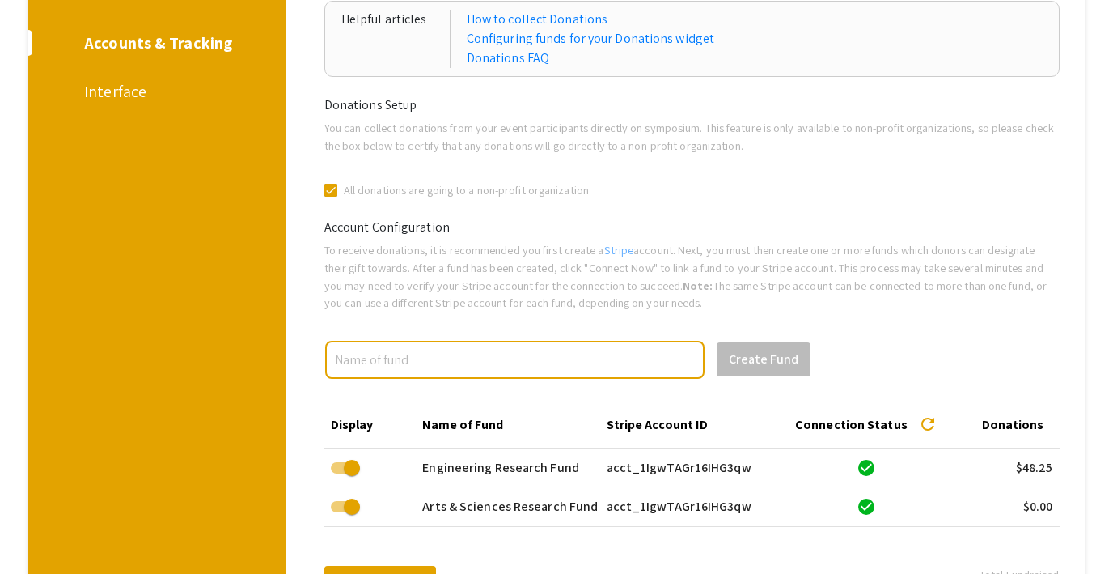
scroll to position [184, 0]
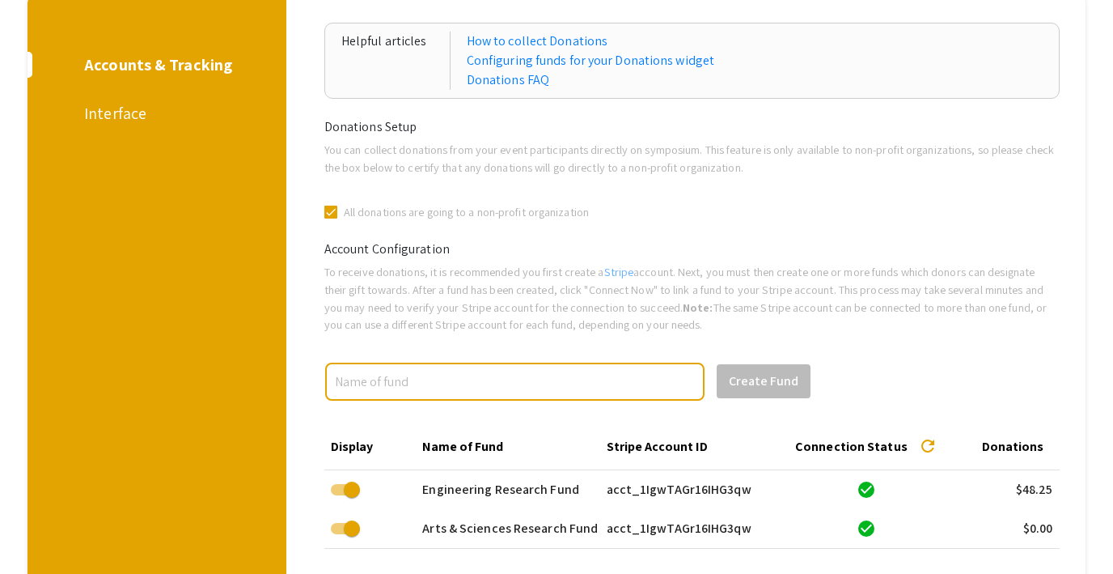
click at [137, 109] on div "Interface" at bounding box center [154, 113] width 140 height 24
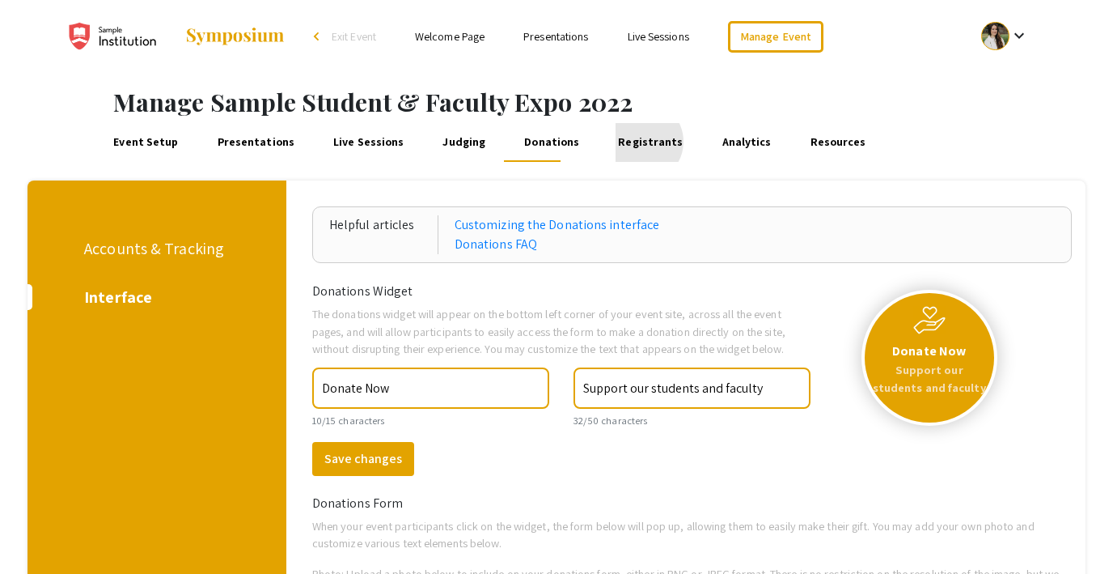
click at [621, 142] on link "Registrants" at bounding box center [651, 142] width 70 height 39
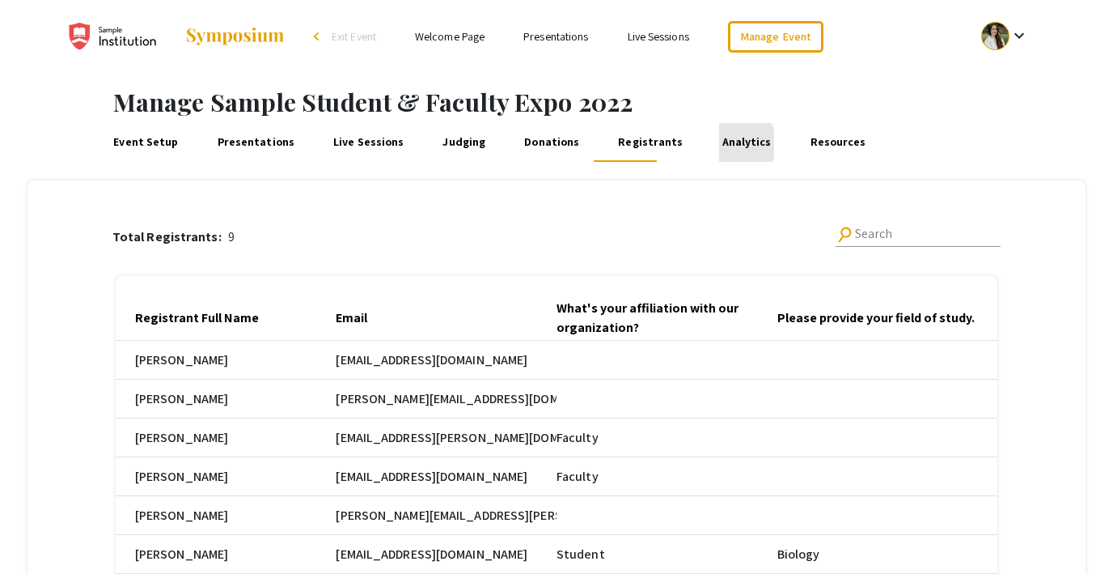
click at [719, 143] on link "Analytics" at bounding box center [746, 142] width 55 height 39
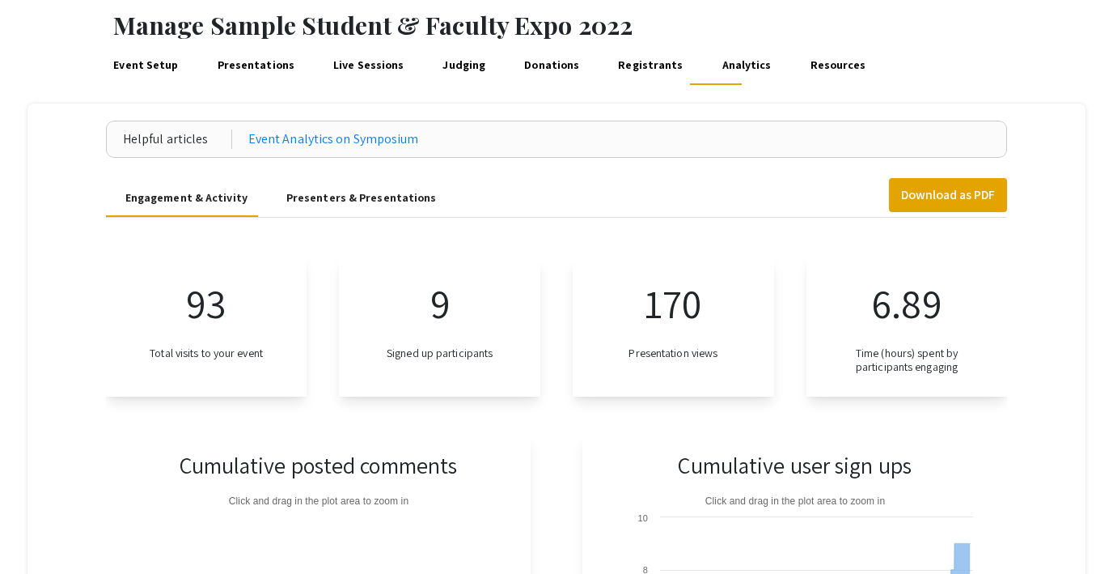
scroll to position [74, 0]
